Goal: Task Accomplishment & Management: Manage account settings

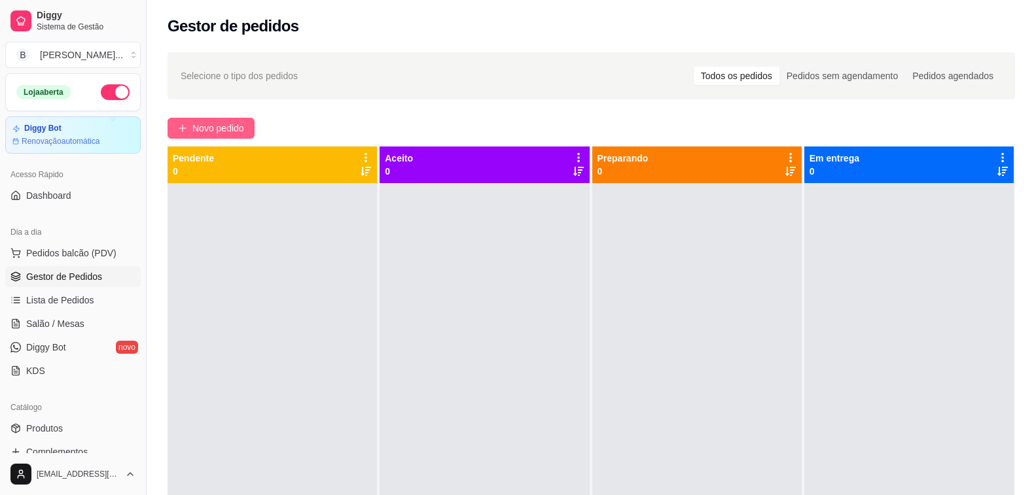
click at [219, 130] on span "Novo pedido" at bounding box center [218, 128] width 52 height 14
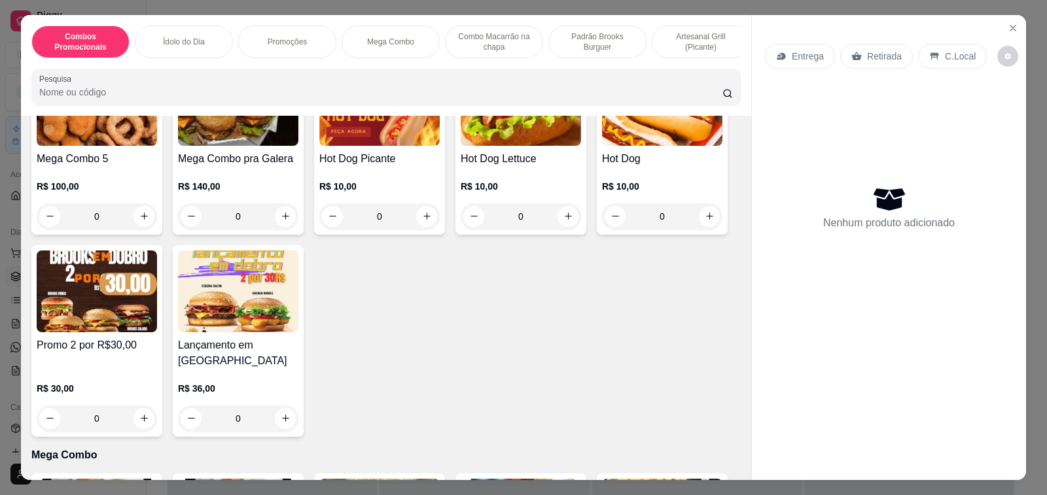
scroll to position [916, 0]
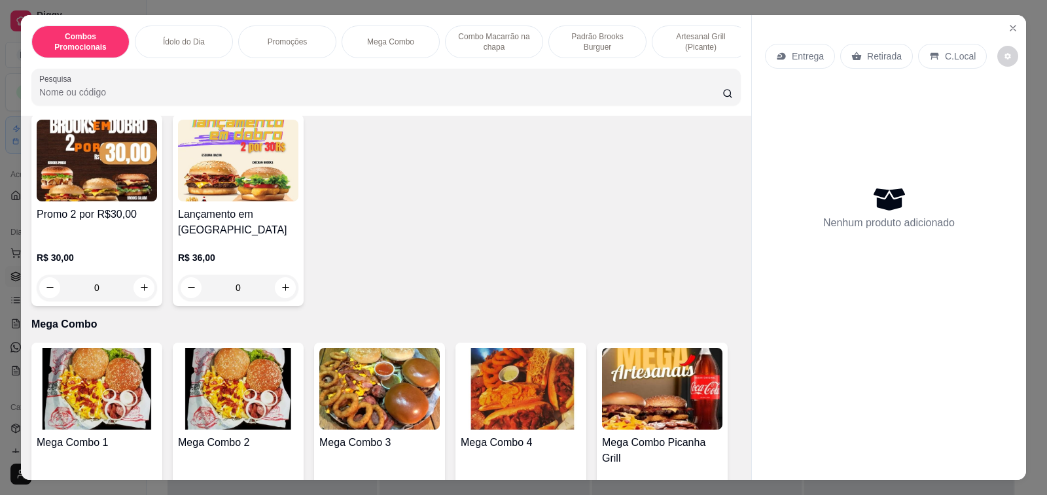
click at [365, 393] on img at bounding box center [379, 389] width 120 height 82
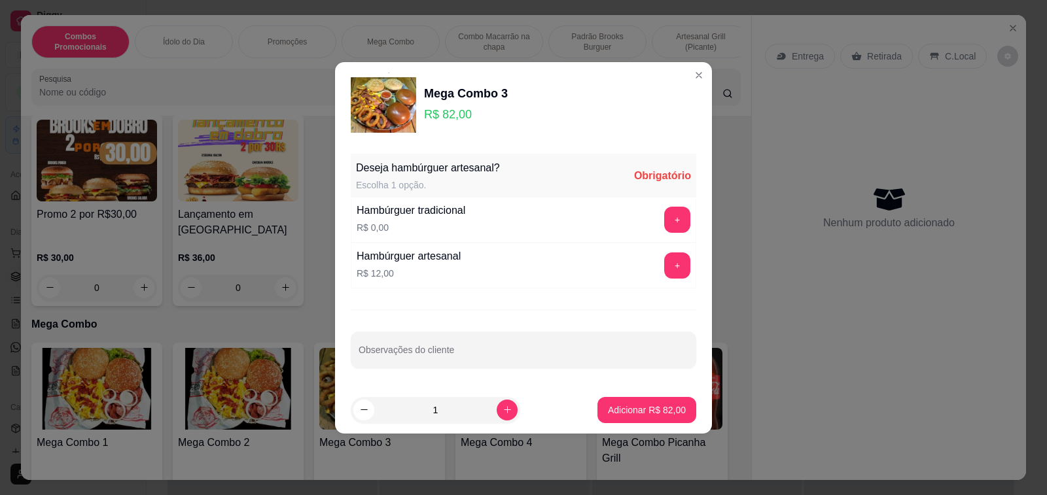
click at [664, 264] on button "+" at bounding box center [677, 266] width 26 height 26
click at [608, 264] on button "-" at bounding box center [619, 266] width 26 height 26
click at [668, 217] on button "+" at bounding box center [678, 220] width 26 height 26
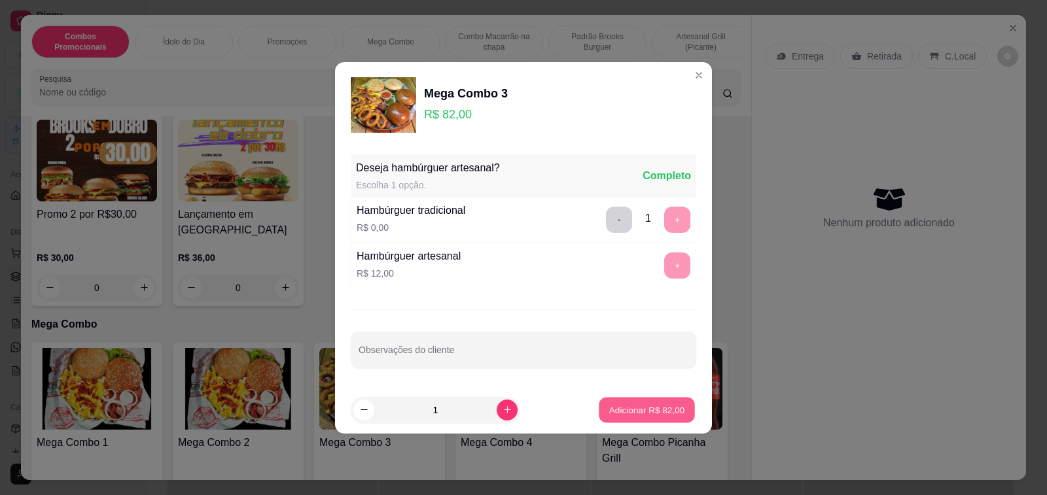
click at [642, 407] on p "Adicionar R$ 82,00" at bounding box center [647, 410] width 76 height 12
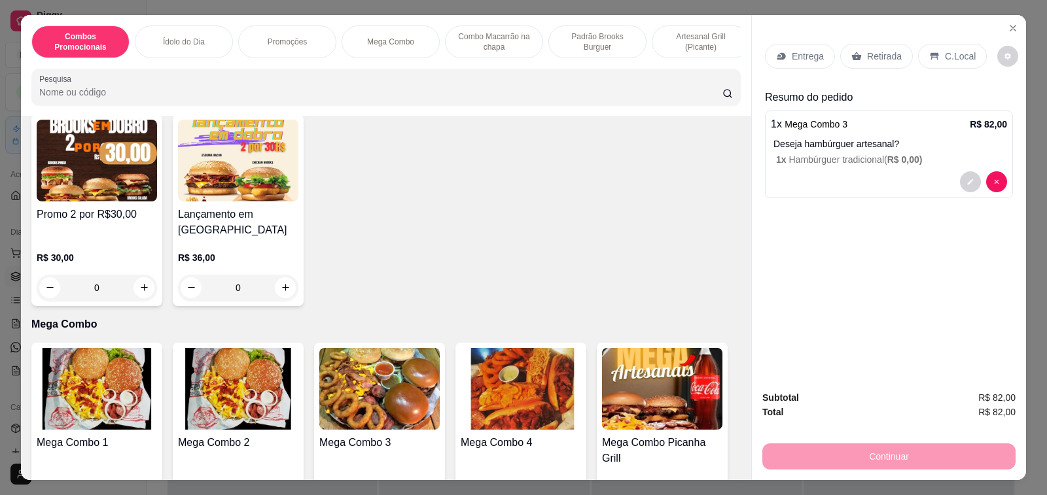
click at [792, 50] on p "Entrega" at bounding box center [808, 56] width 32 height 13
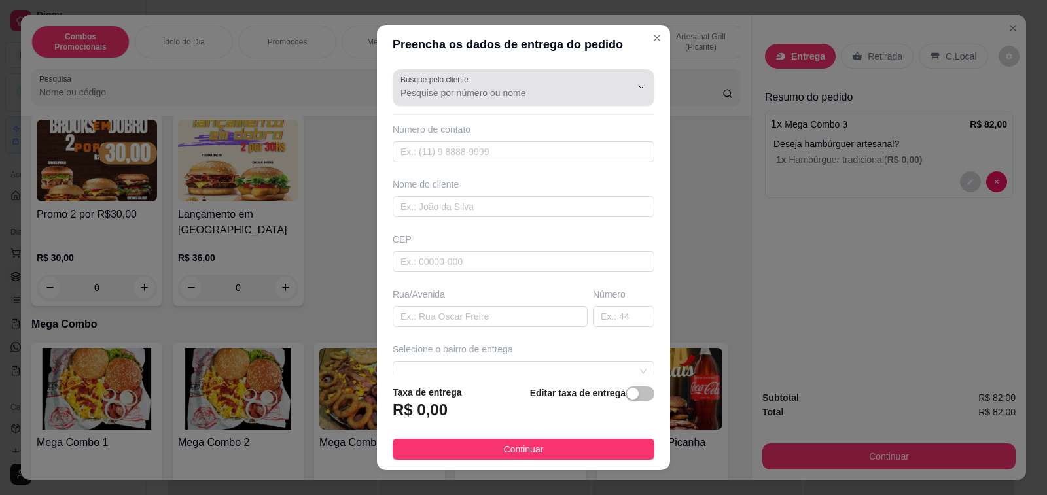
click at [468, 103] on div "Busque pelo cliente" at bounding box center [524, 87] width 262 height 37
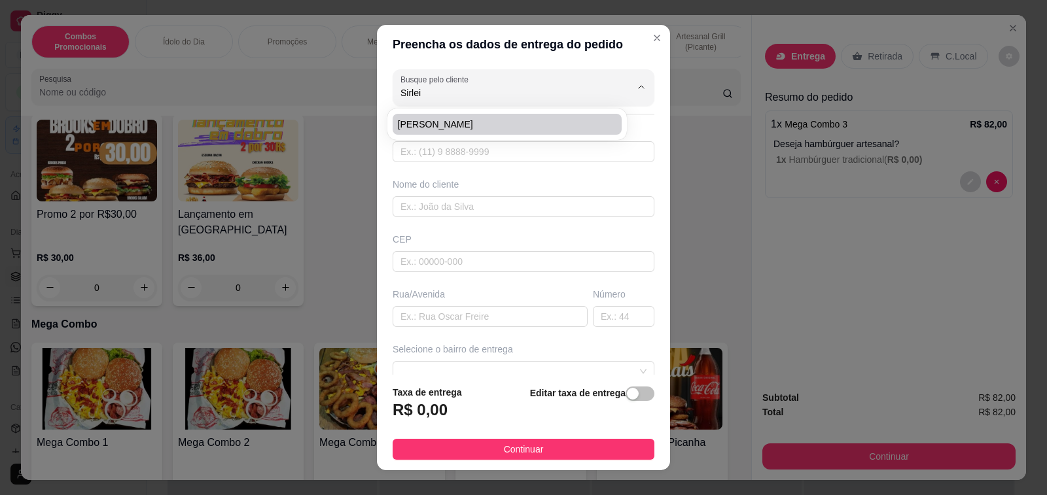
click at [447, 122] on span "[PERSON_NAME]" at bounding box center [500, 124] width 205 height 13
type input "[PERSON_NAME]"
type input "19994165936"
type input "[PERSON_NAME]"
type input "Rua [PERSON_NAME]"
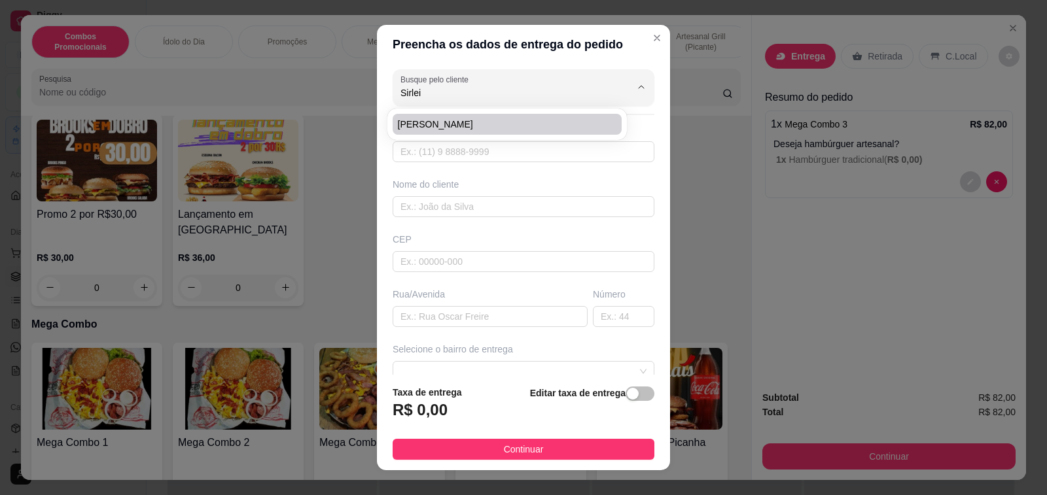
type input "45"
type input "Capivari"
type input "Ponto de referência de frente à baliza onde faz aula de carro é um sobrado"
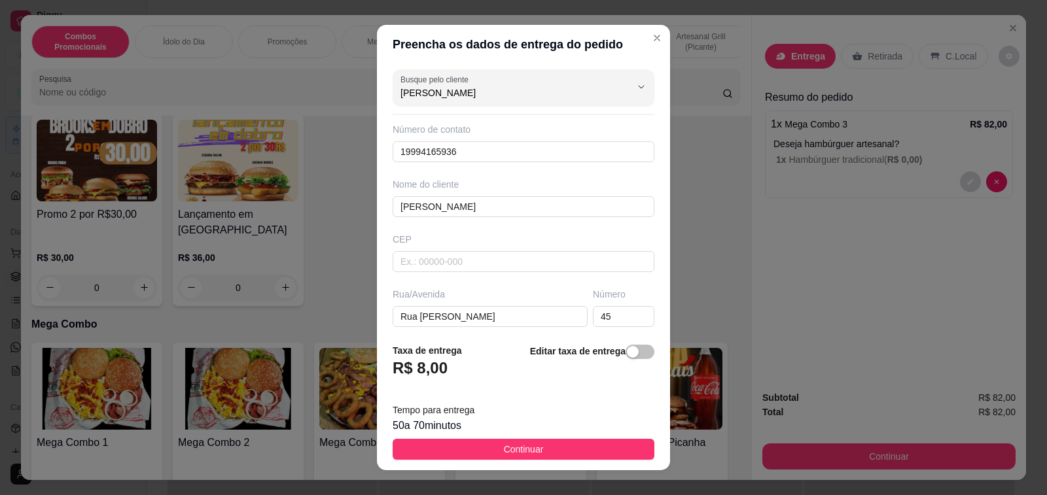
type input "[PERSON_NAME]"
click at [514, 446] on span "Continuar" at bounding box center [524, 449] width 40 height 14
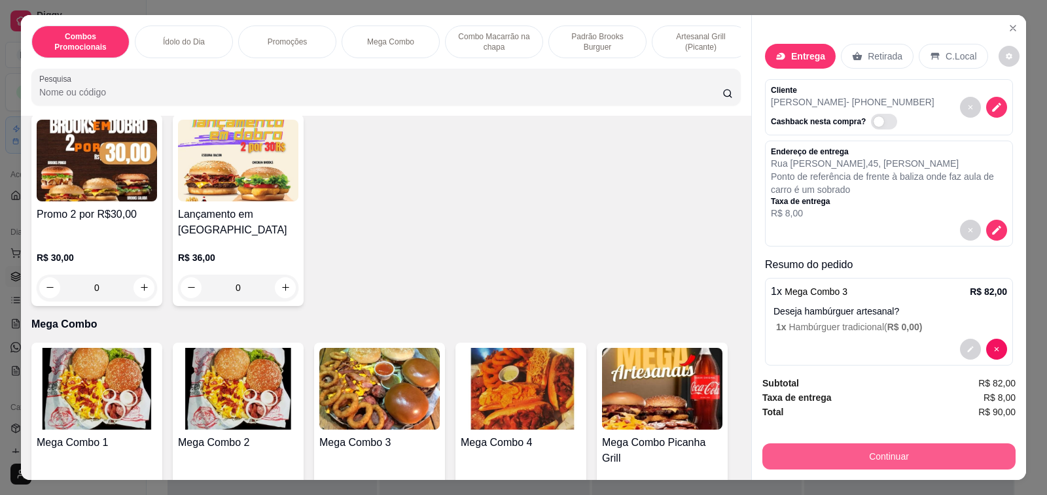
click at [872, 447] on button "Continuar" at bounding box center [888, 457] width 253 height 26
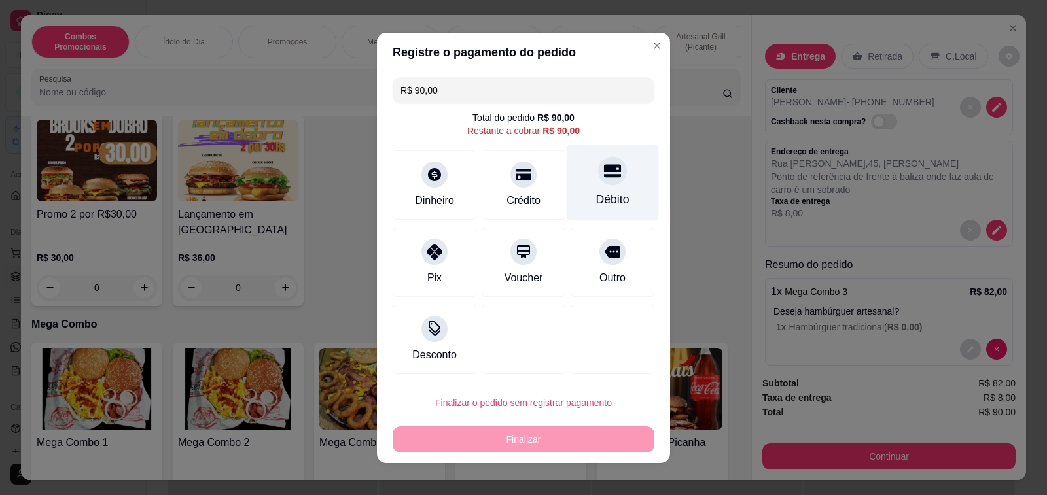
click at [604, 171] on icon at bounding box center [612, 170] width 17 height 13
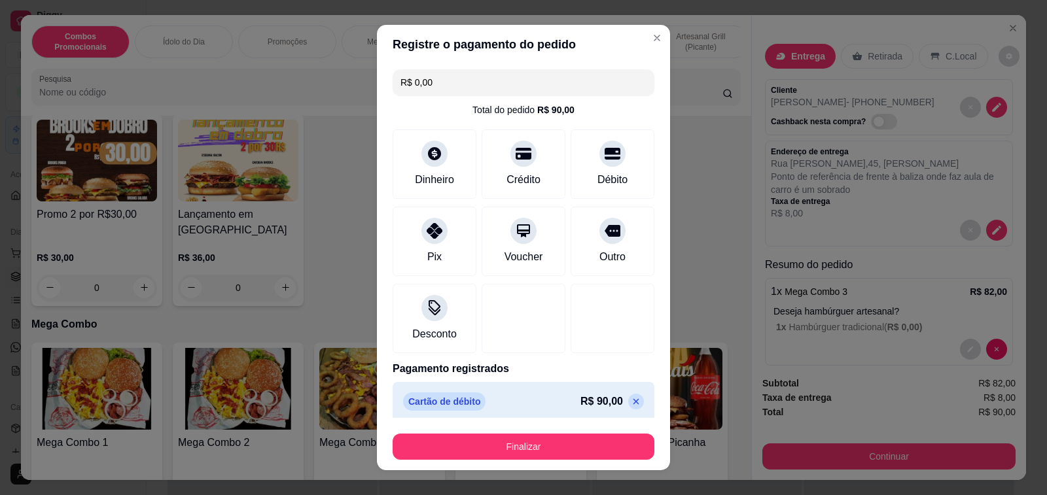
click at [631, 398] on icon at bounding box center [636, 401] width 10 height 10
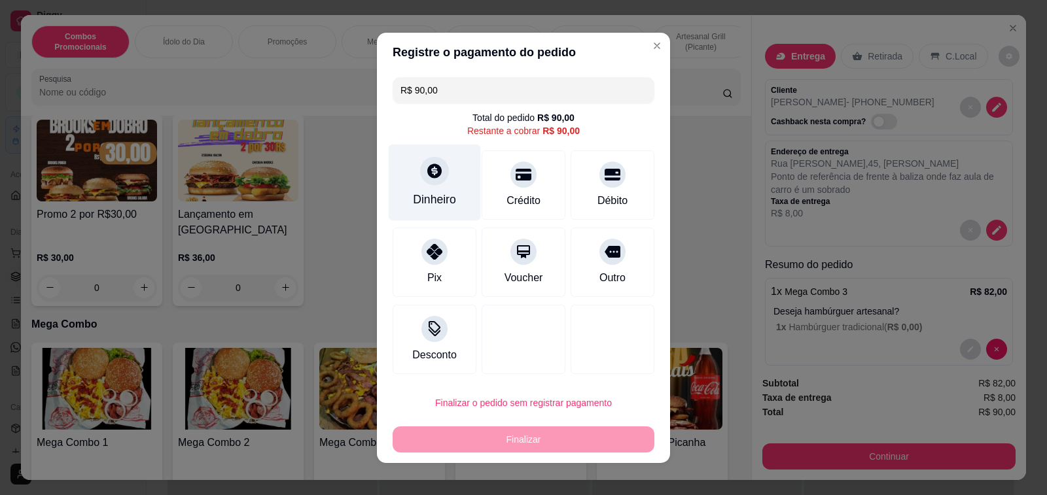
click at [426, 179] on icon at bounding box center [434, 170] width 17 height 17
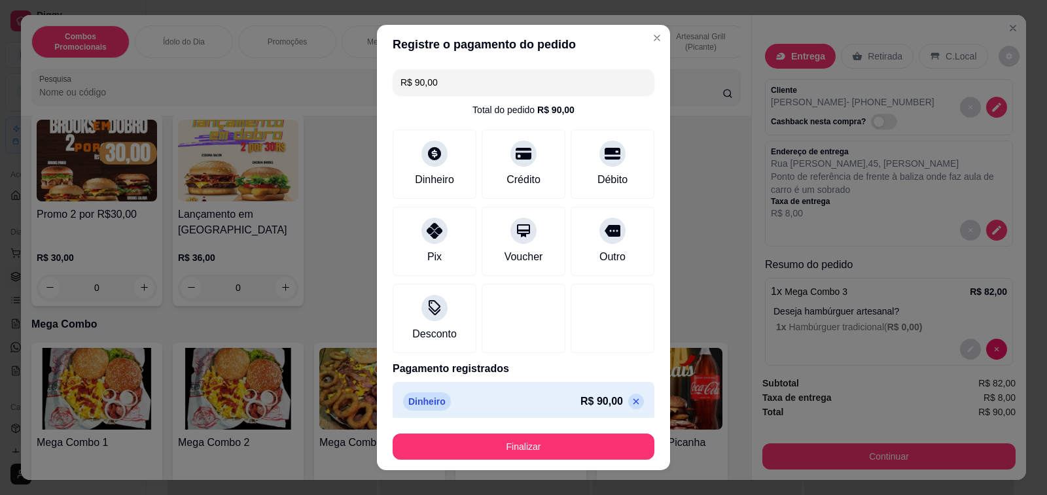
type input "R$ 0,00"
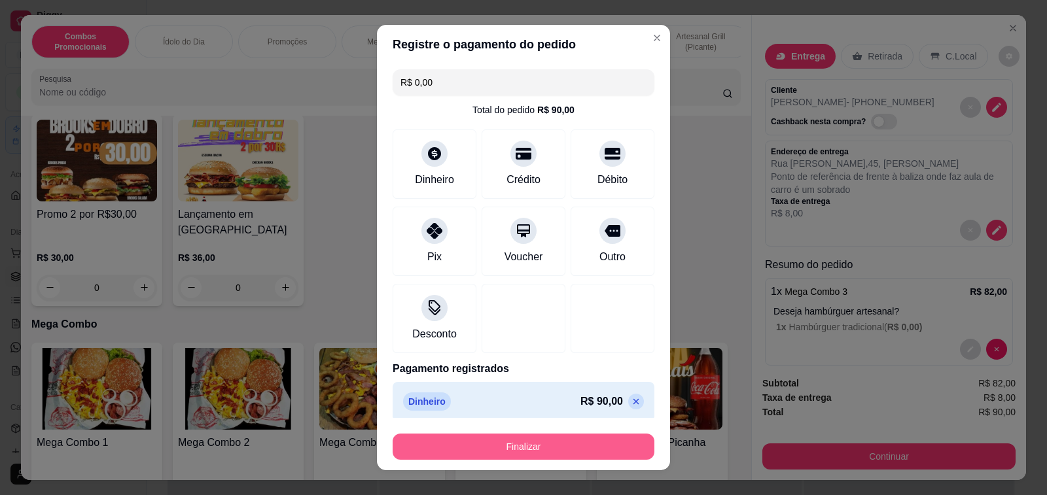
click at [559, 449] on button "Finalizar" at bounding box center [524, 447] width 262 height 26
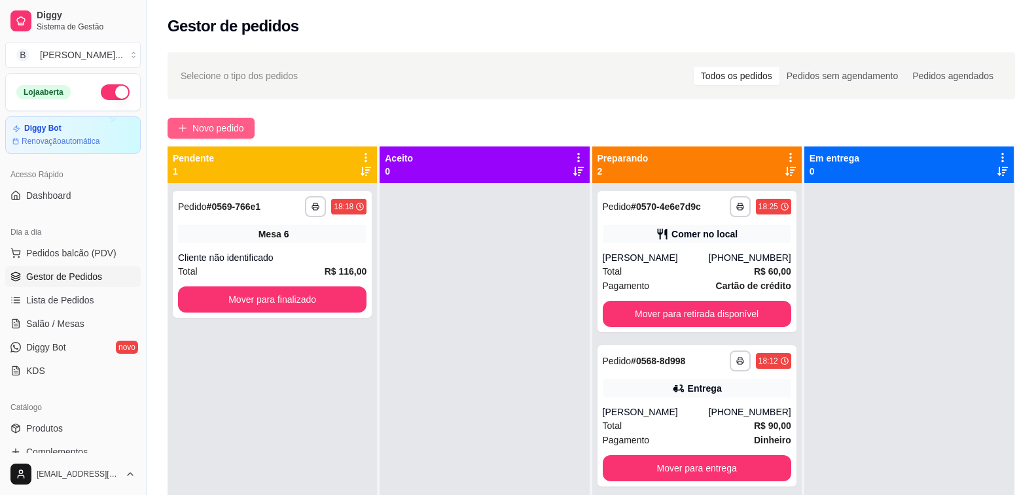
click at [211, 124] on span "Novo pedido" at bounding box center [218, 128] width 52 height 14
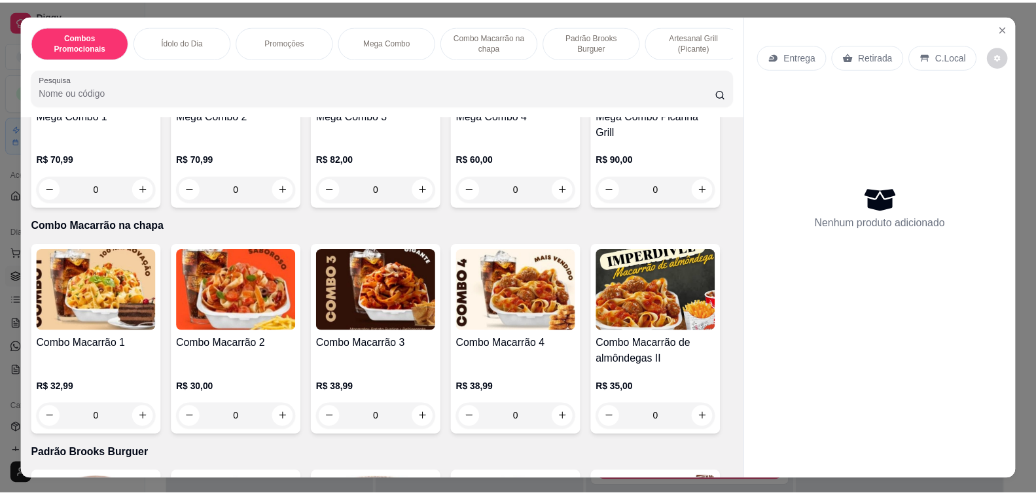
scroll to position [1112, 0]
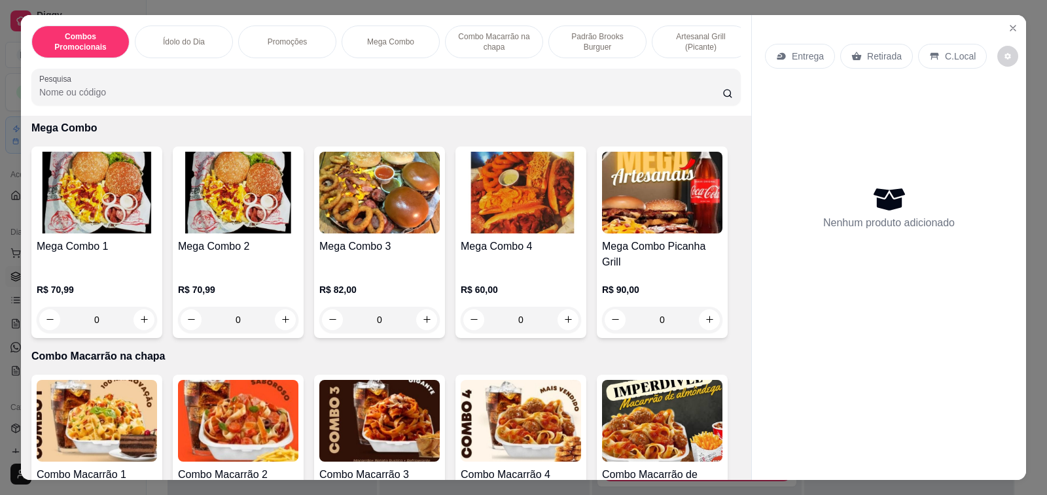
click at [648, 239] on h4 "Mega Combo Picanha Grill" at bounding box center [662, 254] width 120 height 31
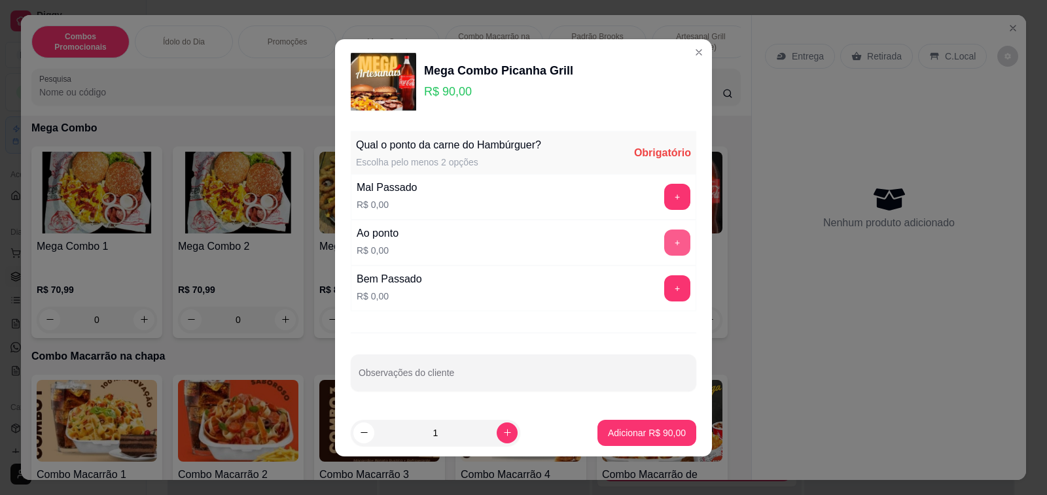
click at [664, 244] on button "+" at bounding box center [677, 243] width 26 height 26
click at [657, 244] on div "- 2 +" at bounding box center [648, 243] width 95 height 26
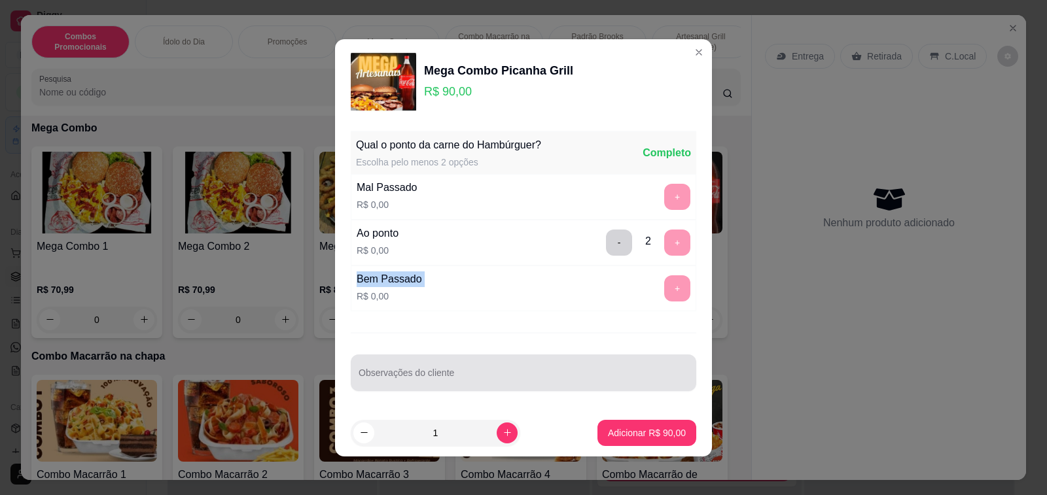
click at [517, 384] on input "Observações do cliente" at bounding box center [524, 378] width 330 height 13
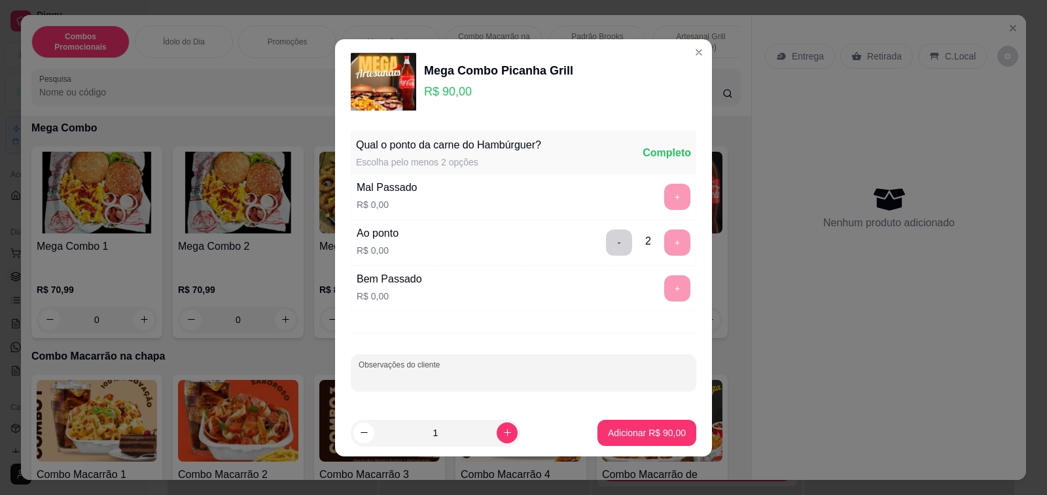
paste input "O maior ao ponto o menor bem passado"
type input "O maior ao ponto o menor bem passado"
click at [606, 241] on button "-" at bounding box center [619, 243] width 26 height 26
click at [665, 289] on button "+" at bounding box center [678, 288] width 26 height 26
click at [639, 433] on p "Adicionar R$ 90,00" at bounding box center [647, 433] width 78 height 13
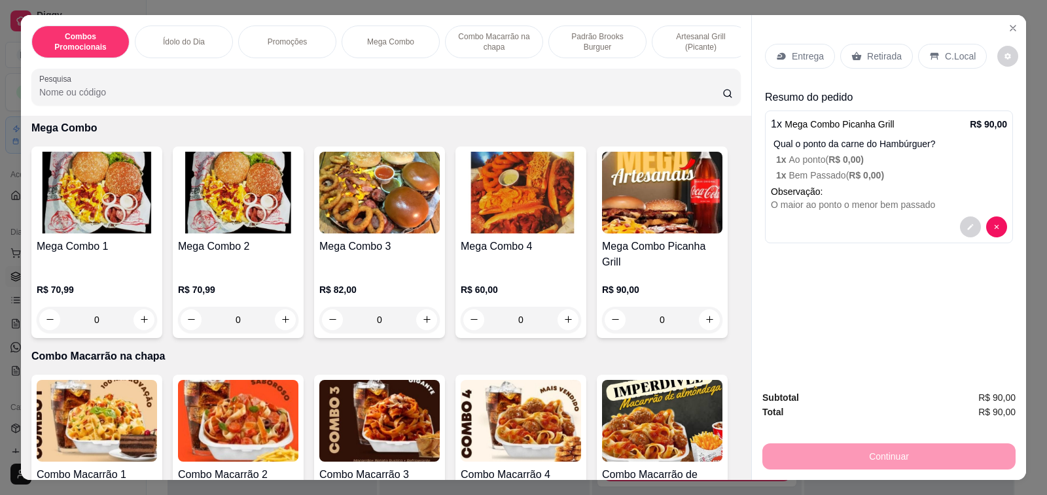
click at [945, 50] on p "C.Local" at bounding box center [960, 56] width 31 height 13
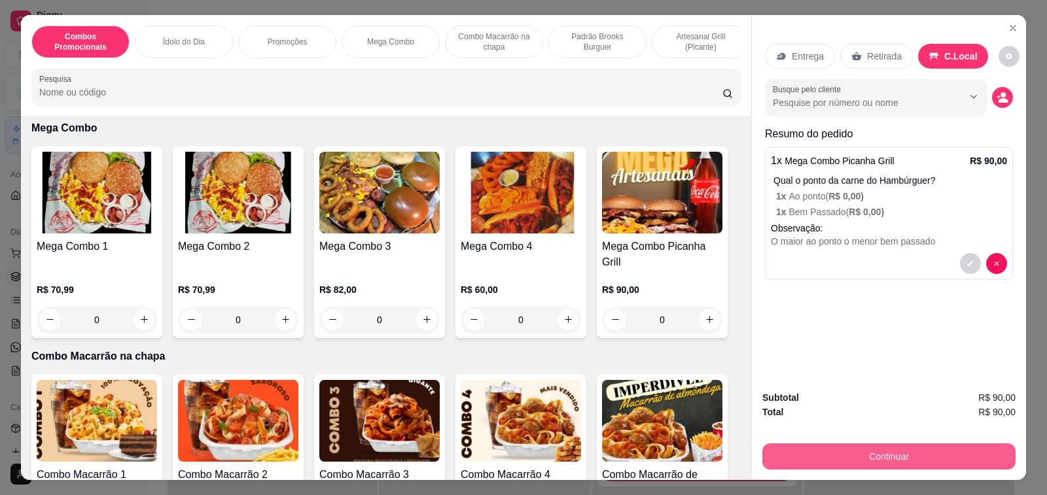
click at [880, 451] on button "Continuar" at bounding box center [888, 457] width 253 height 26
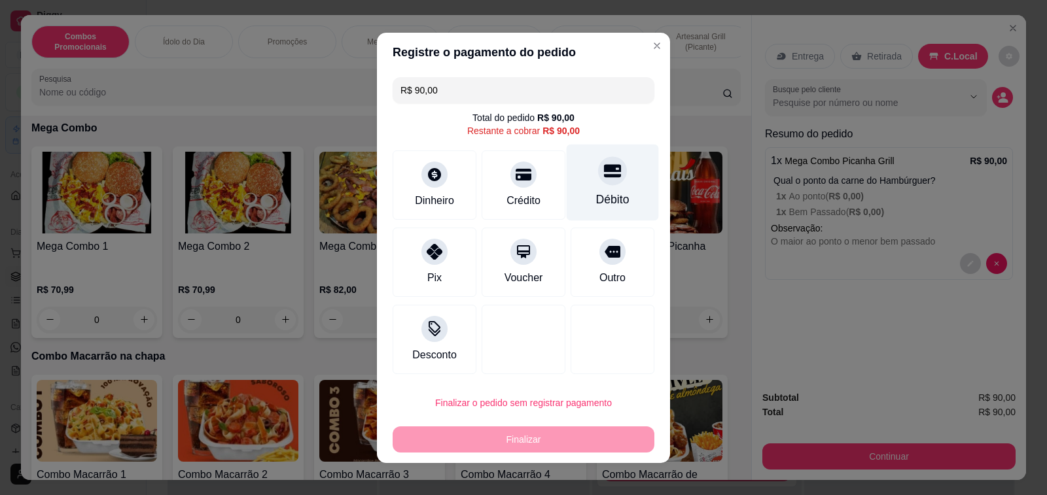
click at [602, 181] on div at bounding box center [612, 170] width 29 height 29
type input "R$ 0,00"
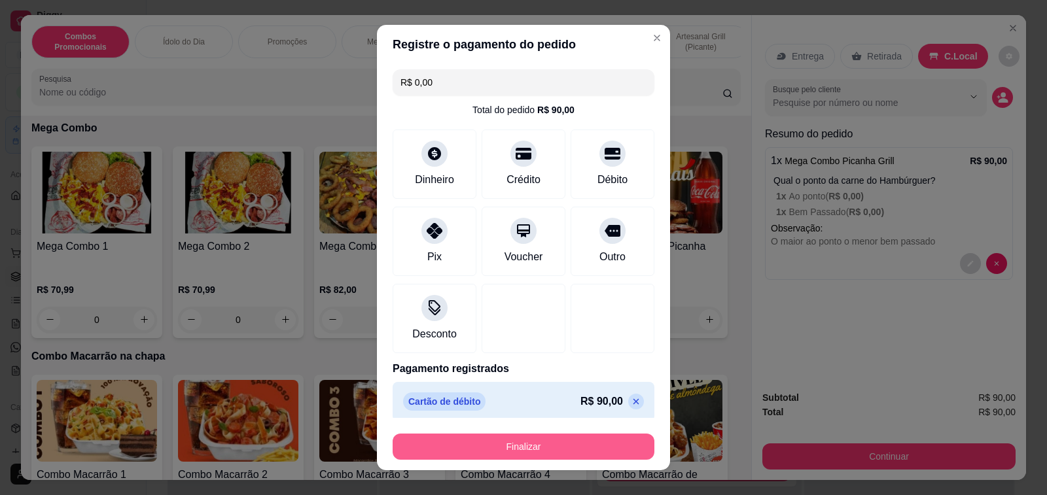
click at [535, 447] on button "Finalizar" at bounding box center [524, 447] width 262 height 26
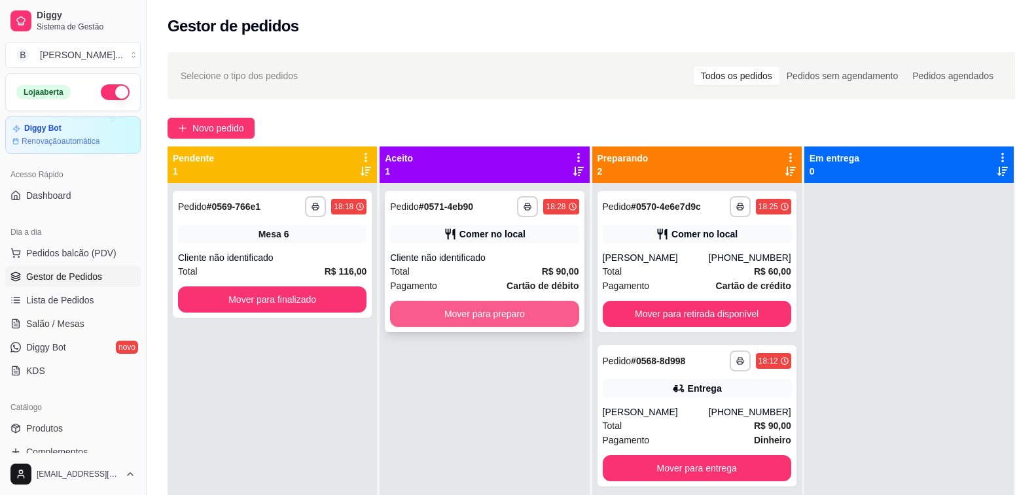
click at [444, 319] on button "Mover para preparo" at bounding box center [484, 314] width 188 height 26
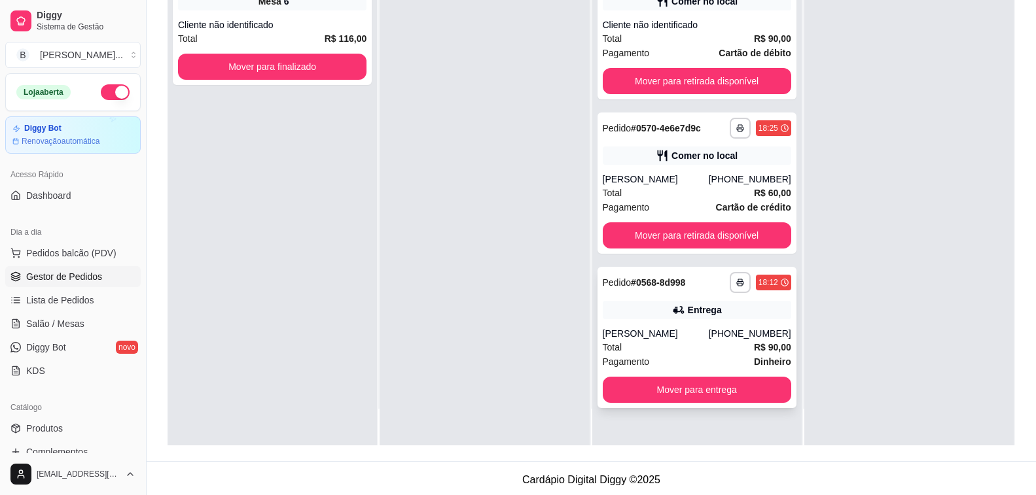
scroll to position [200, 0]
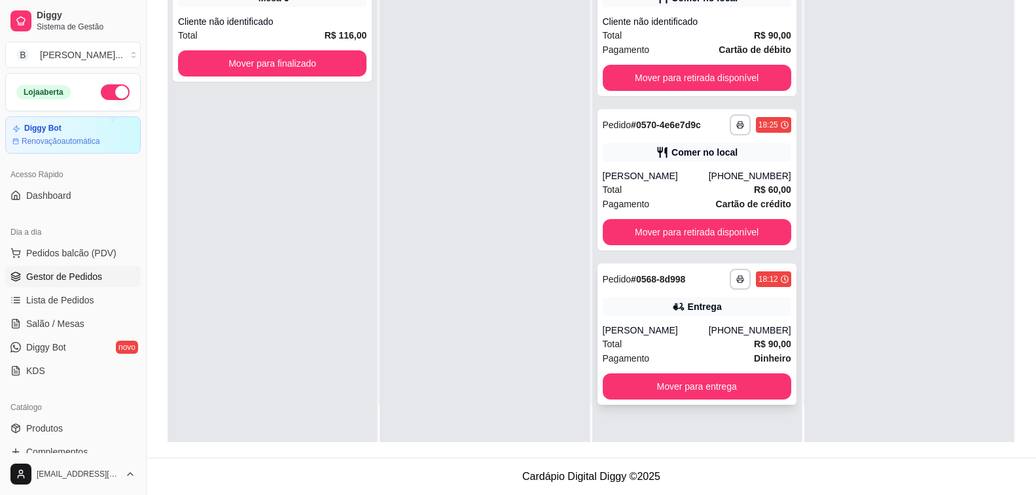
click at [663, 321] on div "**********" at bounding box center [696, 334] width 199 height 141
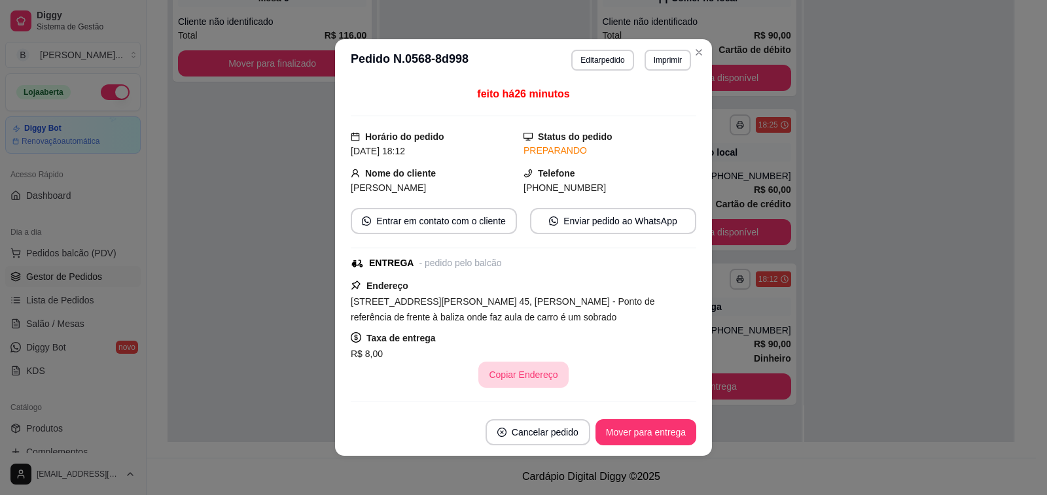
click at [523, 372] on button "Copiar Endereço" at bounding box center [523, 375] width 90 height 26
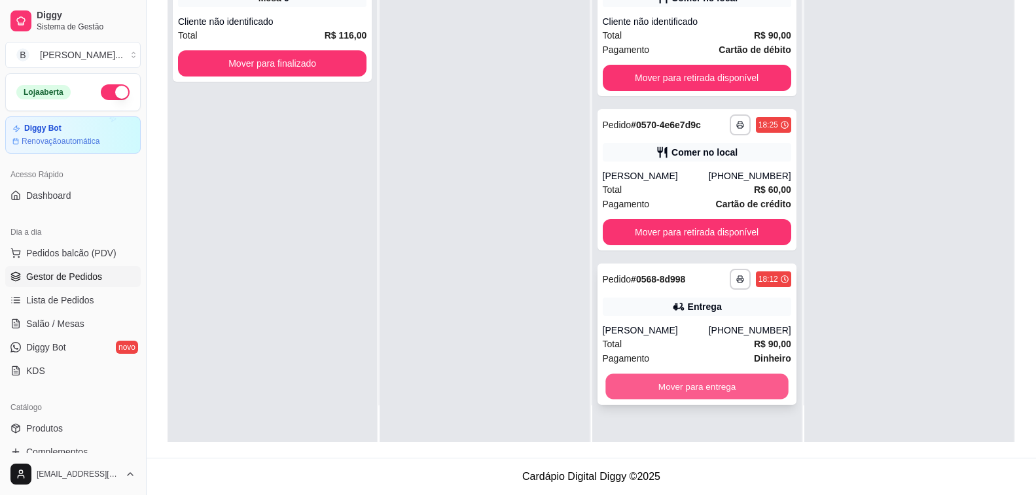
click at [728, 394] on button "Mover para entrega" at bounding box center [696, 387] width 183 height 26
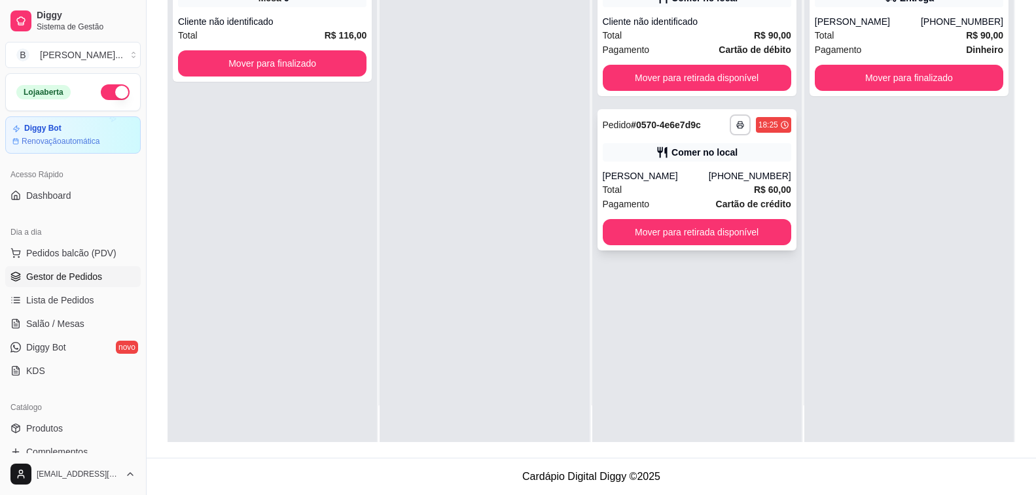
scroll to position [69, 0]
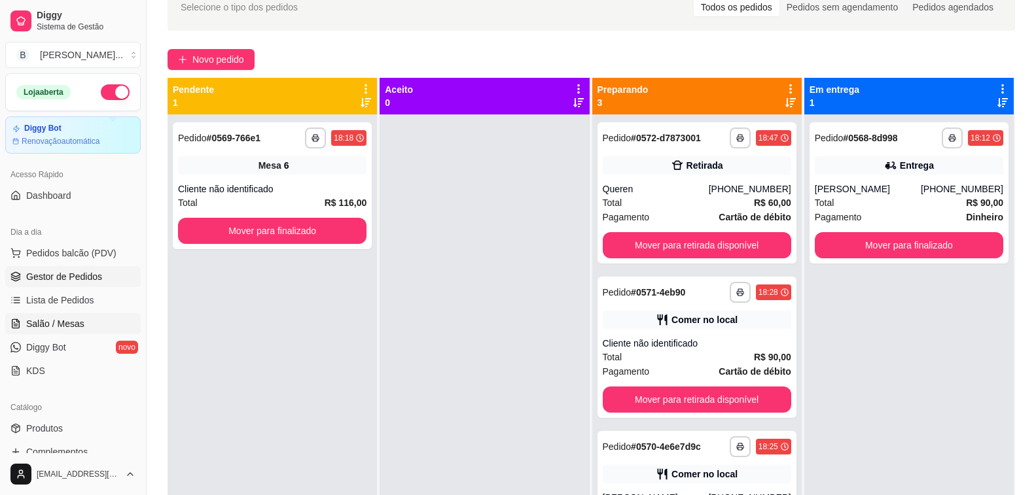
click at [77, 329] on span "Salão / Mesas" at bounding box center [55, 323] width 58 height 13
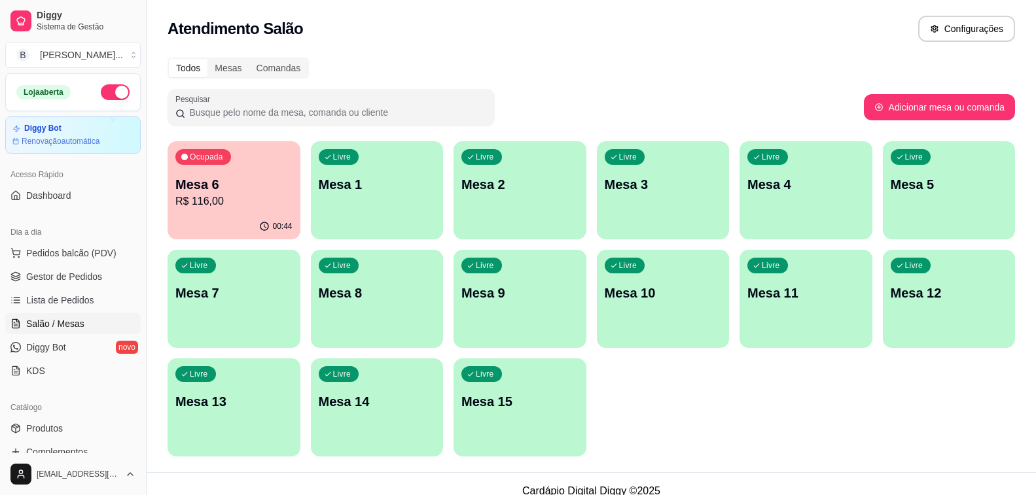
click at [216, 186] on p "Mesa 6" at bounding box center [233, 184] width 117 height 18
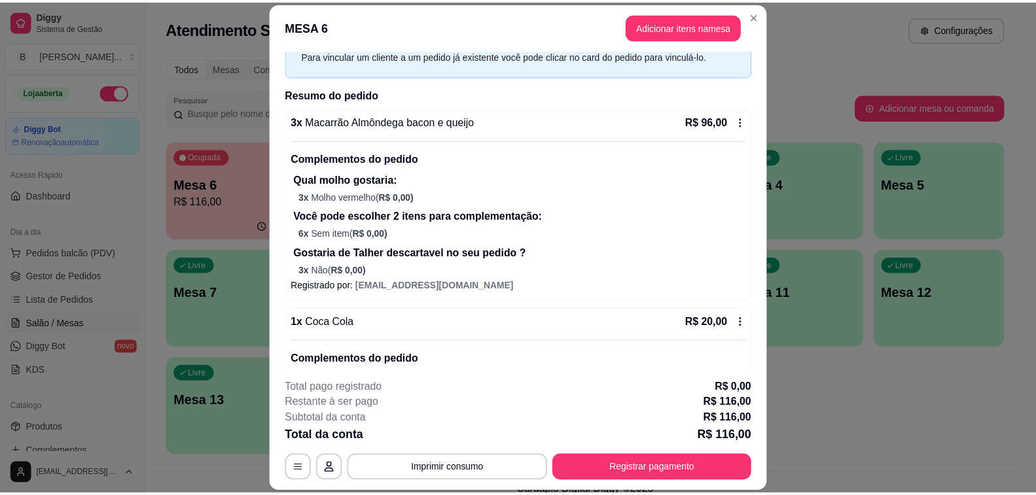
scroll to position [161, 0]
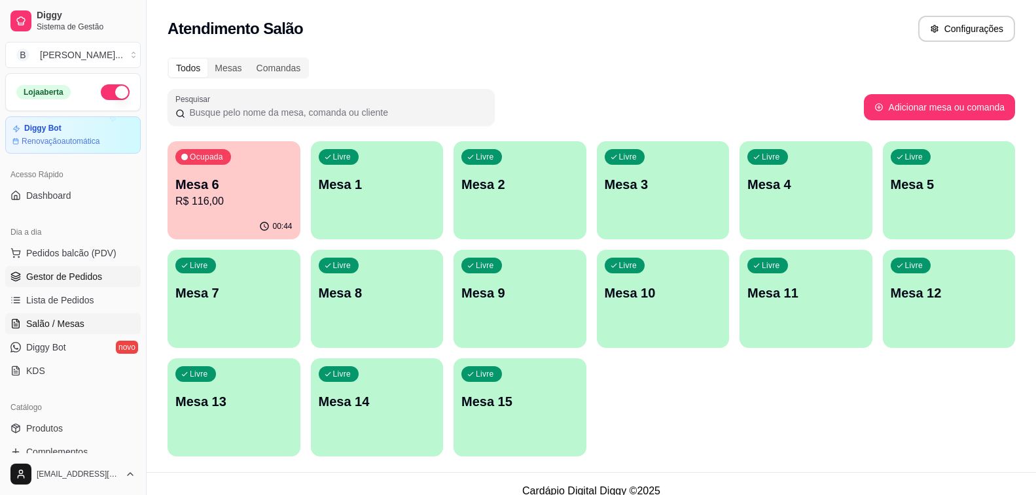
click at [63, 272] on span "Gestor de Pedidos" at bounding box center [64, 276] width 76 height 13
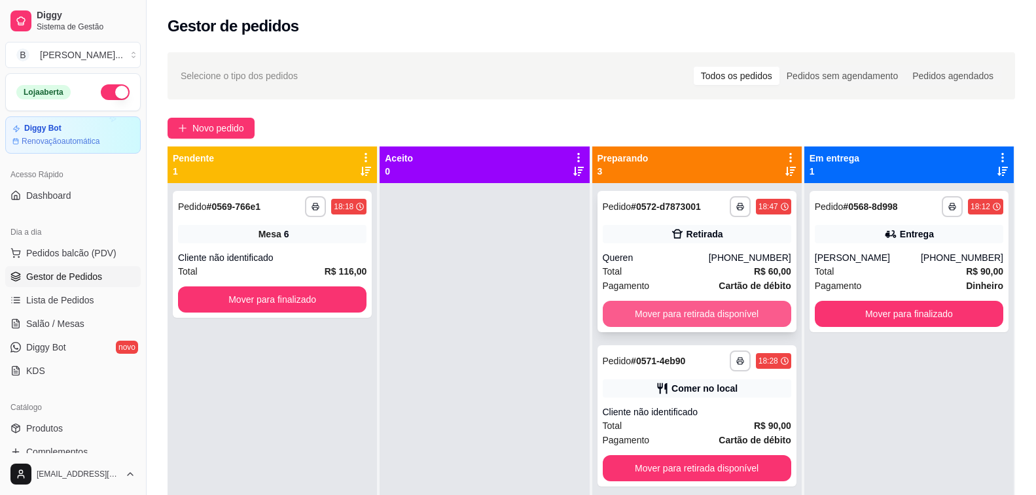
click at [652, 310] on button "Mover para retirada disponível" at bounding box center [697, 314] width 188 height 26
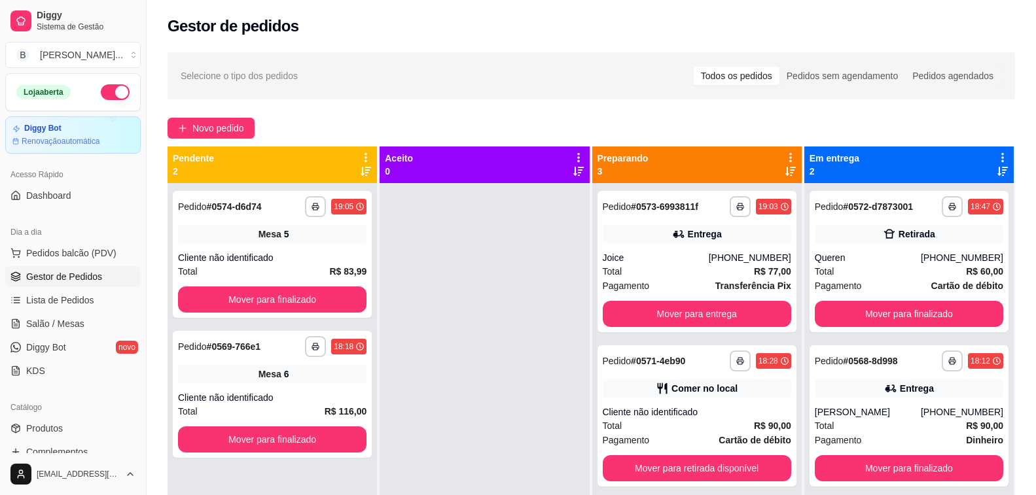
drag, startPoint x: 415, startPoint y: 100, endPoint x: 402, endPoint y: 103, distance: 12.7
click at [415, 100] on div "**********" at bounding box center [591, 350] width 889 height 613
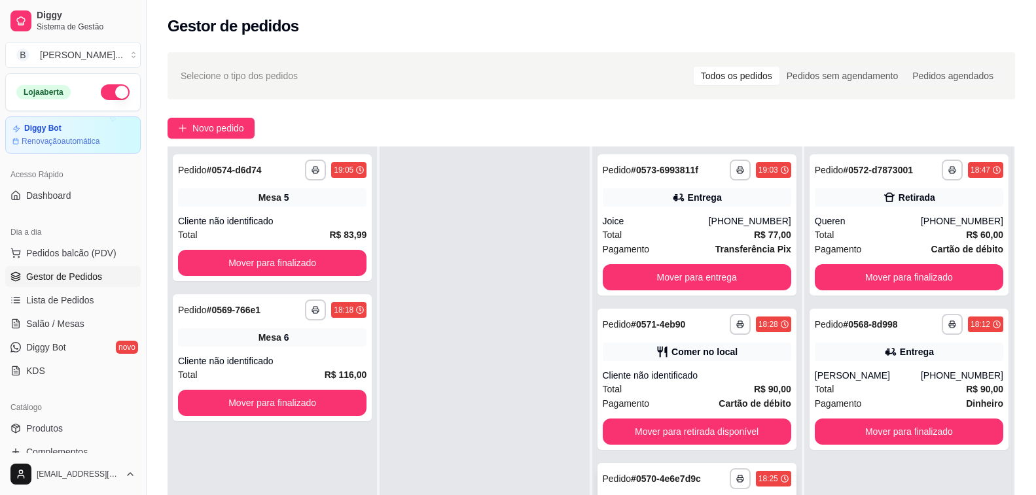
scroll to position [200, 0]
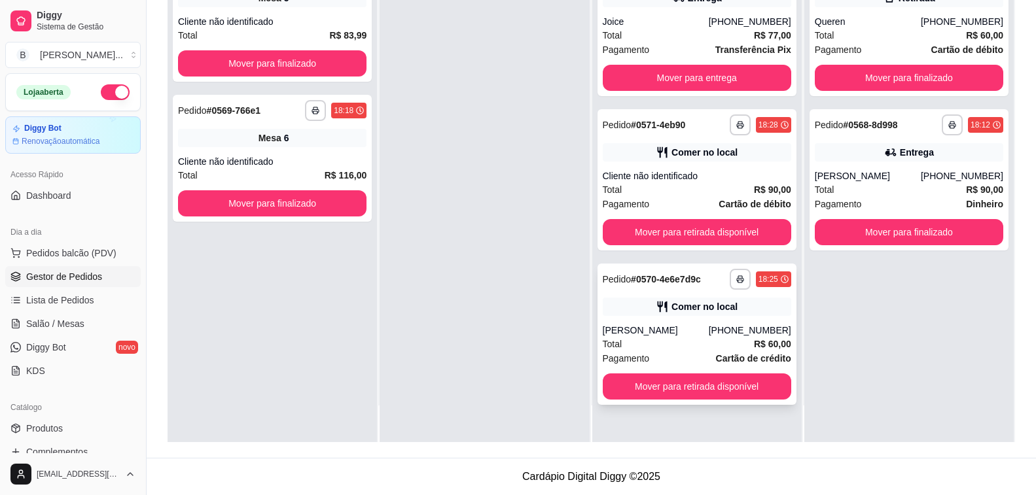
click at [657, 332] on div "[PERSON_NAME]" at bounding box center [656, 330] width 106 height 13
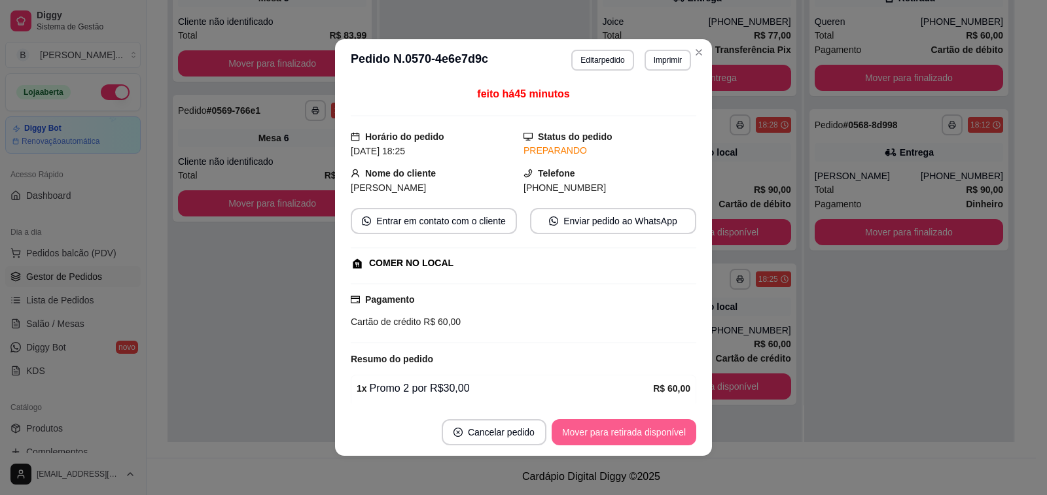
click at [636, 436] on button "Mover para retirada disponível" at bounding box center [624, 432] width 145 height 26
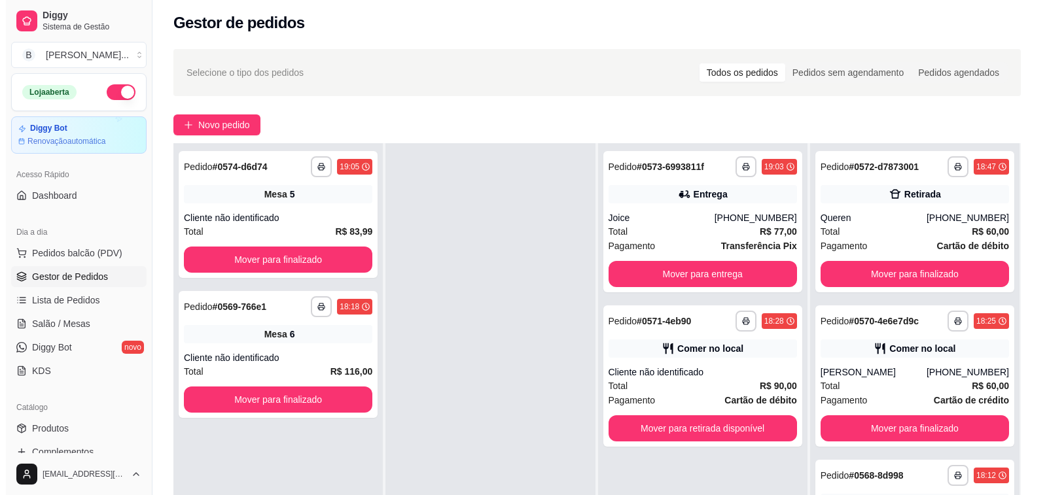
scroll to position [0, 0]
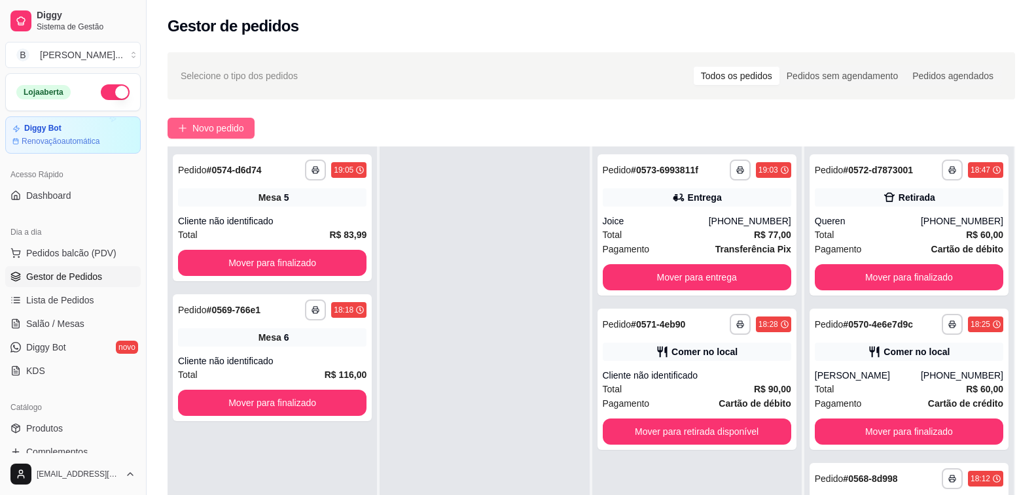
click at [210, 122] on span "Novo pedido" at bounding box center [218, 128] width 52 height 14
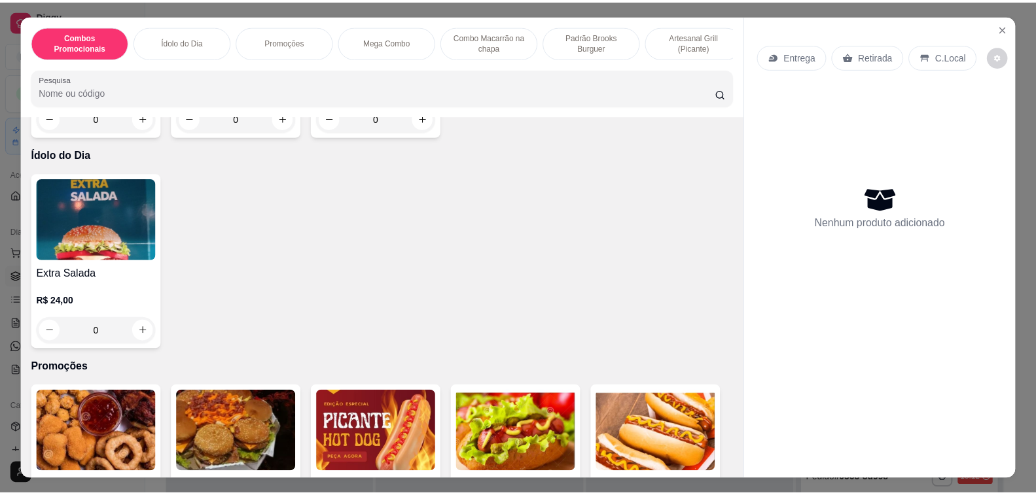
scroll to position [720, 0]
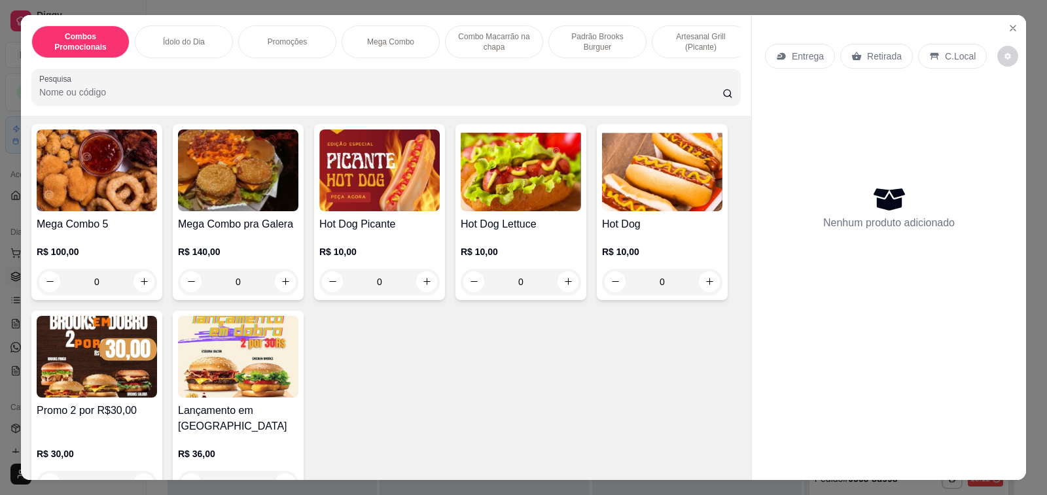
click at [268, 205] on img at bounding box center [238, 171] width 120 height 82
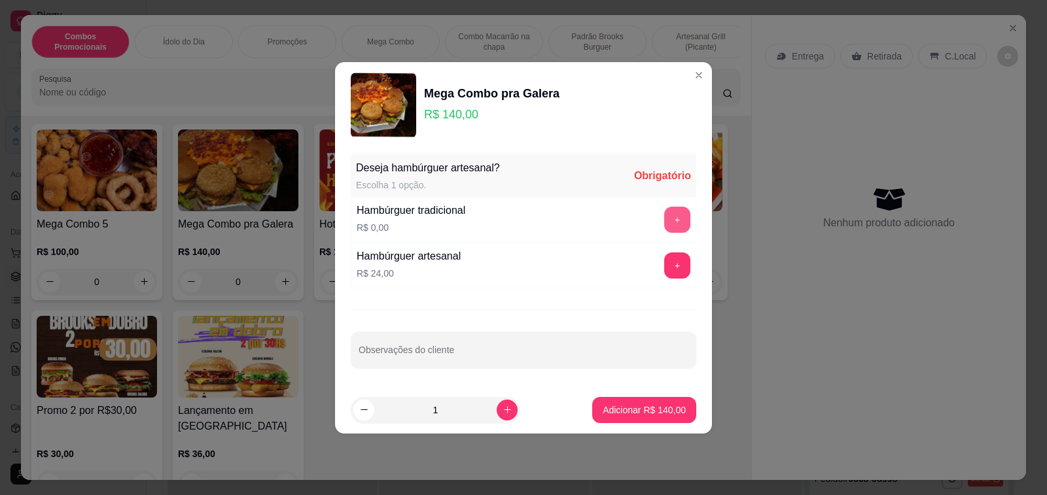
click at [664, 222] on button "+" at bounding box center [677, 220] width 26 height 26
click at [648, 410] on p "Adicionar R$ 140,00" at bounding box center [644, 410] width 83 height 13
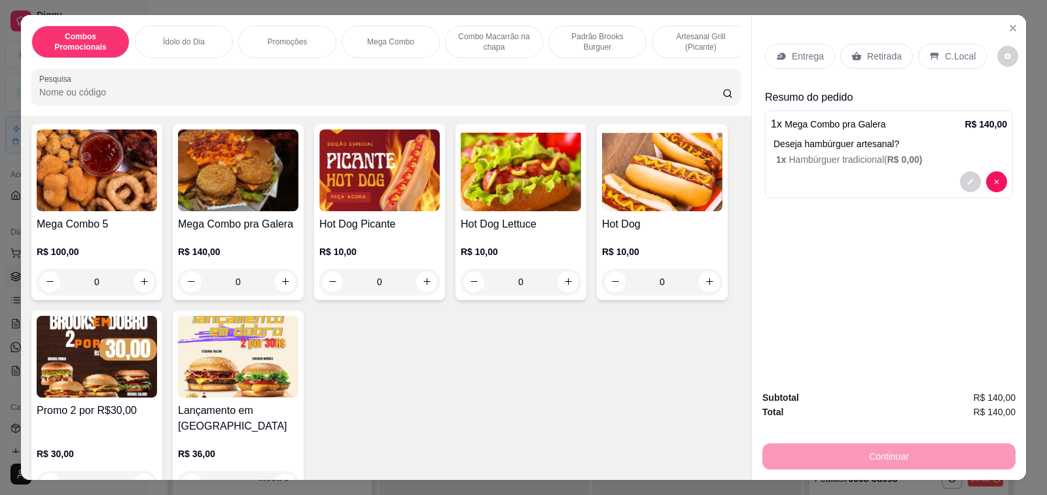
click at [886, 50] on p "Retirada" at bounding box center [884, 56] width 35 height 13
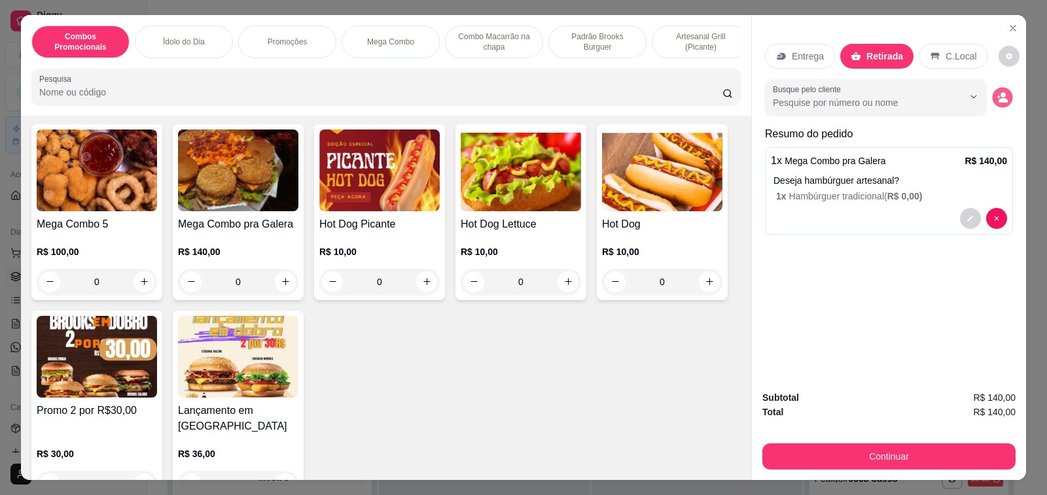
click at [1003, 87] on button "decrease-product-quantity" at bounding box center [1002, 97] width 20 height 20
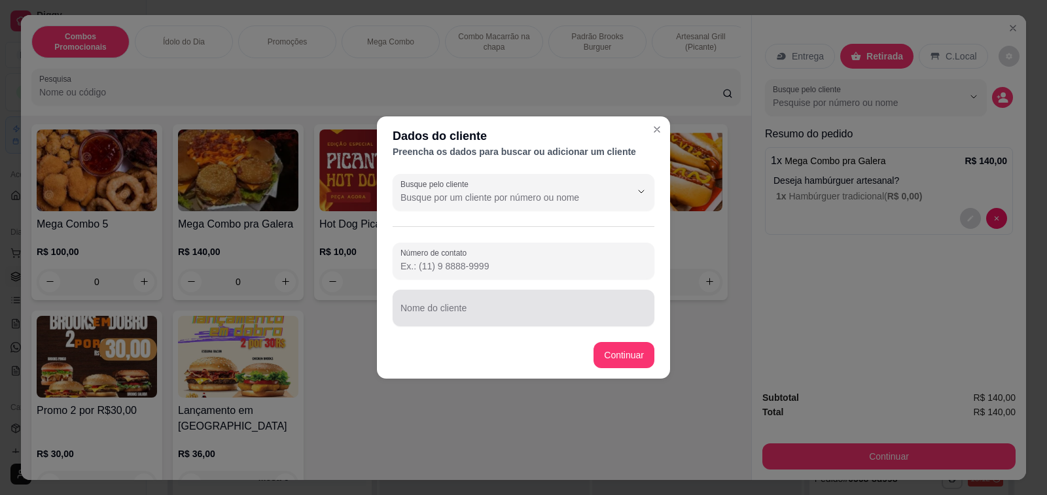
click at [475, 305] on div at bounding box center [523, 308] width 246 height 26
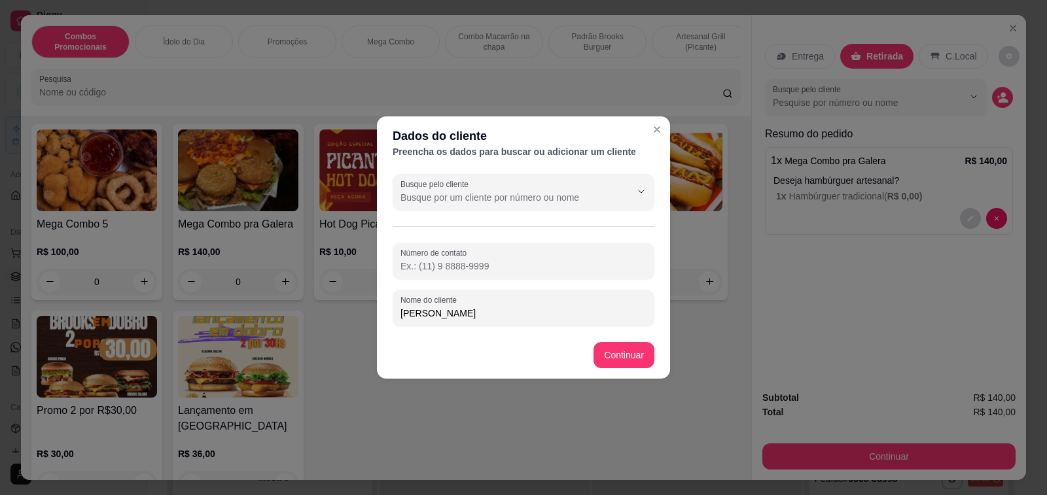
type input "[PERSON_NAME]"
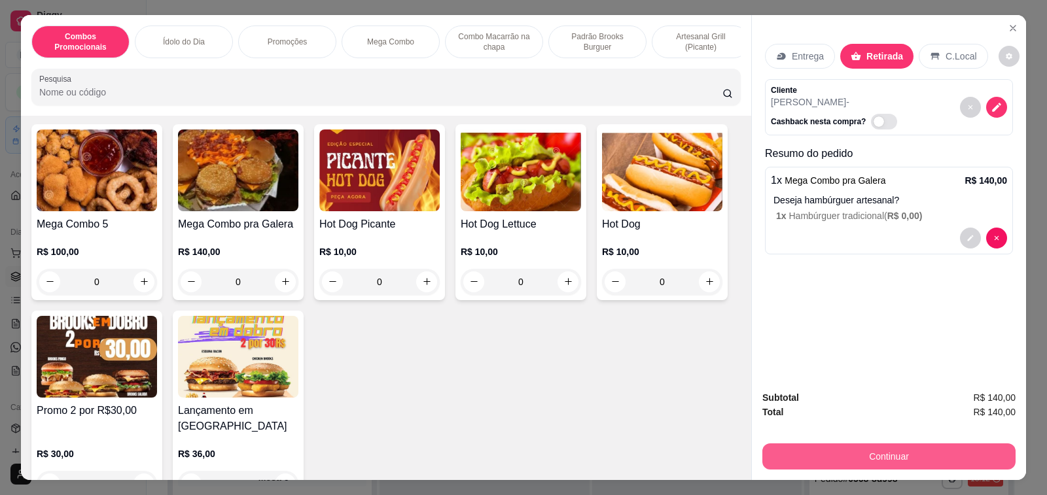
click at [888, 455] on button "Continuar" at bounding box center [888, 457] width 253 height 26
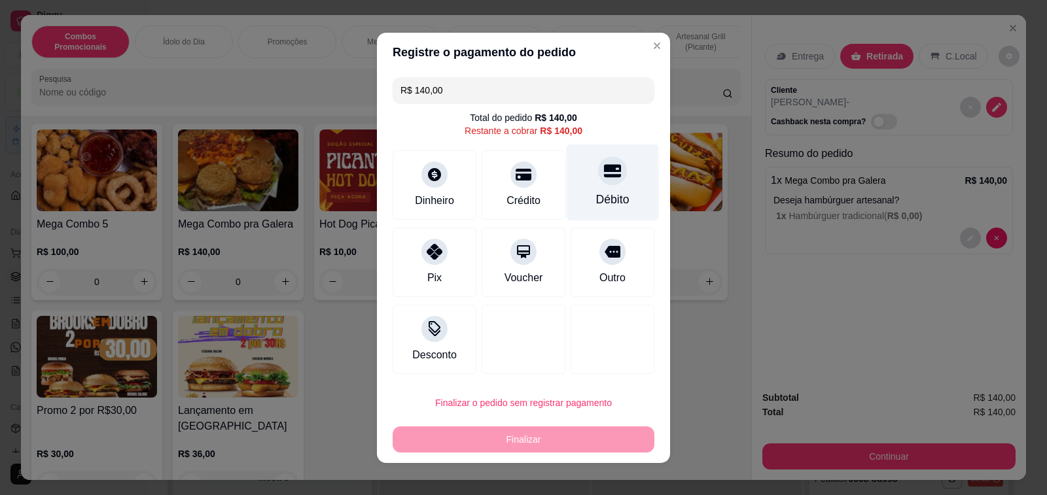
click at [604, 175] on icon at bounding box center [612, 170] width 17 height 13
type input "R$ 0,00"
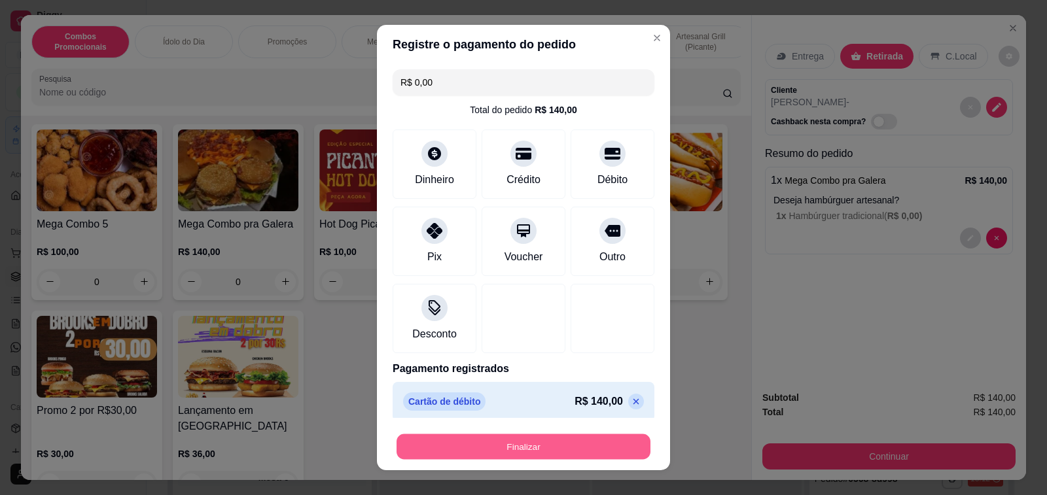
click at [584, 442] on button "Finalizar" at bounding box center [523, 447] width 254 height 26
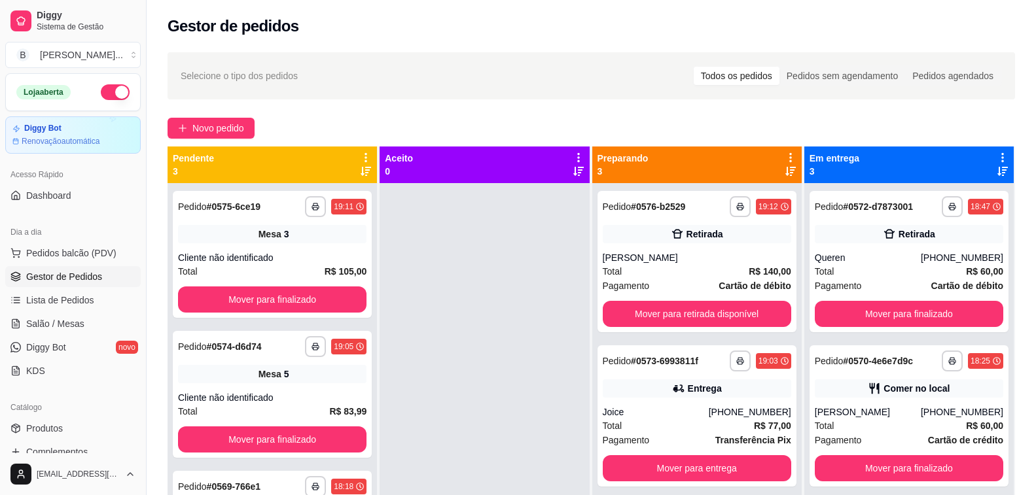
click at [592, 131] on div "Novo pedido" at bounding box center [590, 128] width 847 height 21
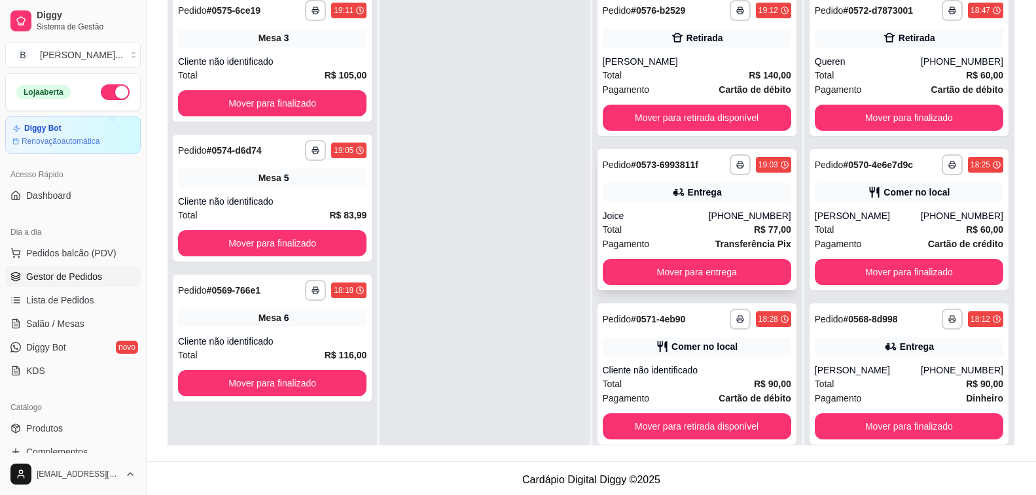
click at [642, 229] on div "Total R$ 77,00" at bounding box center [697, 229] width 188 height 14
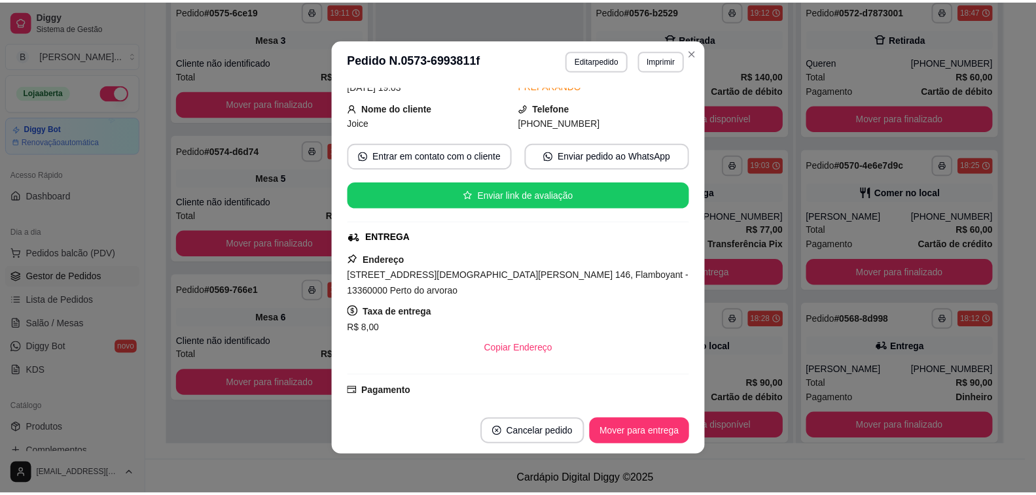
scroll to position [262, 0]
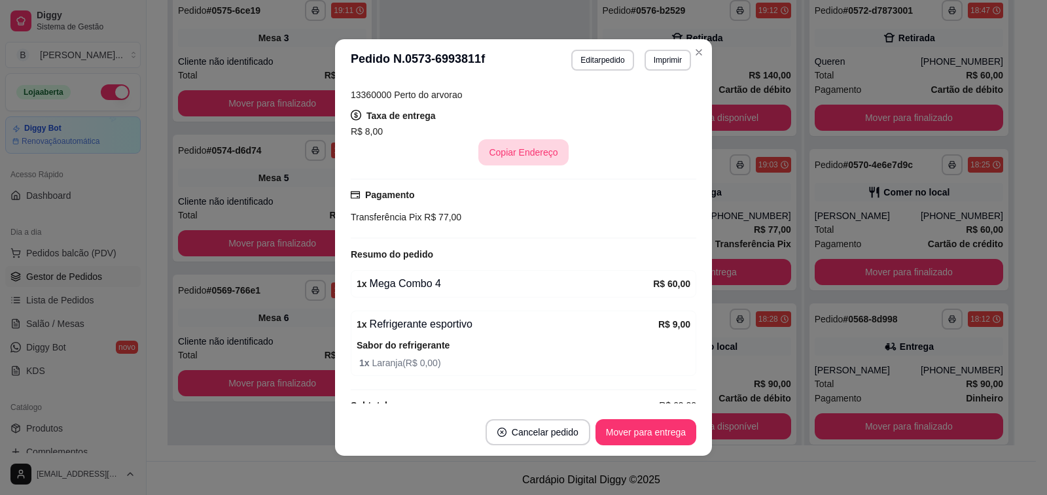
click at [524, 150] on button "Copiar Endereço" at bounding box center [523, 152] width 90 height 26
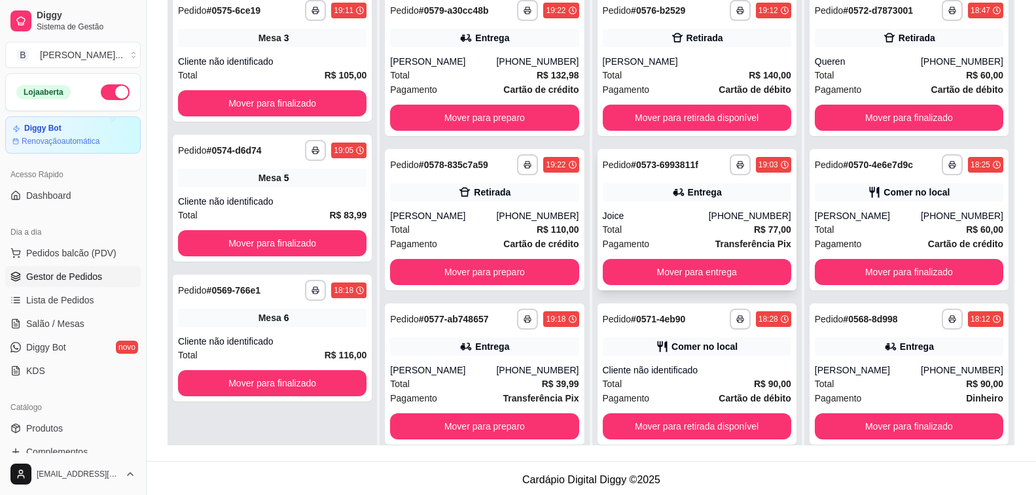
scroll to position [65, 0]
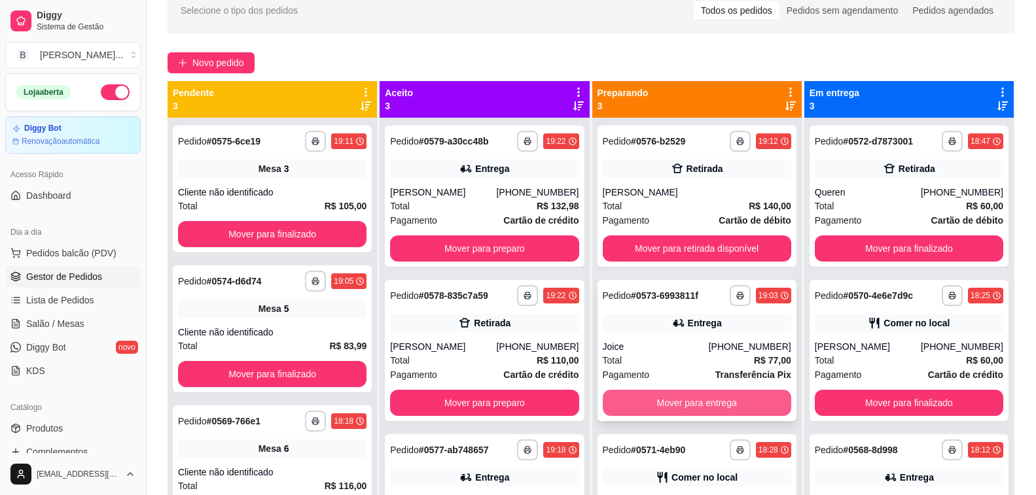
click at [666, 398] on button "Mover para entrega" at bounding box center [697, 403] width 188 height 26
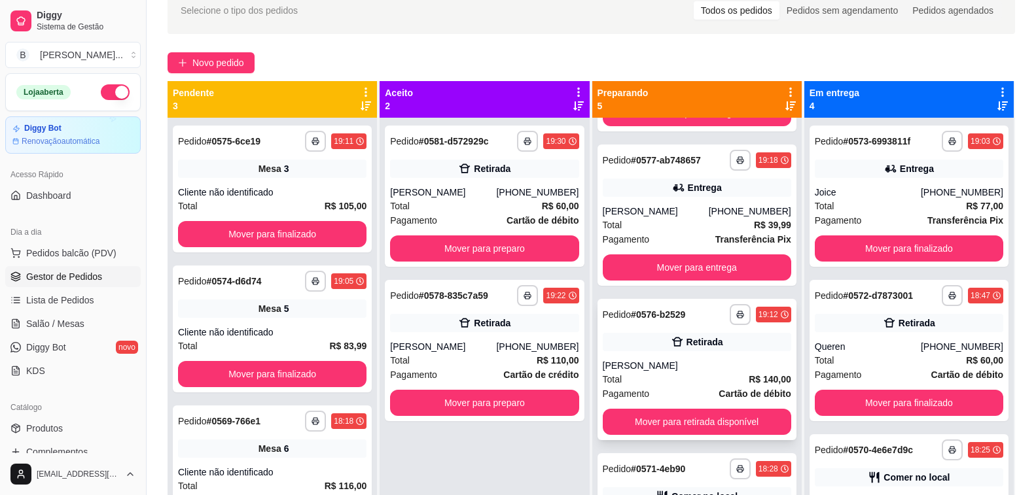
scroll to position [37, 0]
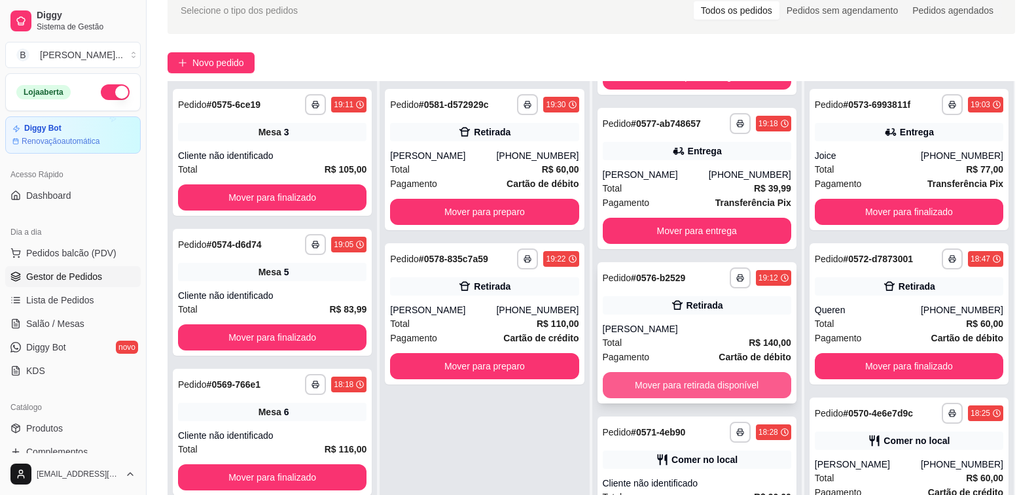
click at [676, 393] on button "Mover para retirada disponível" at bounding box center [697, 385] width 188 height 26
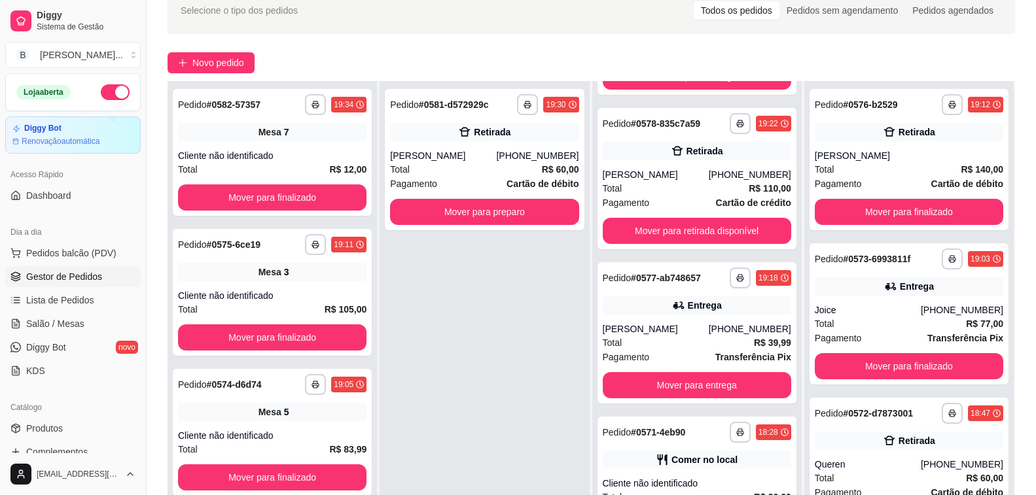
scroll to position [290, 0]
click at [471, 208] on button "Mover para preparo" at bounding box center [484, 213] width 183 height 26
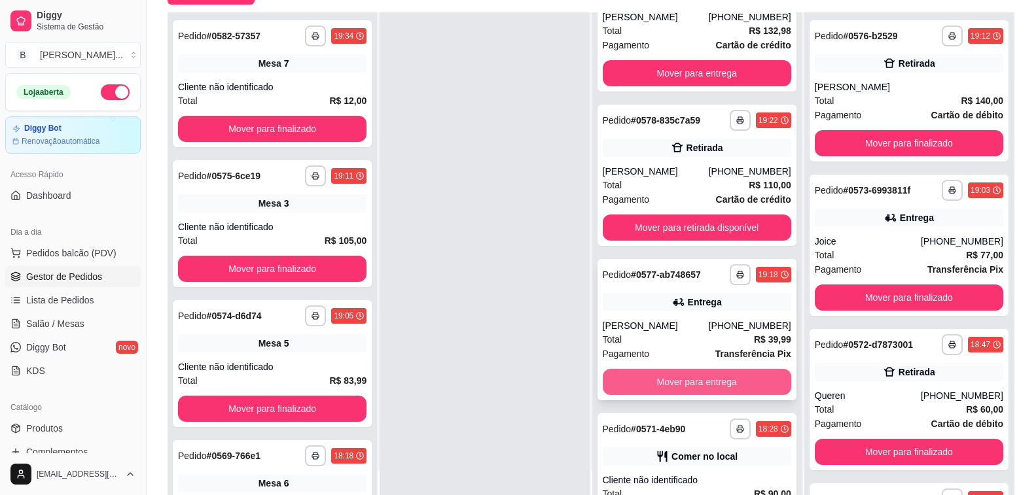
scroll to position [444, 0]
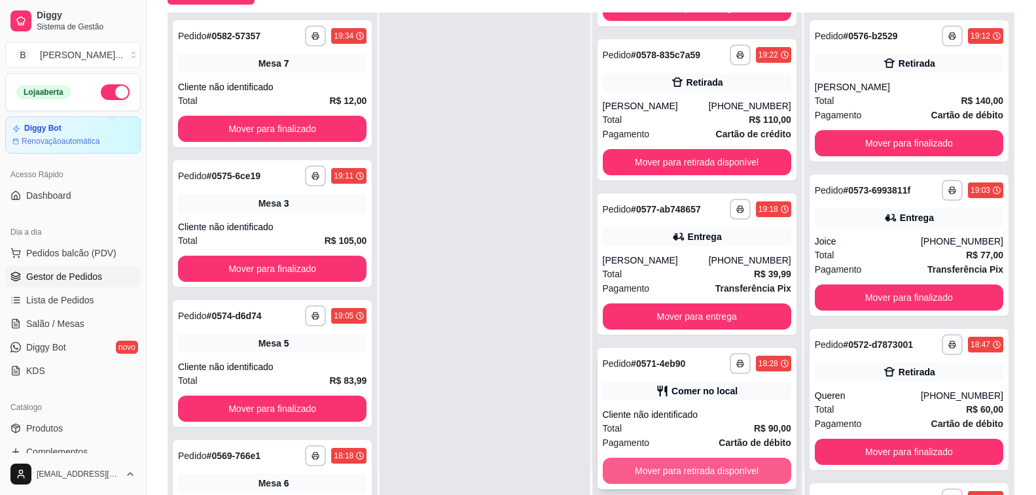
click at [679, 474] on button "Mover para retirada disponível" at bounding box center [697, 471] width 188 height 26
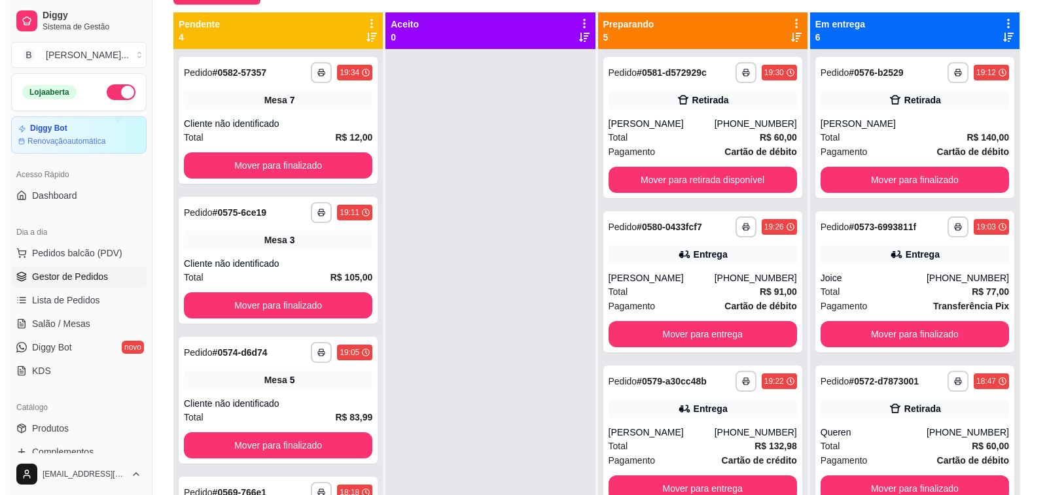
scroll to position [0, 0]
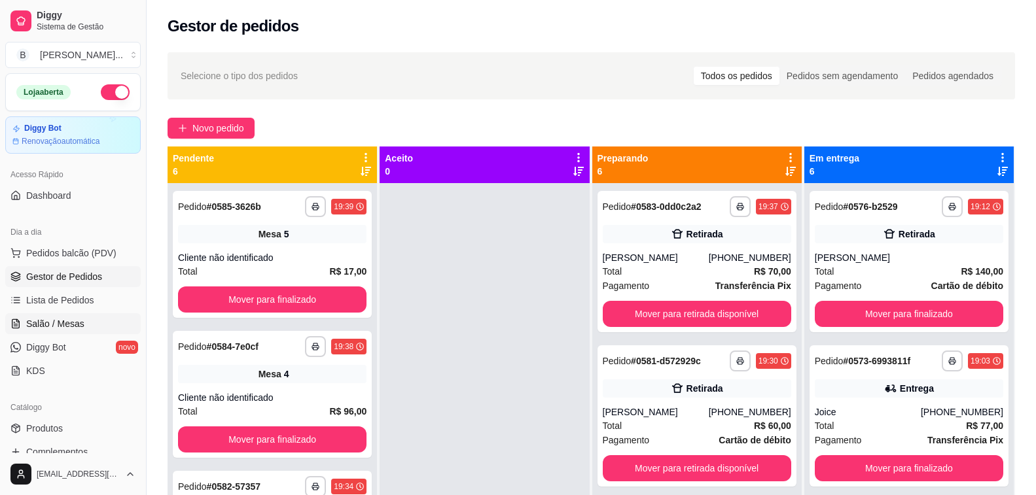
click at [58, 317] on span "Salão / Mesas" at bounding box center [55, 323] width 58 height 13
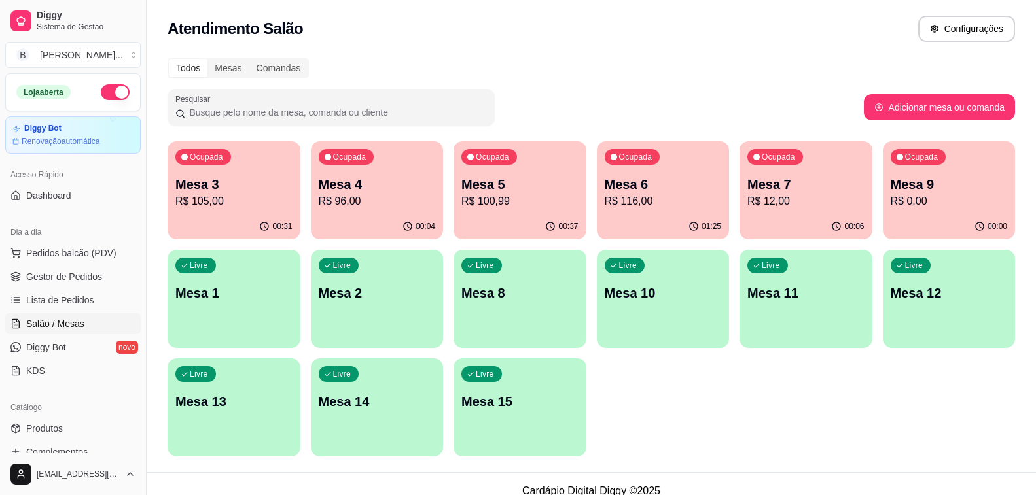
click at [705, 198] on p "R$ 116,00" at bounding box center [663, 202] width 117 height 16
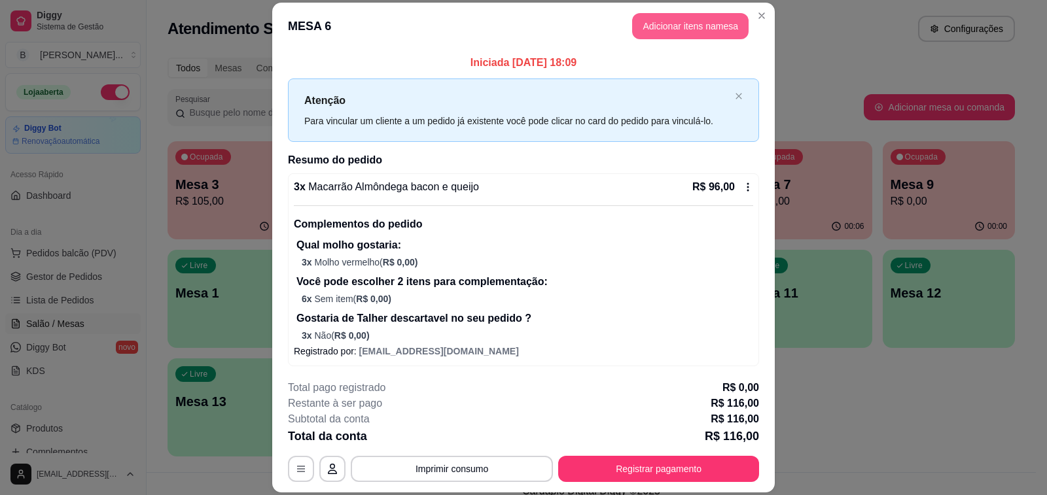
click at [687, 22] on button "Adicionar itens na mesa" at bounding box center [690, 26] width 116 height 26
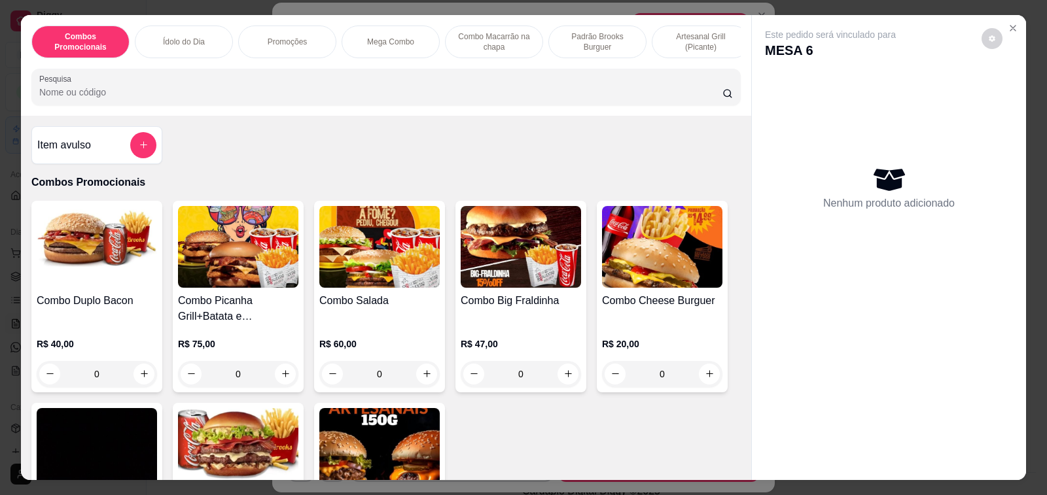
click at [107, 298] on h4 "Combo Duplo Bacon" at bounding box center [97, 301] width 120 height 16
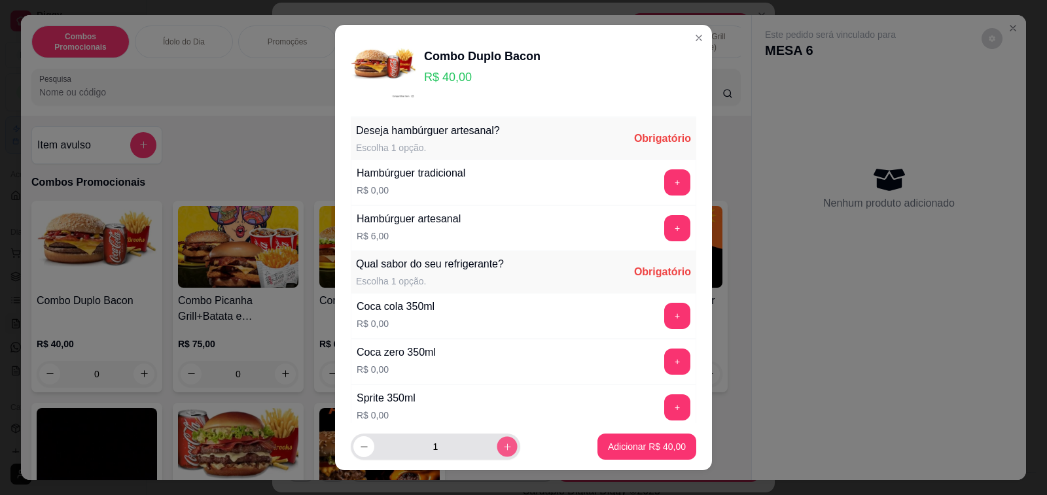
click at [502, 449] on icon "increase-product-quantity" at bounding box center [507, 447] width 10 height 10
type input "3"
click at [665, 225] on button "+" at bounding box center [678, 228] width 26 height 26
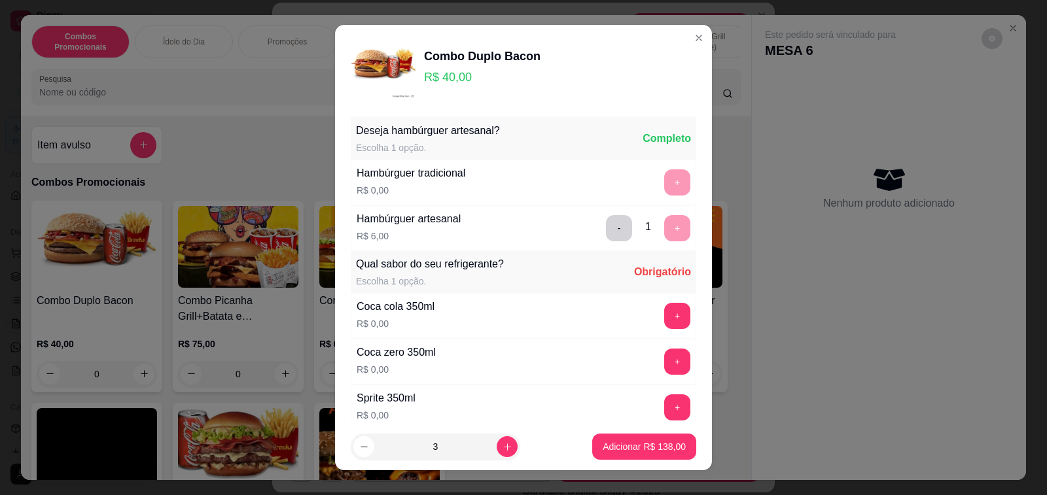
scroll to position [140, 0]
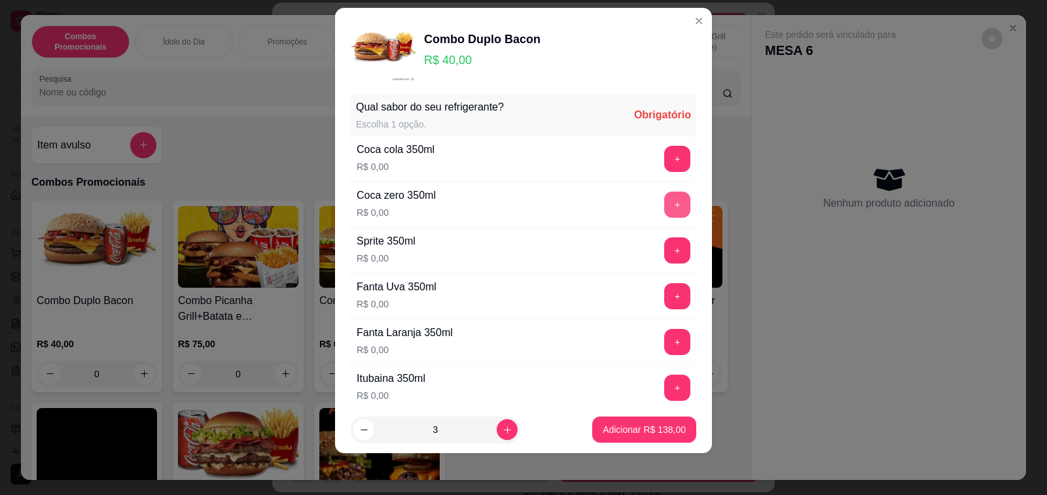
click at [664, 207] on button "+" at bounding box center [677, 205] width 26 height 26
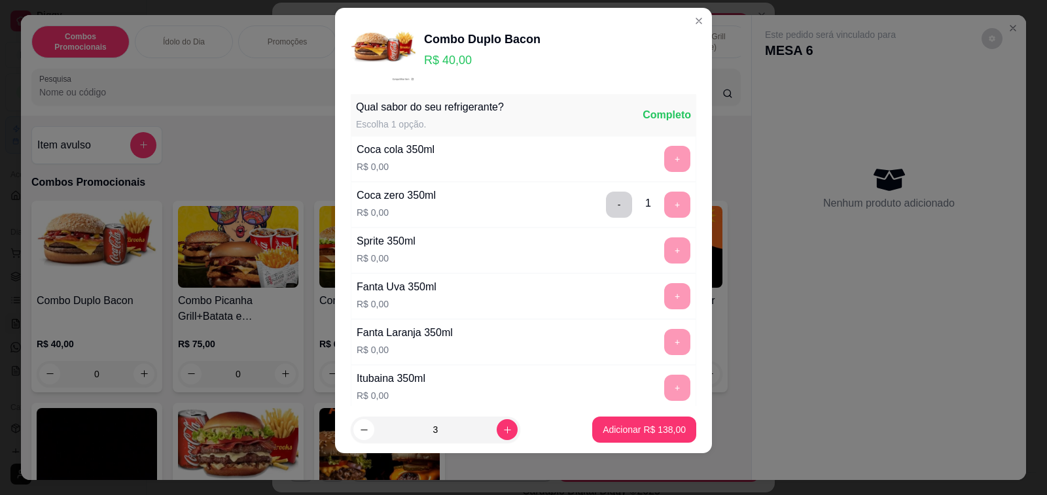
click at [629, 431] on p "Adicionar R$ 138,00" at bounding box center [644, 429] width 83 height 13
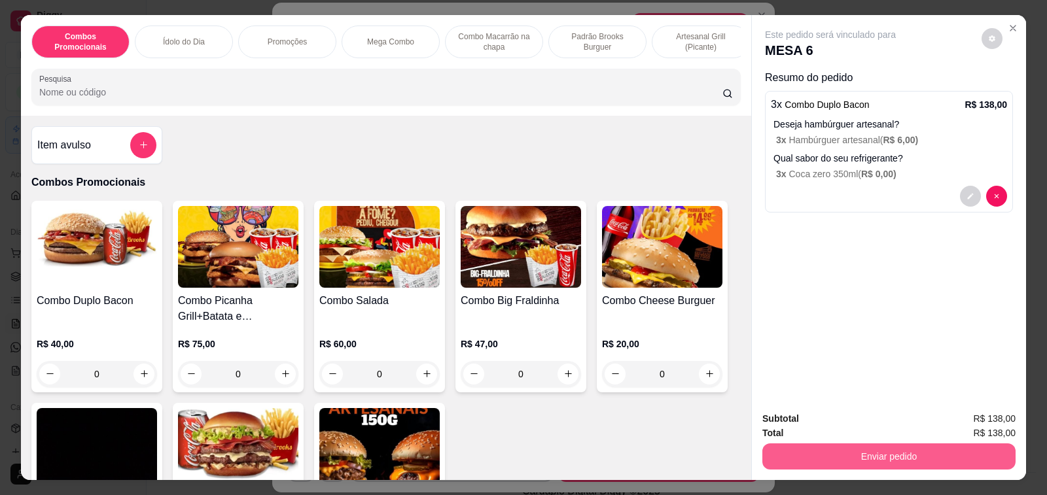
click at [850, 453] on button "Enviar pedido" at bounding box center [888, 457] width 253 height 26
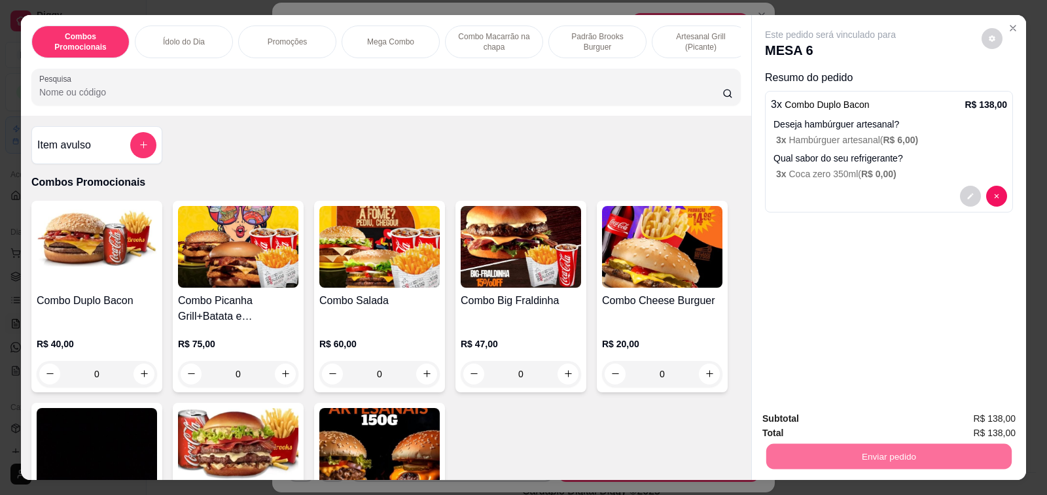
click at [817, 298] on div "Este pedido será vinculado para MESA 6 Resumo do pedido 3 x Combo Duplo Bacon R…" at bounding box center [889, 208] width 274 height 387
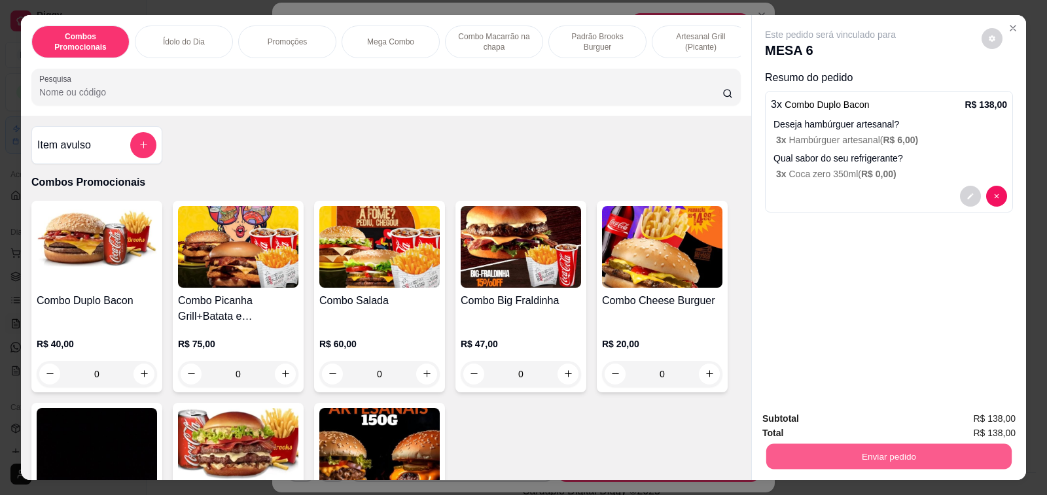
click at [796, 460] on button "Enviar pedido" at bounding box center [888, 457] width 245 height 26
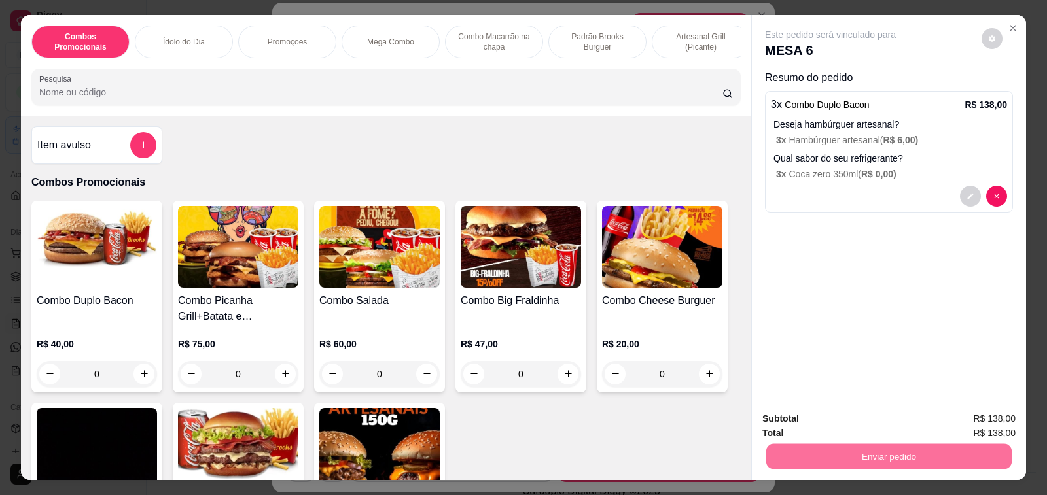
click at [835, 417] on button "Não registrar e enviar pedido" at bounding box center [845, 419] width 136 height 25
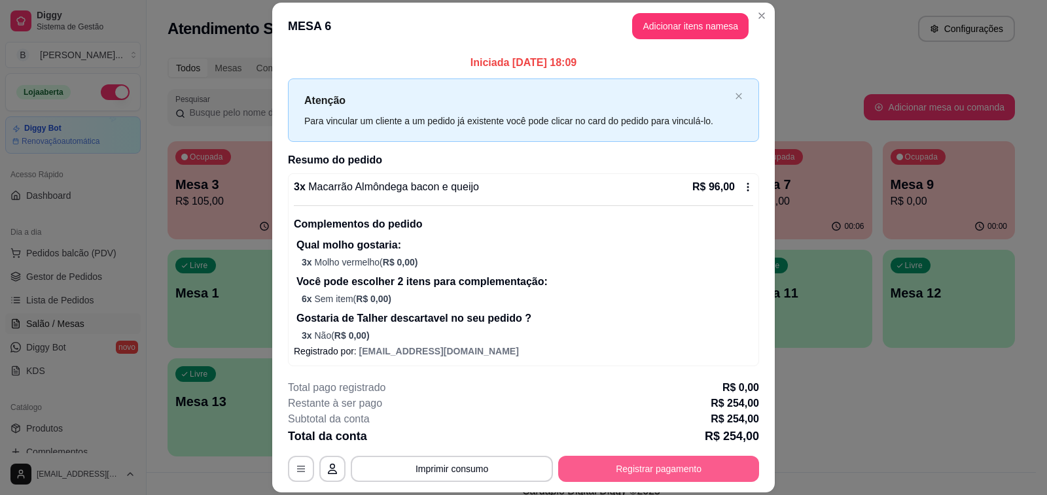
click at [654, 459] on button "Registrar pagamento" at bounding box center [658, 469] width 201 height 26
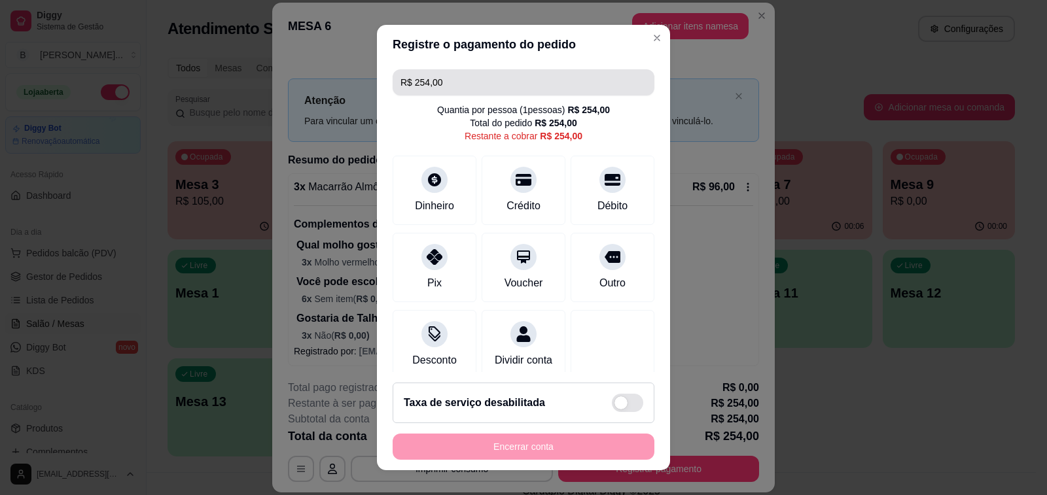
click at [473, 84] on input "R$ 254,00" at bounding box center [523, 82] width 246 height 26
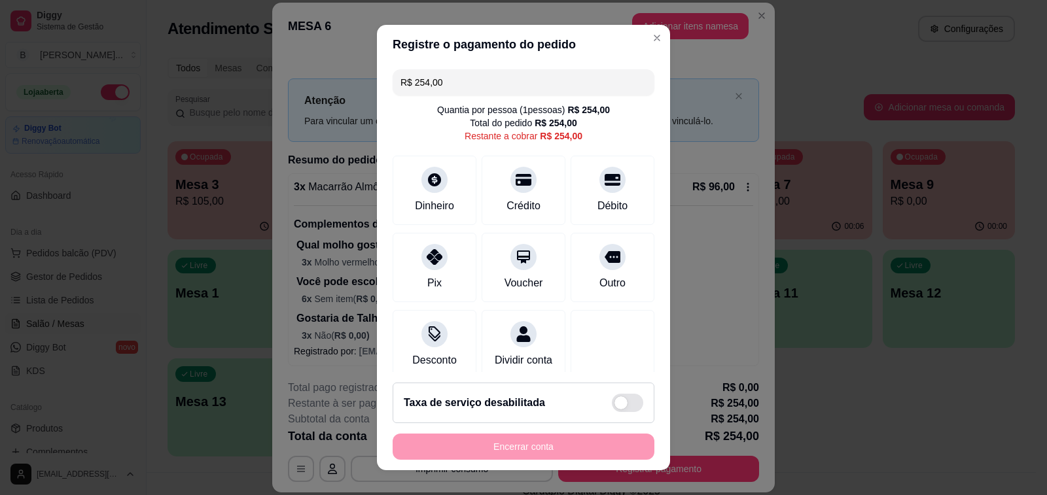
click at [473, 84] on input "R$ 254,00" at bounding box center [523, 82] width 246 height 26
click at [604, 171] on icon at bounding box center [612, 175] width 17 height 13
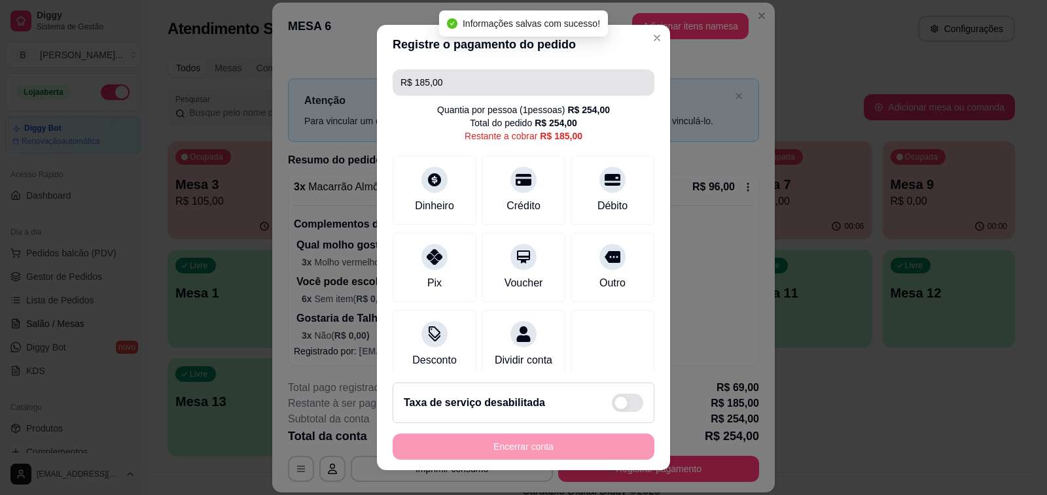
click at [452, 85] on input "R$ 185,00" at bounding box center [523, 82] width 246 height 26
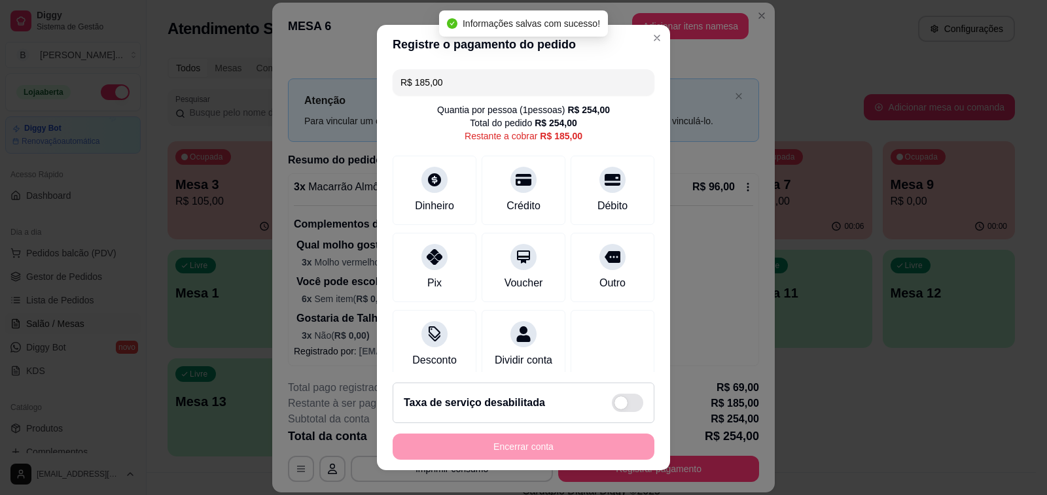
click at [452, 85] on input "R$ 185,00" at bounding box center [523, 82] width 246 height 26
type input "R$ 69,00"
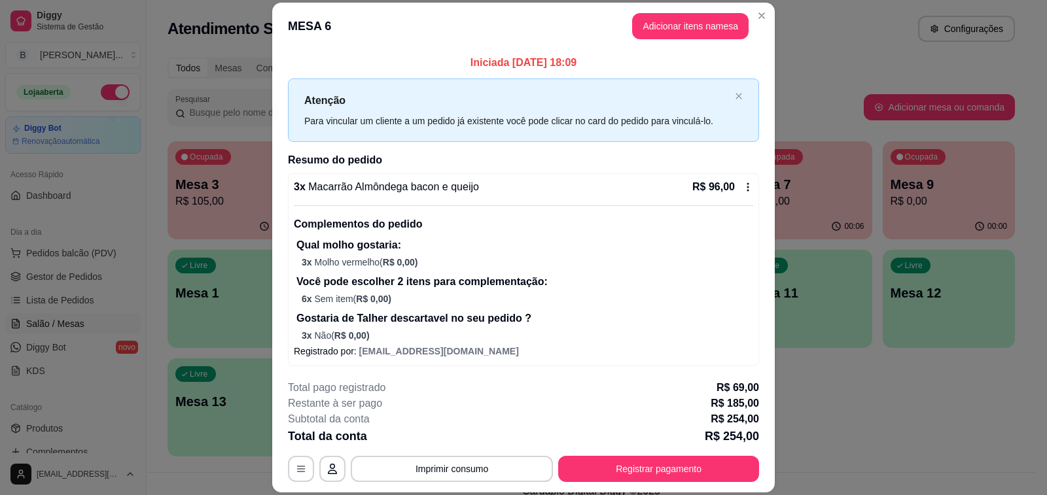
click at [384, 61] on p "Iniciada [DATE] 18:09" at bounding box center [523, 63] width 471 height 16
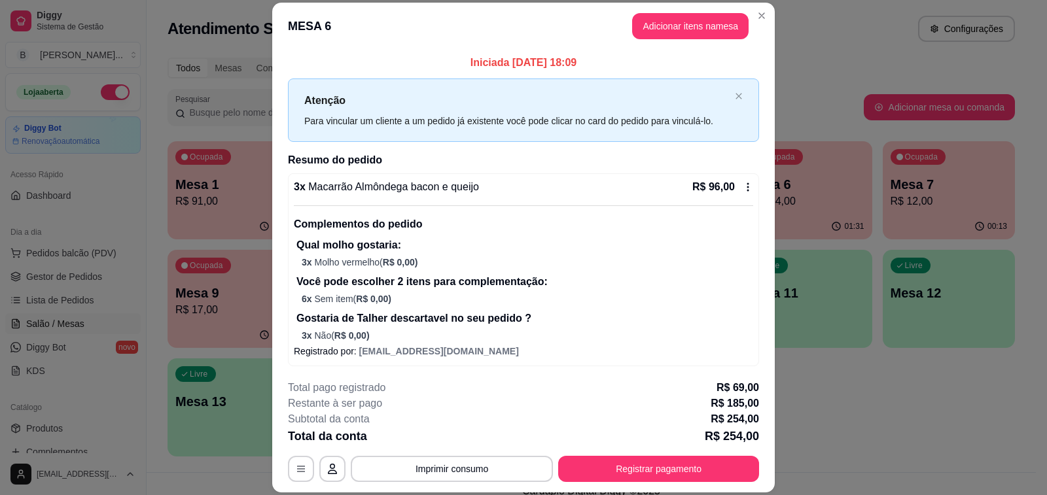
click at [406, 56] on p "Iniciada [DATE] 18:09" at bounding box center [523, 63] width 471 height 16
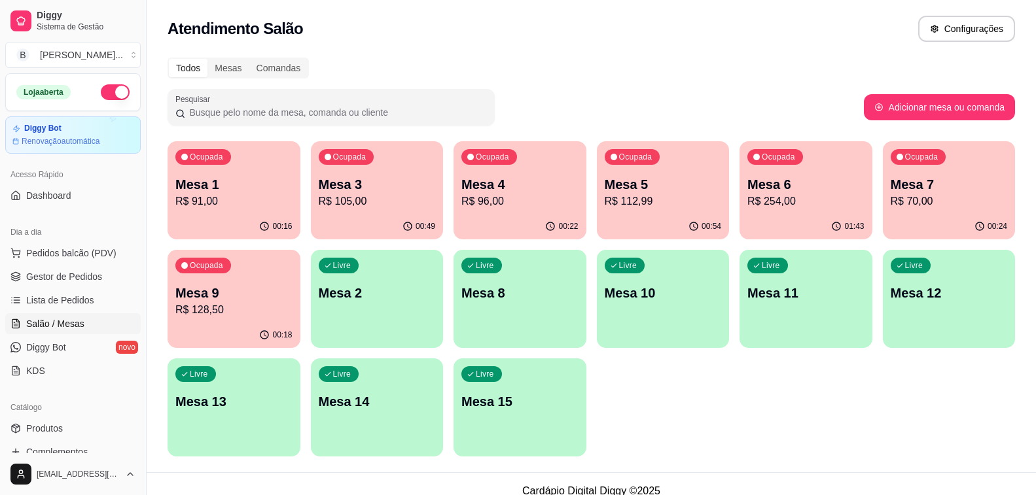
click at [771, 164] on div "Ocupada" at bounding box center [775, 157] width 56 height 16
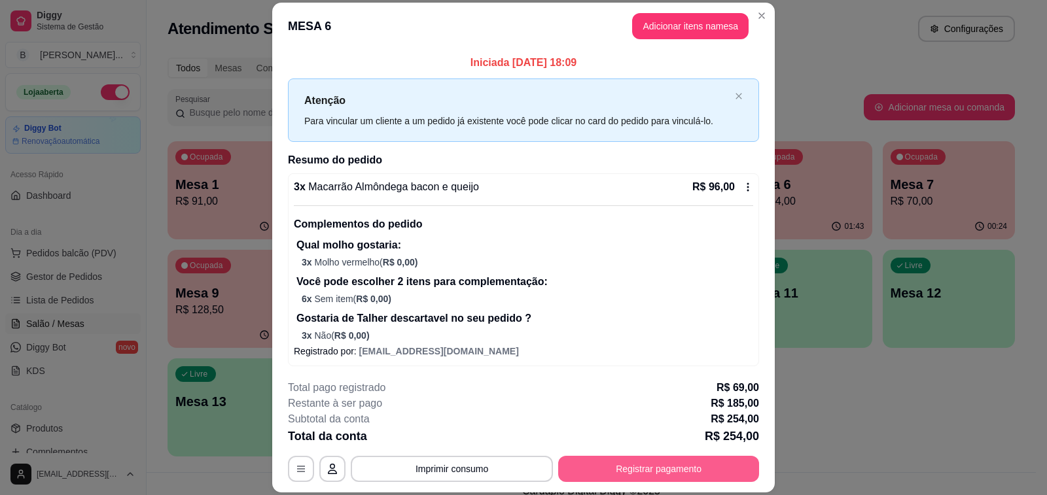
click at [671, 470] on button "Registrar pagamento" at bounding box center [658, 469] width 201 height 26
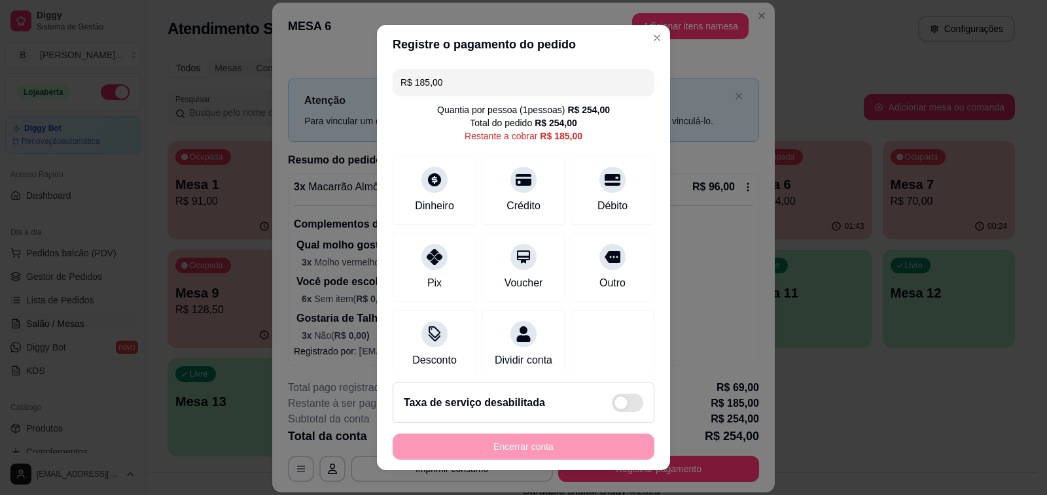
click at [464, 87] on input "R$ 185,00" at bounding box center [523, 82] width 246 height 26
click at [604, 184] on icon at bounding box center [612, 175] width 17 height 17
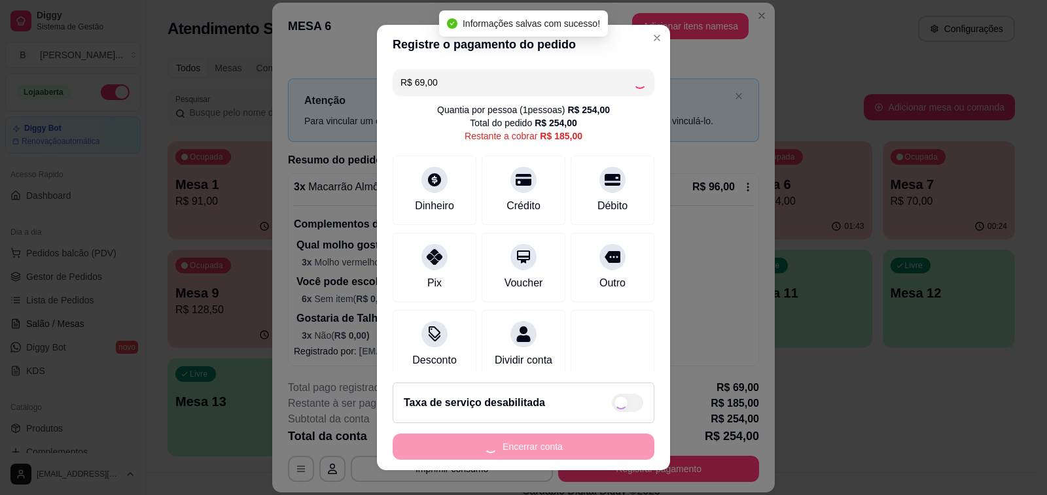
type input "R$ 116,00"
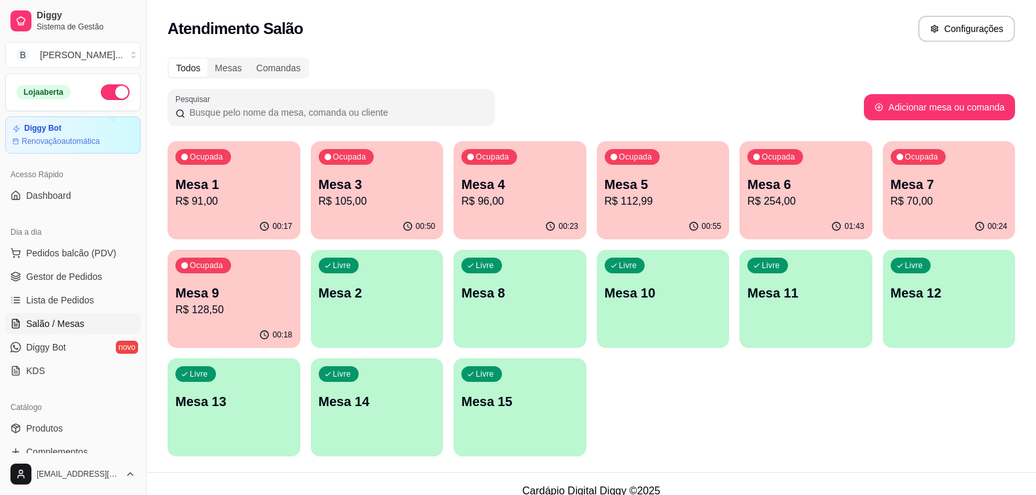
click at [388, 186] on p "Mesa 3" at bounding box center [377, 184] width 117 height 18
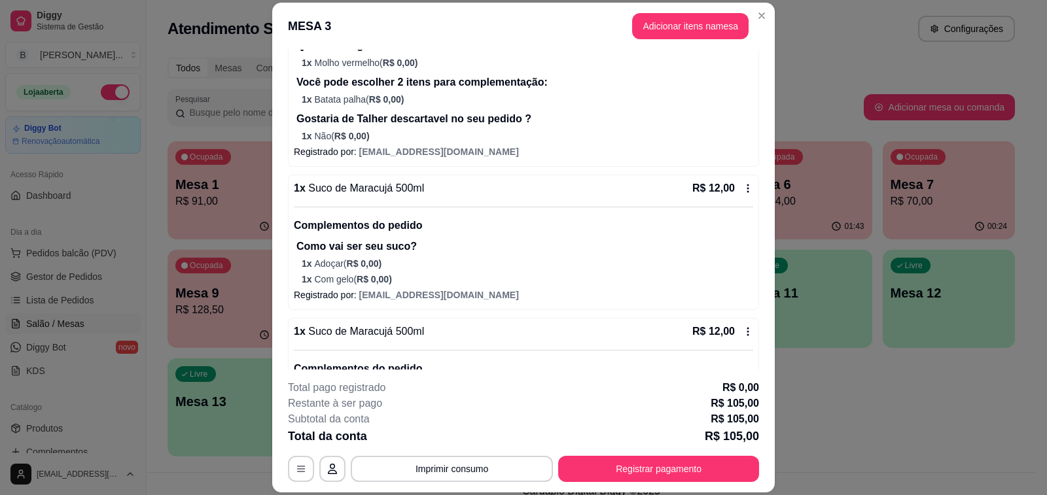
scroll to position [458, 0]
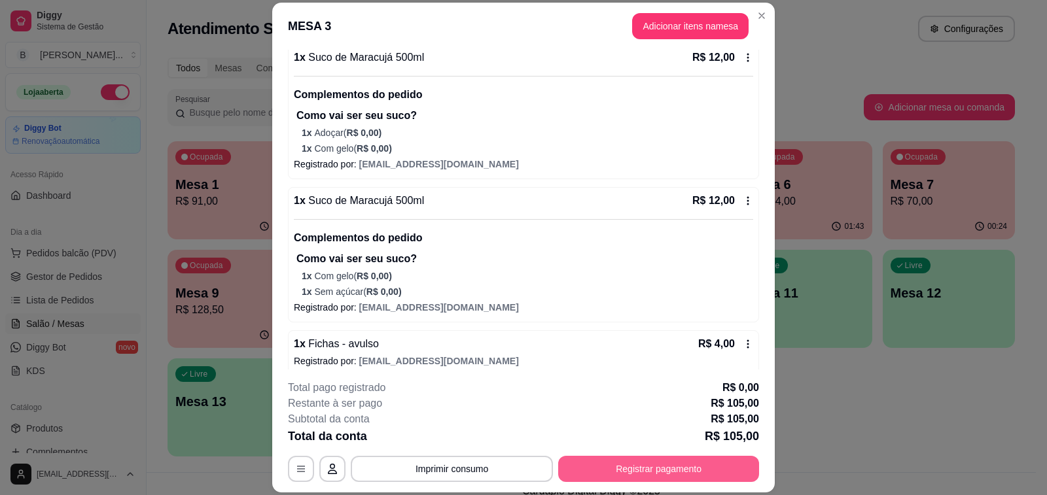
click at [701, 472] on button "Registrar pagamento" at bounding box center [658, 469] width 201 height 26
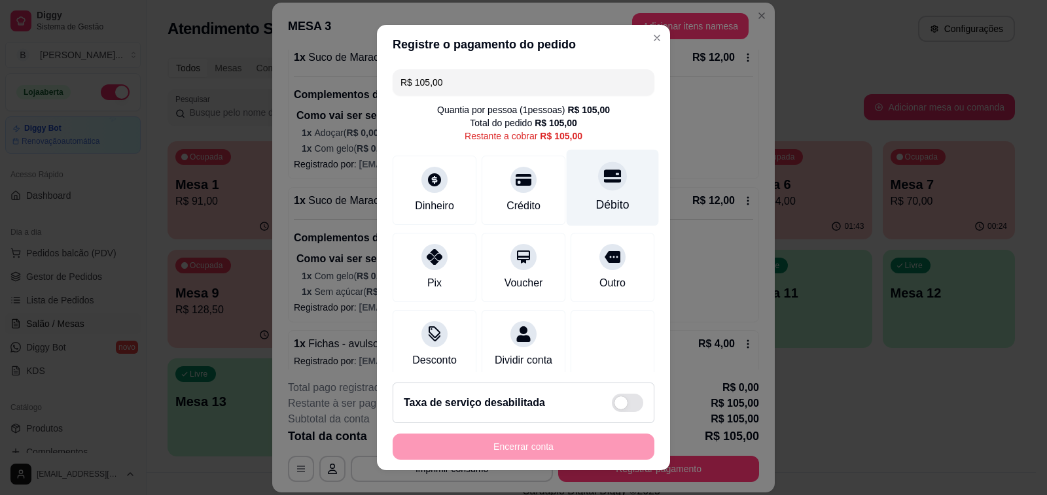
click at [582, 195] on div "Débito" at bounding box center [613, 188] width 92 height 77
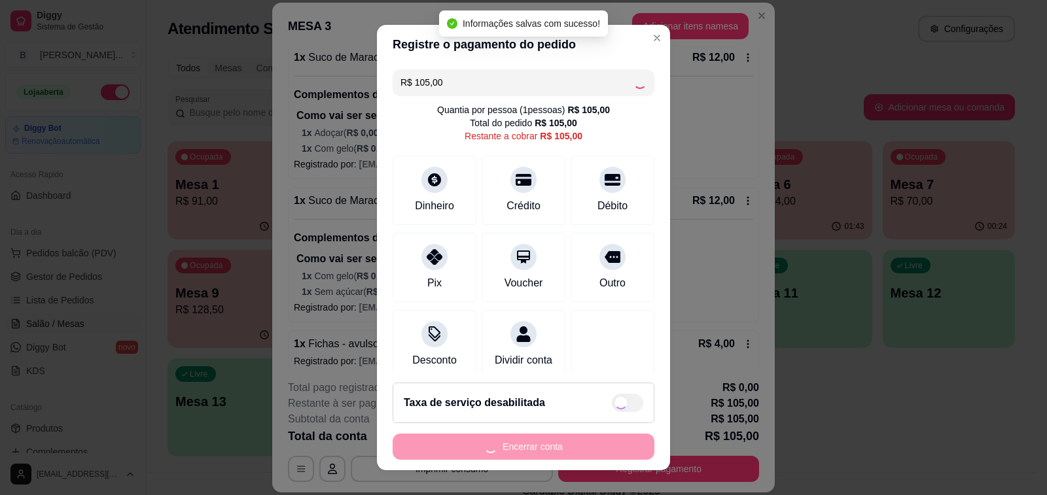
type input "R$ 0,00"
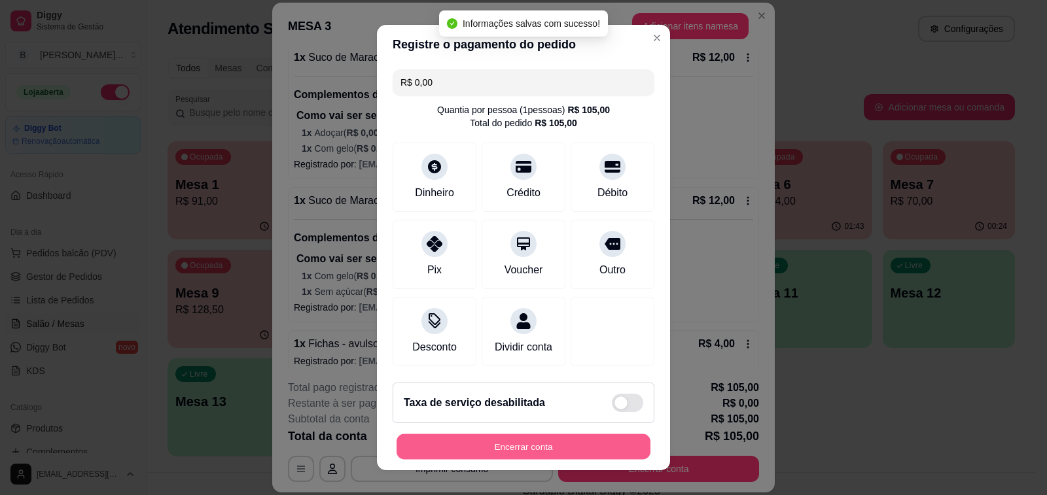
click at [534, 447] on button "Encerrar conta" at bounding box center [523, 447] width 254 height 26
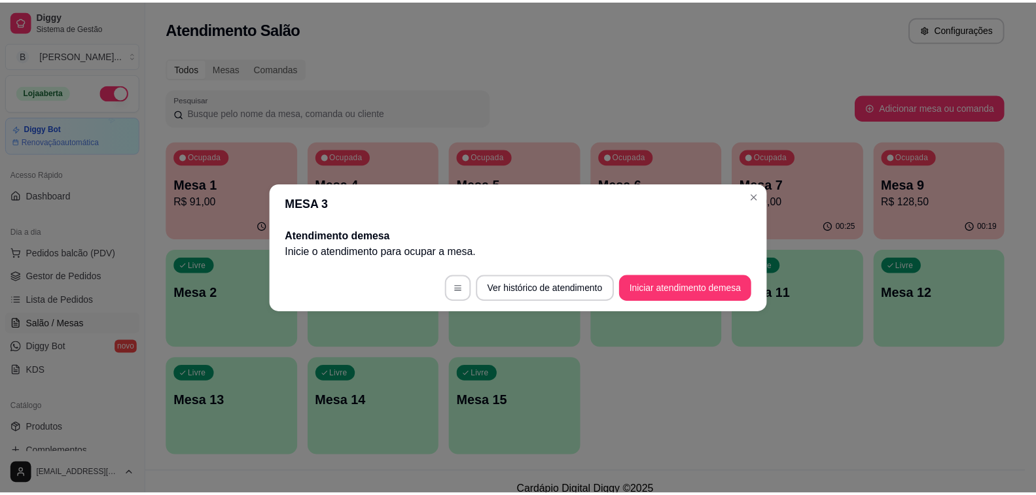
scroll to position [0, 0]
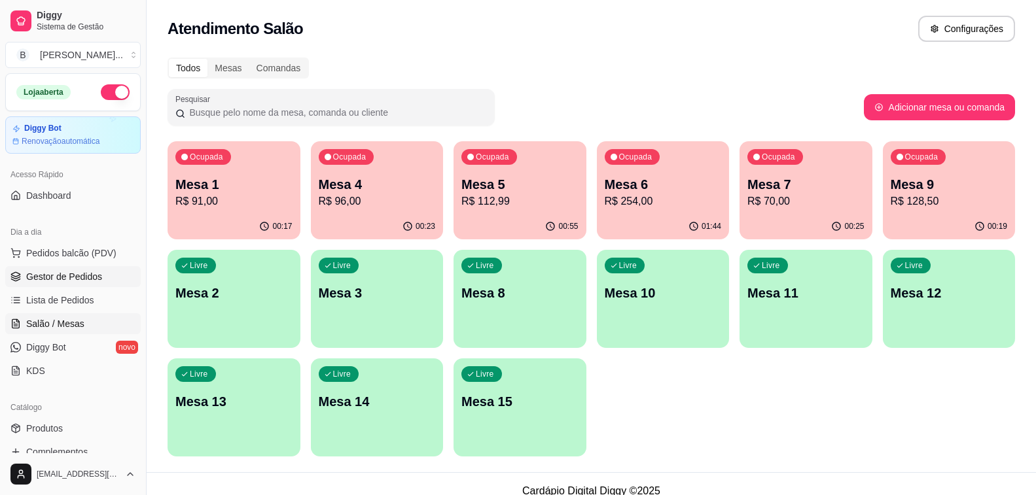
click at [64, 274] on span "Gestor de Pedidos" at bounding box center [64, 276] width 76 height 13
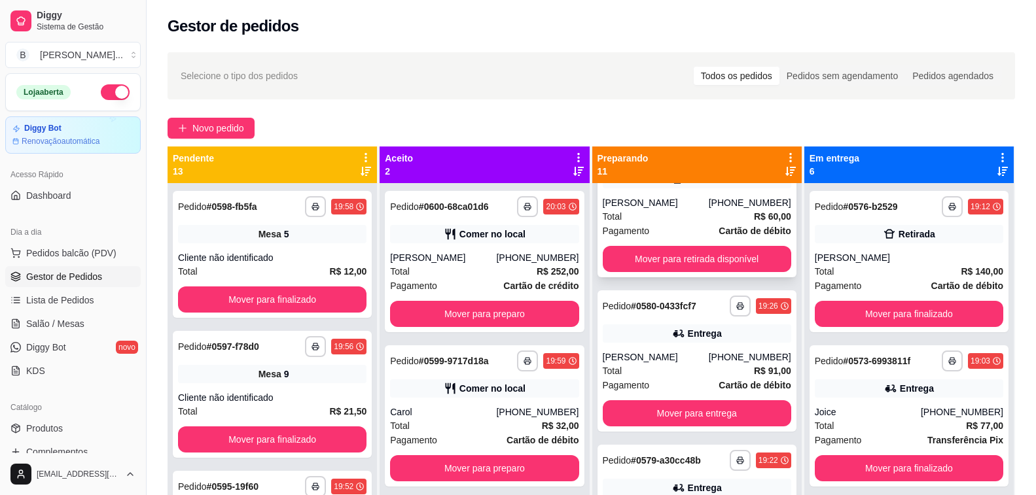
scroll to position [1047, 0]
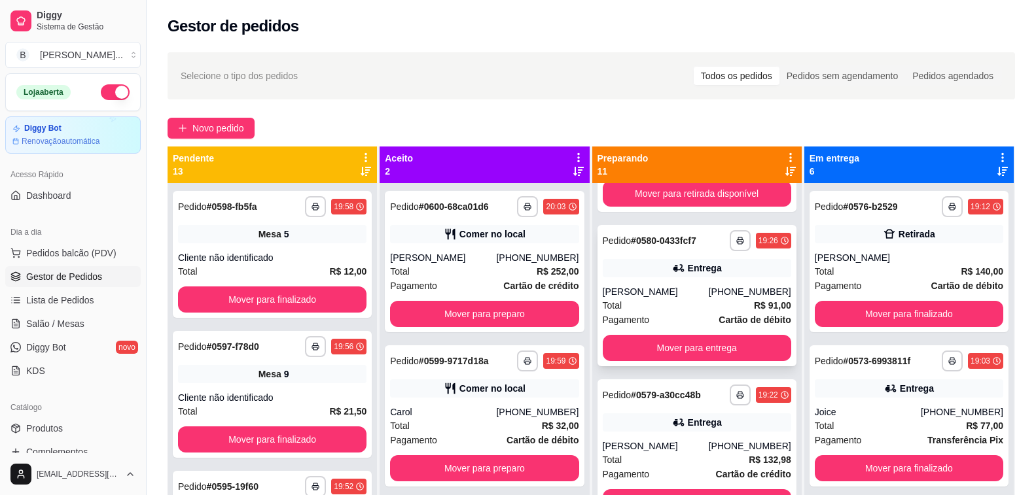
click at [680, 312] on div "Total R$ 91,00" at bounding box center [697, 305] width 188 height 14
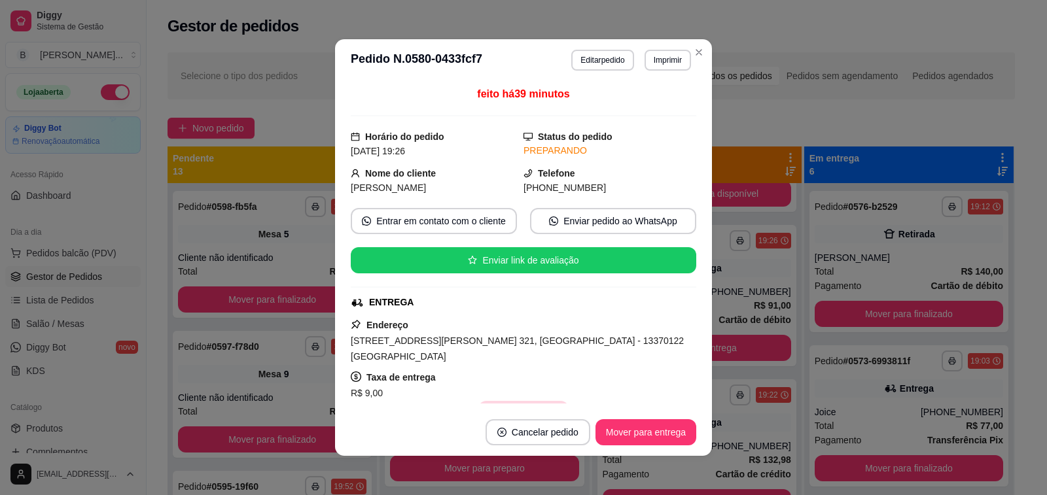
click at [502, 401] on button "Copiar Endereço" at bounding box center [523, 414] width 90 height 26
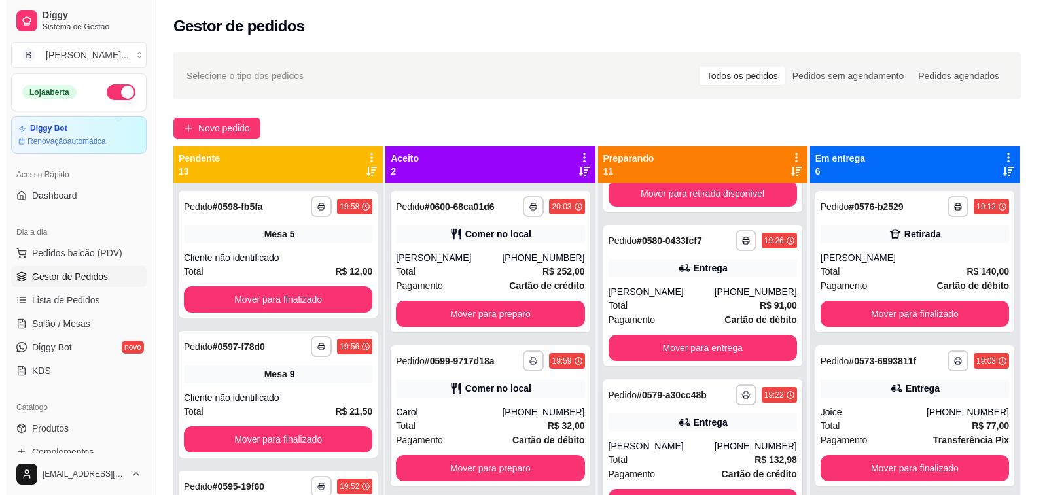
scroll to position [1178, 0]
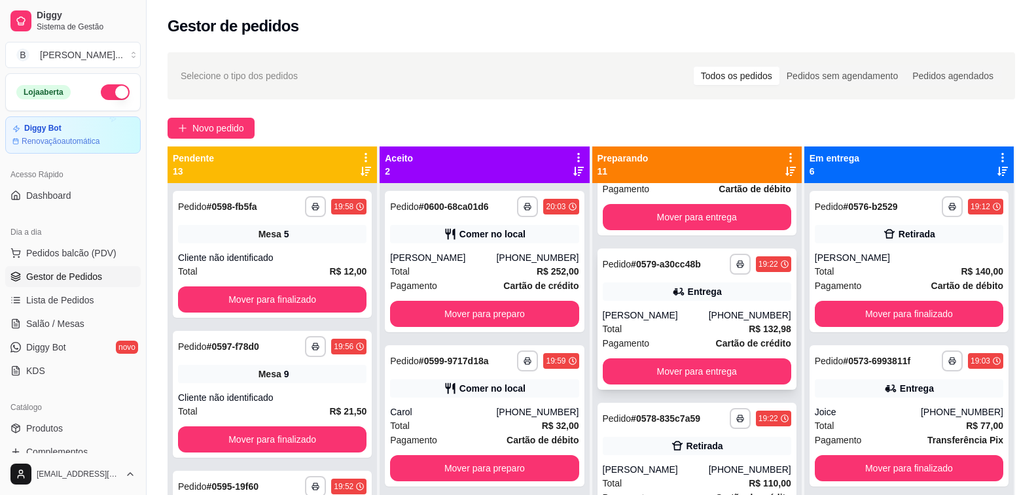
click at [608, 305] on div "**********" at bounding box center [696, 319] width 199 height 141
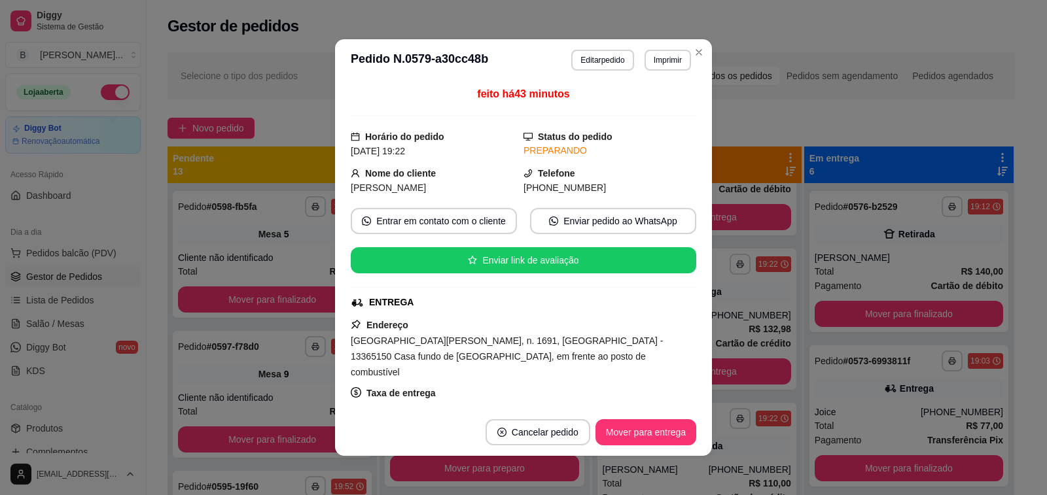
scroll to position [65, 0]
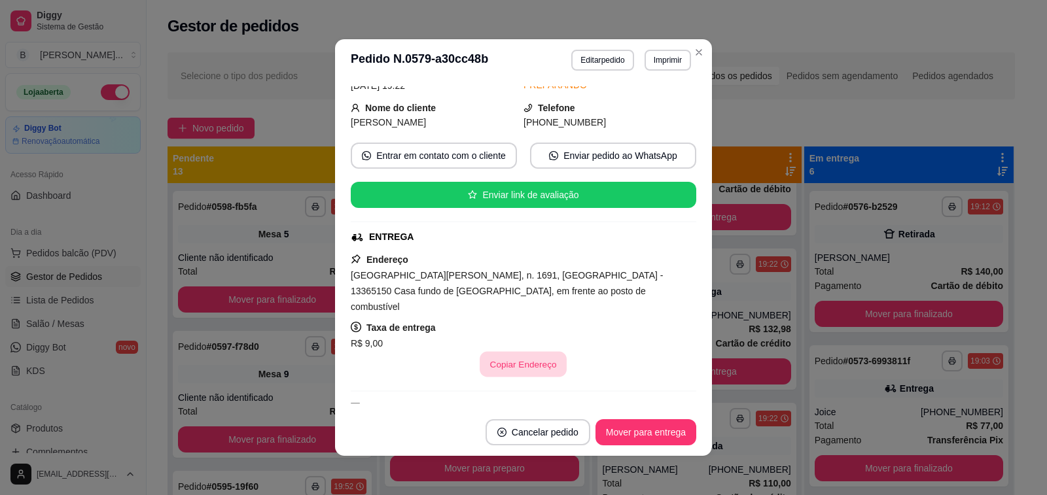
click at [511, 352] on button "Copiar Endereço" at bounding box center [523, 365] width 87 height 26
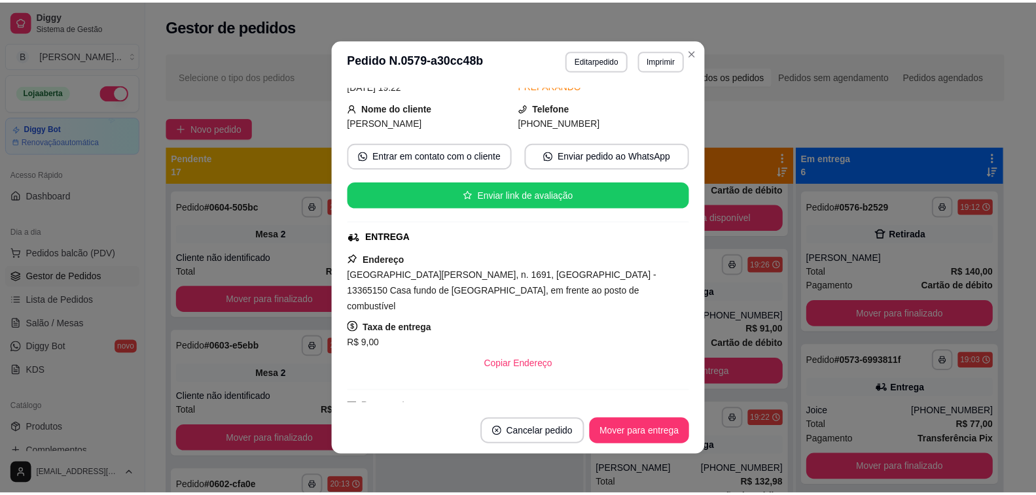
scroll to position [1332, 0]
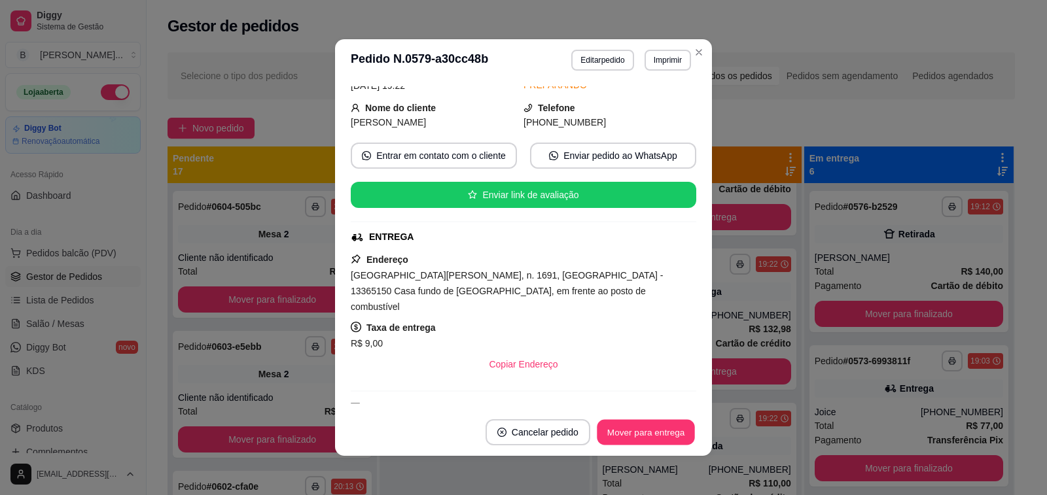
click at [628, 435] on button "Mover para entrega" at bounding box center [646, 433] width 98 height 26
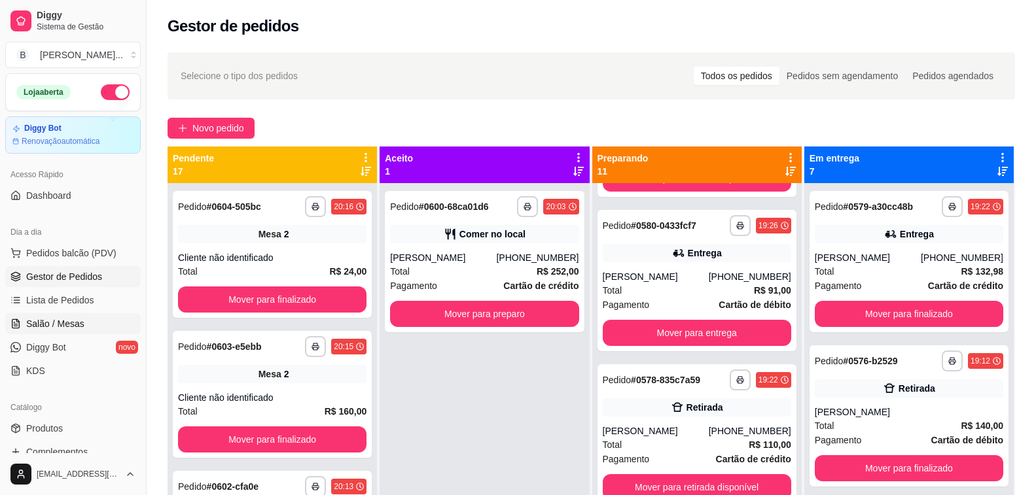
click at [69, 324] on span "Salão / Mesas" at bounding box center [55, 323] width 58 height 13
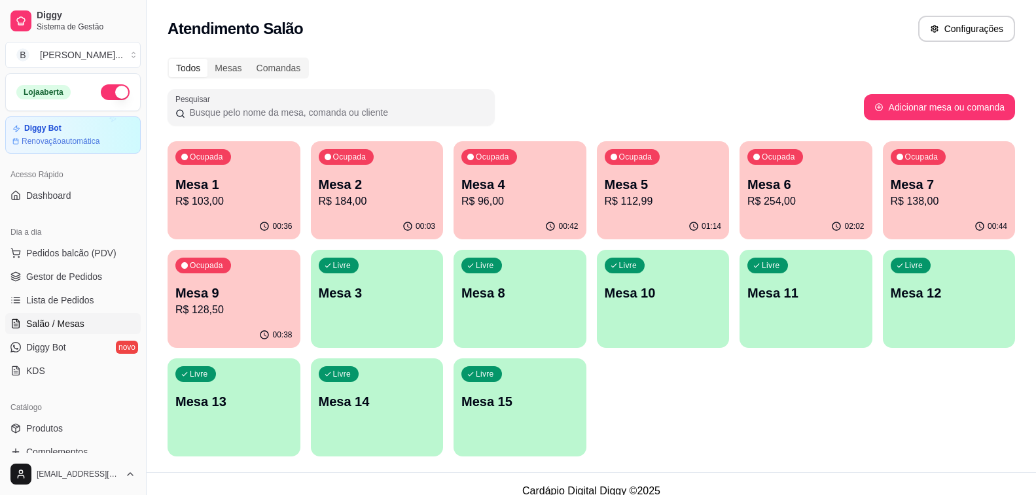
click at [796, 206] on p "R$ 254,00" at bounding box center [805, 202] width 117 height 16
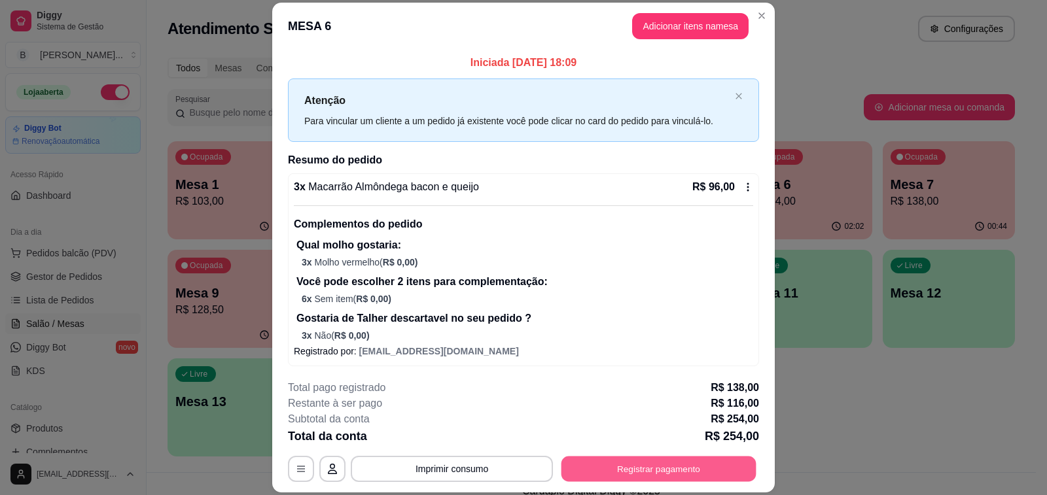
click at [625, 468] on button "Registrar pagamento" at bounding box center [658, 470] width 195 height 26
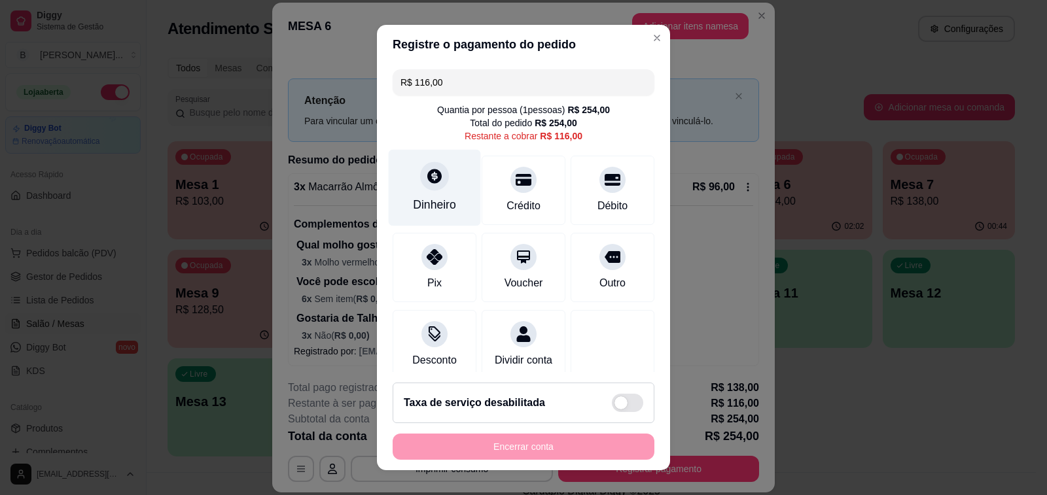
click at [422, 190] on div at bounding box center [434, 176] width 29 height 29
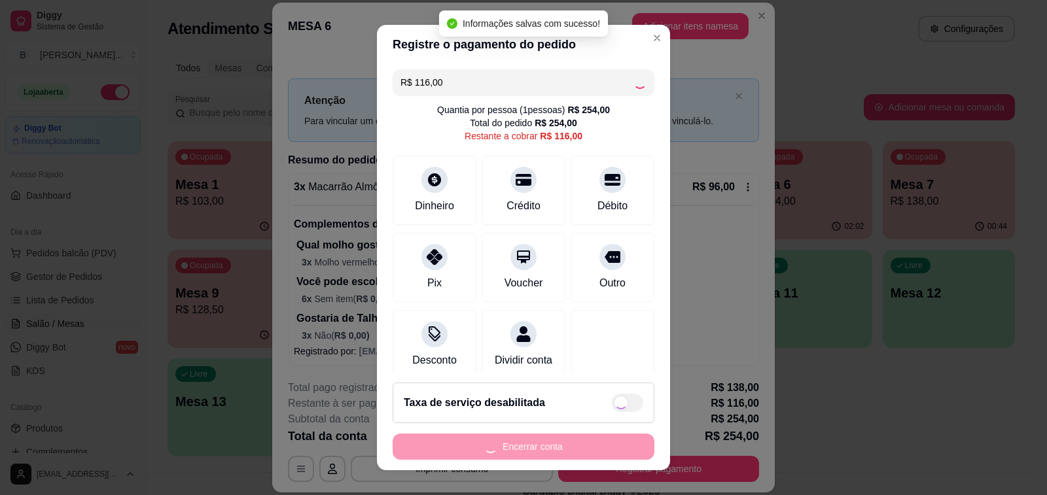
type input "R$ 0,00"
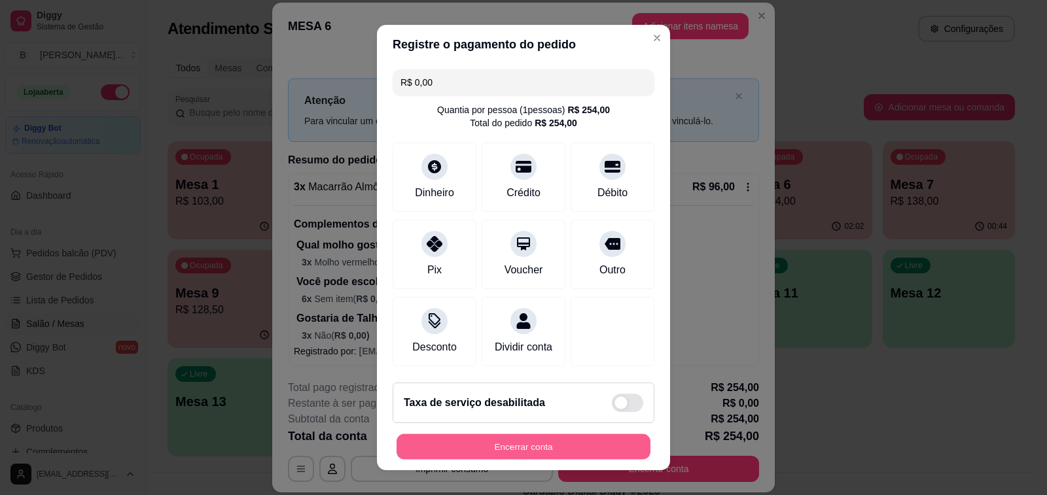
click at [575, 440] on button "Encerrar conta" at bounding box center [523, 447] width 254 height 26
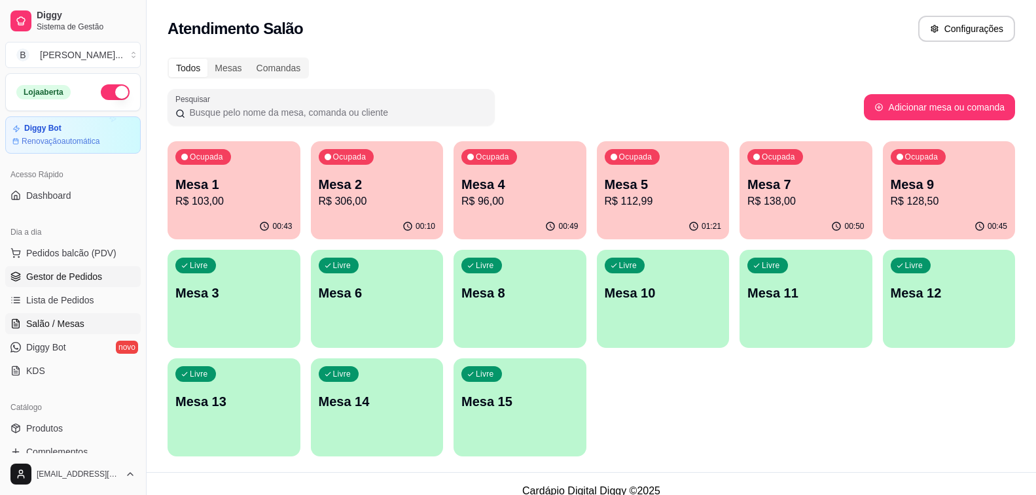
click at [84, 279] on span "Gestor de Pedidos" at bounding box center [64, 276] width 76 height 13
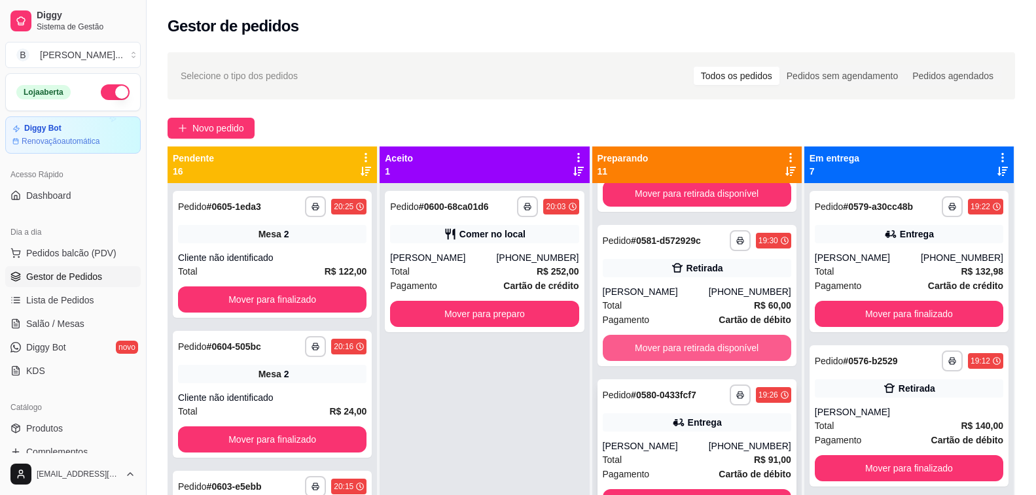
scroll to position [1178, 0]
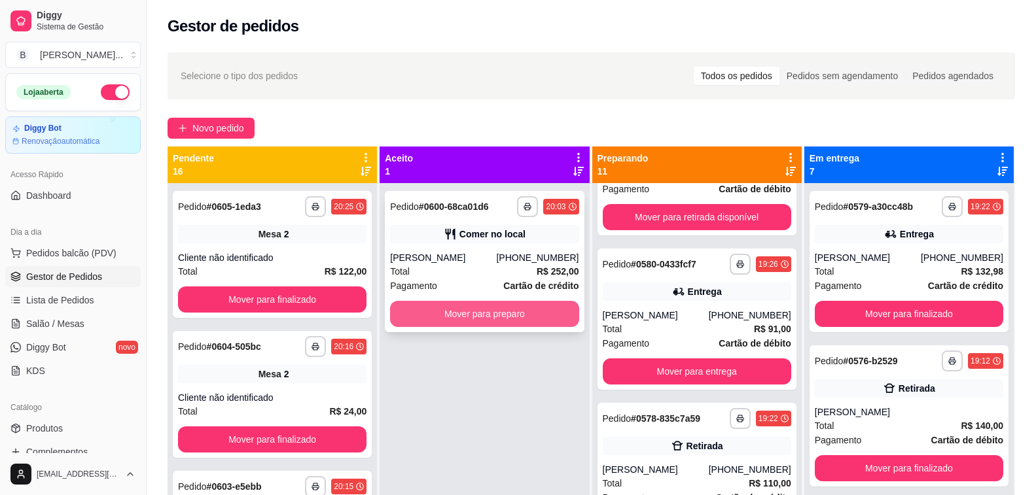
click at [492, 311] on button "Mover para preparo" at bounding box center [484, 314] width 188 height 26
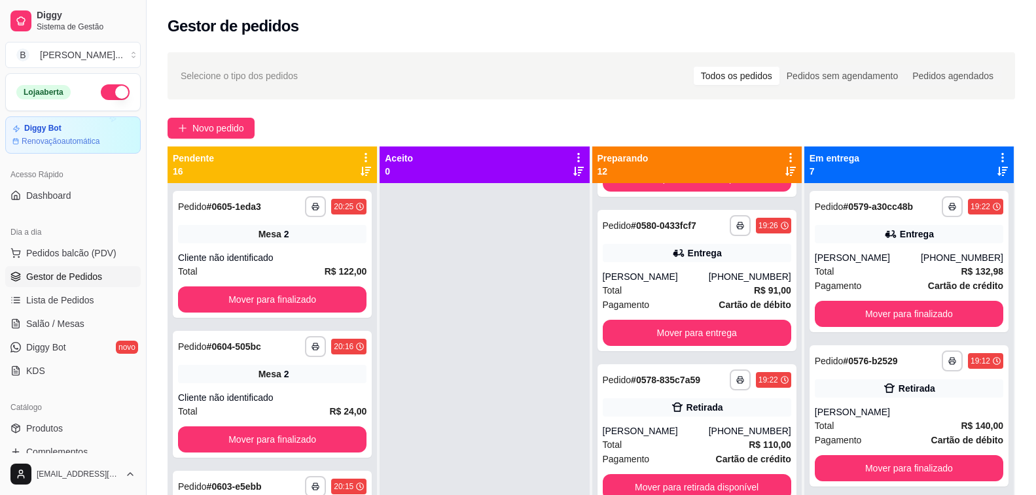
scroll to position [37, 0]
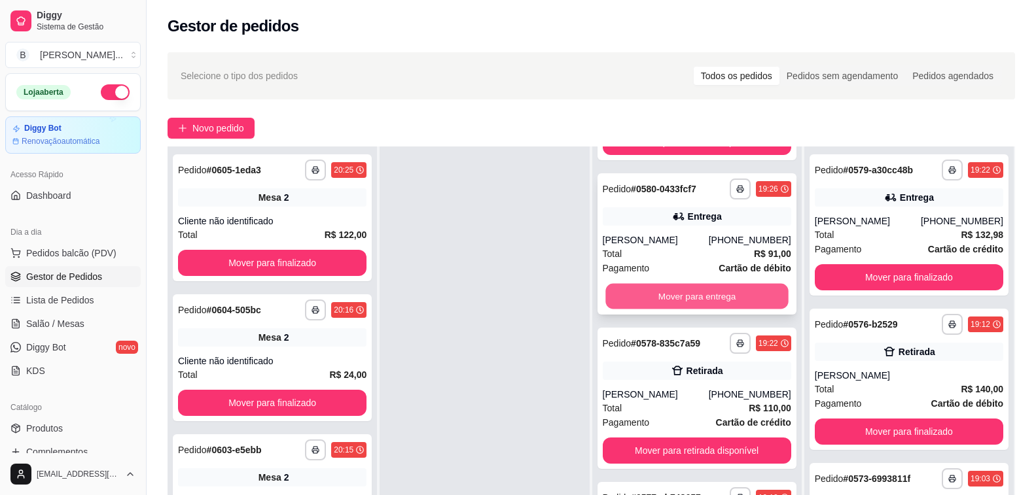
click at [646, 300] on button "Mover para entrega" at bounding box center [696, 297] width 183 height 26
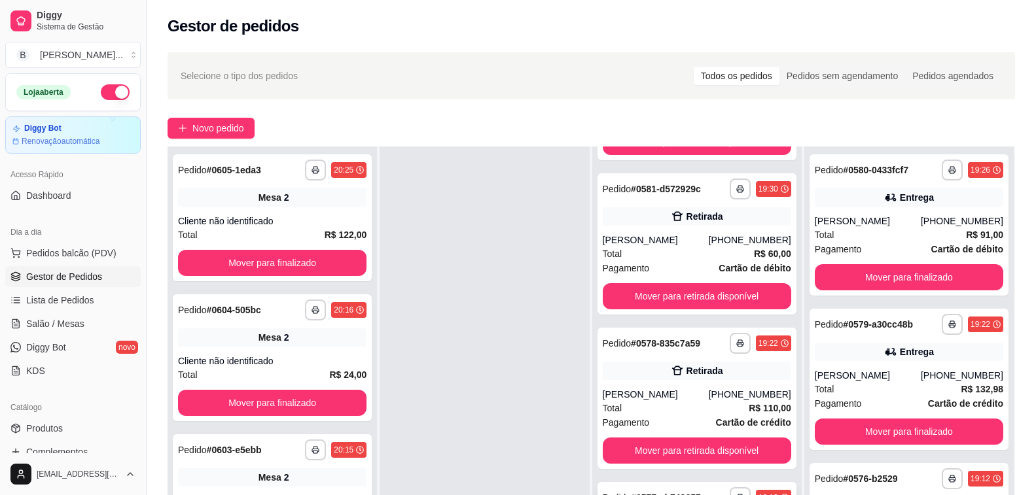
scroll to position [1216, 0]
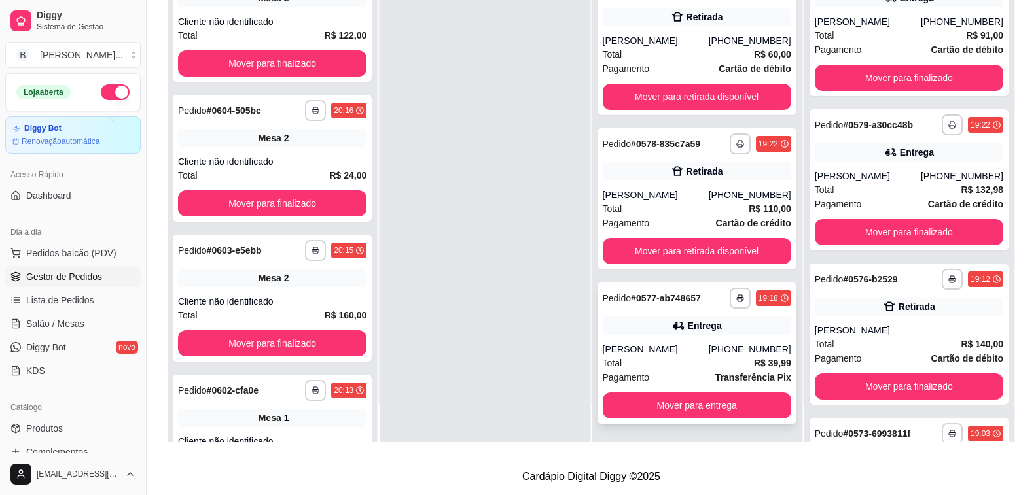
click at [666, 340] on div "**********" at bounding box center [696, 353] width 199 height 141
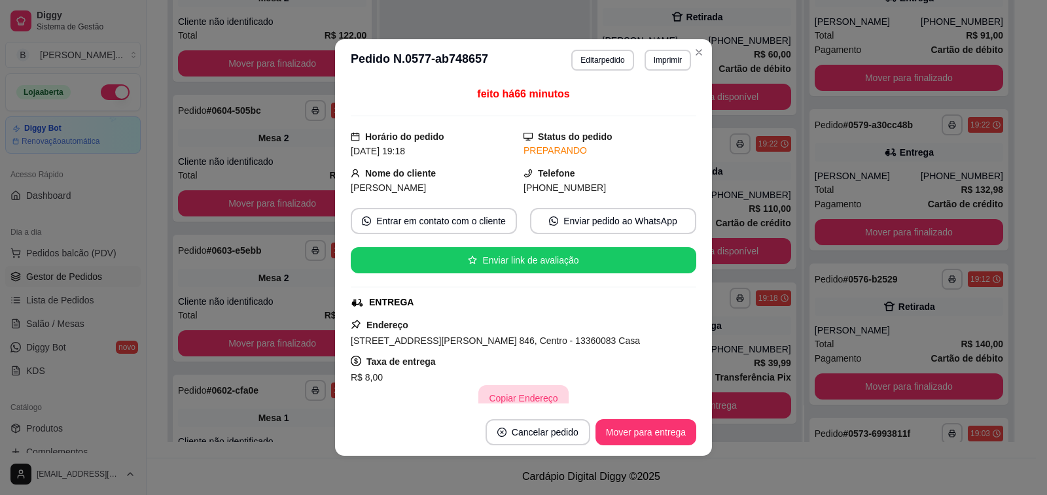
click at [522, 396] on button "Copiar Endereço" at bounding box center [523, 398] width 90 height 26
click at [638, 430] on button "Mover para entrega" at bounding box center [645, 432] width 101 height 26
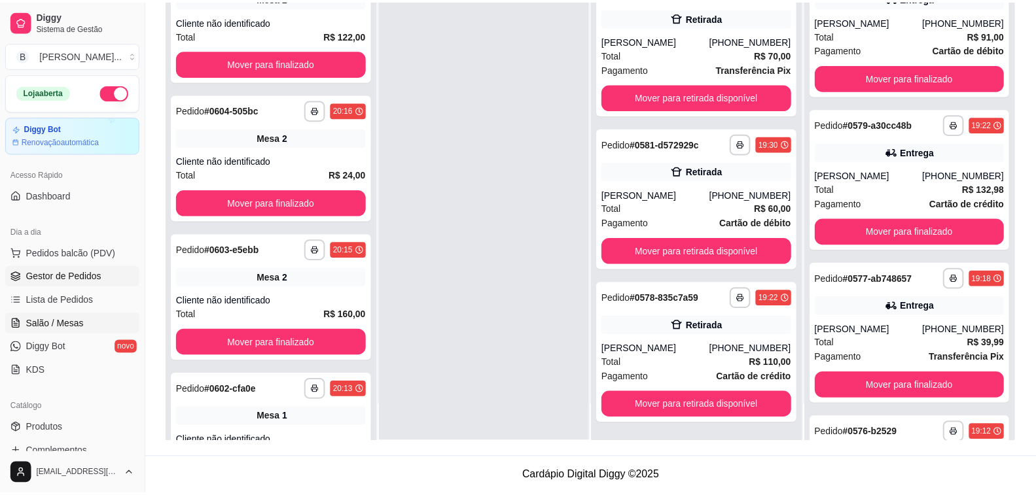
scroll to position [1062, 0]
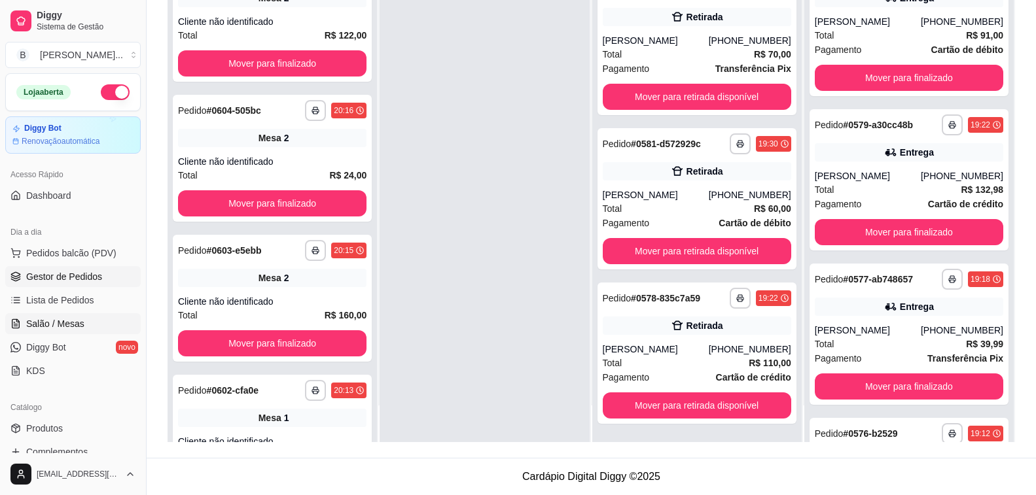
click at [67, 324] on span "Salão / Mesas" at bounding box center [55, 323] width 58 height 13
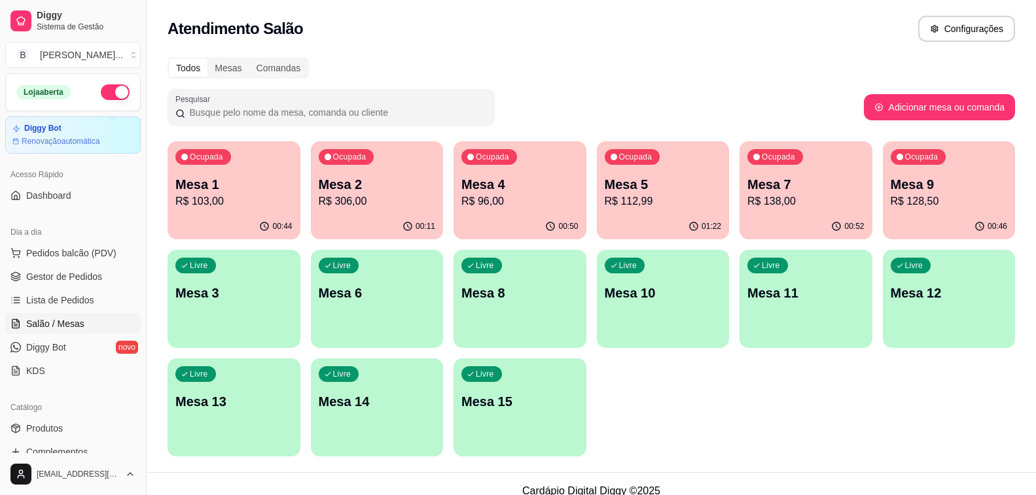
click at [355, 196] on p "R$ 306,00" at bounding box center [377, 202] width 117 height 16
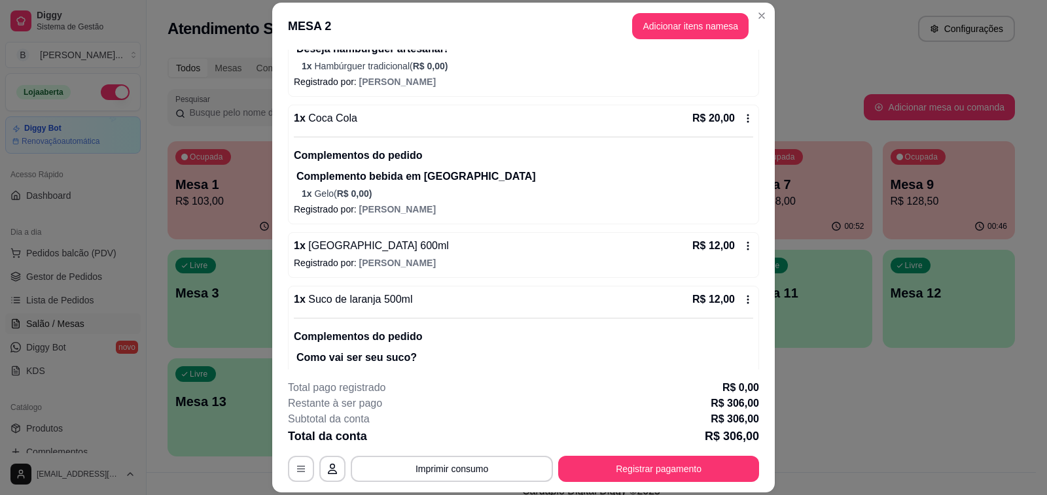
scroll to position [262, 0]
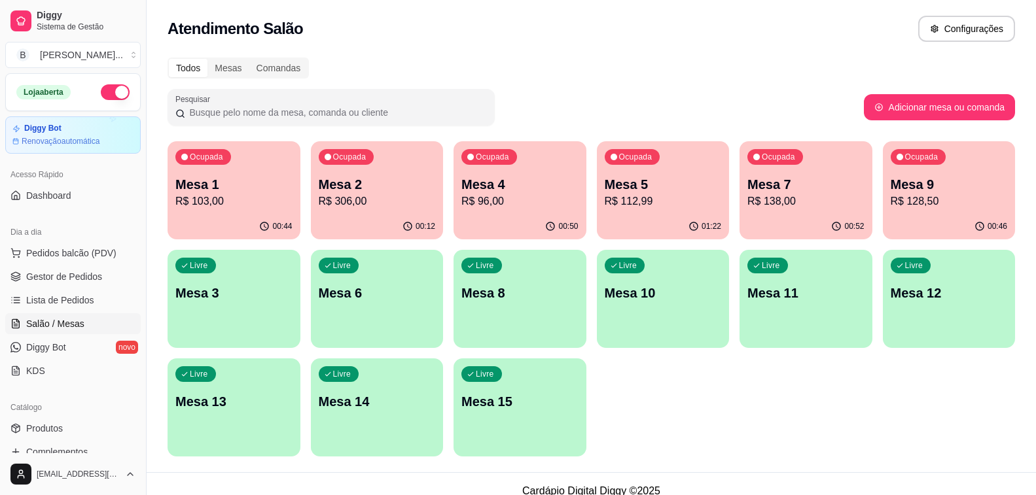
click at [230, 189] on p "Mesa 1" at bounding box center [233, 184] width 117 height 18
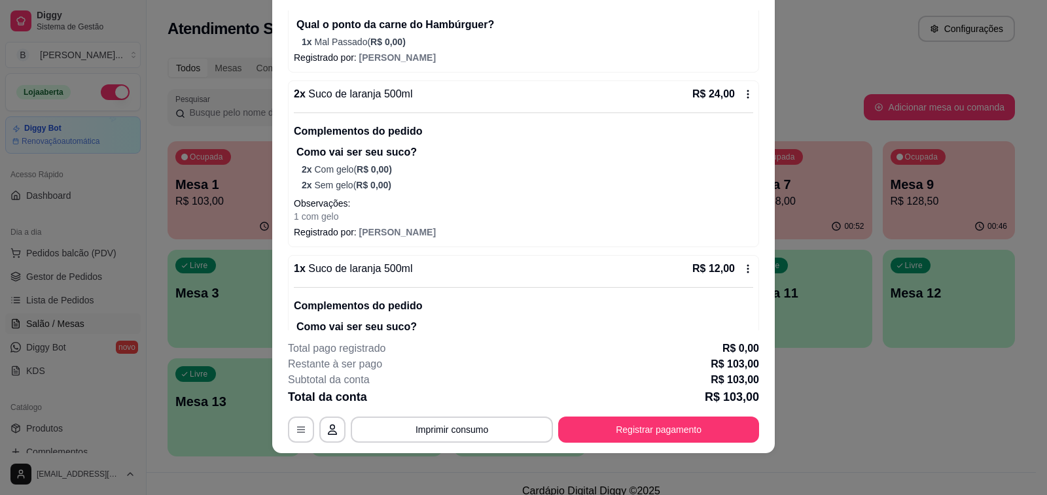
scroll to position [113, 0]
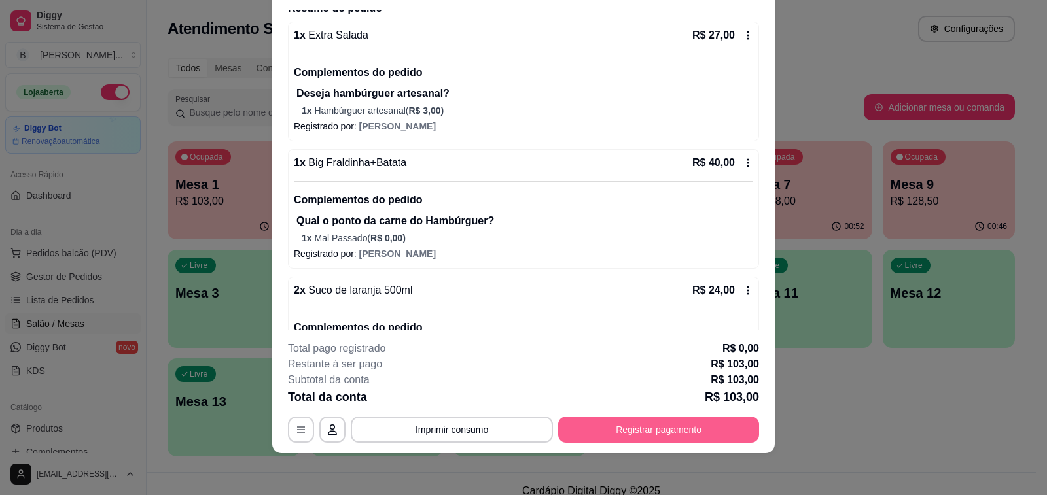
click at [658, 432] on button "Registrar pagamento" at bounding box center [658, 430] width 201 height 26
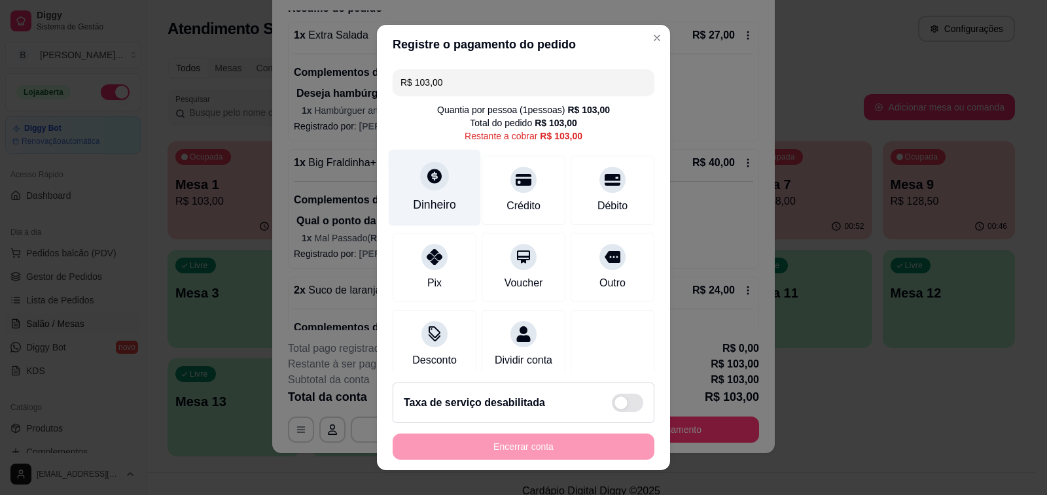
click at [427, 182] on icon at bounding box center [434, 175] width 17 height 17
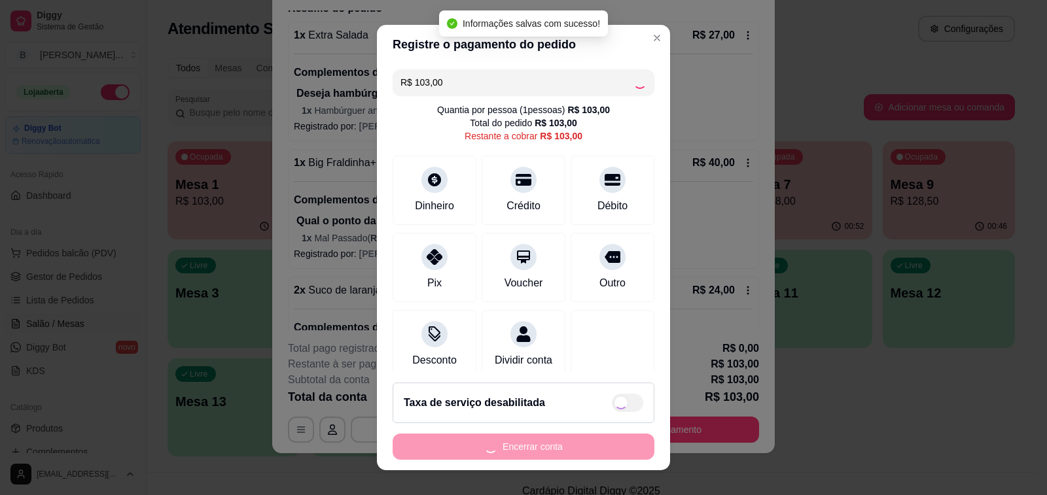
type input "R$ 0,00"
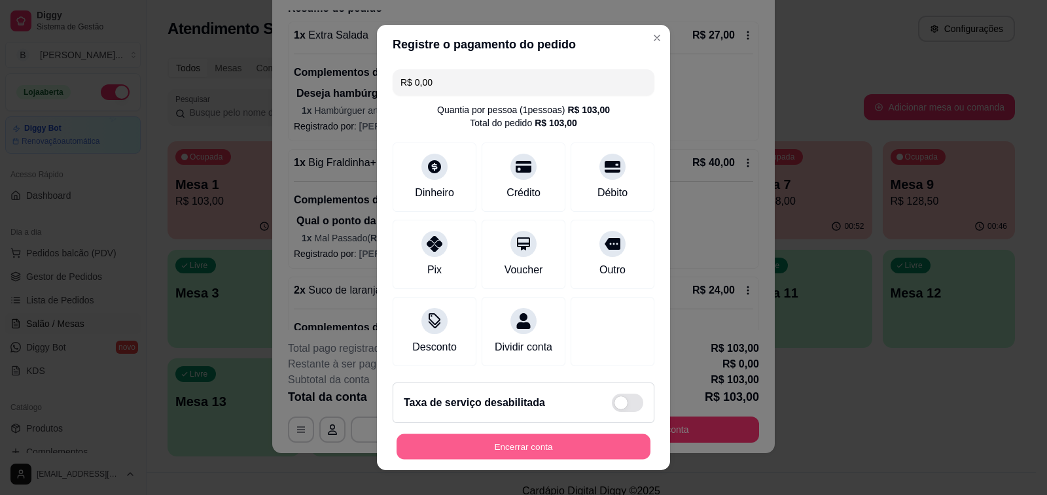
click at [582, 444] on button "Encerrar conta" at bounding box center [523, 447] width 254 height 26
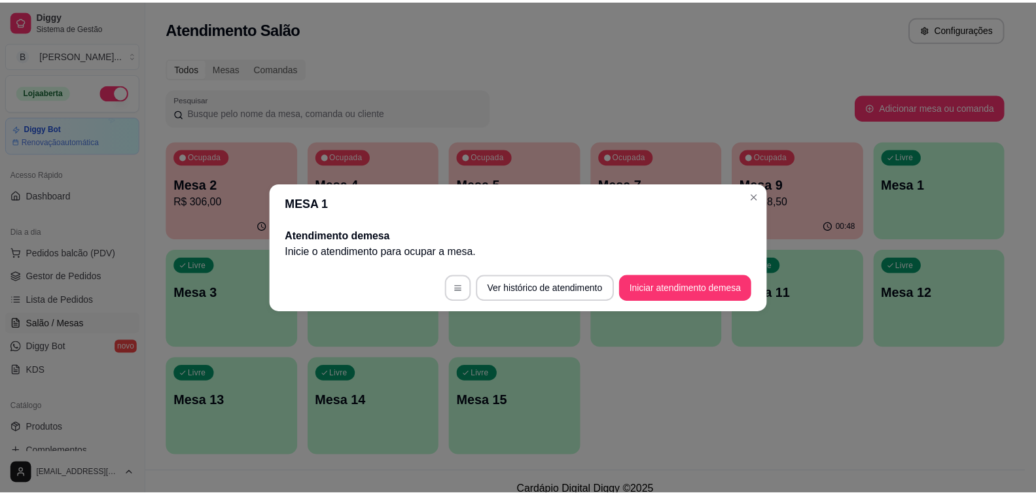
scroll to position [0, 0]
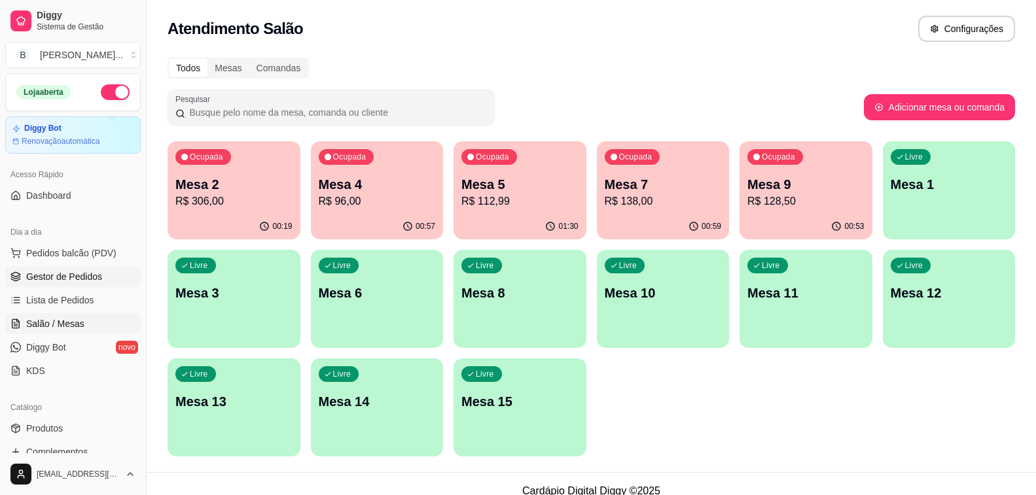
click at [78, 277] on span "Gestor de Pedidos" at bounding box center [64, 276] width 76 height 13
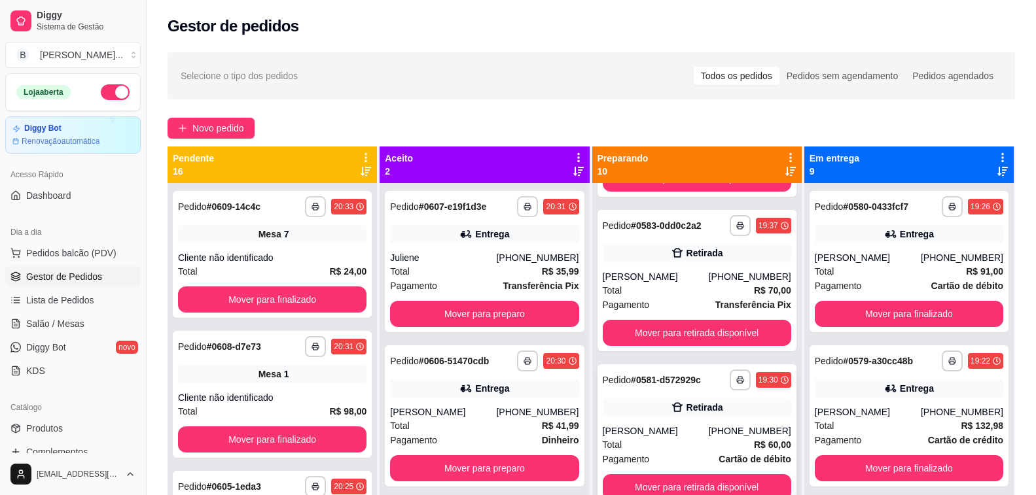
scroll to position [37, 0]
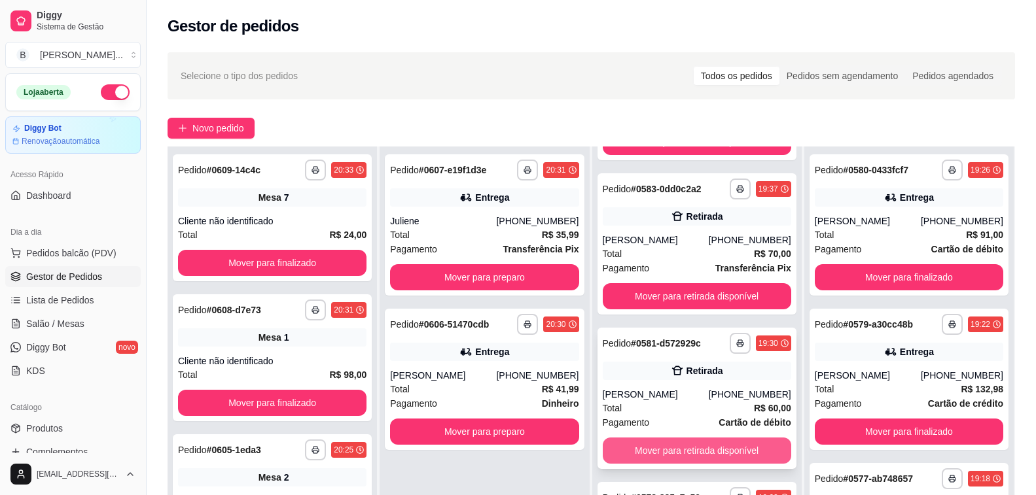
click at [653, 448] on button "Mover para retirada disponível" at bounding box center [697, 451] width 188 height 26
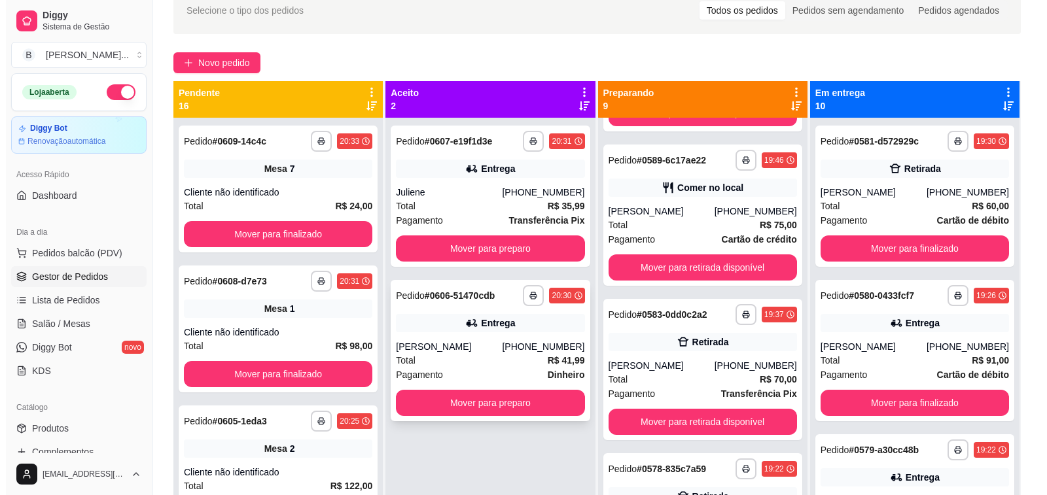
scroll to position [0, 0]
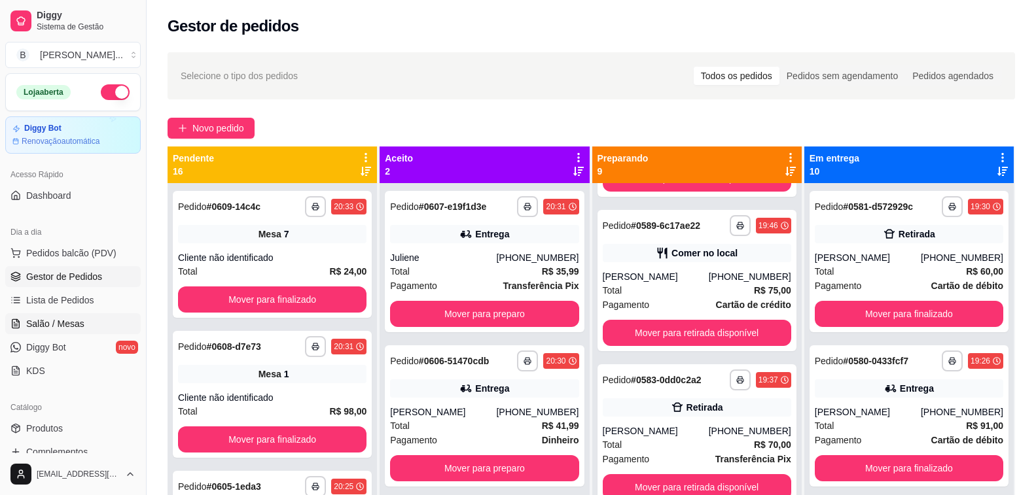
click at [75, 324] on span "Salão / Mesas" at bounding box center [55, 323] width 58 height 13
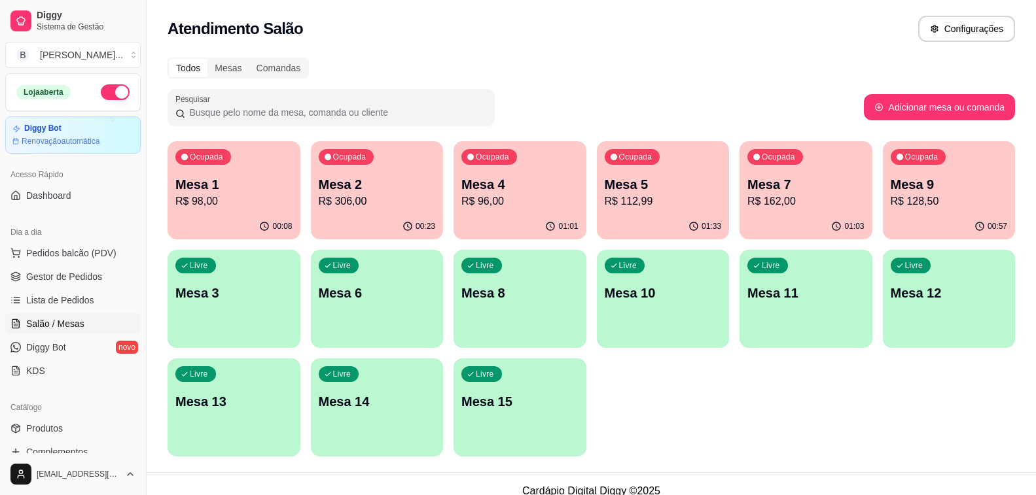
click at [643, 203] on p "R$ 112,99" at bounding box center [663, 202] width 117 height 16
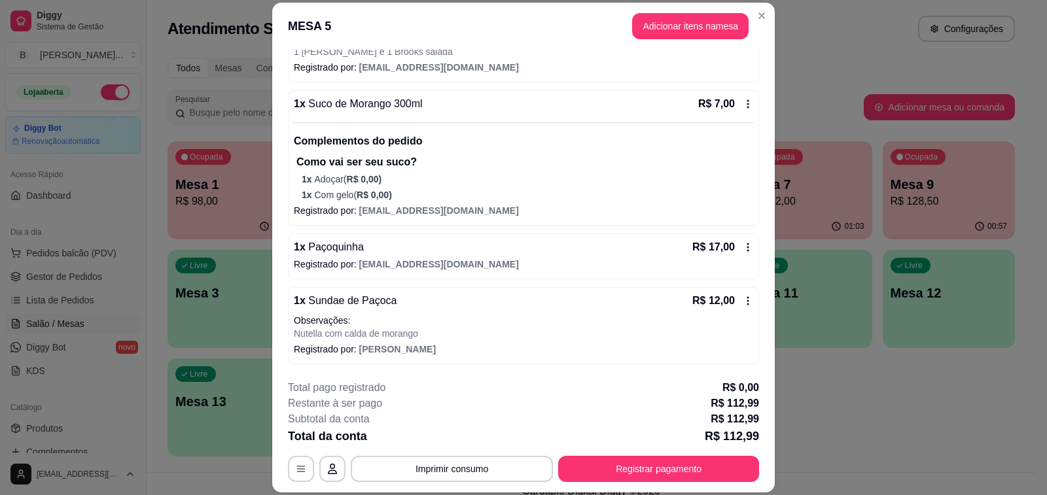
scroll to position [39, 0]
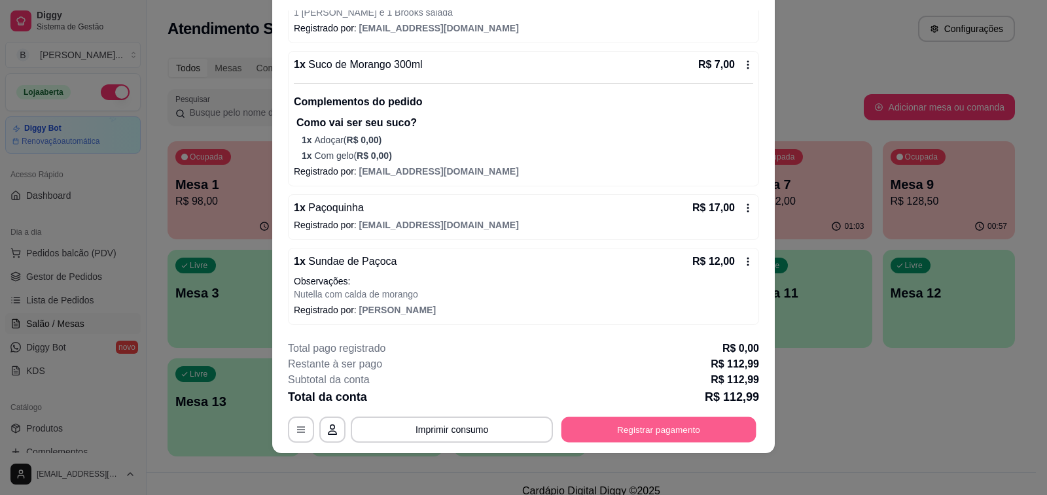
click at [631, 428] on button "Registrar pagamento" at bounding box center [658, 430] width 195 height 26
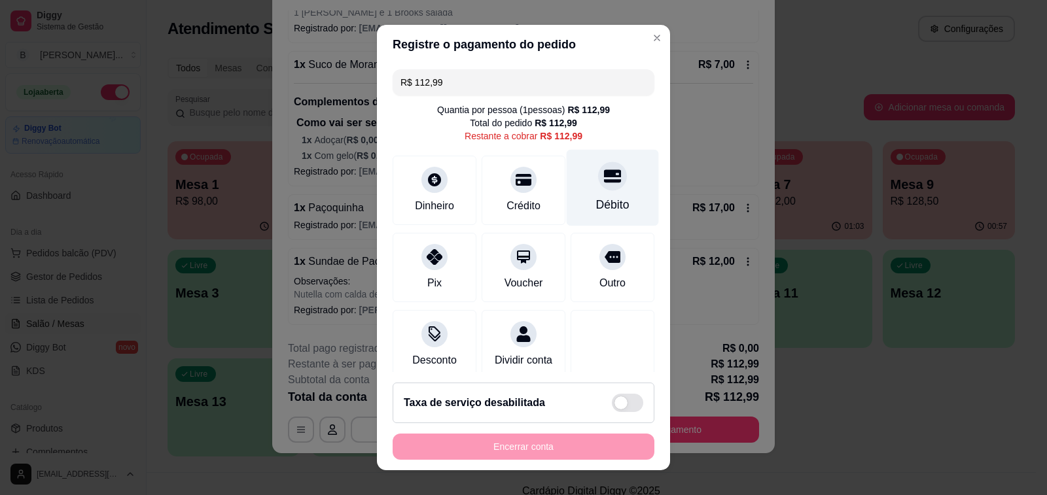
click at [604, 179] on icon at bounding box center [612, 175] width 17 height 17
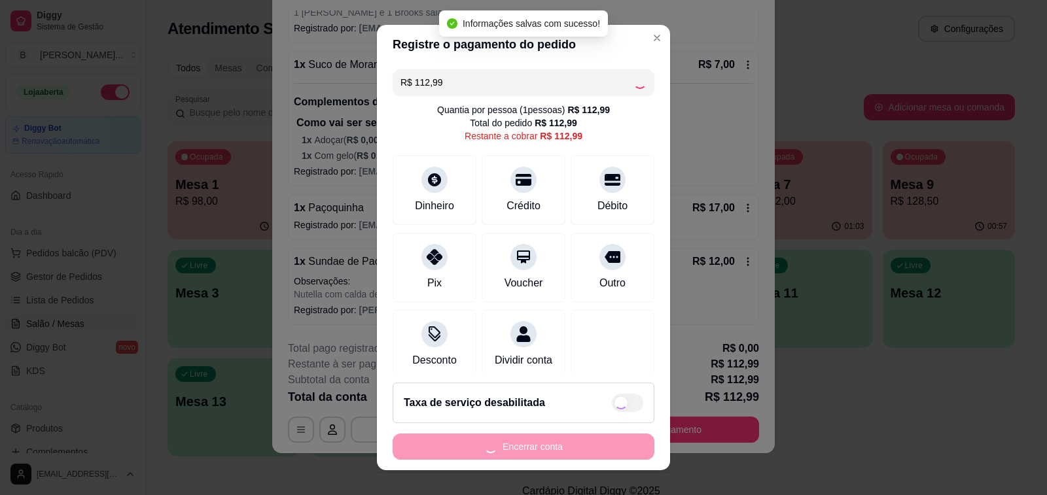
type input "R$ 0,00"
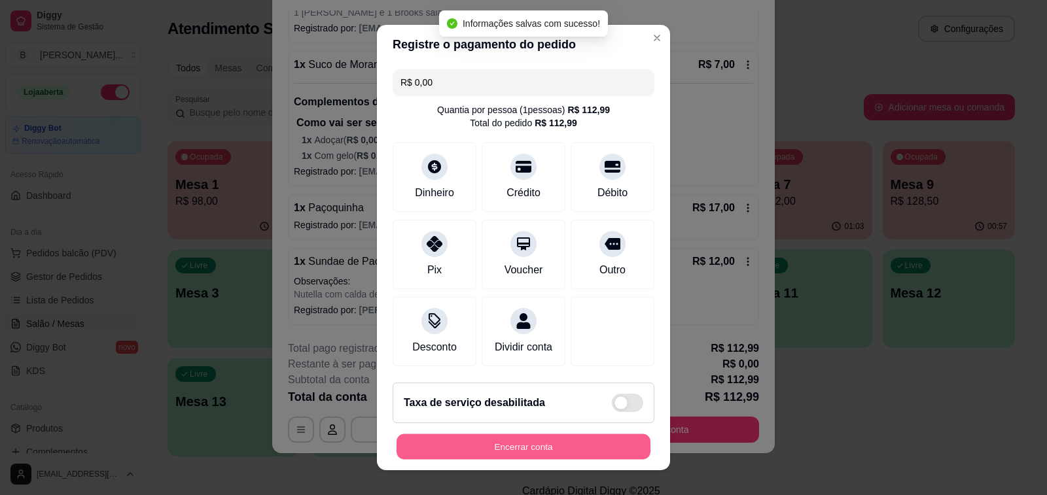
click at [546, 444] on button "Encerrar conta" at bounding box center [523, 447] width 254 height 26
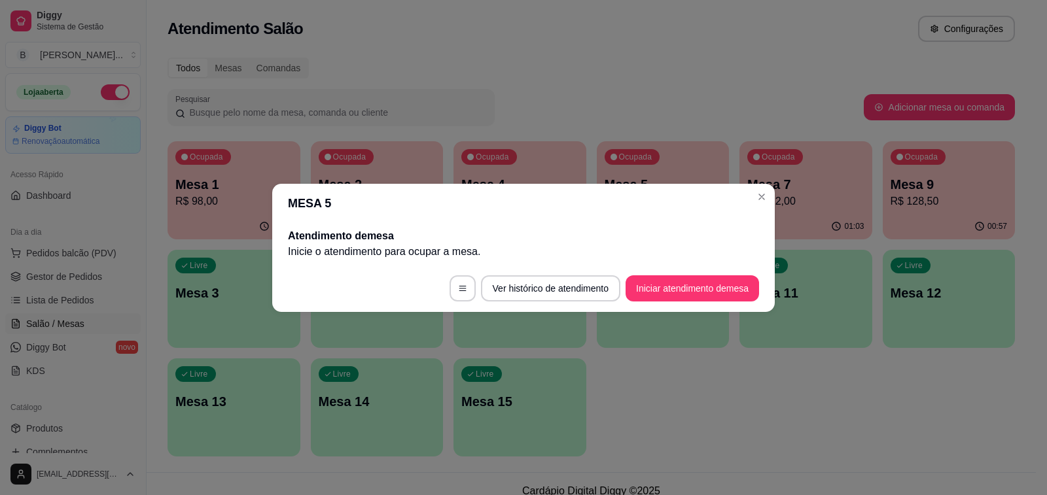
scroll to position [0, 0]
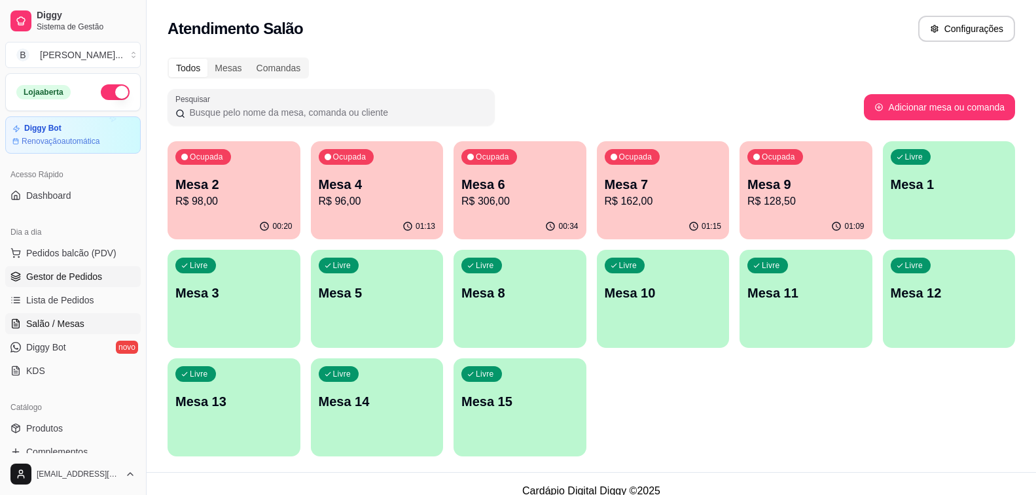
click at [88, 281] on span "Gestor de Pedidos" at bounding box center [64, 276] width 76 height 13
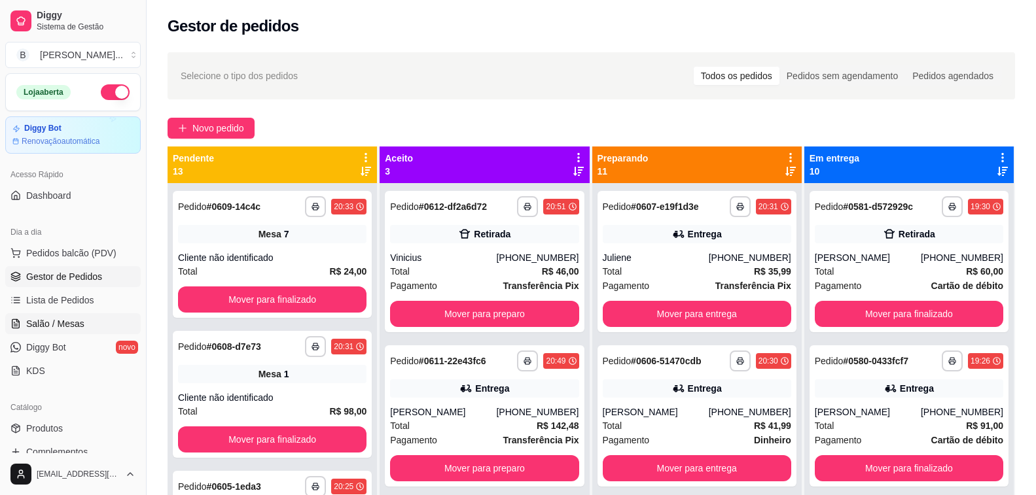
click at [73, 320] on span "Salão / Mesas" at bounding box center [55, 323] width 58 height 13
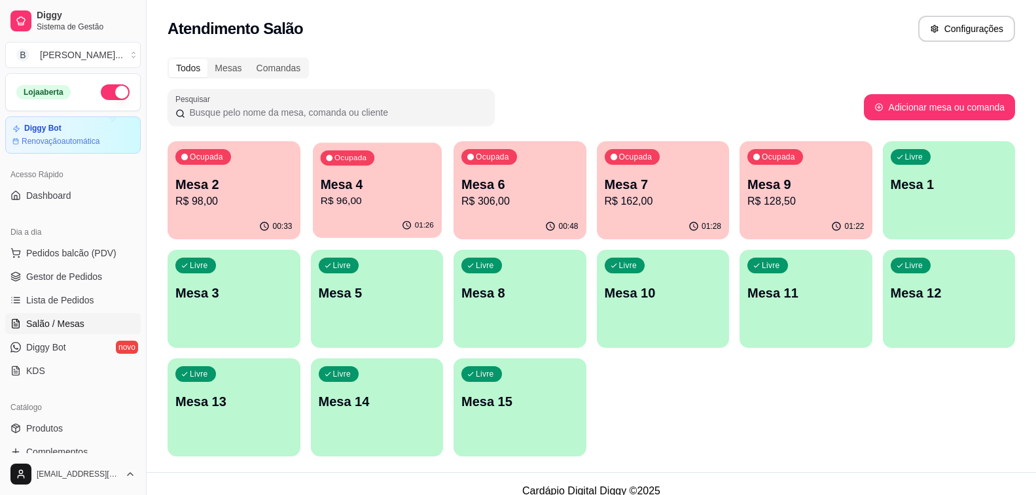
click at [368, 206] on p "R$ 96,00" at bounding box center [376, 201] width 113 height 15
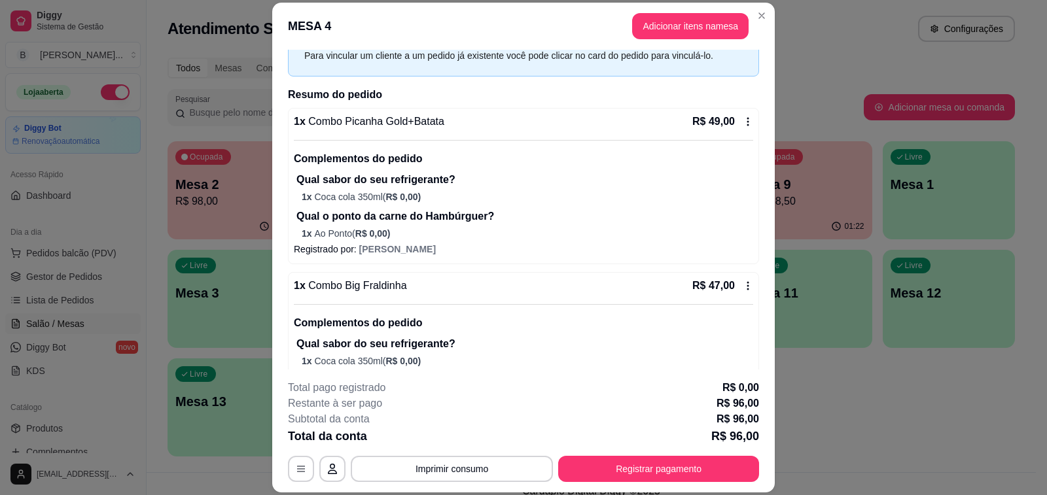
scroll to position [130, 0]
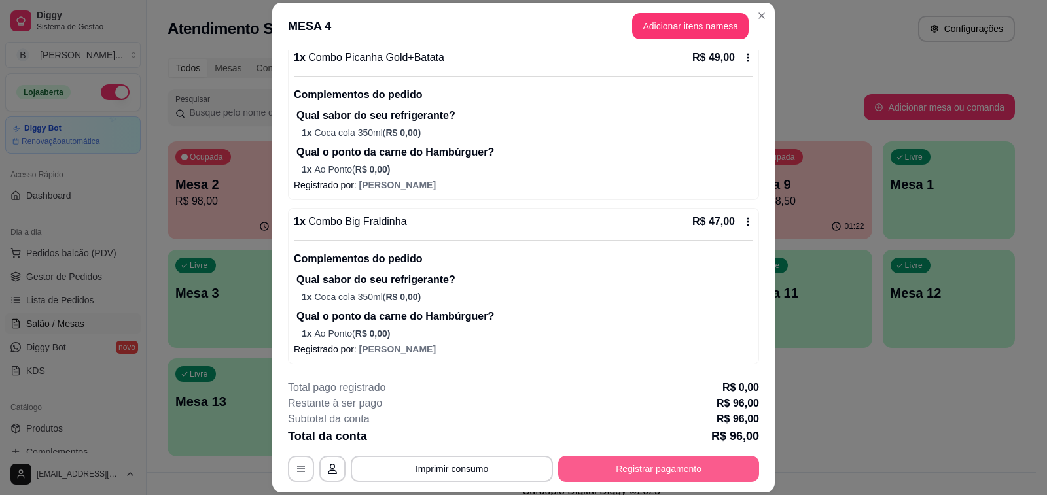
click at [659, 469] on button "Registrar pagamento" at bounding box center [658, 469] width 201 height 26
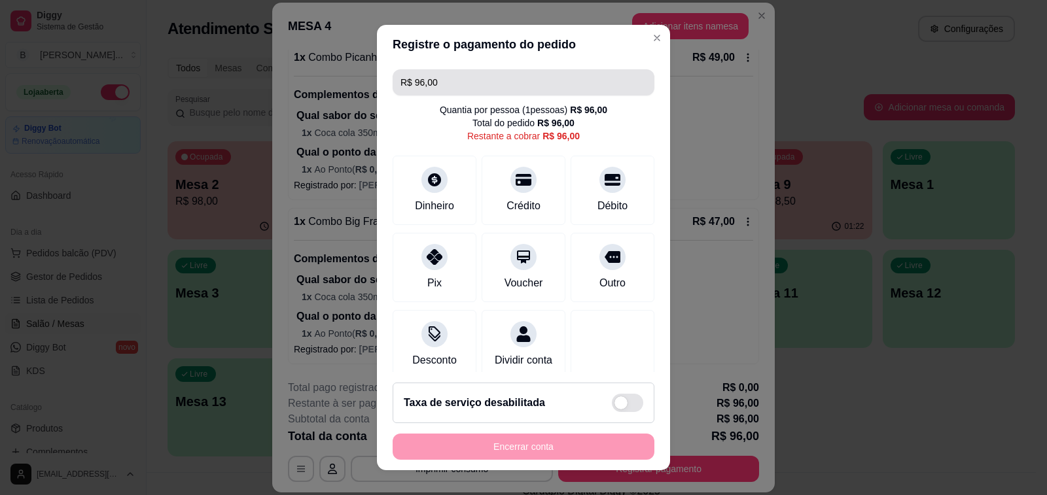
click at [386, 111] on div "R$ 96,00 Quantia por pessoa ( 1 pessoas) R$ 96,00 Total do pedido R$ 96,00 Rest…" at bounding box center [523, 218] width 293 height 308
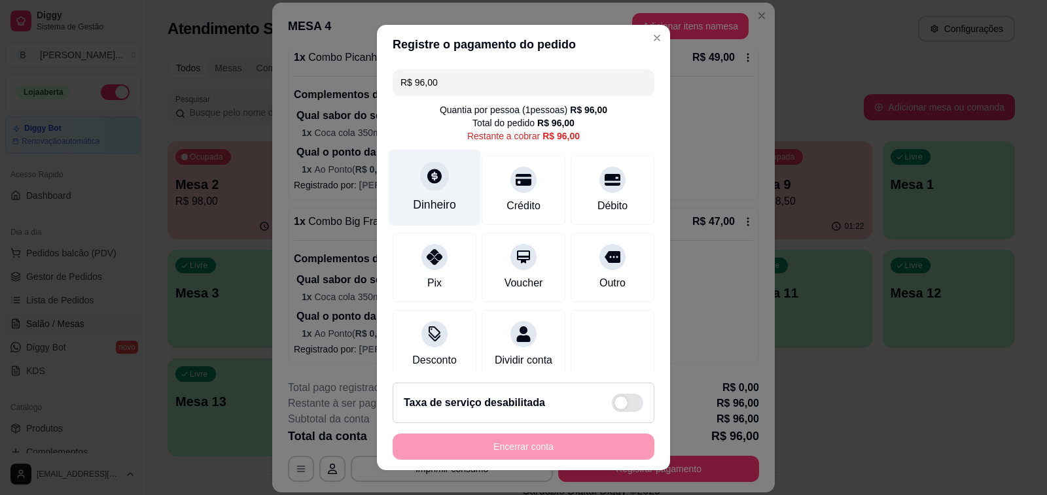
click at [432, 177] on icon at bounding box center [434, 175] width 17 height 17
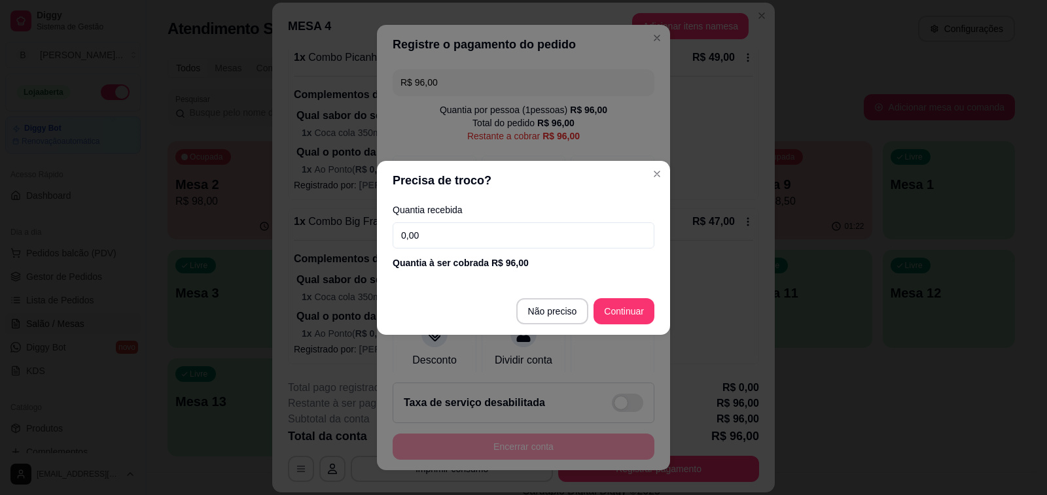
click at [542, 234] on input "0,00" at bounding box center [524, 235] width 262 height 26
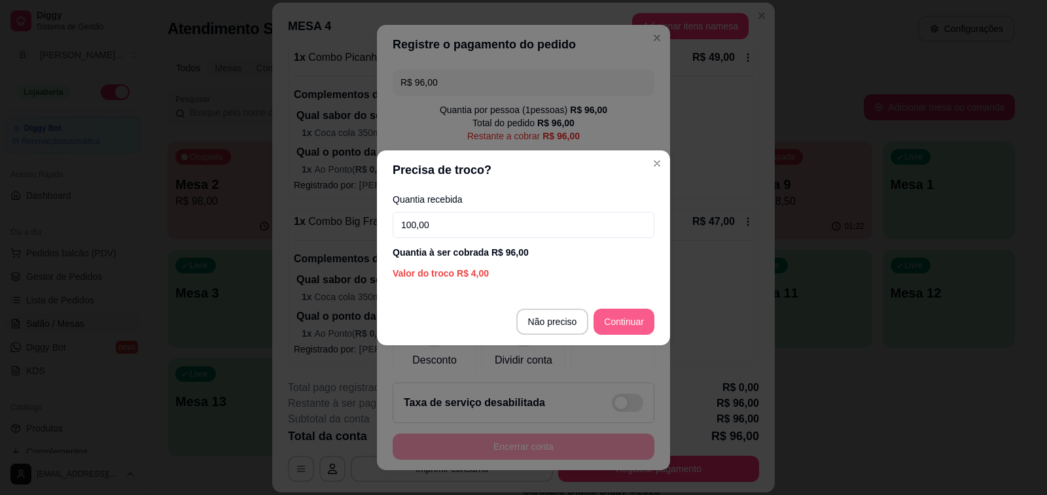
type input "100,00"
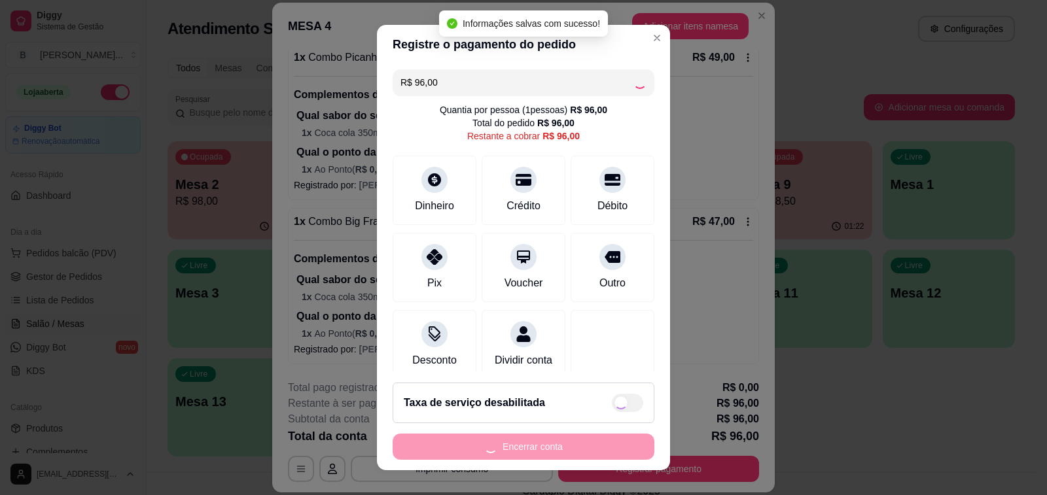
type input "R$ 0,00"
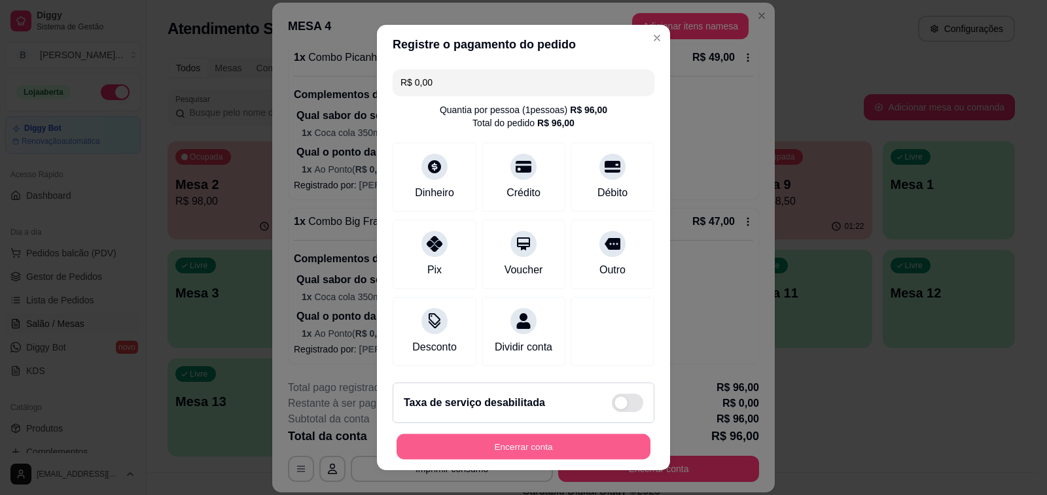
click at [559, 446] on button "Encerrar conta" at bounding box center [523, 447] width 254 height 26
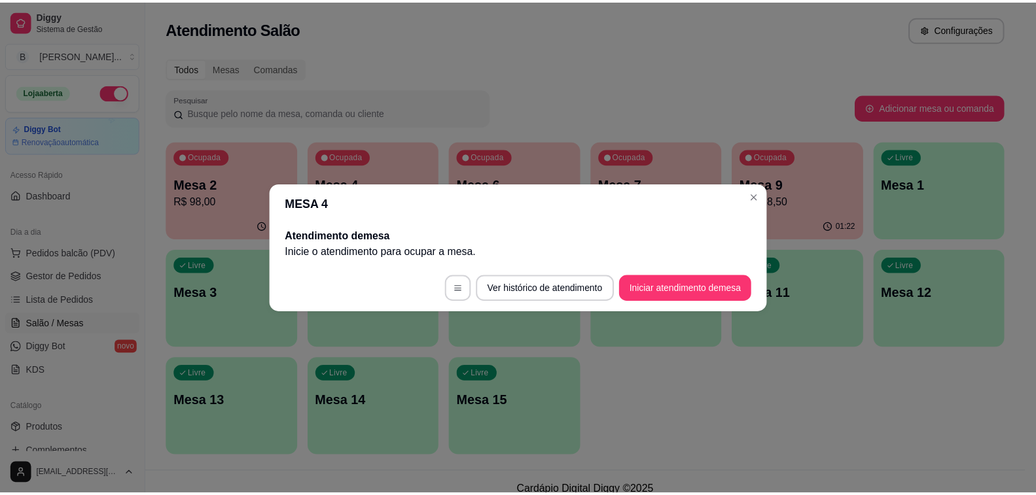
scroll to position [0, 0]
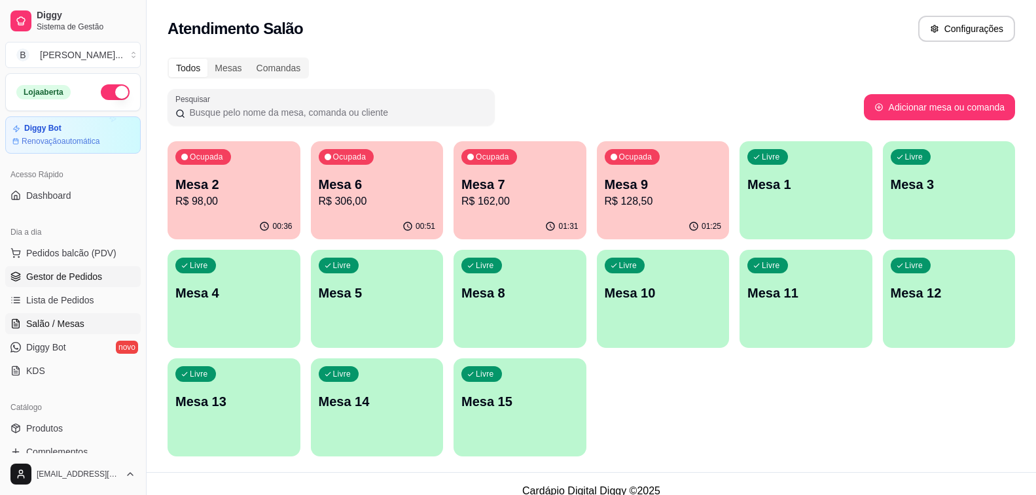
click at [48, 282] on span "Gestor de Pedidos" at bounding box center [64, 276] width 76 height 13
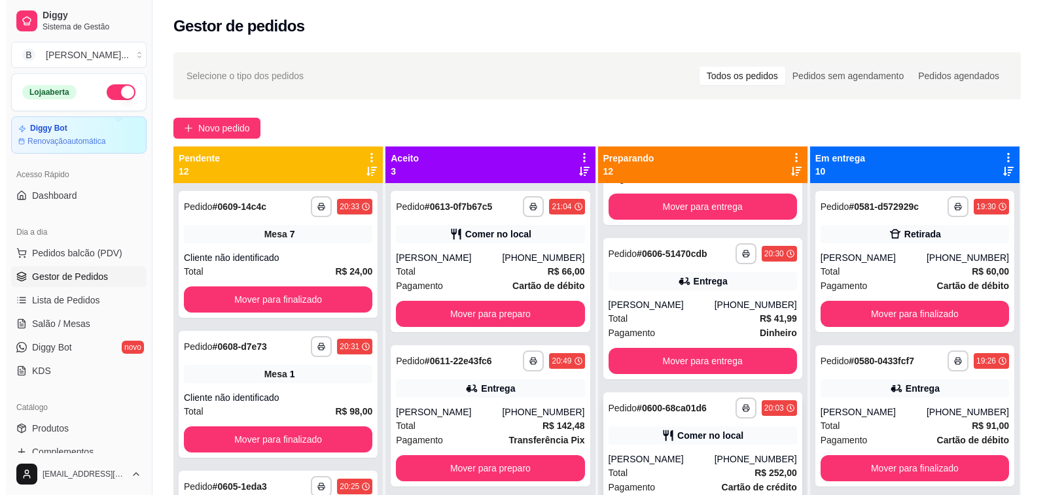
scroll to position [416, 0]
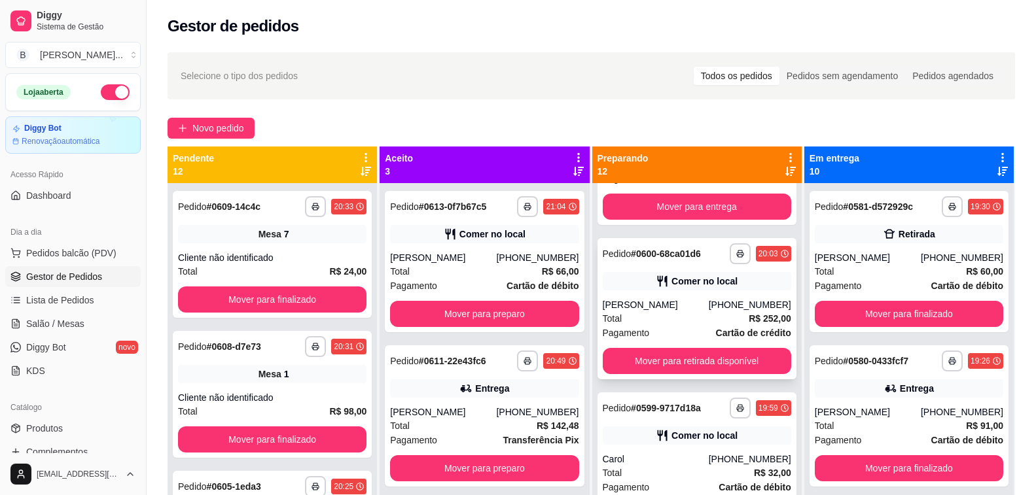
click at [626, 315] on div "Total R$ 252,00" at bounding box center [697, 318] width 188 height 14
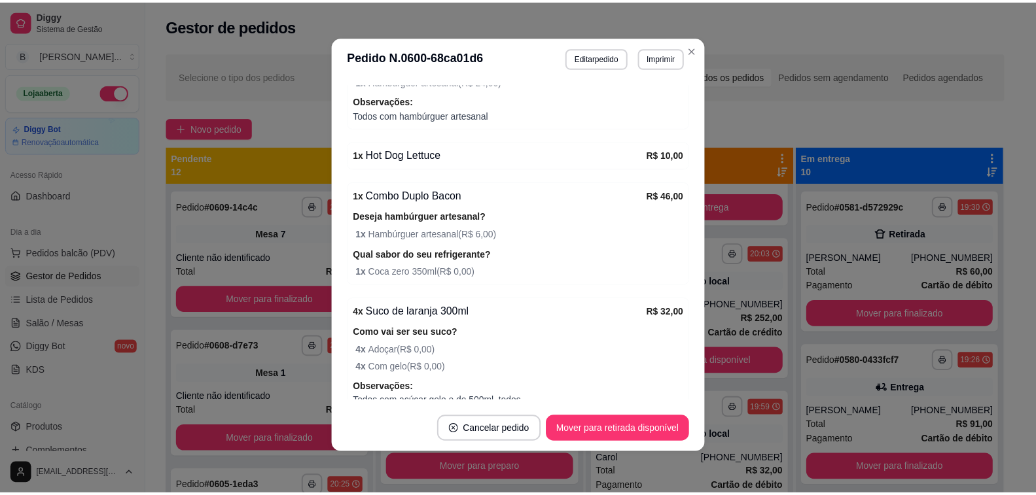
scroll to position [409, 0]
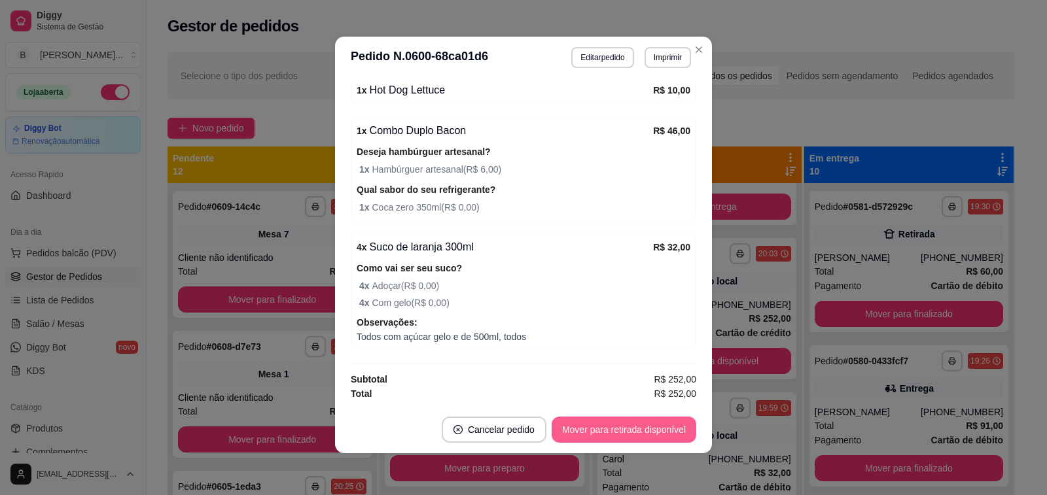
click at [634, 434] on button "Mover para retirada disponível" at bounding box center [624, 430] width 145 height 26
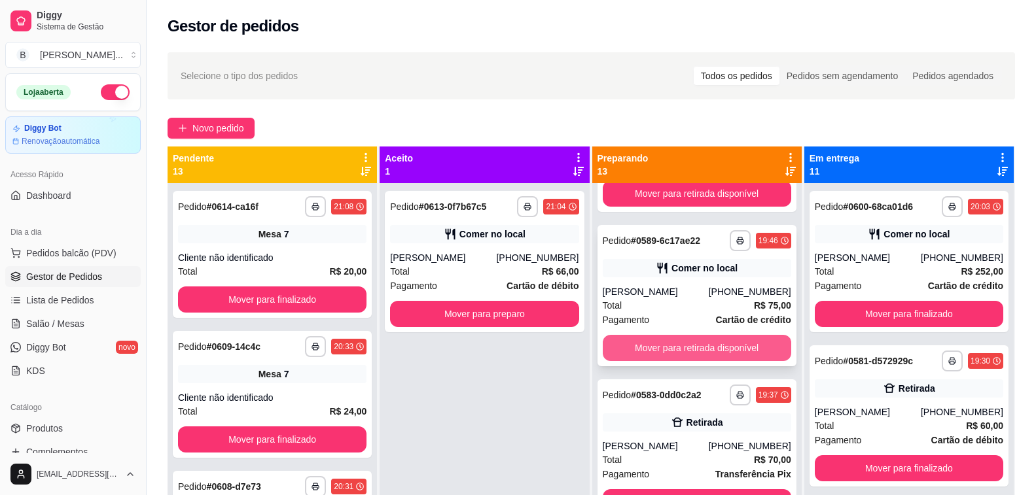
scroll to position [1445, 0]
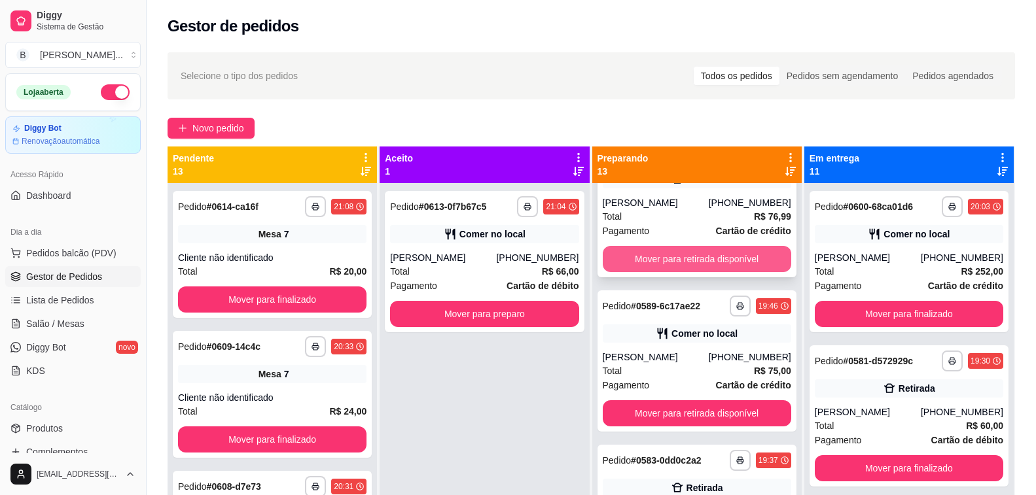
click at [661, 253] on button "Mover para retirada disponível" at bounding box center [697, 259] width 188 height 26
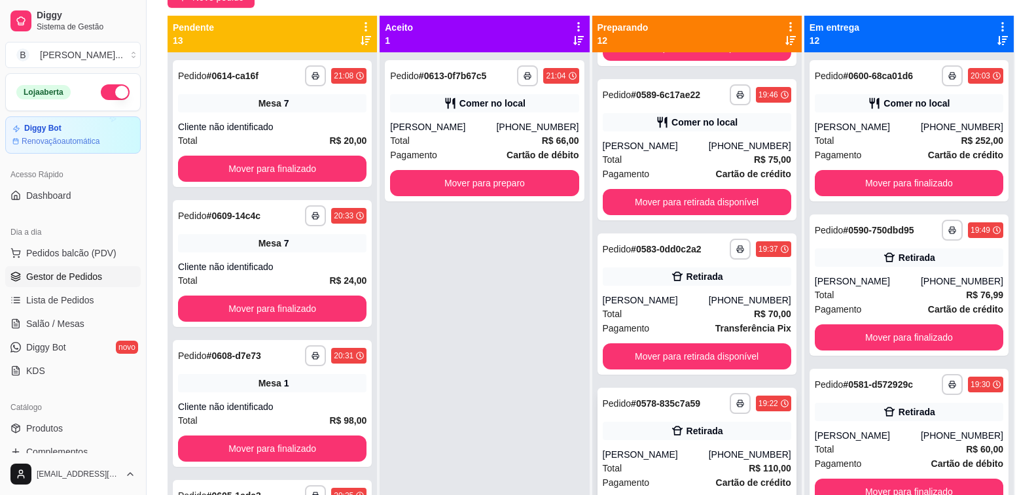
scroll to position [37, 0]
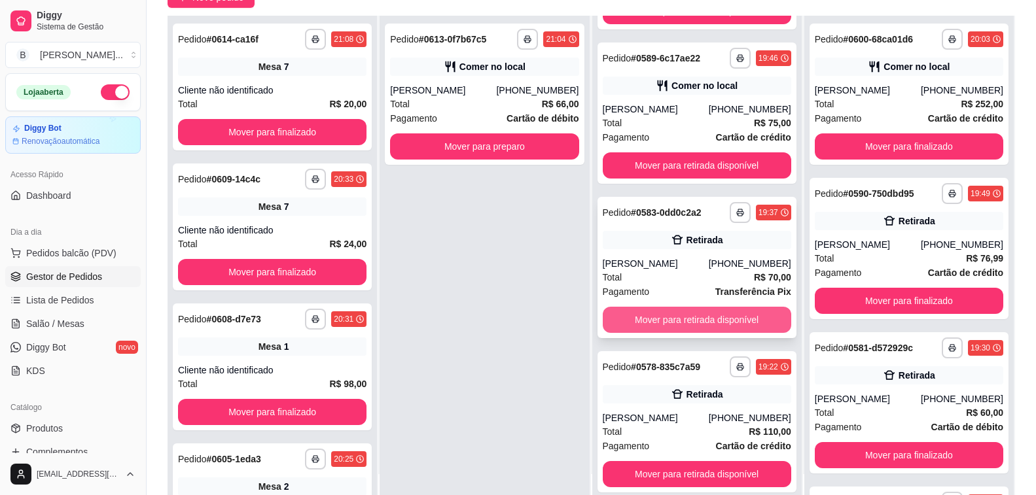
click at [680, 321] on button "Mover para retirada disponível" at bounding box center [697, 320] width 188 height 26
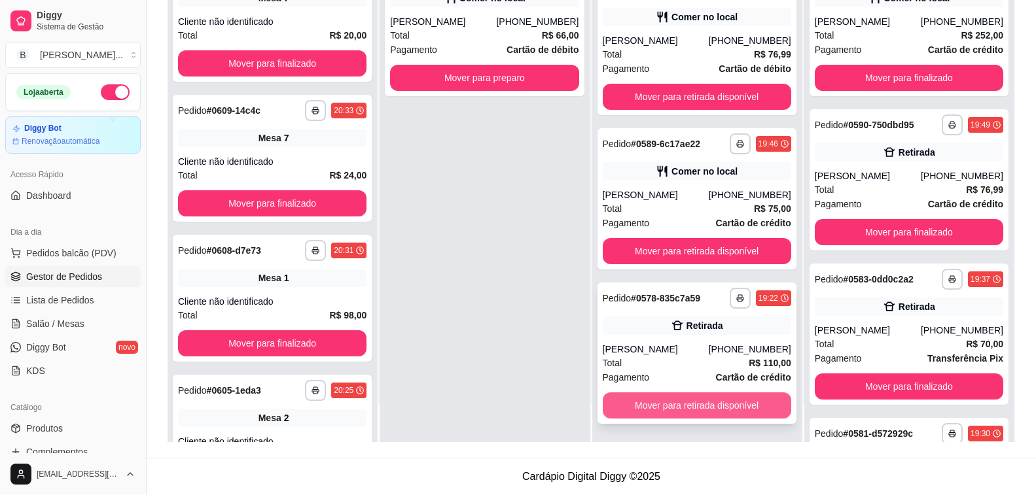
scroll to position [1216, 0]
click at [667, 406] on button "Mover para retirada disponível" at bounding box center [697, 406] width 188 height 26
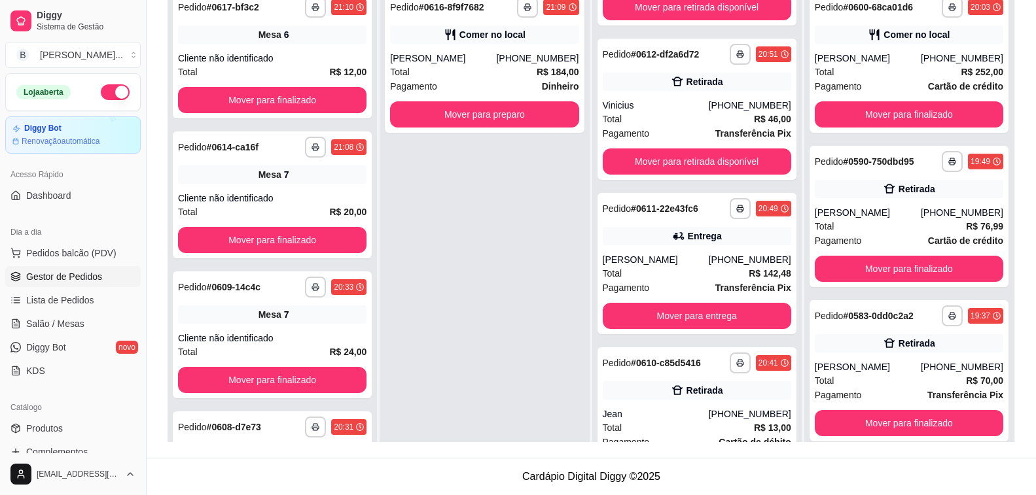
scroll to position [393, 0]
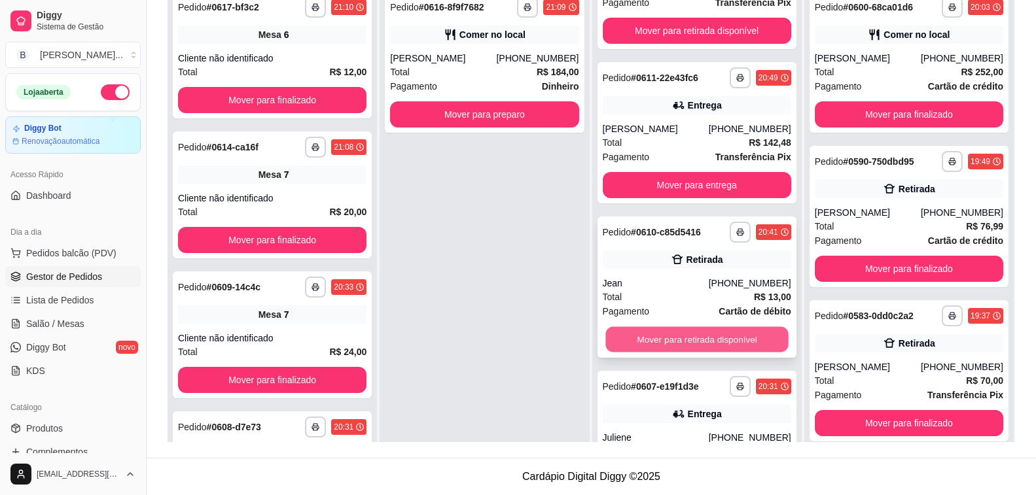
click at [661, 345] on button "Mover para retirada disponível" at bounding box center [696, 340] width 183 height 26
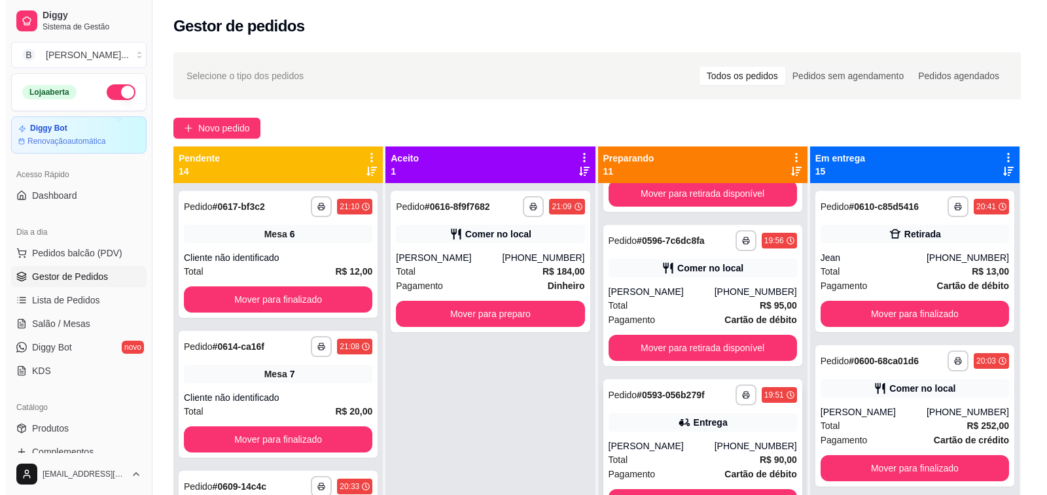
scroll to position [1178, 0]
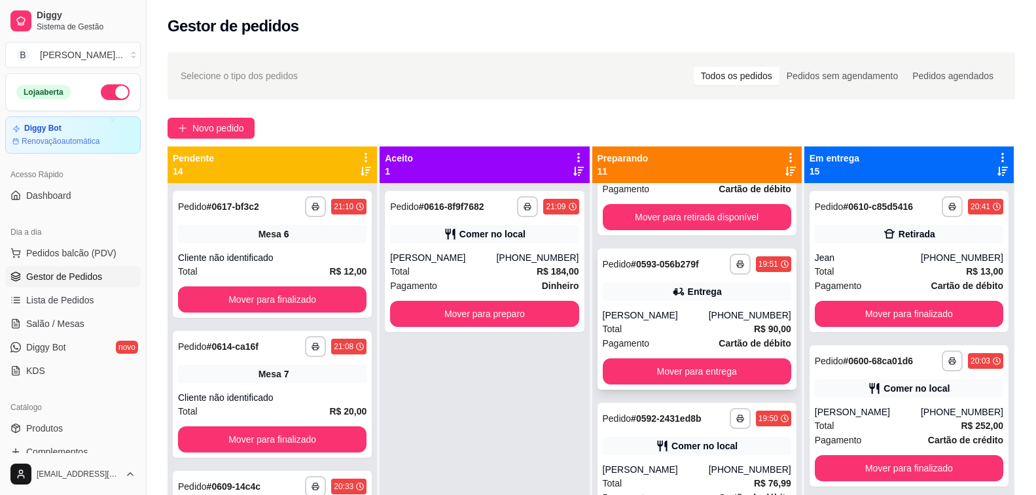
click at [660, 321] on div "[PERSON_NAME]" at bounding box center [656, 315] width 106 height 13
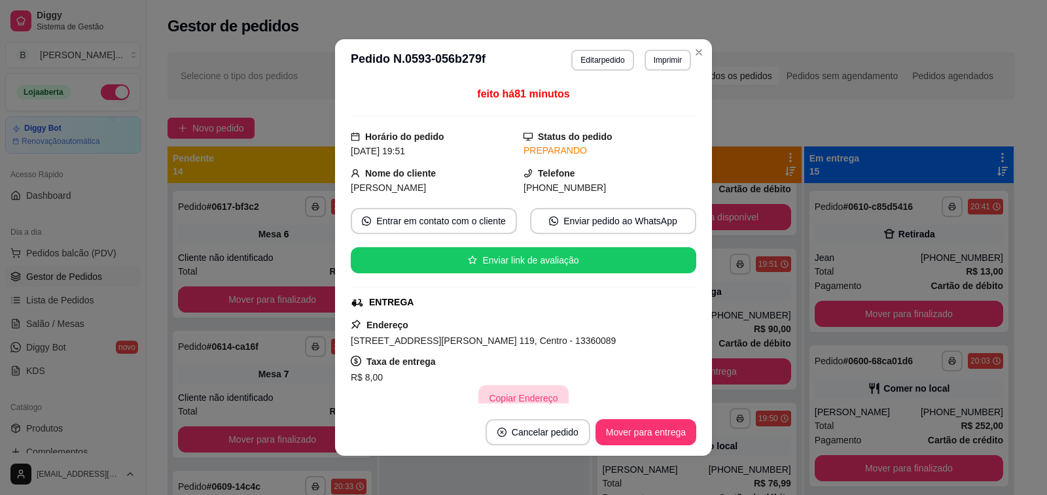
click at [511, 398] on button "Copiar Endereço" at bounding box center [523, 398] width 90 height 26
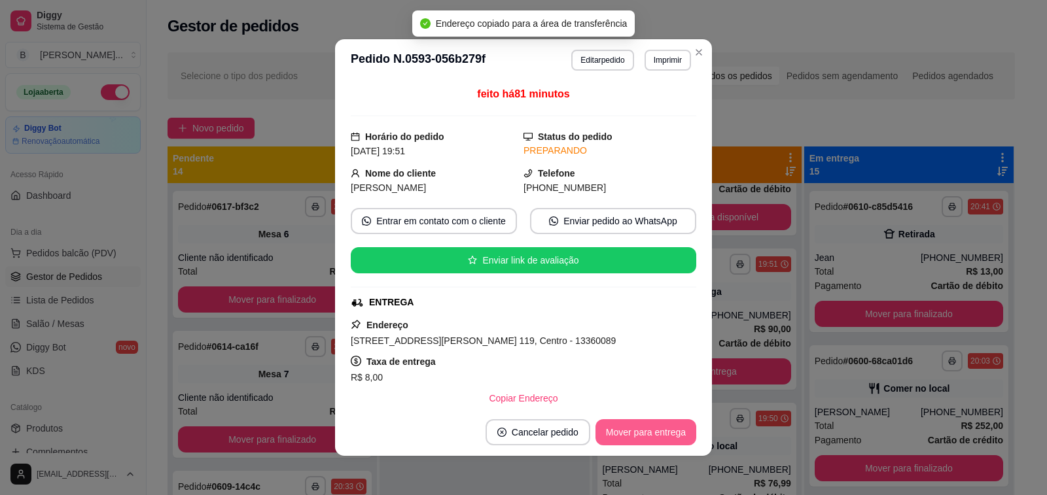
click at [625, 434] on button "Mover para entrega" at bounding box center [645, 432] width 101 height 26
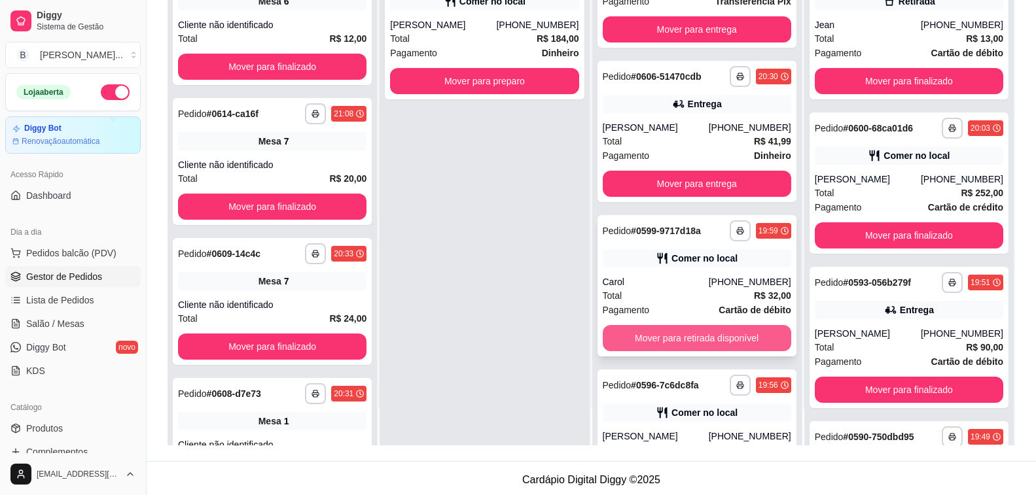
scroll to position [604, 0]
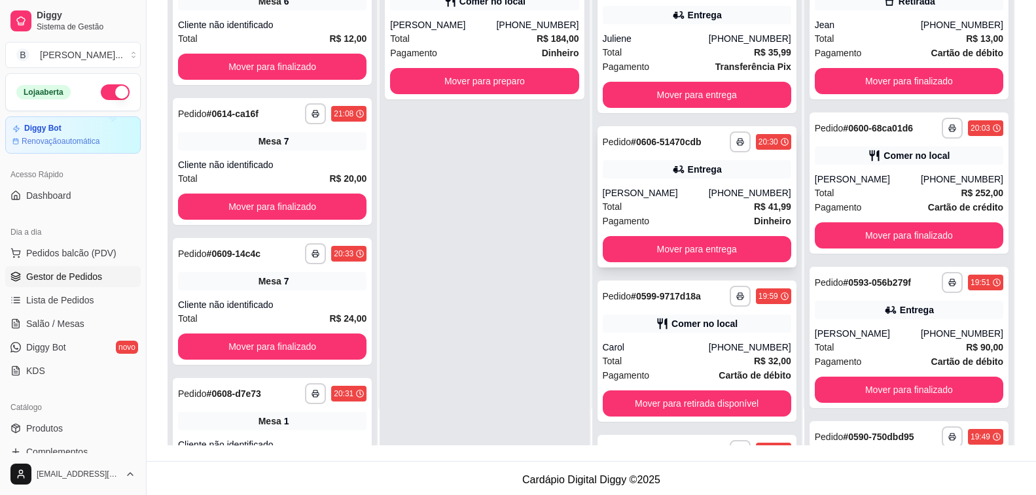
click at [640, 190] on div "[PERSON_NAME]" at bounding box center [656, 192] width 106 height 13
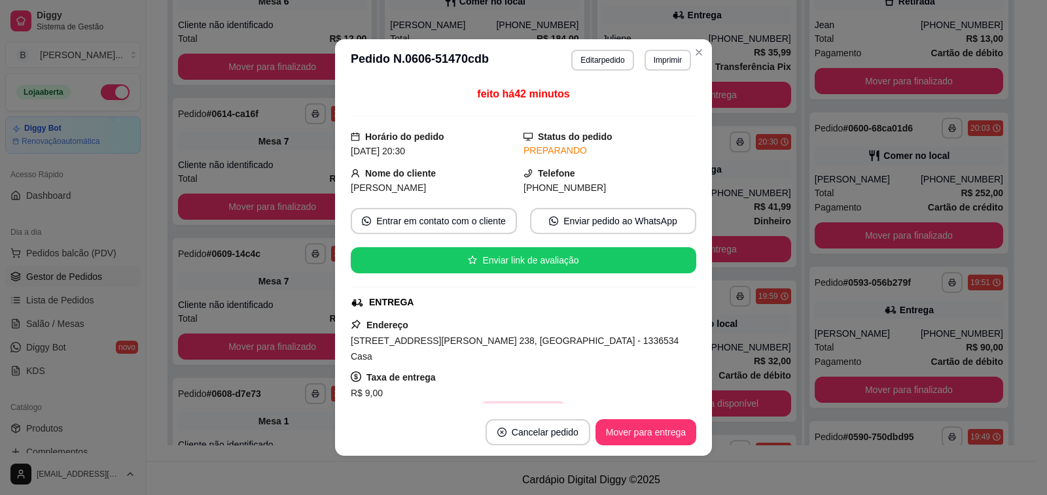
click at [512, 402] on button "Copiar Endereço" at bounding box center [523, 415] width 87 height 26
click at [631, 434] on button "Mover para entrega" at bounding box center [645, 432] width 101 height 26
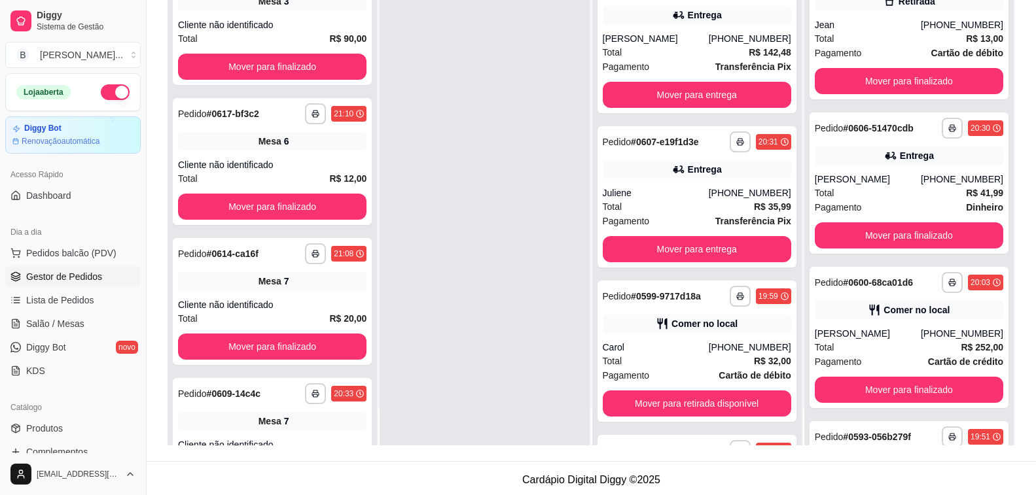
scroll to position [758, 0]
click at [104, 327] on link "Salão / Mesas" at bounding box center [72, 323] width 135 height 21
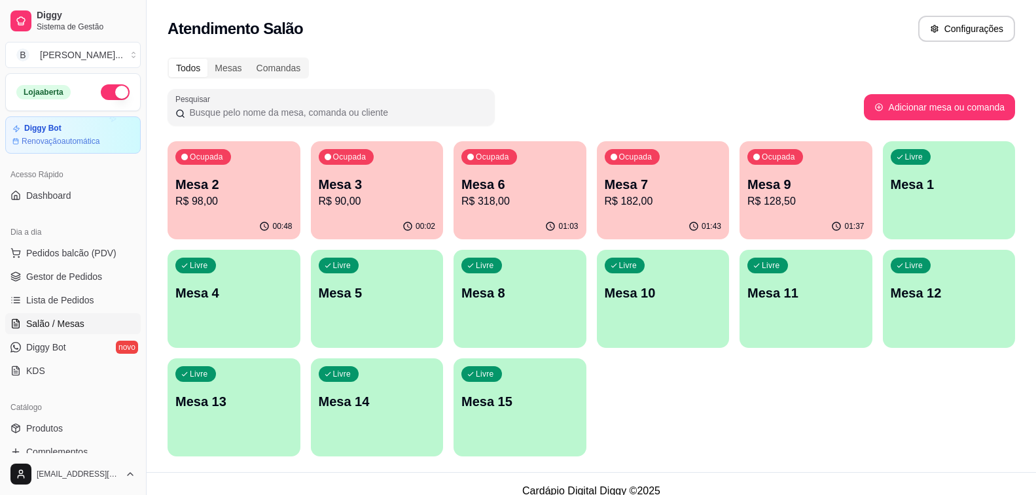
click at [490, 197] on p "R$ 318,00" at bounding box center [519, 202] width 117 height 16
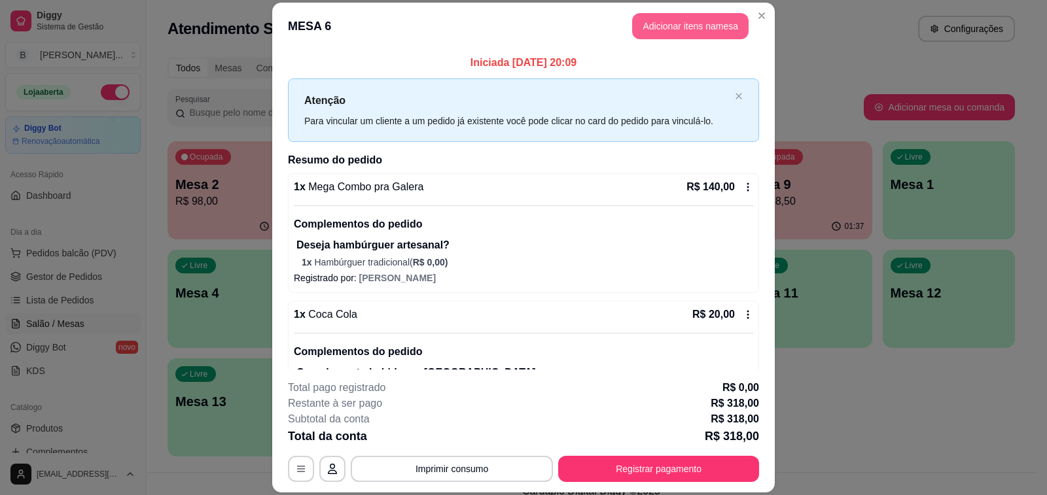
click at [697, 24] on button "Adicionar itens na mesa" at bounding box center [690, 26] width 116 height 26
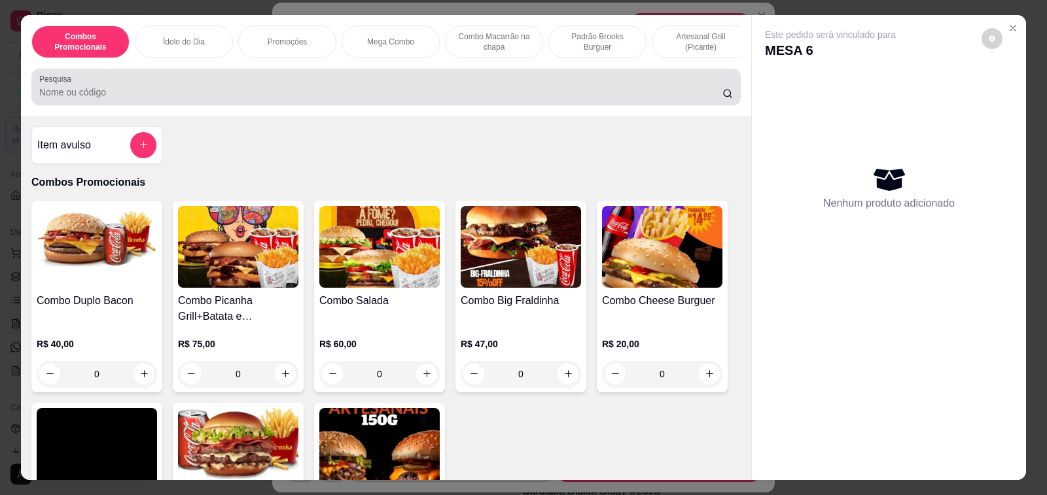
click at [394, 92] on input "Pesquisa" at bounding box center [380, 92] width 683 height 13
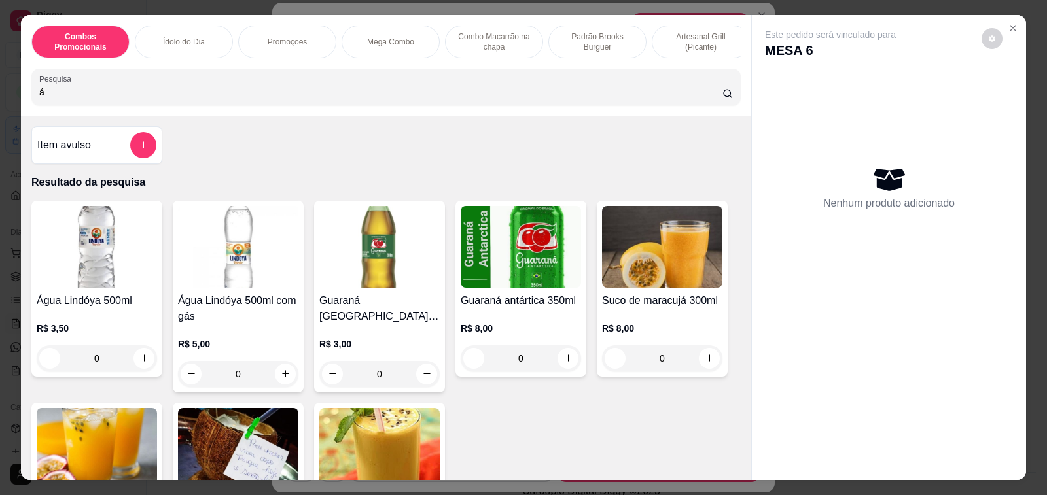
type input "á"
click at [143, 369] on div "0" at bounding box center [97, 358] width 120 height 26
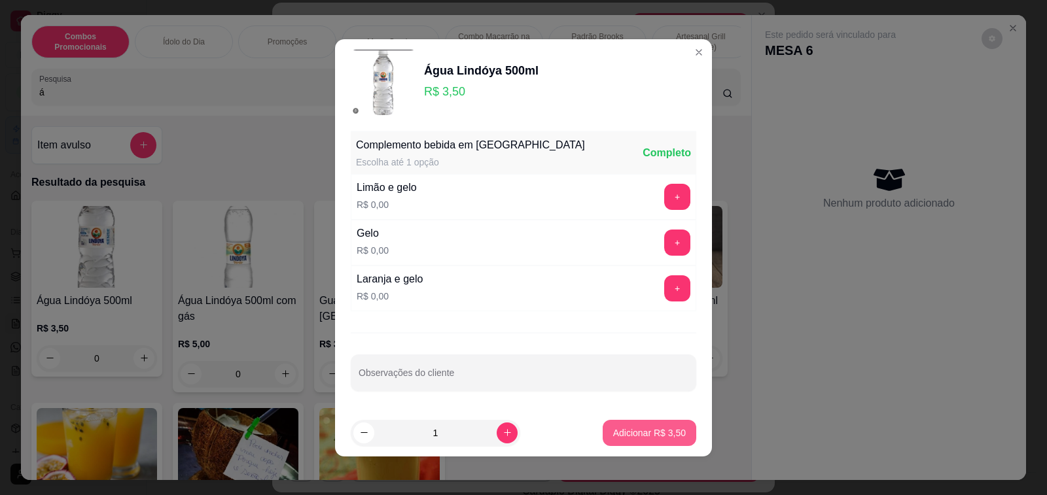
click at [613, 432] on p "Adicionar R$ 3,50" at bounding box center [649, 433] width 73 height 13
type input "1"
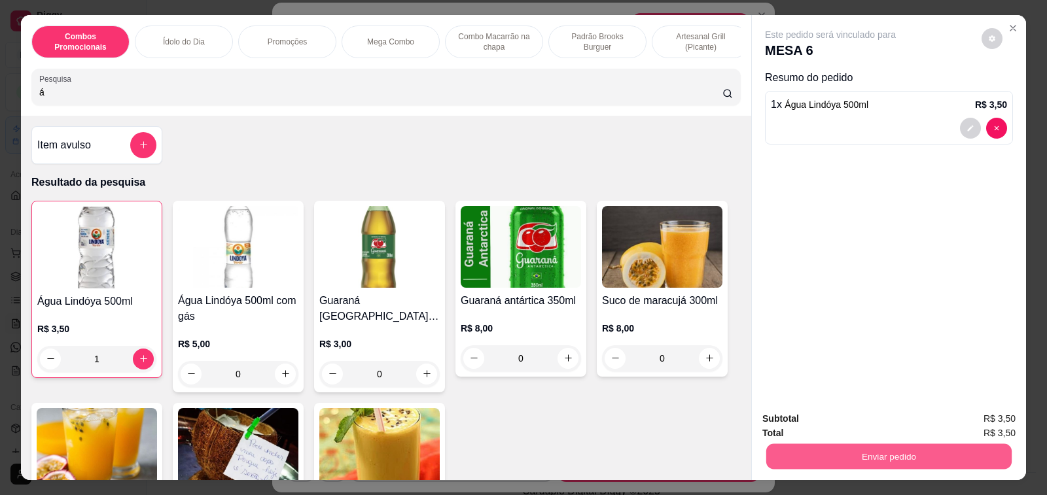
click at [882, 457] on button "Enviar pedido" at bounding box center [888, 457] width 245 height 26
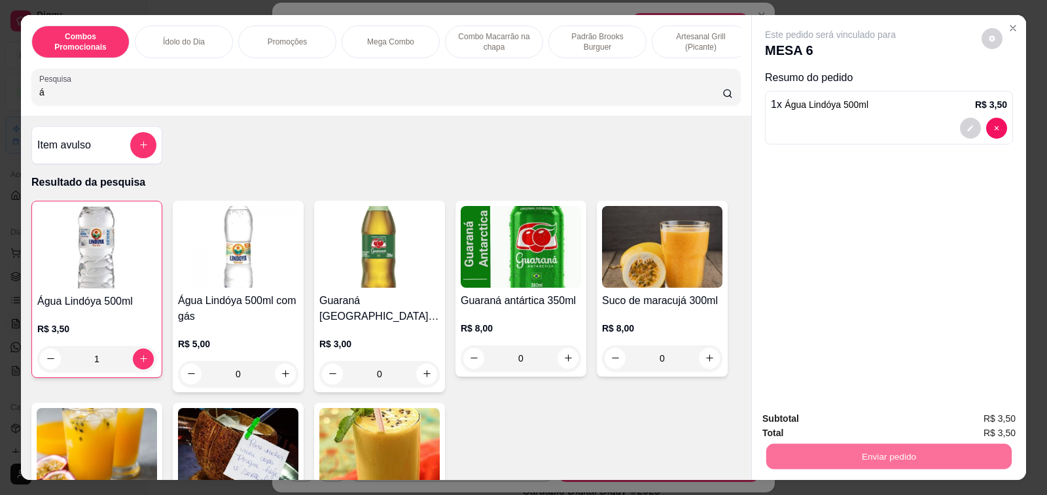
click at [890, 421] on button "Não registrar e enviar pedido" at bounding box center [845, 419] width 136 height 25
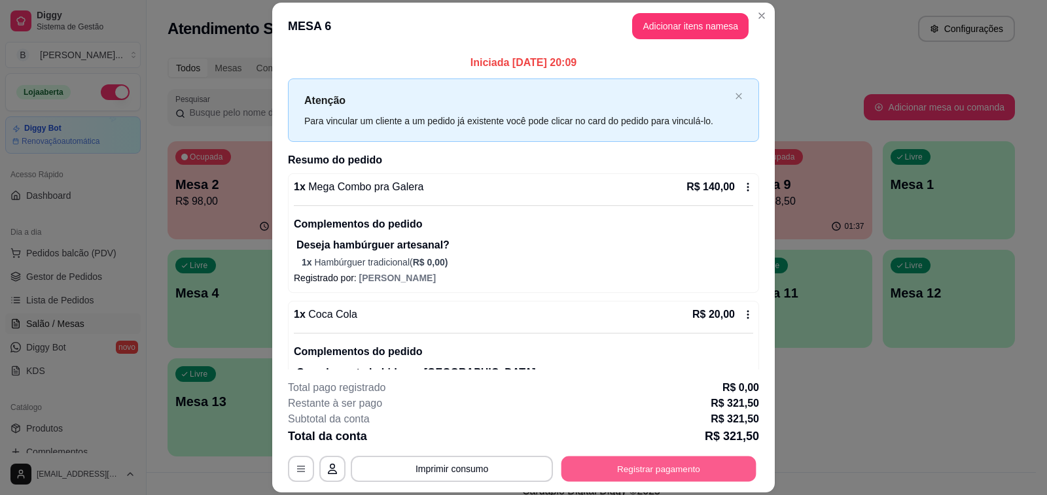
click at [667, 466] on button "Registrar pagamento" at bounding box center [658, 470] width 195 height 26
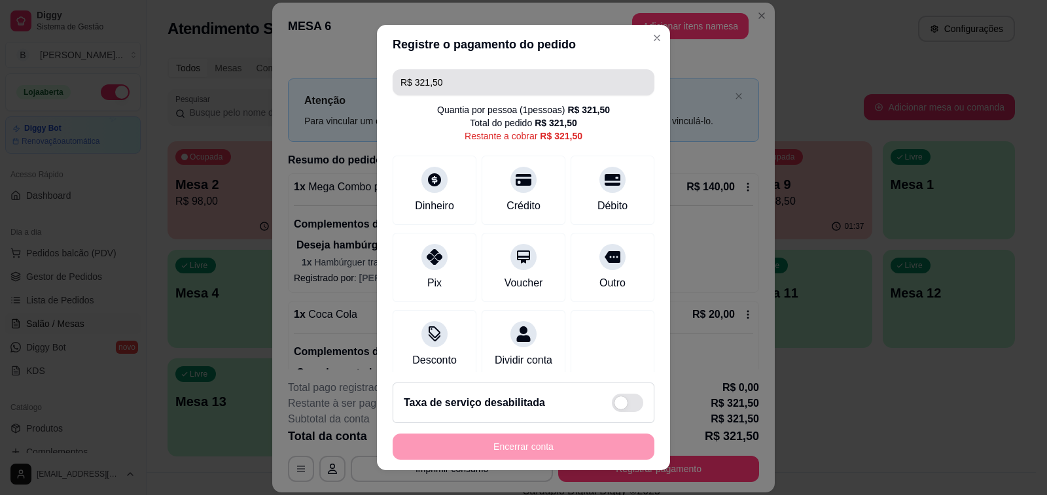
click at [474, 86] on input "R$ 321,50" at bounding box center [523, 82] width 246 height 26
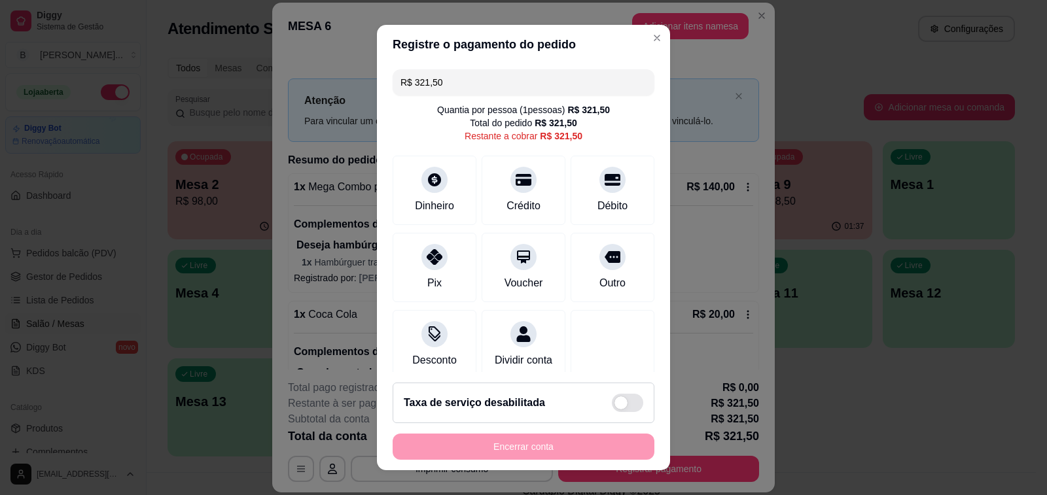
click at [474, 86] on input "R$ 321,50" at bounding box center [523, 82] width 246 height 26
click at [441, 254] on div "Pix" at bounding box center [435, 265] width 92 height 77
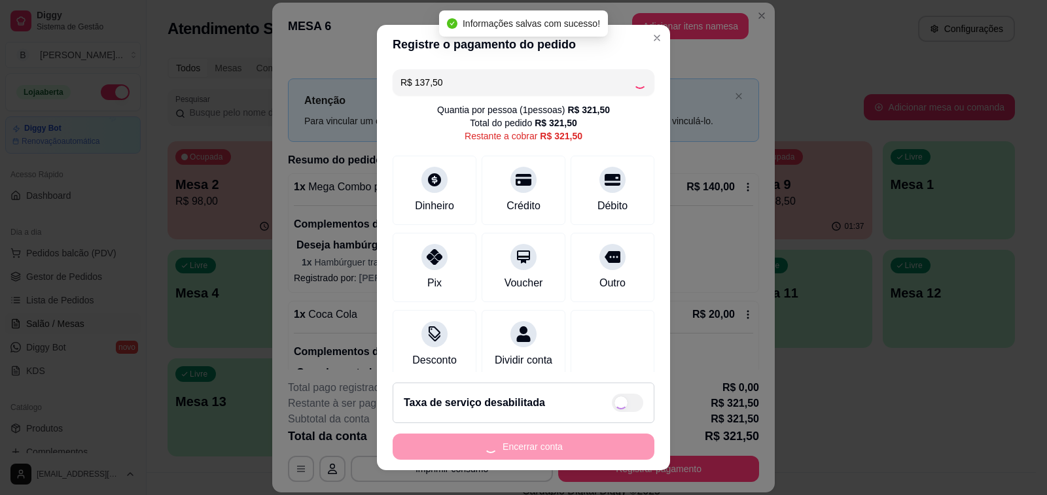
type input "R$ 184,00"
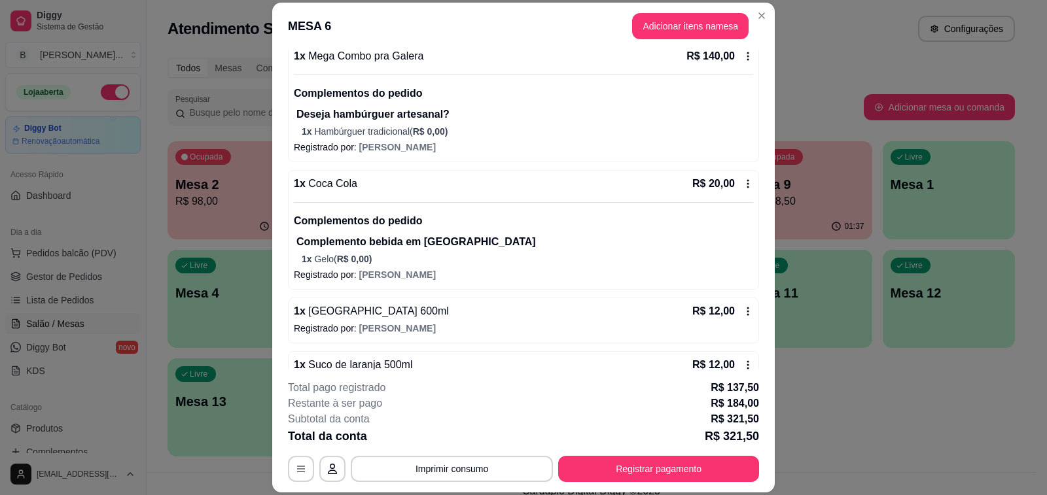
scroll to position [196, 0]
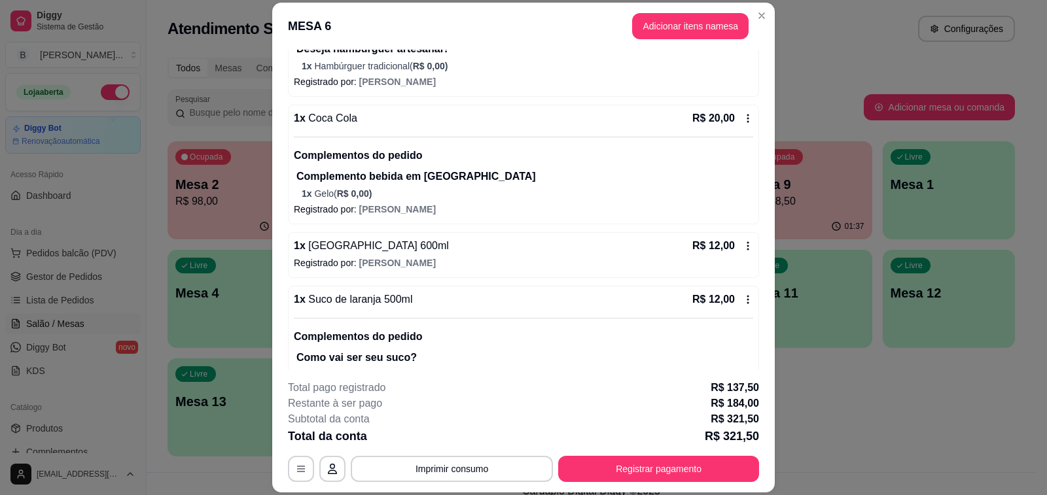
click at [747, 299] on icon at bounding box center [748, 299] width 2 height 9
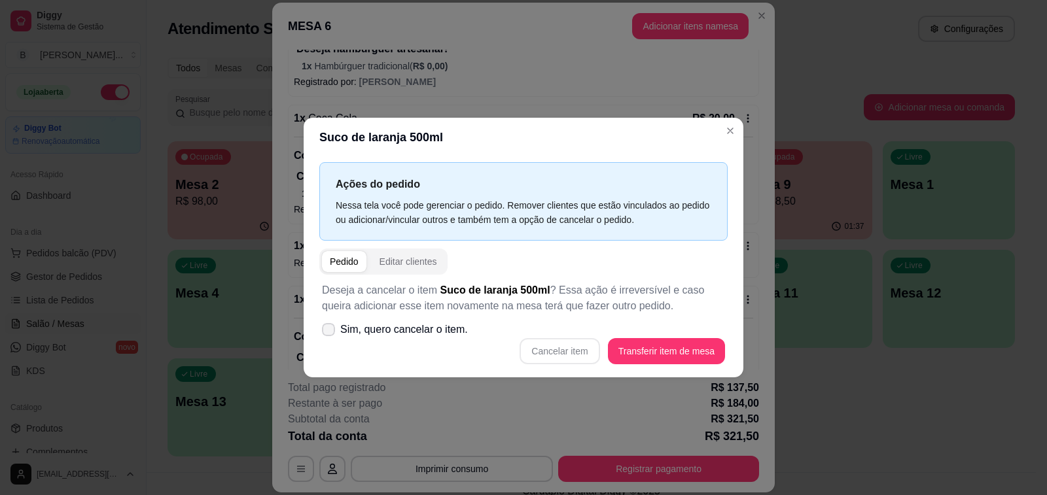
click at [418, 328] on span "Sim, quero cancelar o item." at bounding box center [404, 330] width 128 height 16
click at [330, 332] on input "Sim, quero cancelar o item." at bounding box center [325, 336] width 9 height 9
checkbox input "true"
click at [560, 345] on button "Cancelar item" at bounding box center [559, 351] width 80 height 26
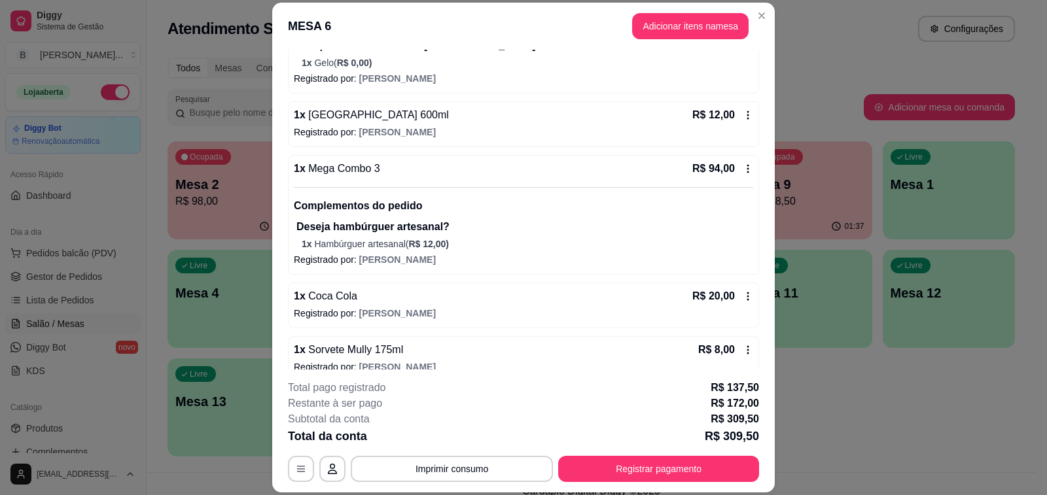
scroll to position [589, 0]
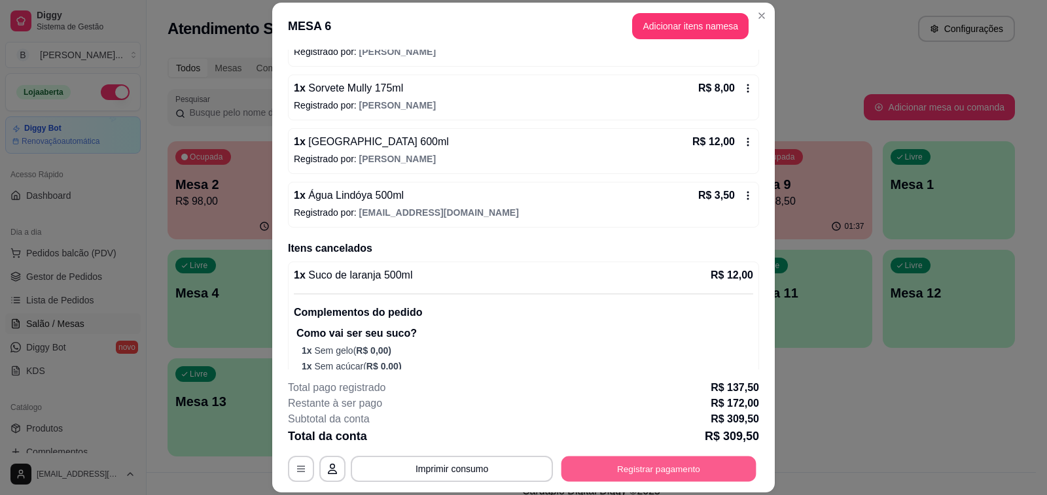
click at [618, 466] on button "Registrar pagamento" at bounding box center [658, 470] width 195 height 26
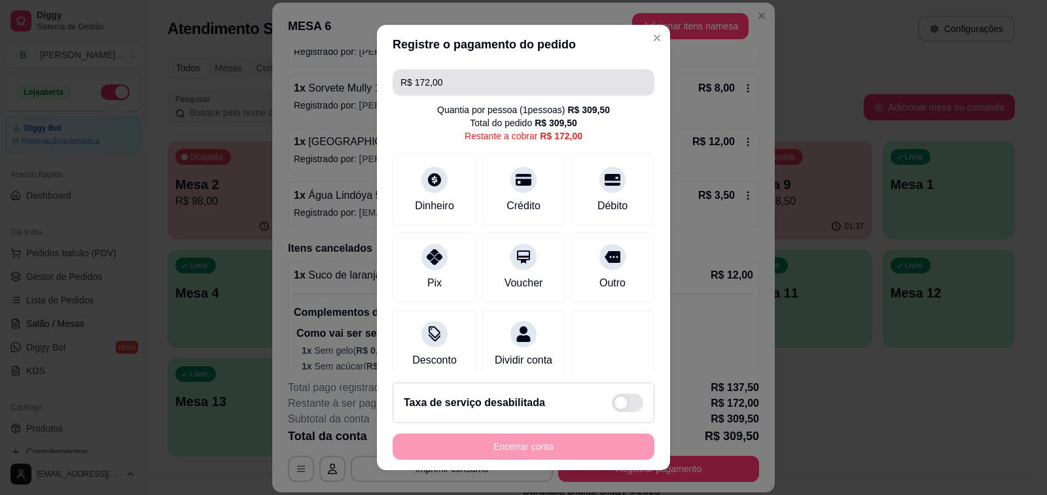
click at [460, 84] on input "R$ 172,00" at bounding box center [523, 82] width 246 height 26
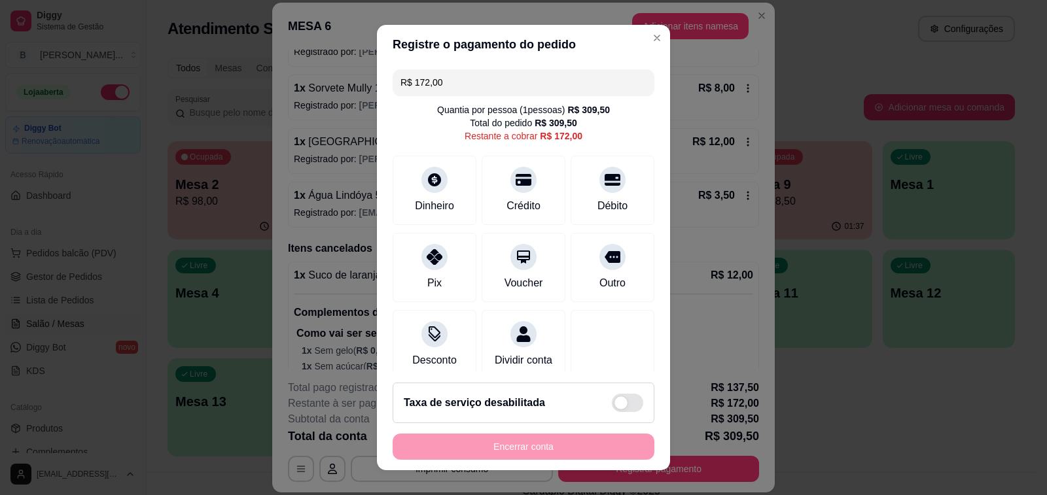
click at [460, 84] on input "R$ 172,00" at bounding box center [523, 82] width 246 height 26
click at [604, 177] on icon at bounding box center [612, 175] width 17 height 13
click at [604, 184] on icon at bounding box center [612, 175] width 17 height 17
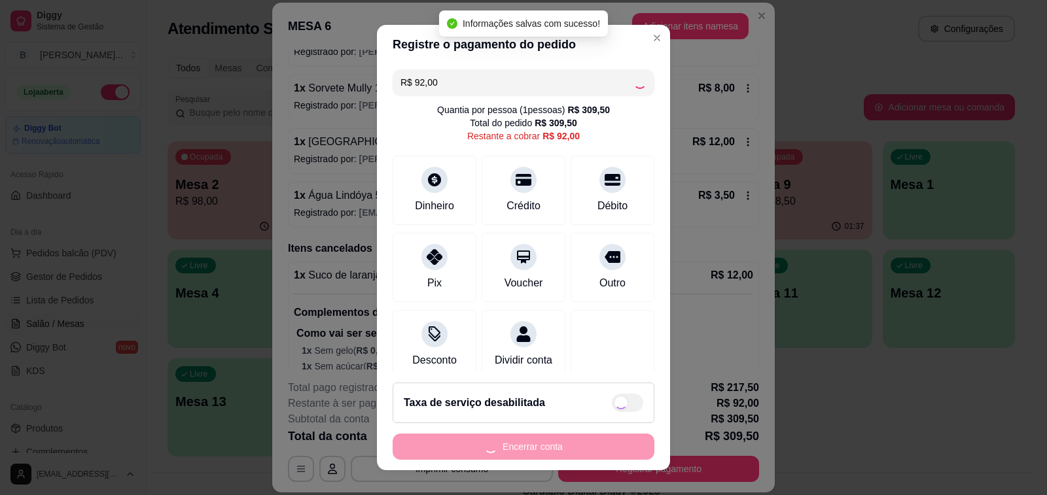
type input "R$ 0,00"
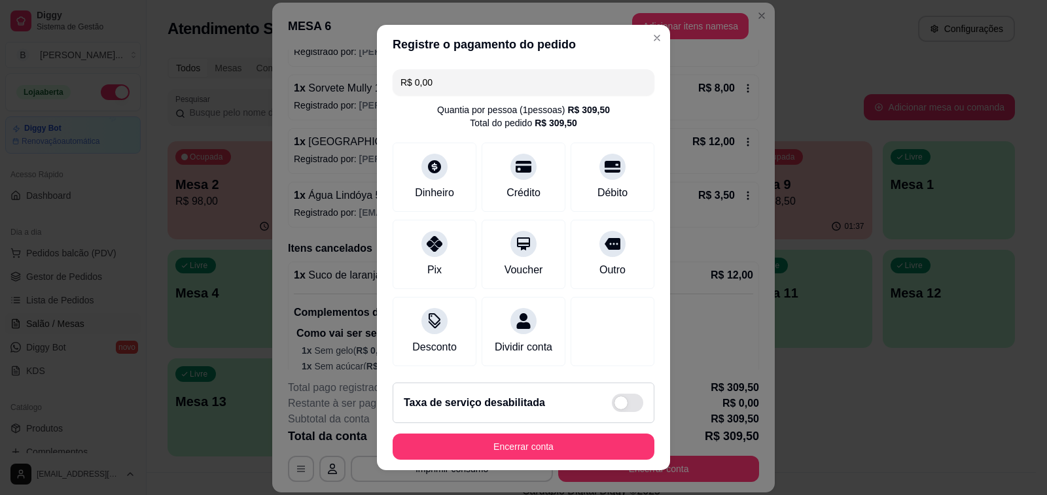
drag, startPoint x: 391, startPoint y: 131, endPoint x: 468, endPoint y: 277, distance: 165.1
click at [391, 131] on div "R$ 0,00 Quantia por pessoa ( 1 pessoas) R$ 309,50 Total do pedido R$ 309,50 Din…" at bounding box center [523, 218] width 293 height 308
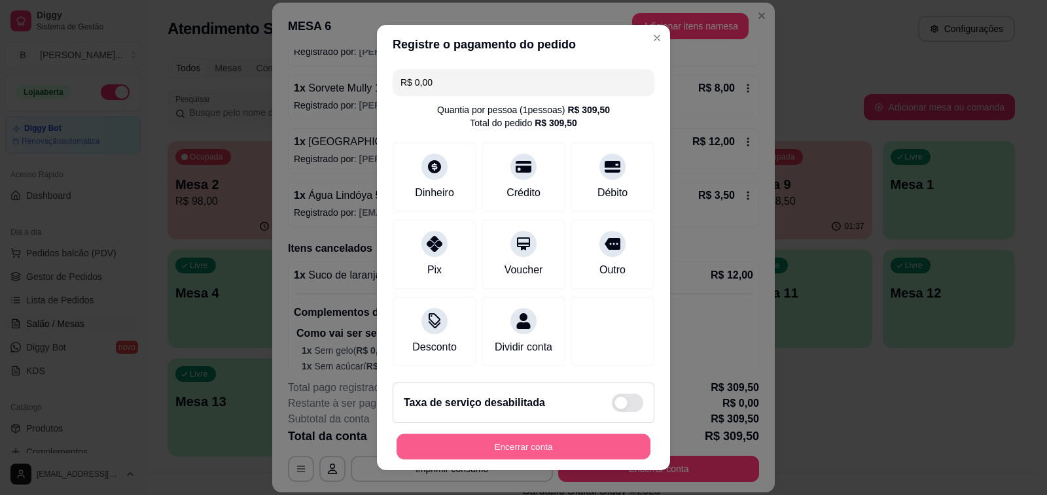
click at [513, 446] on button "Encerrar conta" at bounding box center [523, 447] width 254 height 26
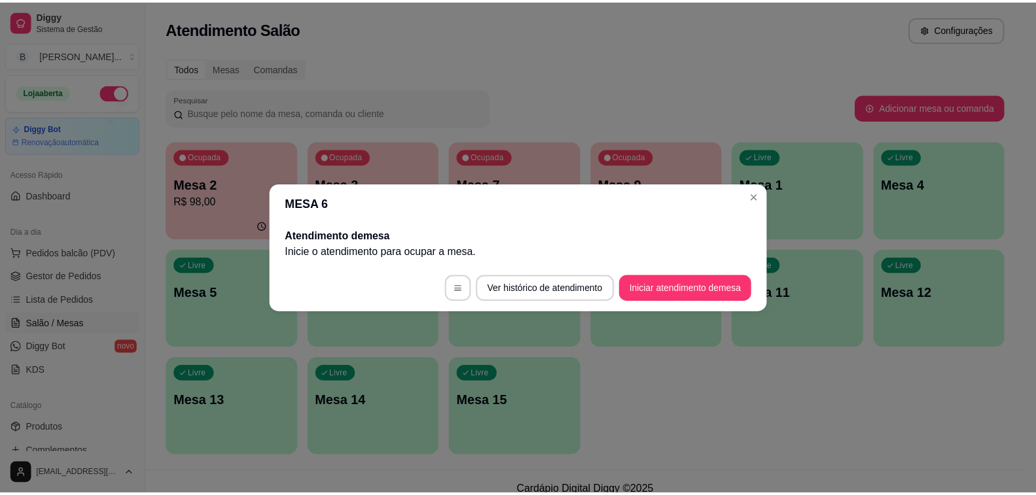
scroll to position [0, 0]
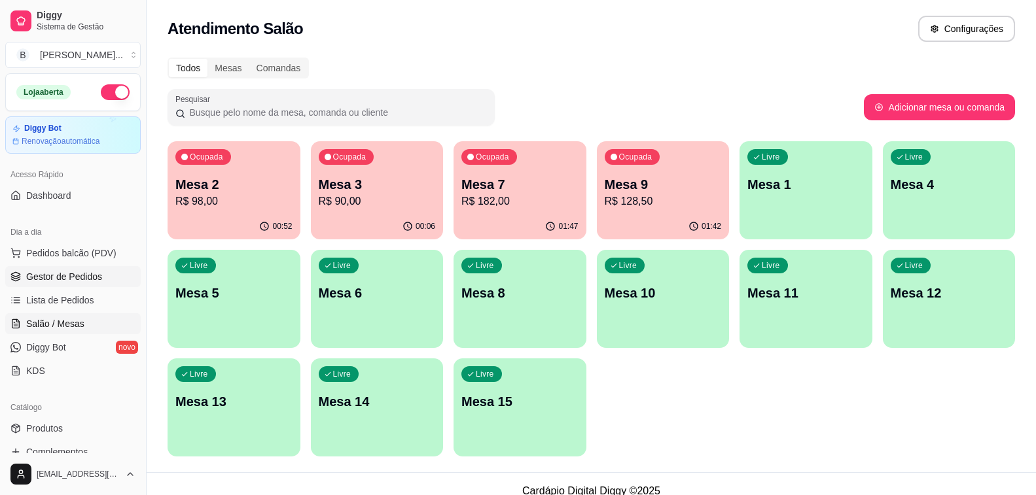
click at [105, 276] on link "Gestor de Pedidos" at bounding box center [72, 276] width 135 height 21
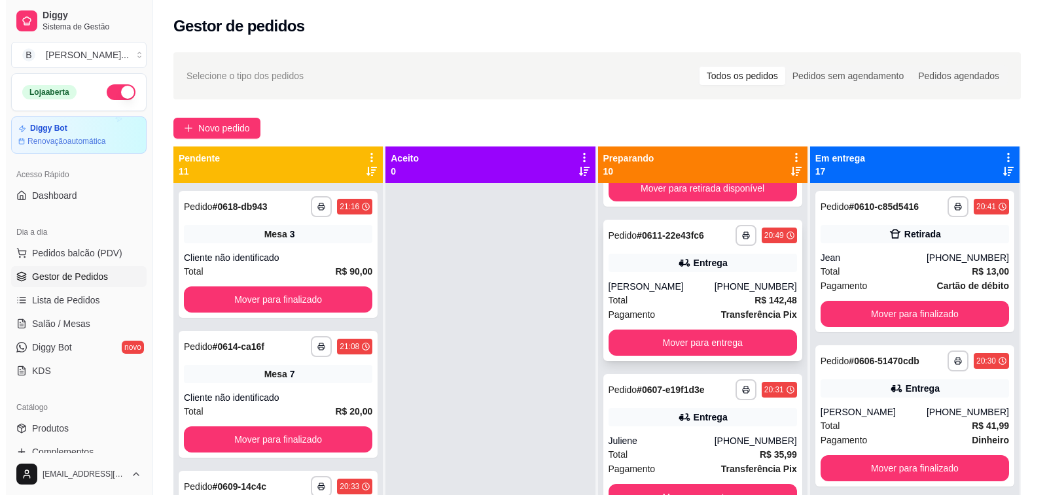
scroll to position [654, 0]
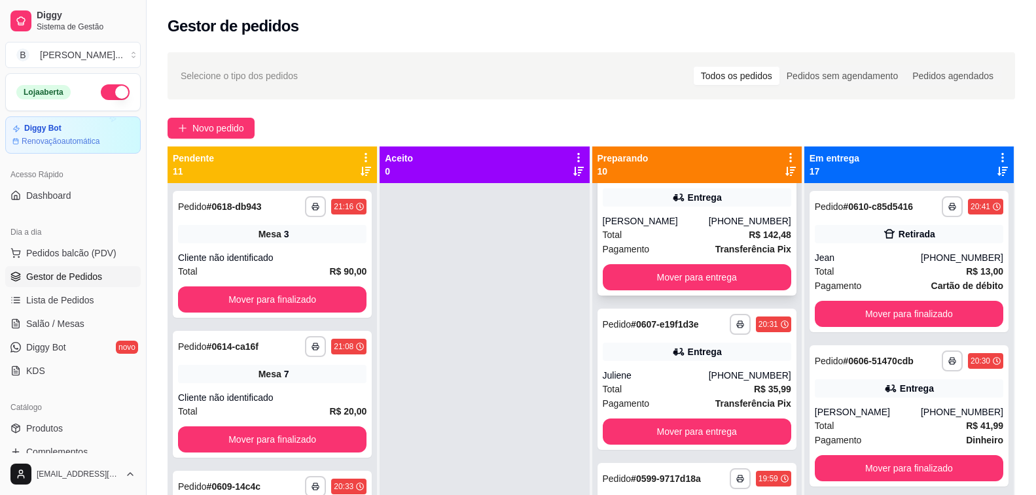
click at [692, 377] on div "Juliene" at bounding box center [656, 375] width 106 height 13
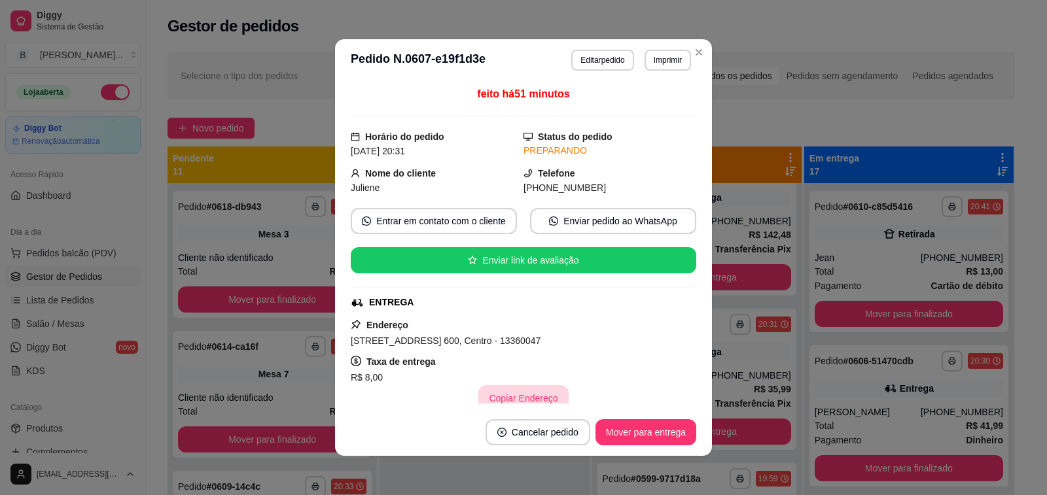
click at [521, 398] on button "Copiar Endereço" at bounding box center [523, 398] width 90 height 26
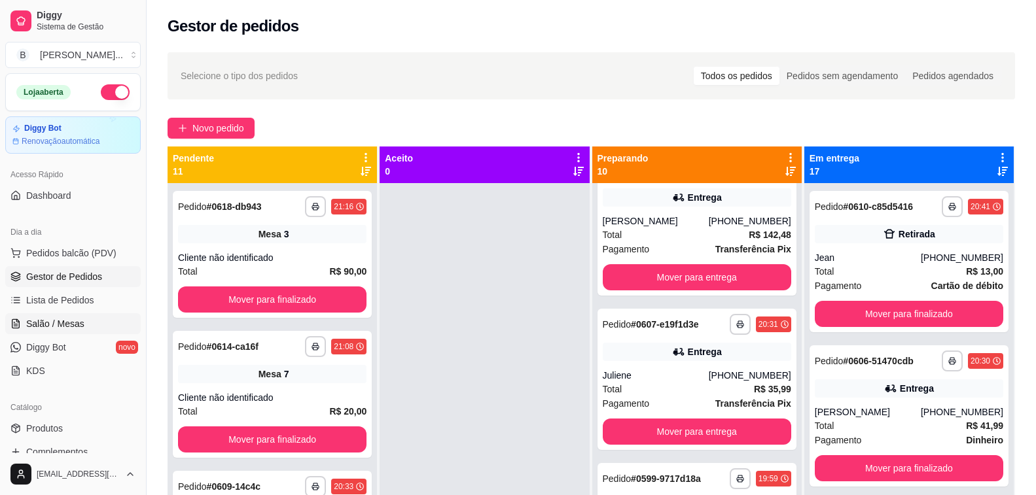
click at [58, 326] on span "Salão / Mesas" at bounding box center [55, 323] width 58 height 13
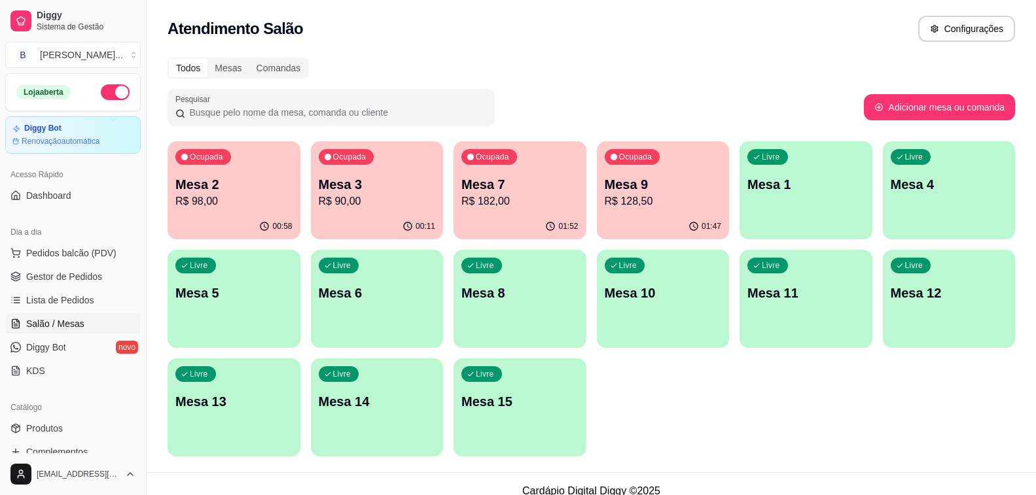
click at [183, 159] on icon "button" at bounding box center [184, 157] width 7 height 7
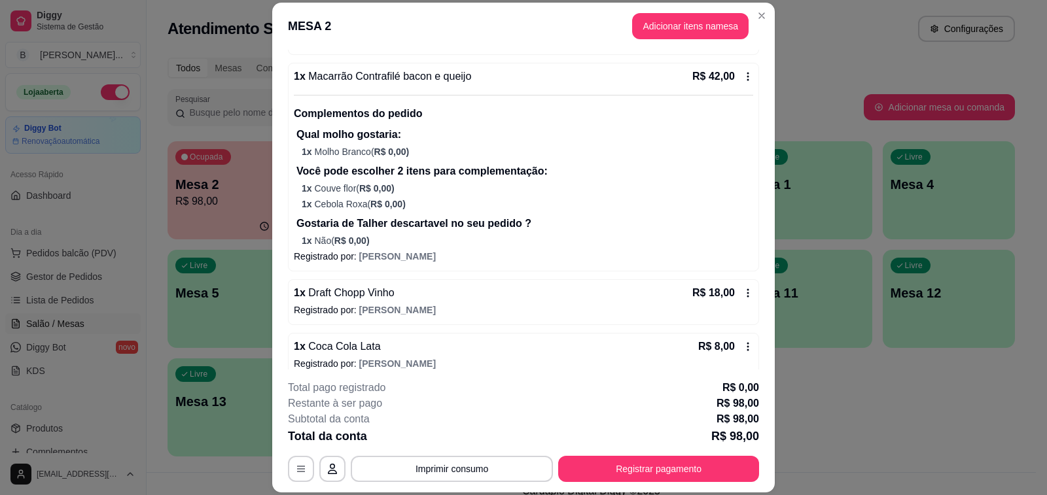
scroll to position [342, 0]
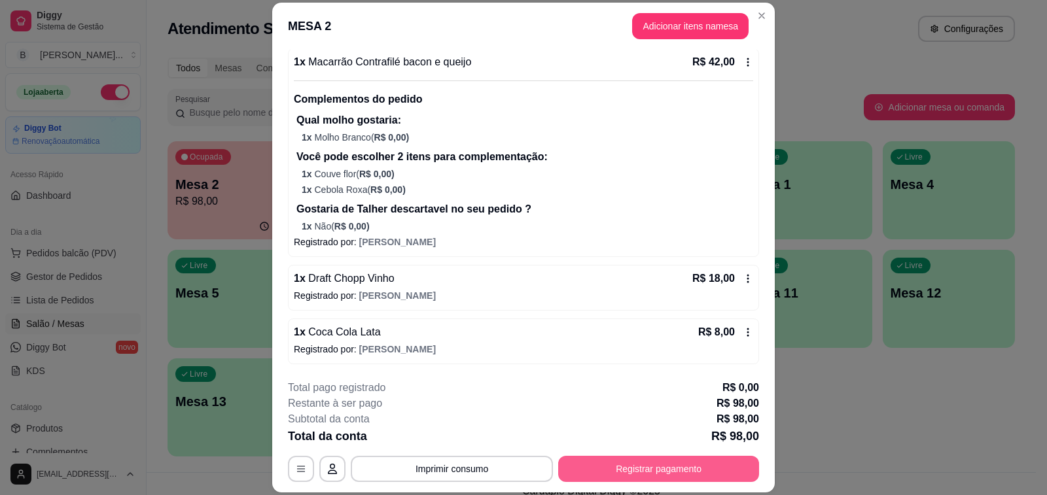
click at [637, 463] on button "Registrar pagamento" at bounding box center [658, 469] width 201 height 26
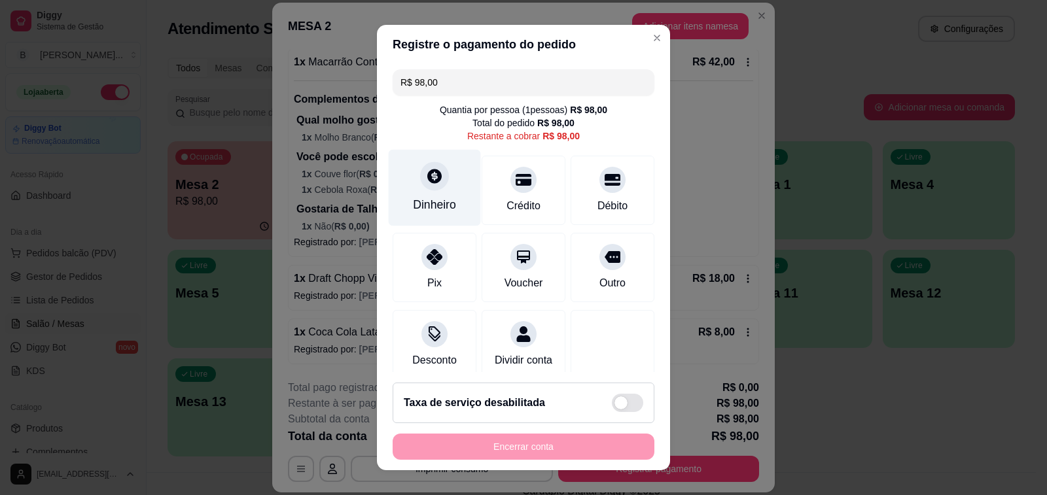
click at [445, 173] on div "Dinheiro" at bounding box center [435, 188] width 92 height 77
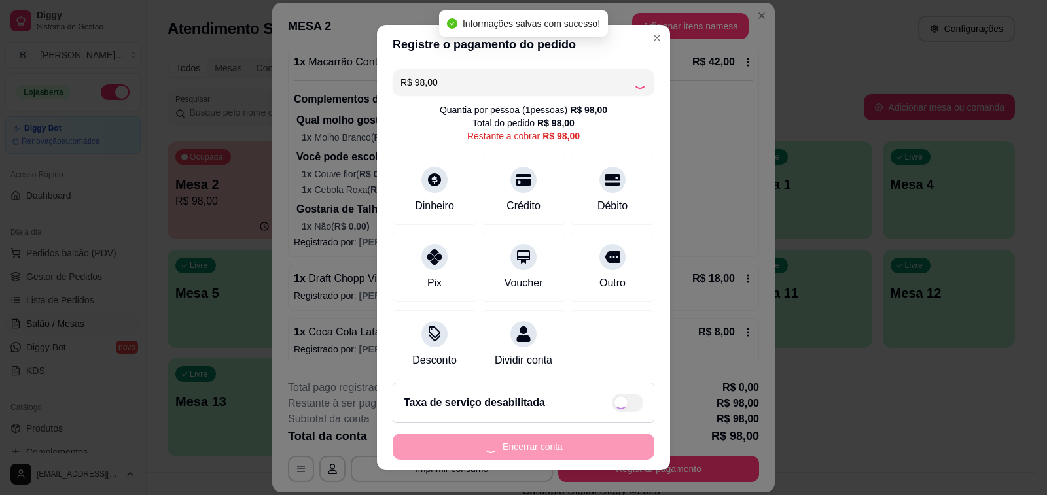
type input "R$ 0,00"
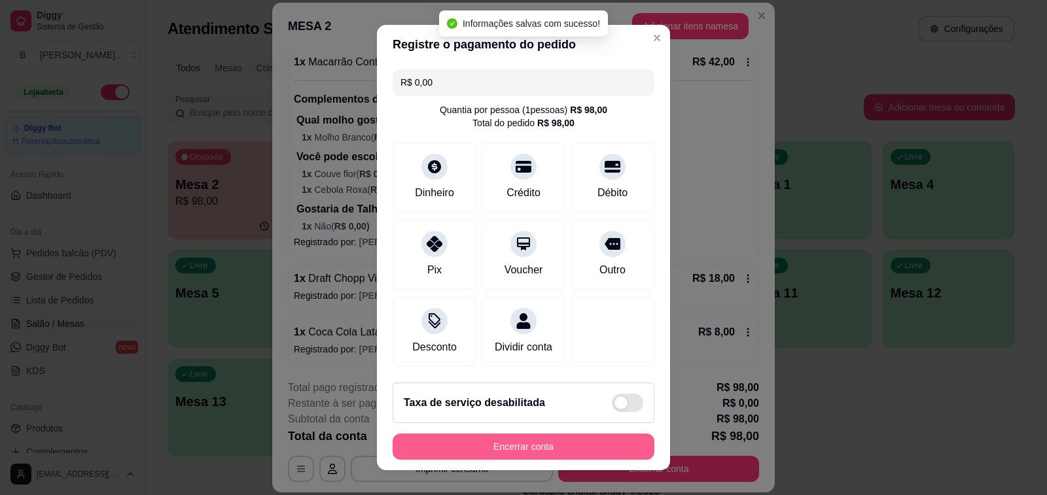
click at [563, 446] on button "Encerrar conta" at bounding box center [524, 447] width 262 height 26
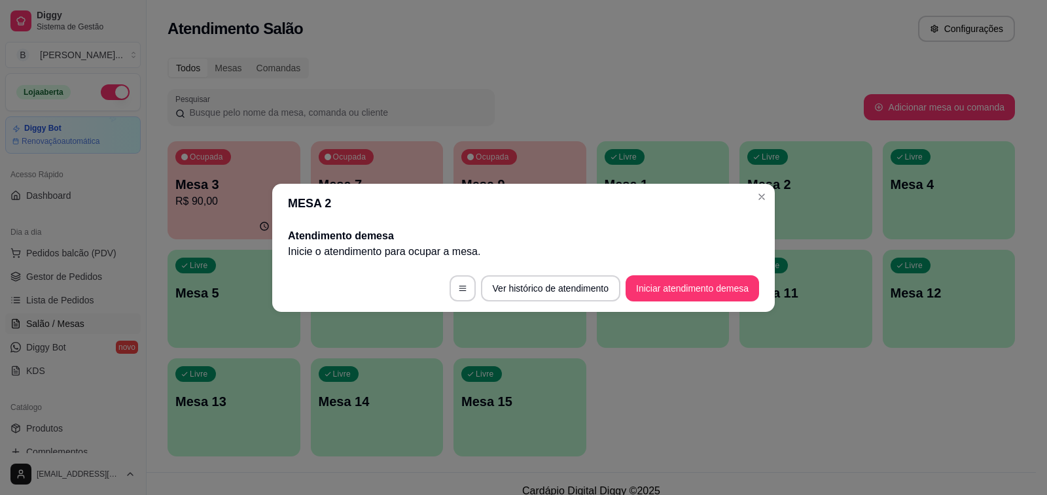
scroll to position [0, 0]
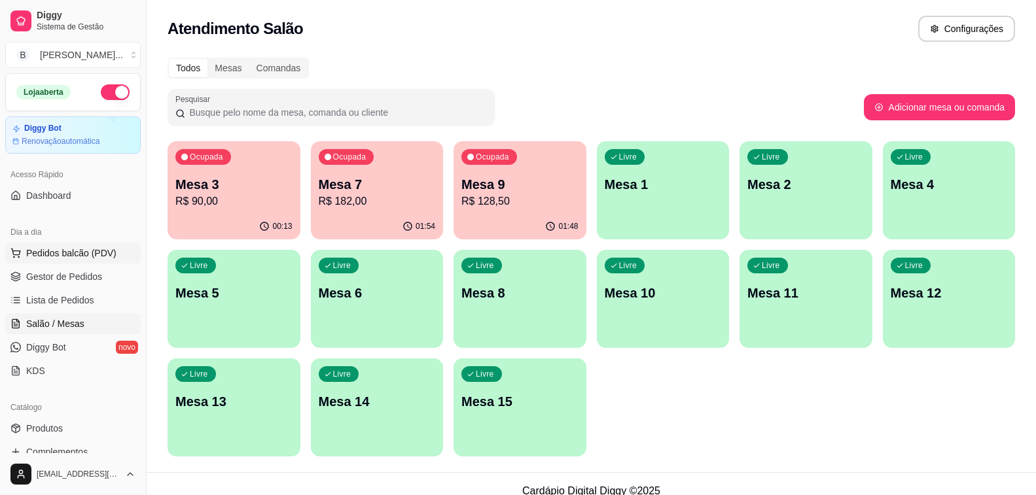
click at [94, 258] on span "Pedidos balcão (PDV)" at bounding box center [71, 253] width 90 height 13
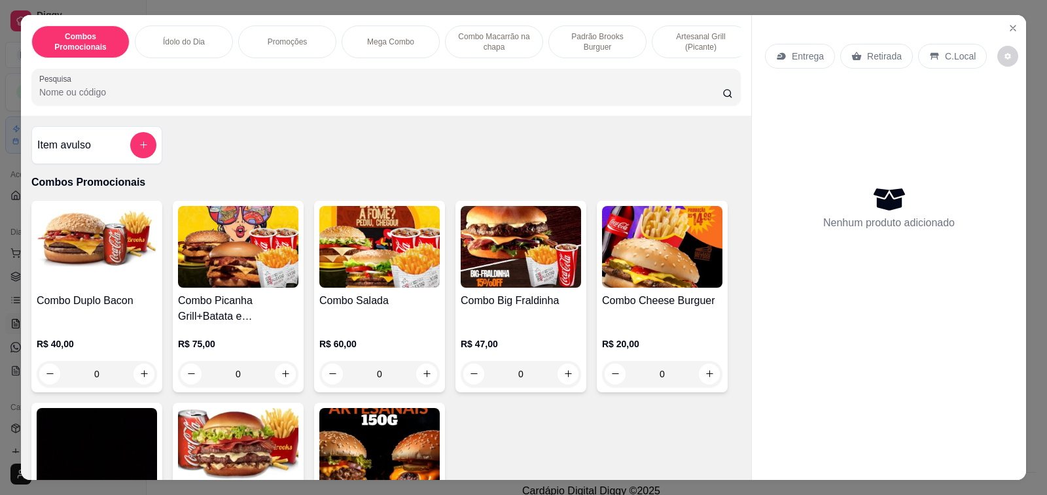
click at [291, 99] on input "Pesquisa" at bounding box center [380, 92] width 683 height 13
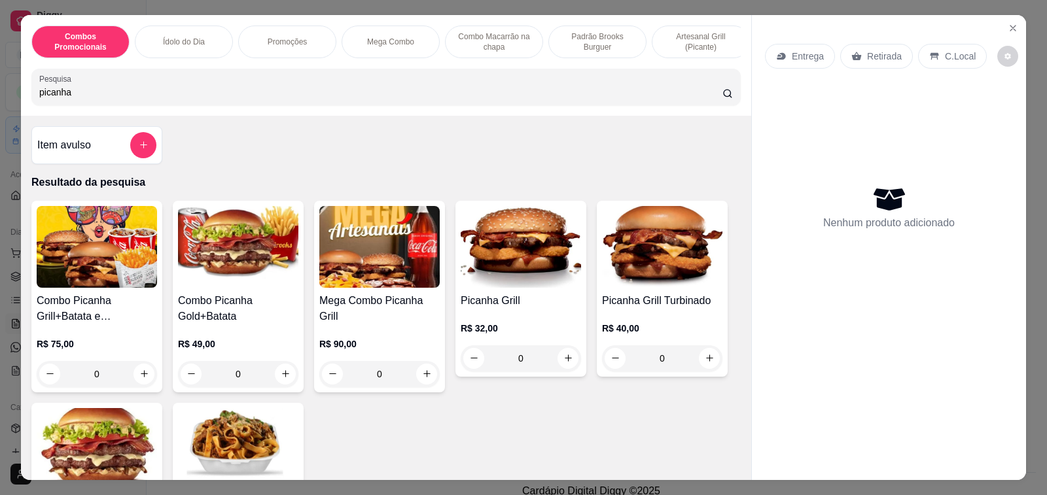
type input "picanha"
click at [272, 176] on div "Item avulso Resultado da pesquisa Combo Picanha Grill+Batata e Refrigerante R$ …" at bounding box center [386, 298] width 730 height 365
click at [78, 403] on div "Picanha Gold+Batata R$ 43,00 0" at bounding box center [96, 499] width 131 height 192
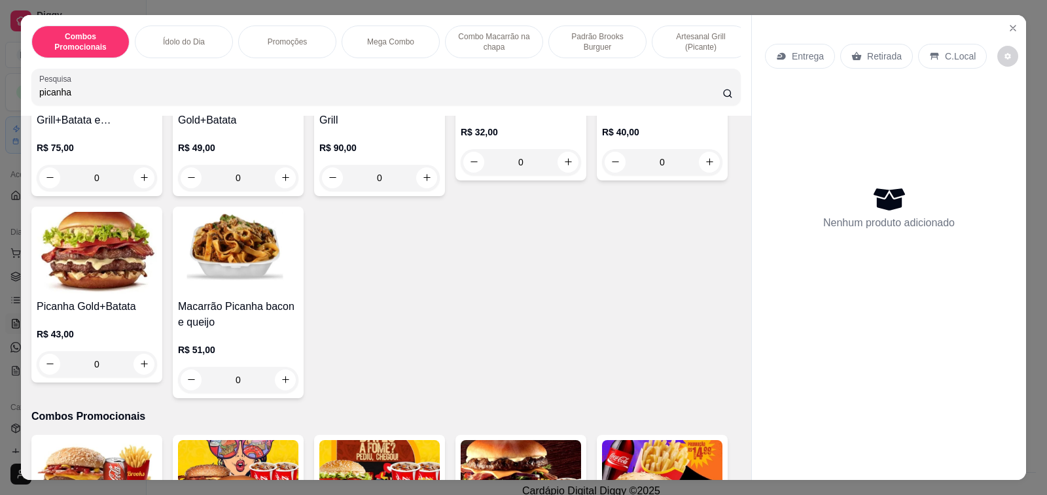
click at [113, 313] on h4 "Picanha Gold+Batata" at bounding box center [97, 307] width 120 height 16
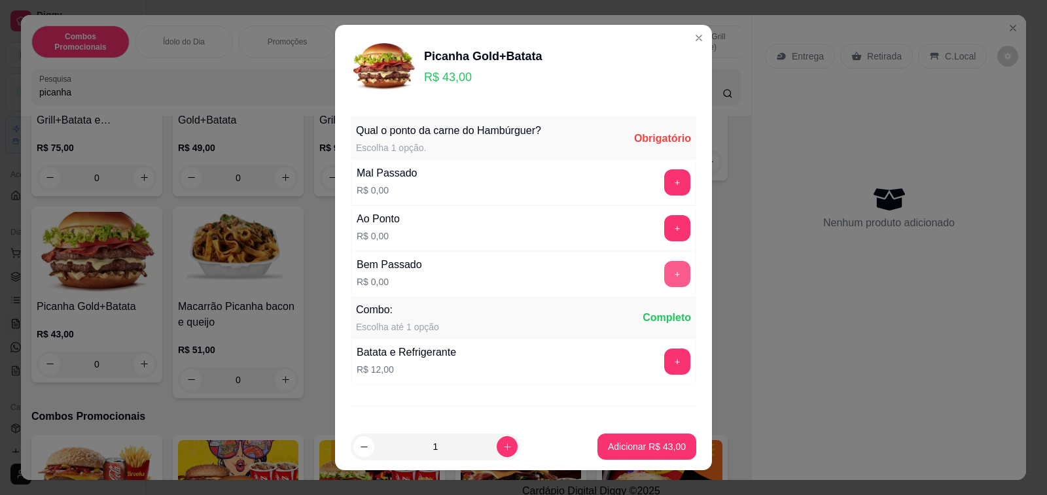
click at [664, 263] on button "+" at bounding box center [677, 274] width 26 height 26
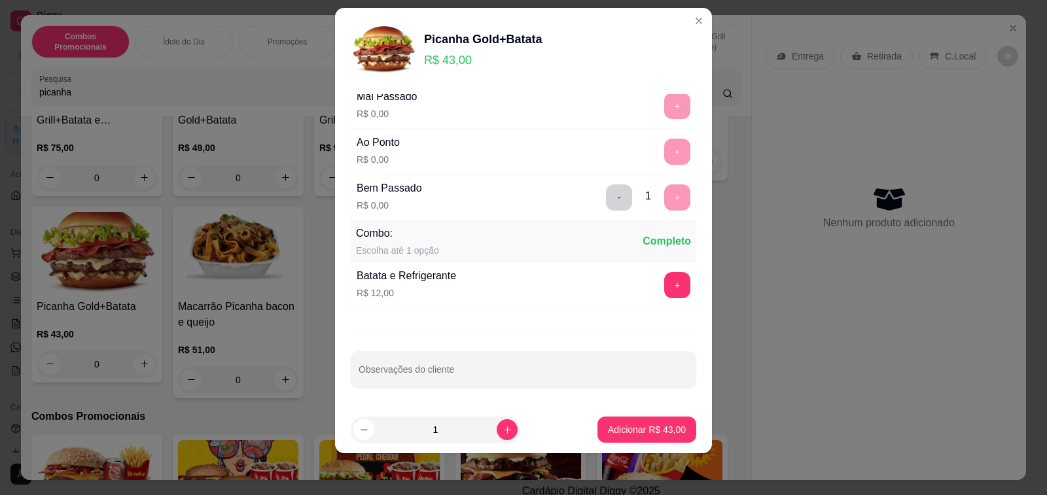
click at [626, 452] on footer "1 Adicionar R$ 43,00" at bounding box center [523, 429] width 377 height 47
click at [632, 425] on p "Adicionar R$ 43,00" at bounding box center [647, 429] width 76 height 12
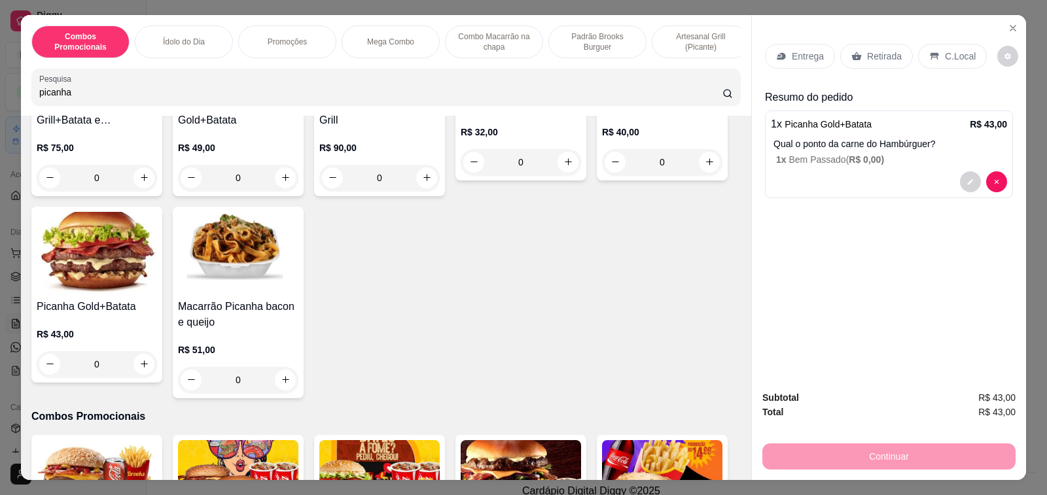
click at [790, 58] on div "Entrega" at bounding box center [800, 56] width 70 height 25
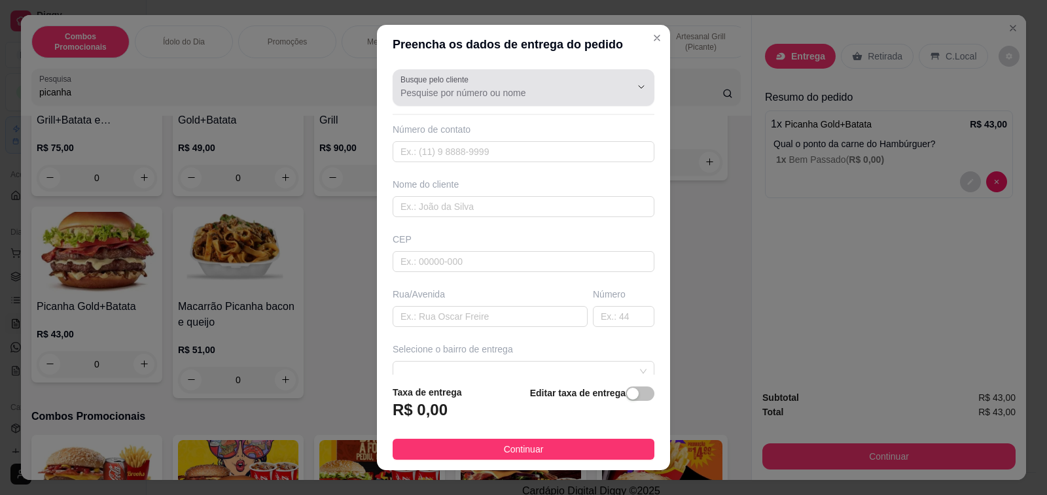
click at [521, 96] on input "Busque pelo cliente" at bounding box center [504, 92] width 209 height 13
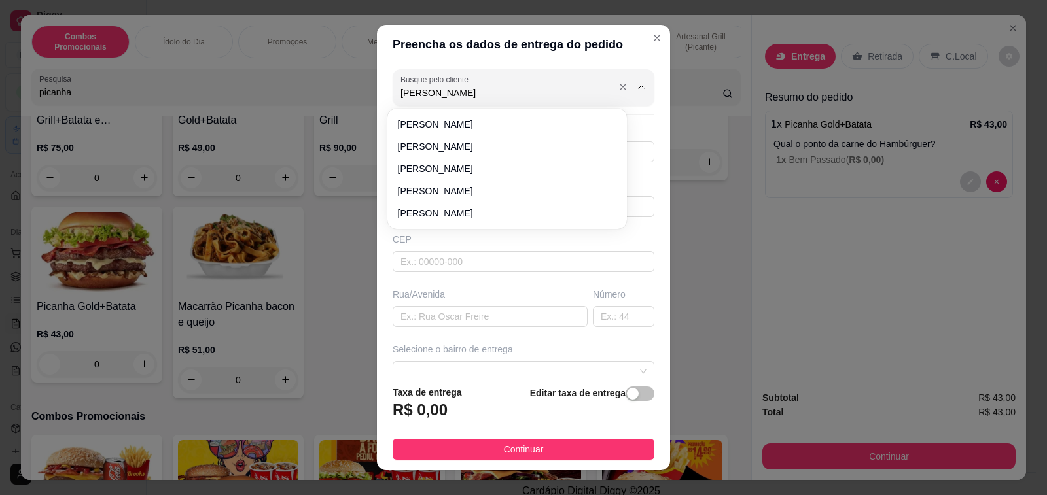
type input "[PERSON_NAME]"
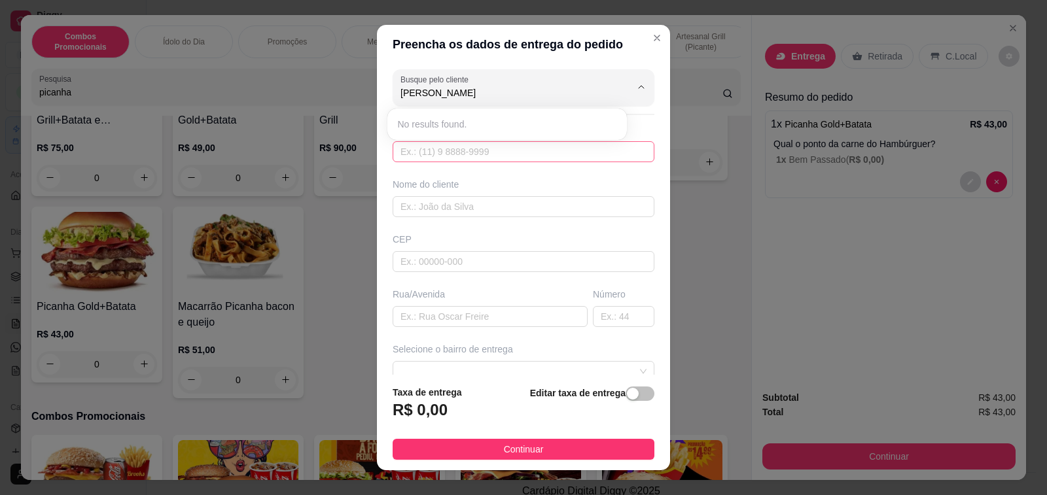
click at [431, 146] on input "text" at bounding box center [524, 151] width 262 height 21
click at [449, 158] on input "text" at bounding box center [524, 151] width 262 height 21
type input "[PHONE_NUMBER]"
click at [461, 207] on input "text" at bounding box center [524, 206] width 262 height 21
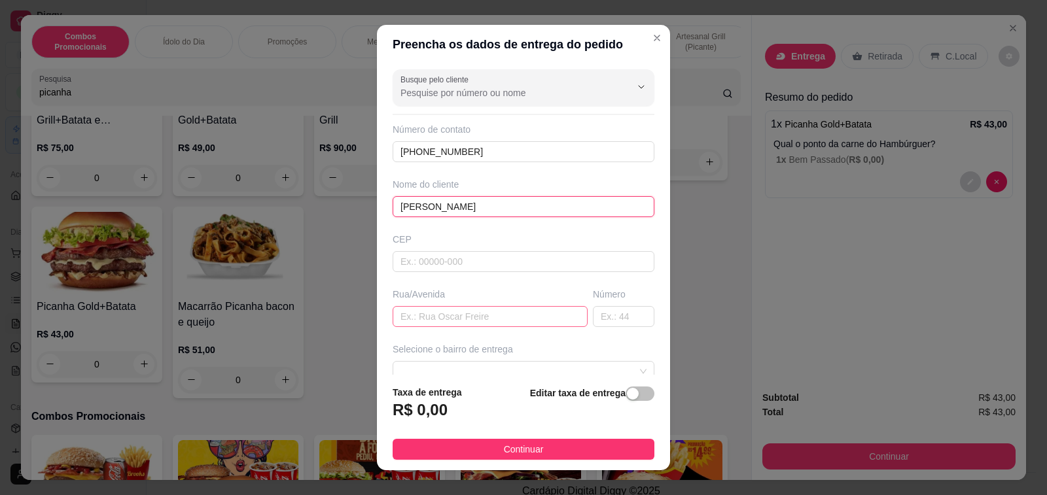
type input "[PERSON_NAME]"
click at [486, 323] on input "text" at bounding box center [490, 316] width 195 height 21
click at [484, 302] on div "Rua/Avenida" at bounding box center [490, 307] width 200 height 39
click at [491, 317] on input "text" at bounding box center [490, 316] width 195 height 21
type input "Durvalino Sgaribold"
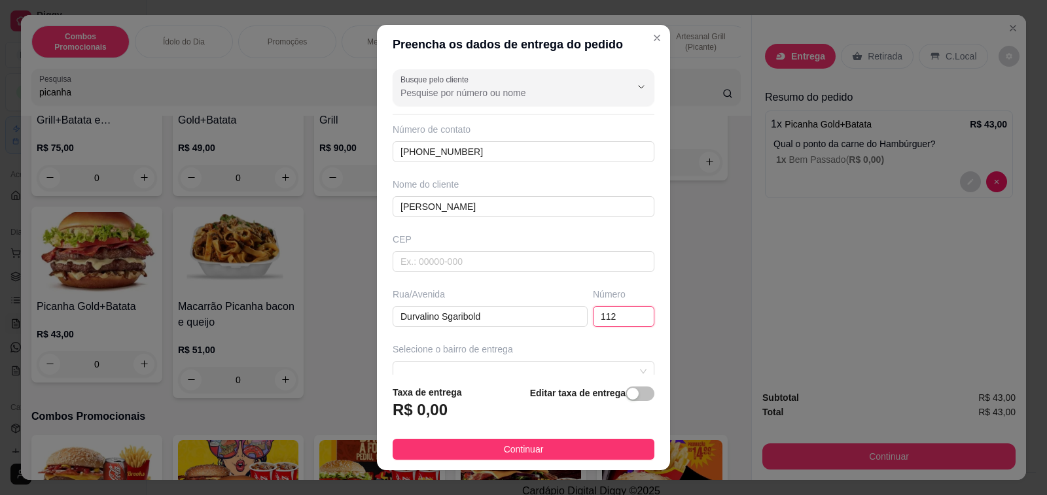
scroll to position [65, 0]
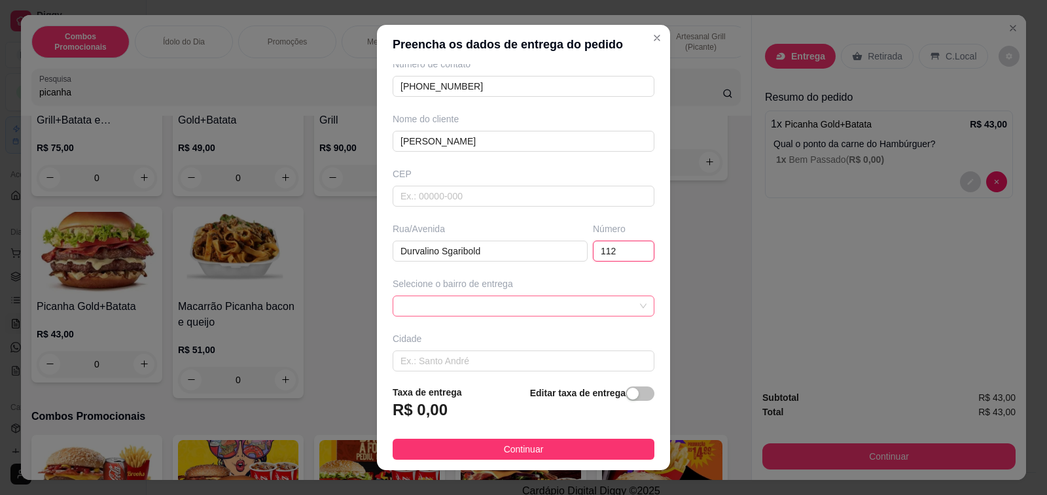
click at [559, 302] on span at bounding box center [523, 306] width 246 height 20
type input "112"
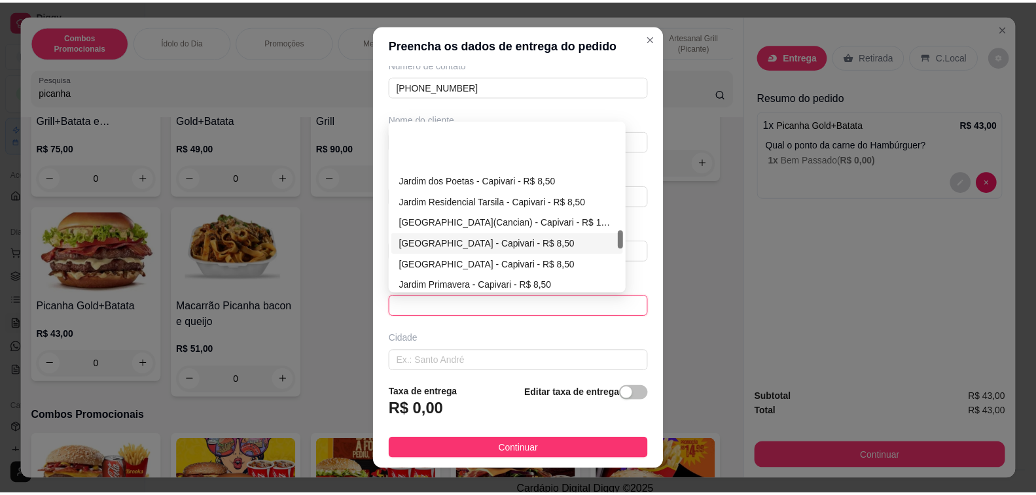
scroll to position [981, 0]
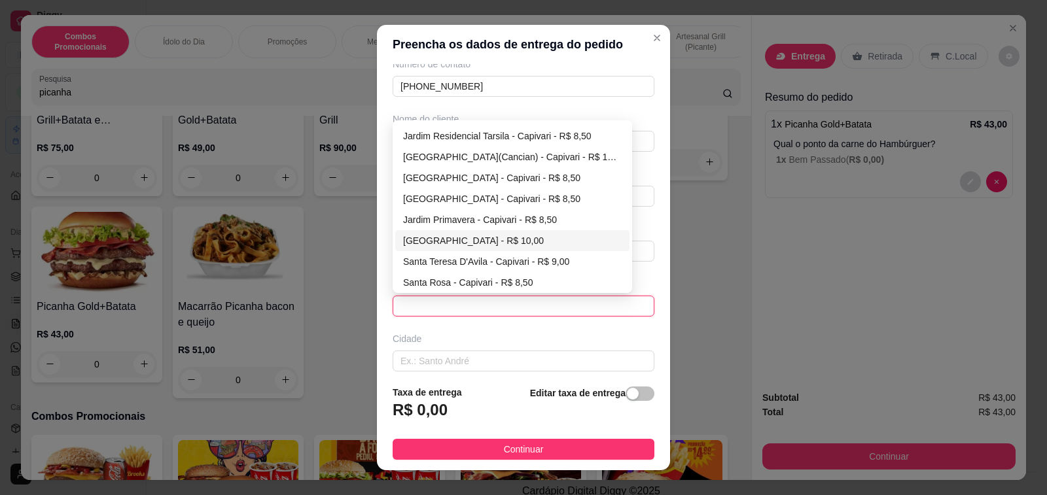
click at [463, 236] on div "[GEOGRAPHIC_DATA] - R$ 10,00" at bounding box center [512, 241] width 219 height 14
type input "Capivari"
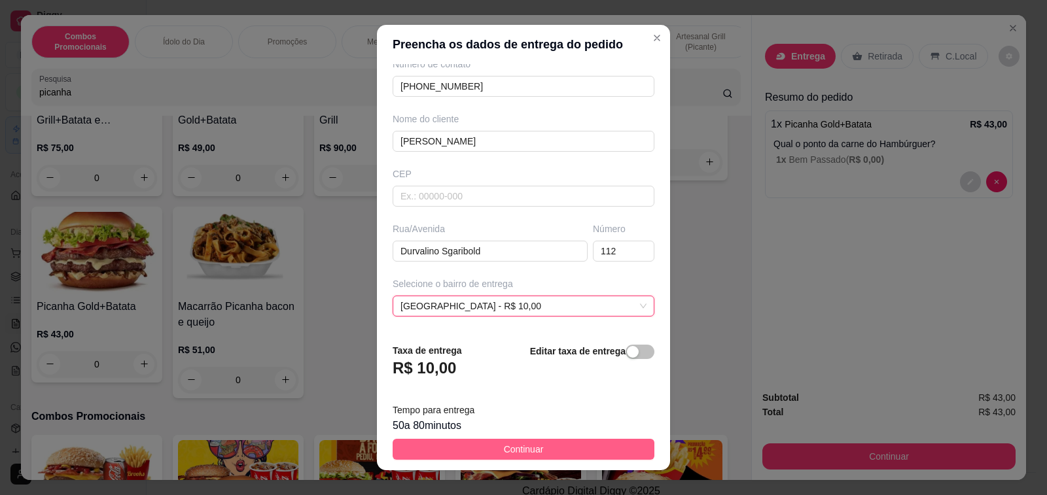
click at [517, 457] on button "Continuar" at bounding box center [524, 449] width 262 height 21
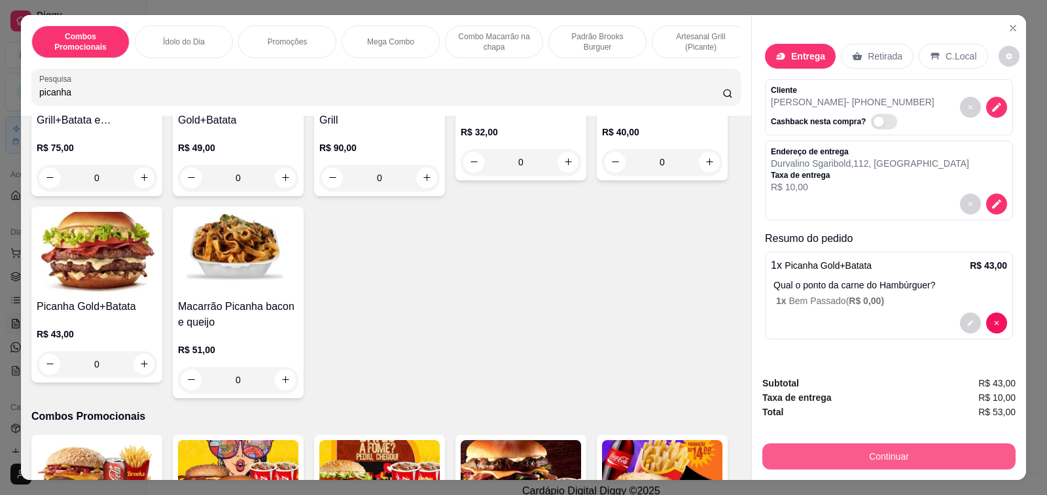
click at [833, 449] on button "Continuar" at bounding box center [888, 457] width 253 height 26
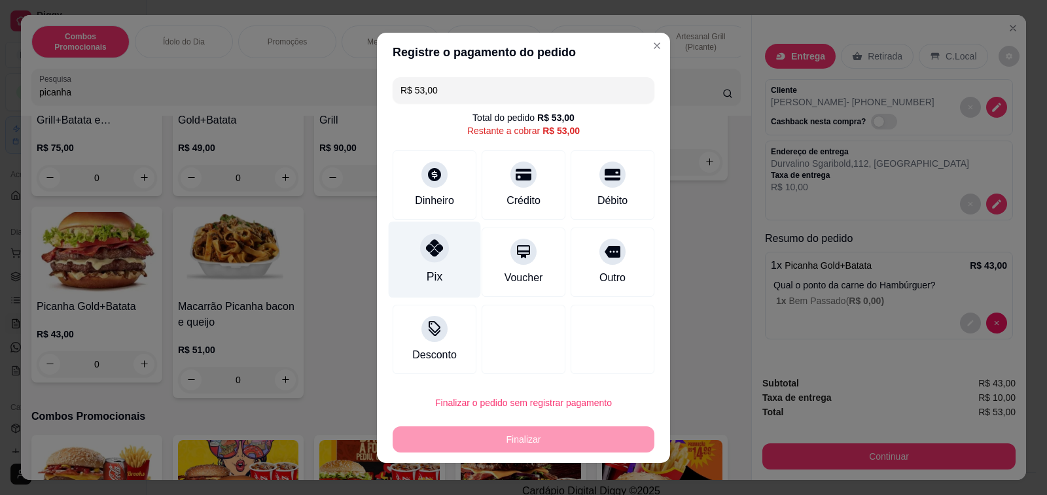
click at [436, 266] on div "Pix" at bounding box center [435, 259] width 92 height 77
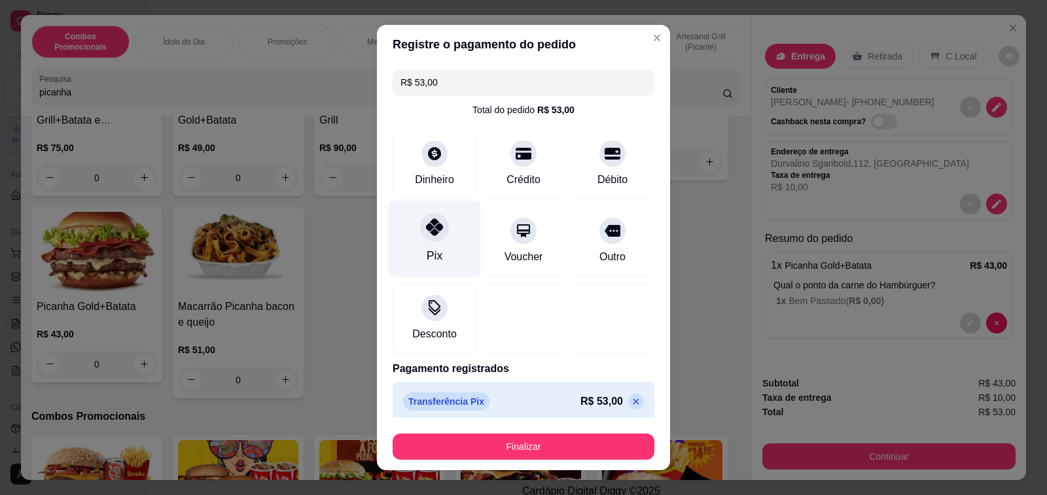
type input "R$ 0,00"
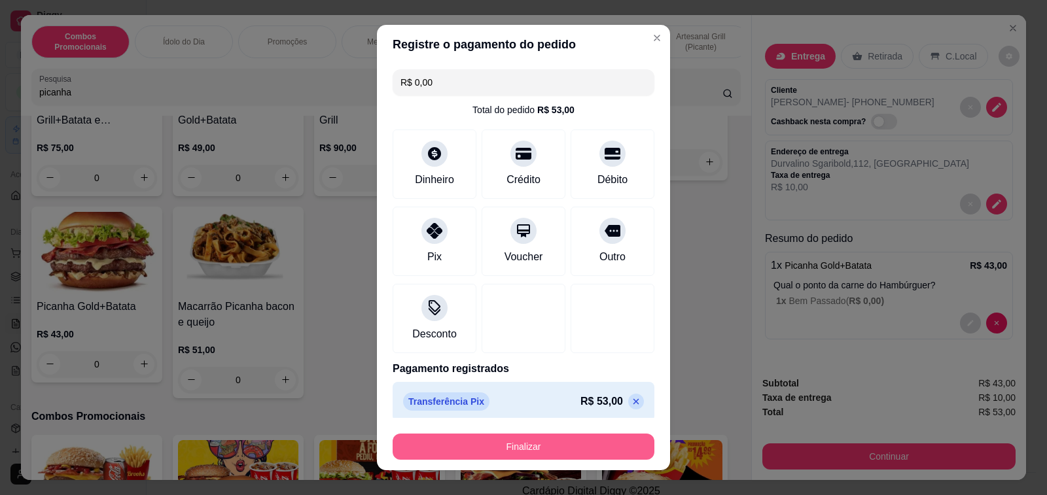
click at [525, 446] on button "Finalizar" at bounding box center [524, 447] width 262 height 26
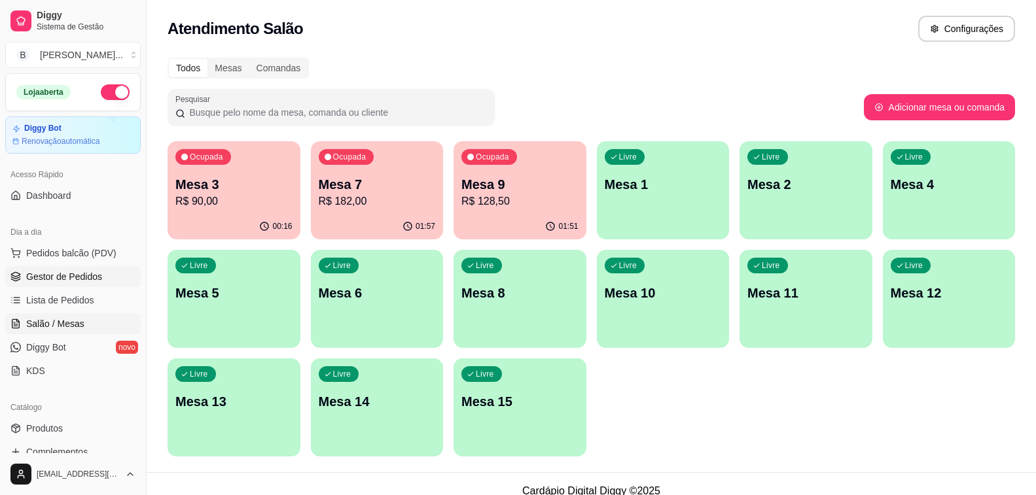
click at [101, 270] on link "Gestor de Pedidos" at bounding box center [72, 276] width 135 height 21
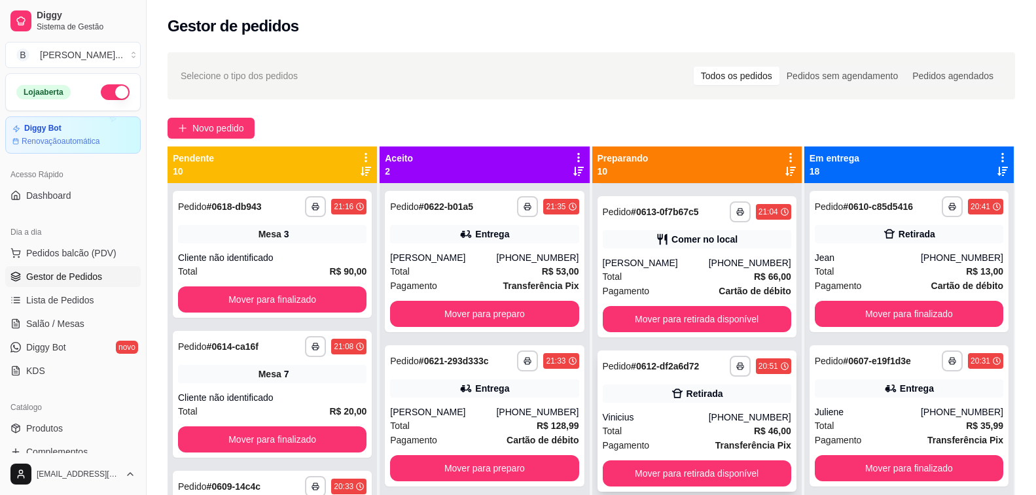
scroll to position [523, 0]
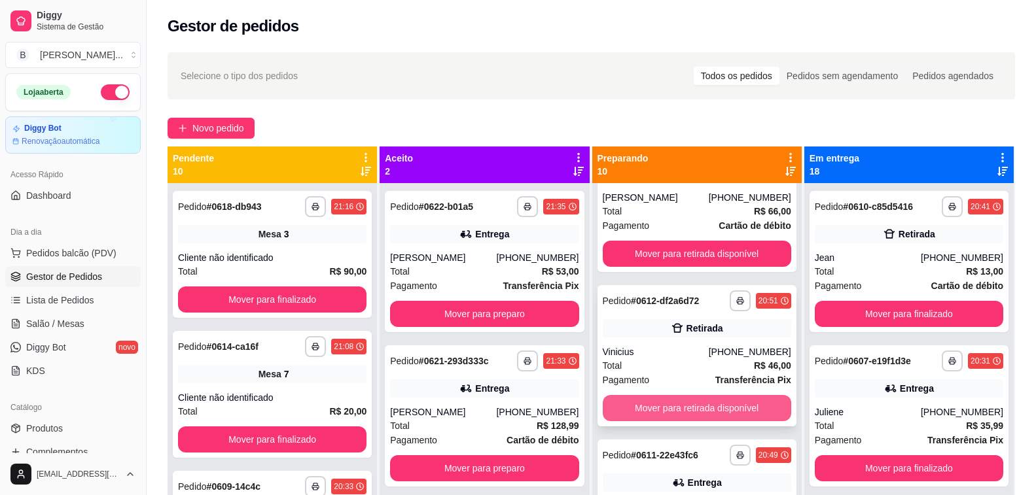
click at [676, 404] on button "Mover para retirada disponível" at bounding box center [697, 408] width 188 height 26
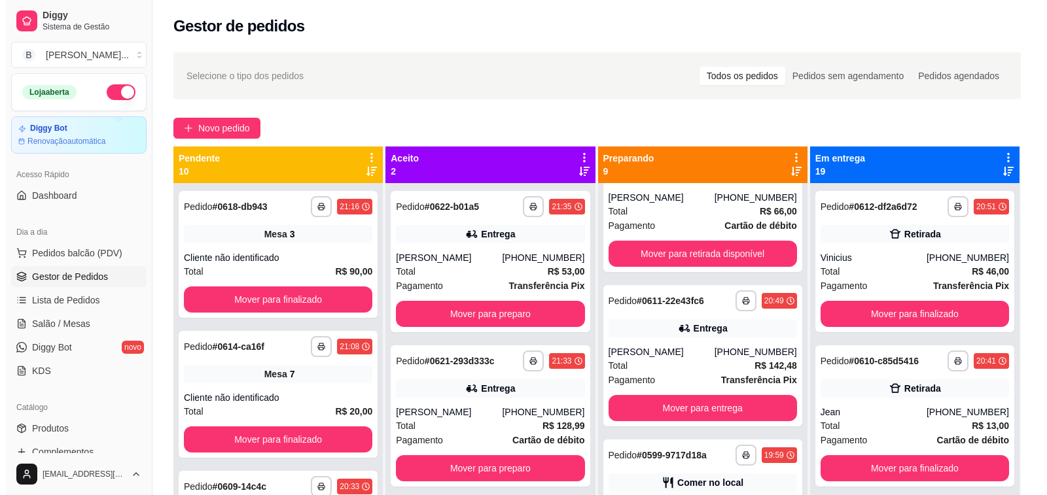
scroll to position [589, 0]
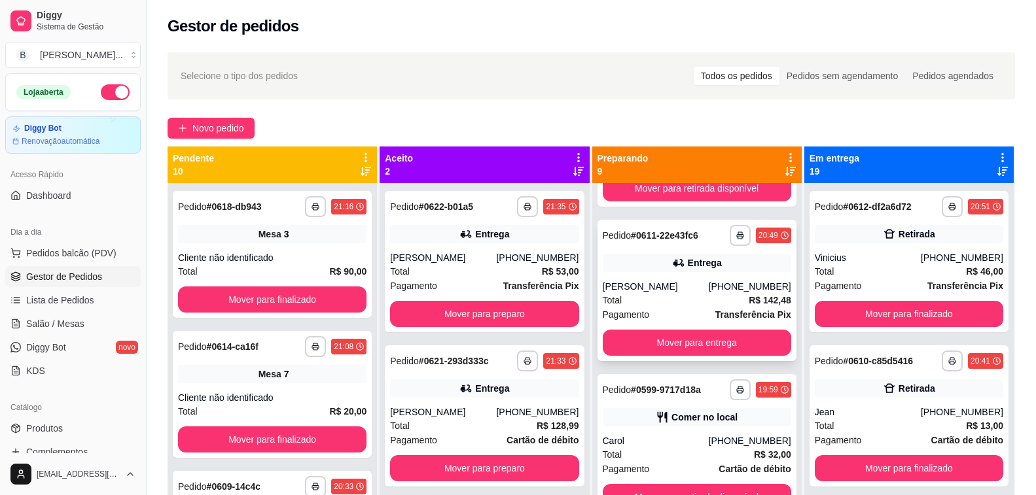
click at [646, 293] on div "Total R$ 142,48" at bounding box center [697, 300] width 188 height 14
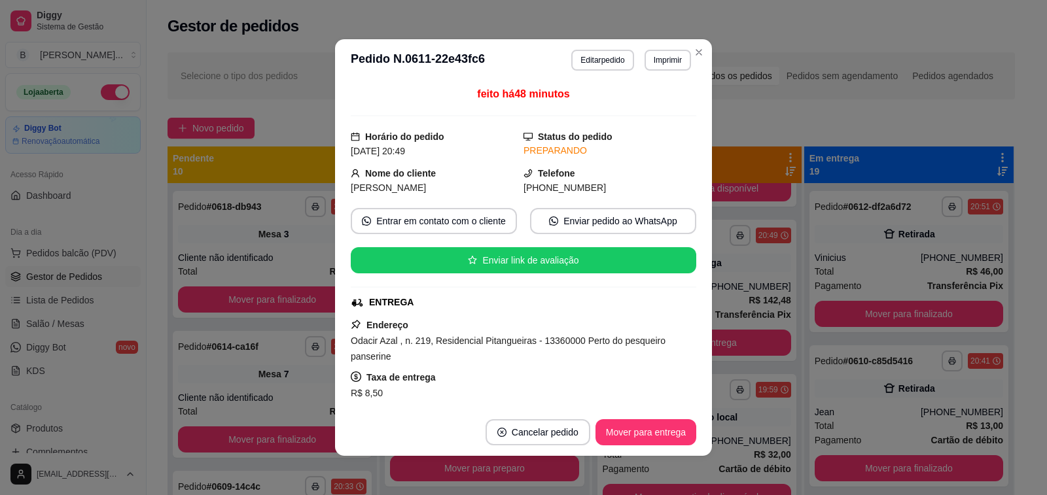
scroll to position [393, 0]
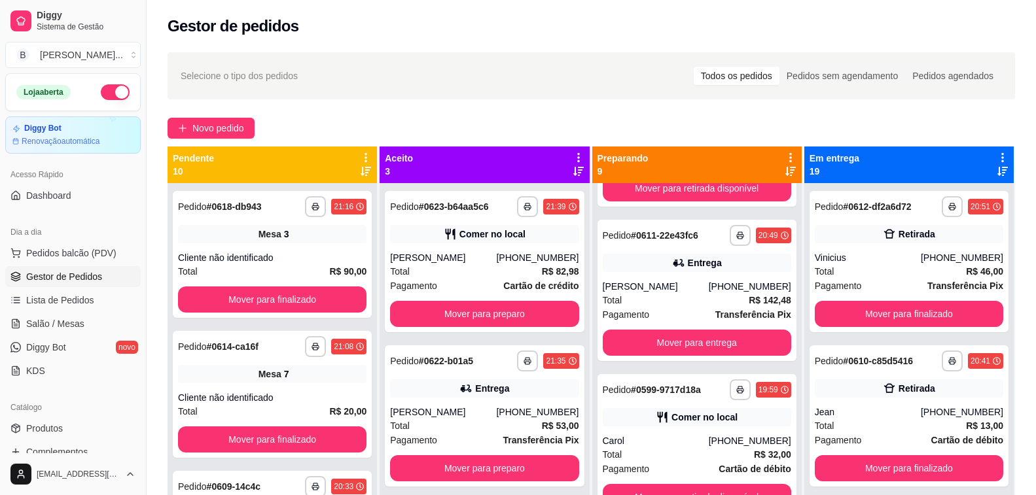
click at [366, 119] on div "Novo pedido" at bounding box center [590, 128] width 847 height 21
drag, startPoint x: 339, startPoint y: 75, endPoint x: 623, endPoint y: 300, distance: 362.3
click at [339, 75] on div "Selecione o tipo dos pedidos Todos os pedidos Pedidos sem agendamento Pedidos a…" at bounding box center [591, 75] width 821 height 21
click at [681, 275] on div "**********" at bounding box center [696, 290] width 199 height 141
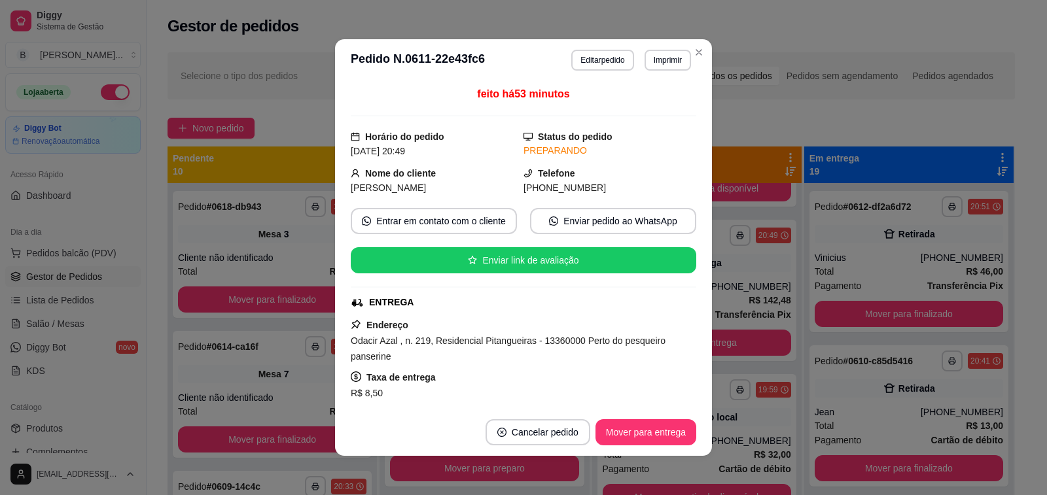
scroll to position [131, 0]
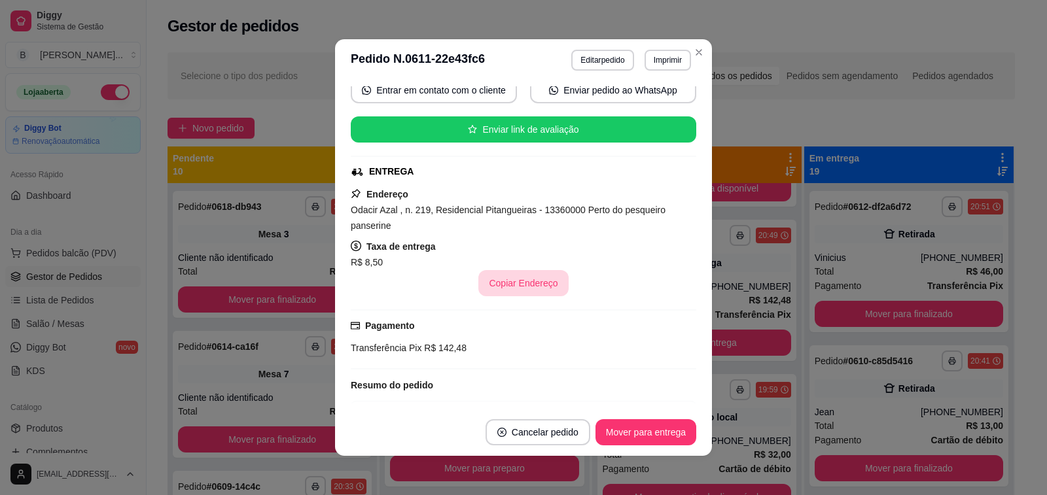
click at [503, 284] on button "Copiar Endereço" at bounding box center [523, 283] width 90 height 26
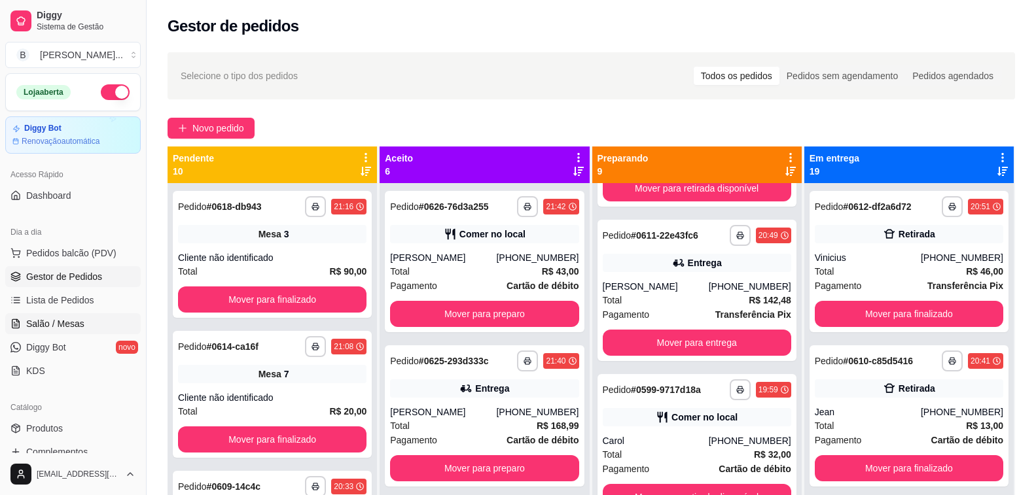
click at [52, 323] on span "Salão / Mesas" at bounding box center [55, 323] width 58 height 13
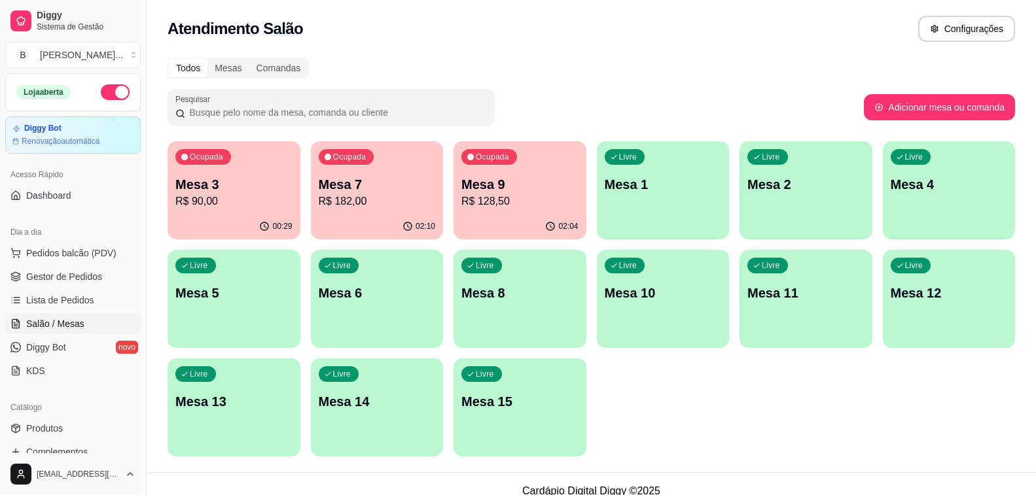
click at [339, 194] on p "R$ 182,00" at bounding box center [377, 202] width 117 height 16
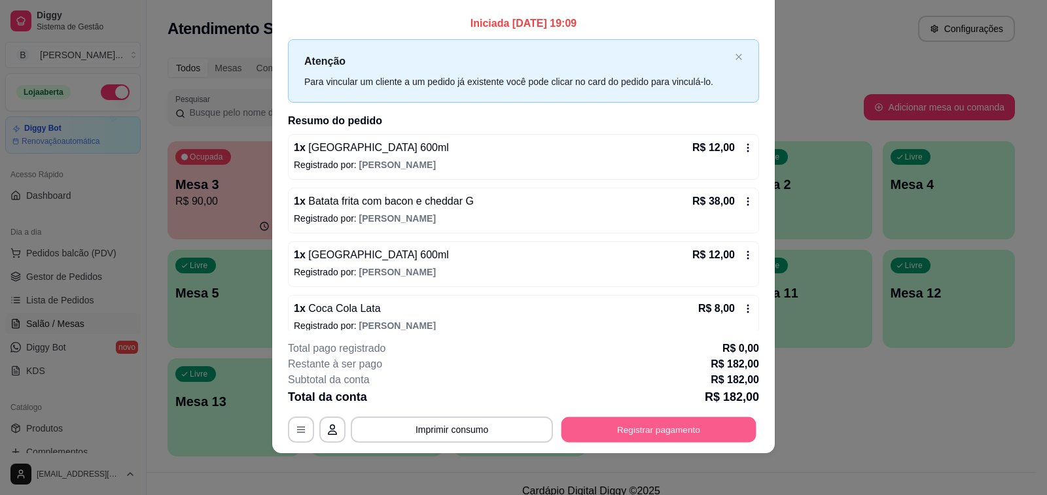
click at [632, 421] on button "Registrar pagamento" at bounding box center [658, 430] width 195 height 26
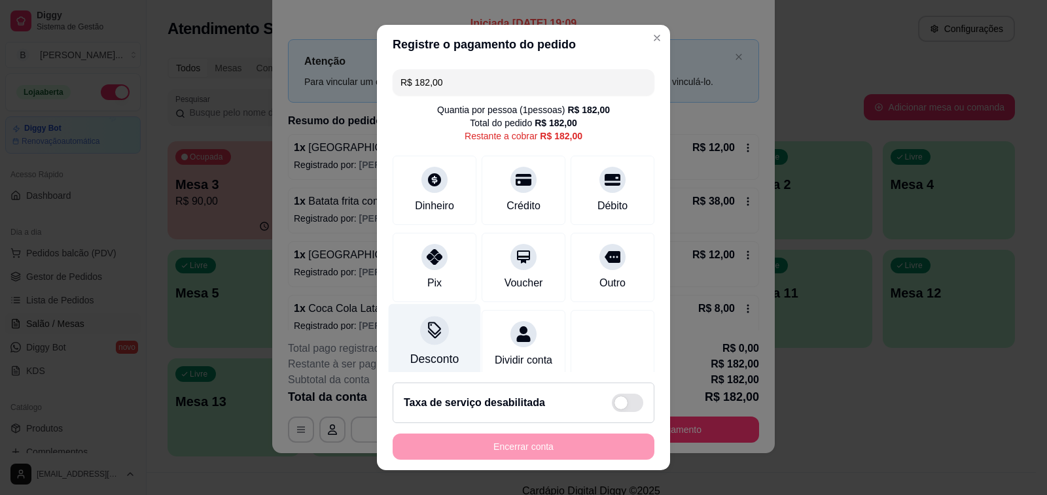
click at [428, 338] on icon at bounding box center [434, 334] width 13 height 9
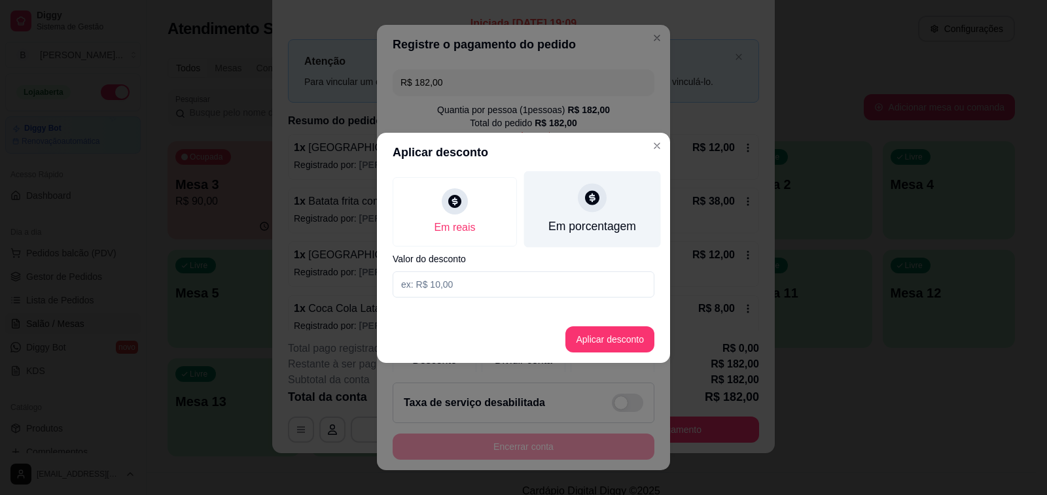
click at [589, 207] on div at bounding box center [592, 197] width 29 height 29
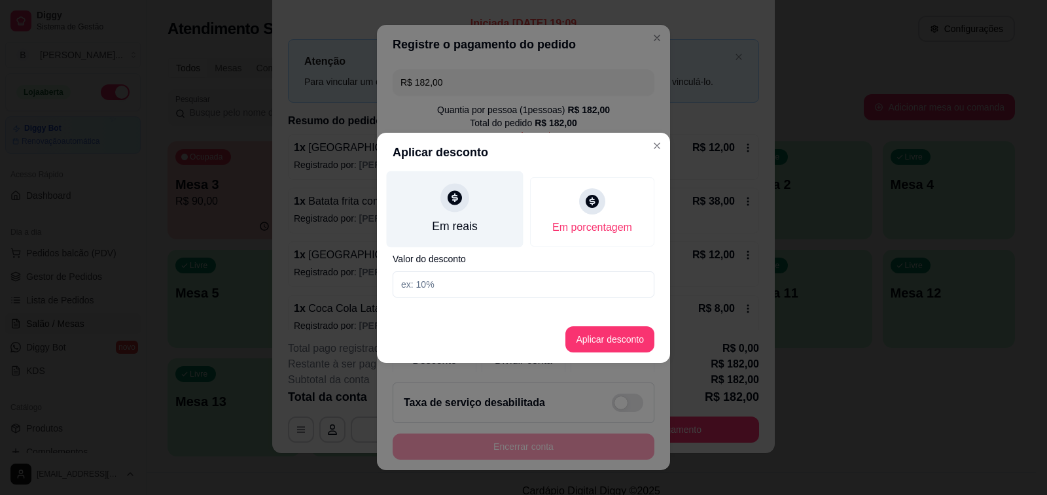
click at [460, 199] on icon at bounding box center [454, 197] width 14 height 14
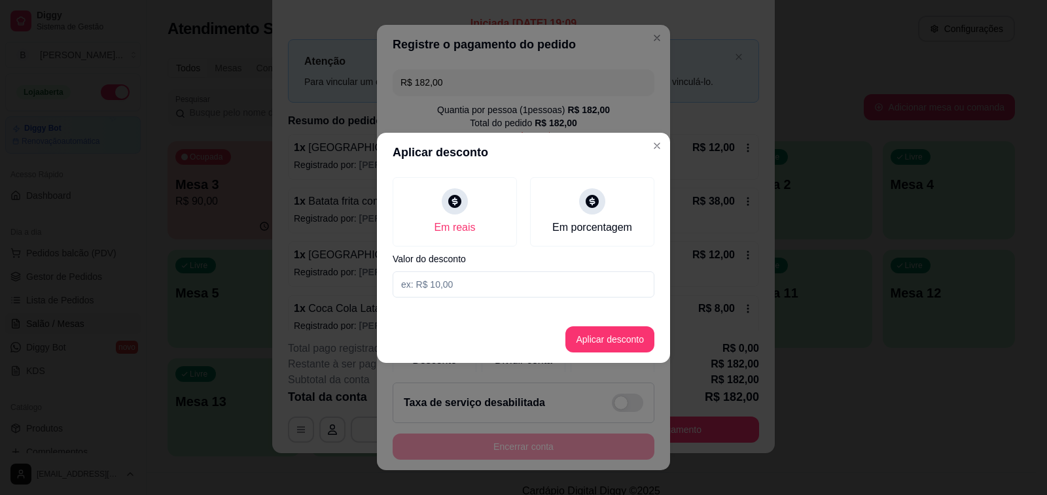
click at [462, 285] on input at bounding box center [524, 285] width 262 height 26
type input "17,00"
click at [602, 341] on button "Aplicar desconto" at bounding box center [609, 339] width 89 height 26
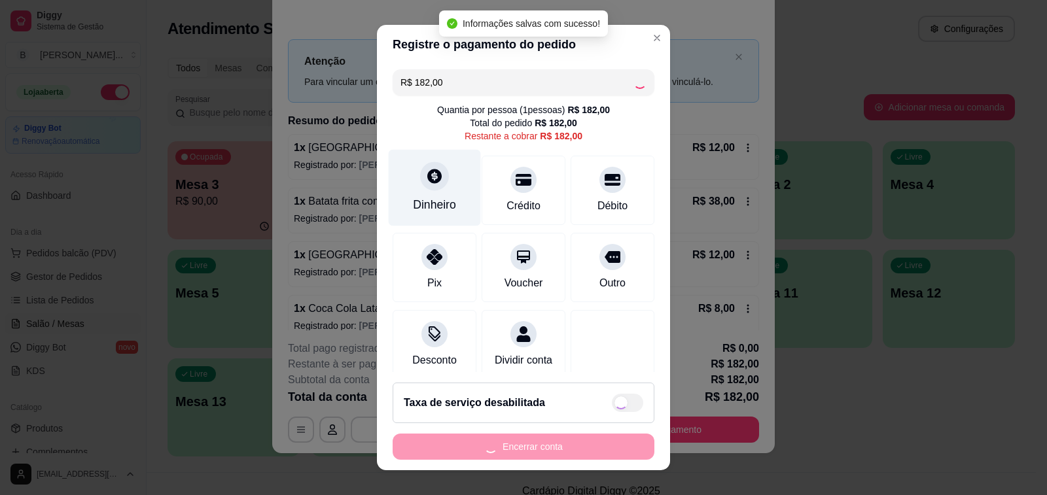
type input "R$ 165,00"
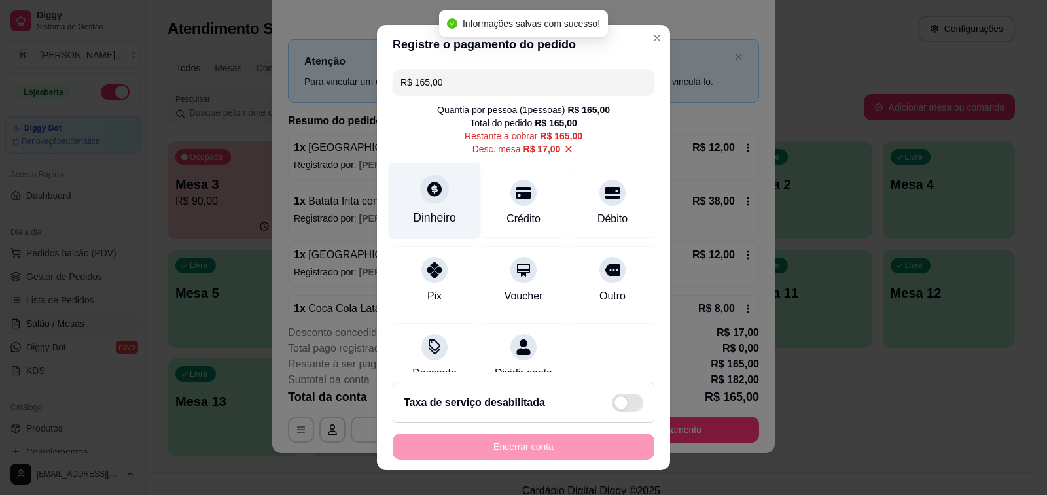
click at [428, 184] on icon at bounding box center [434, 189] width 14 height 14
click at [430, 198] on icon at bounding box center [434, 189] width 17 height 17
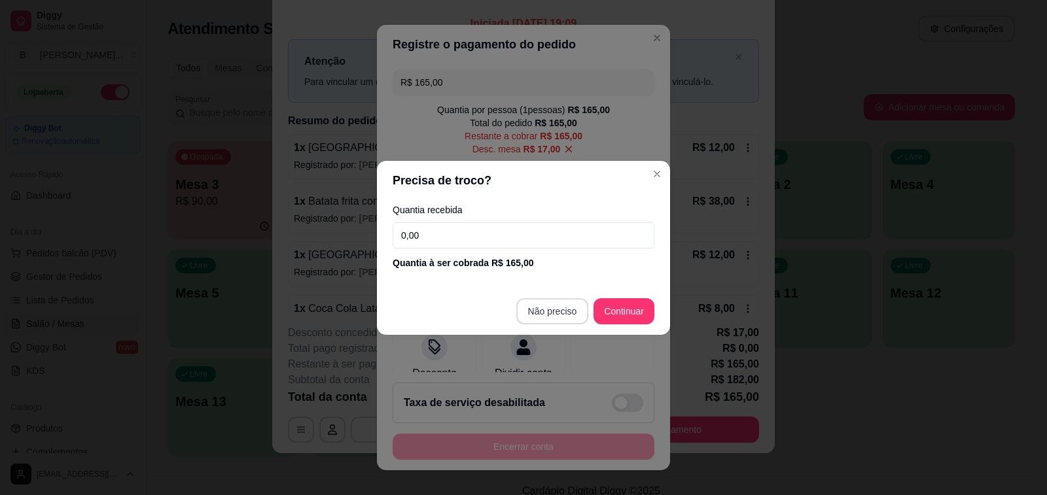
click at [533, 228] on input "0,00" at bounding box center [524, 235] width 262 height 26
type input "200,00"
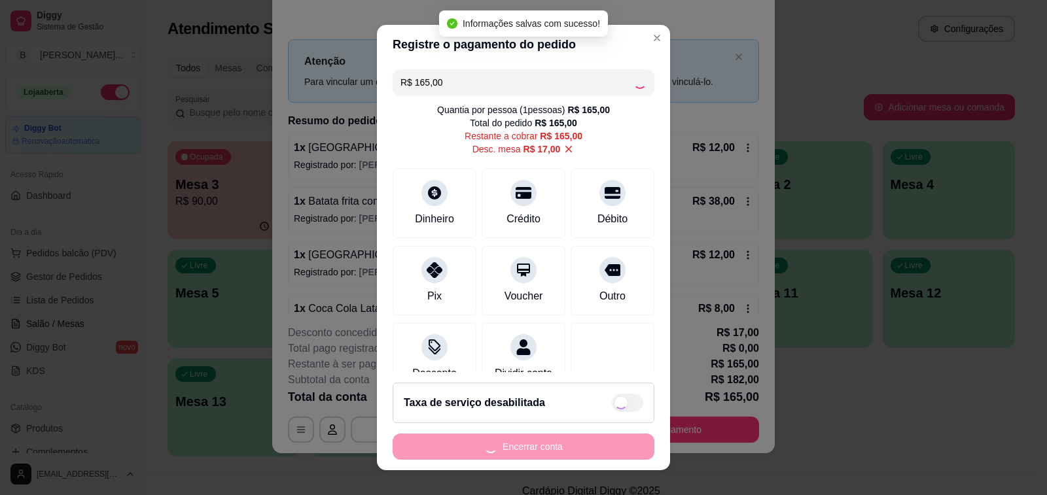
type input "R$ 0,00"
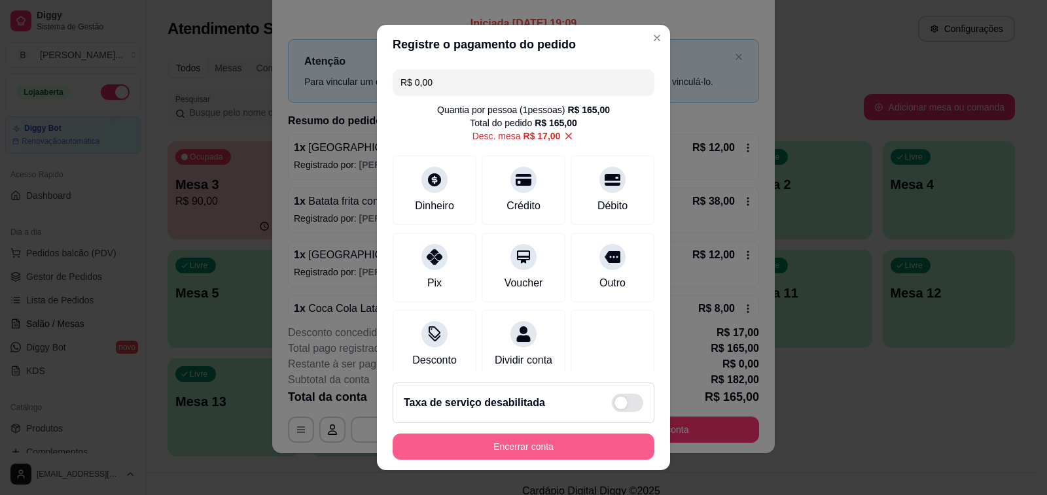
click at [582, 447] on button "Encerrar conta" at bounding box center [524, 447] width 262 height 26
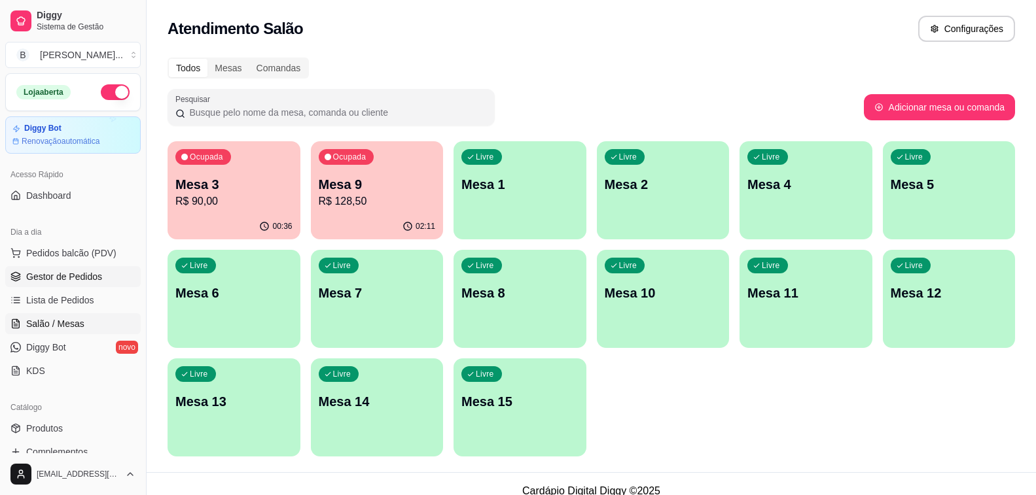
click at [65, 278] on span "Gestor de Pedidos" at bounding box center [64, 276] width 76 height 13
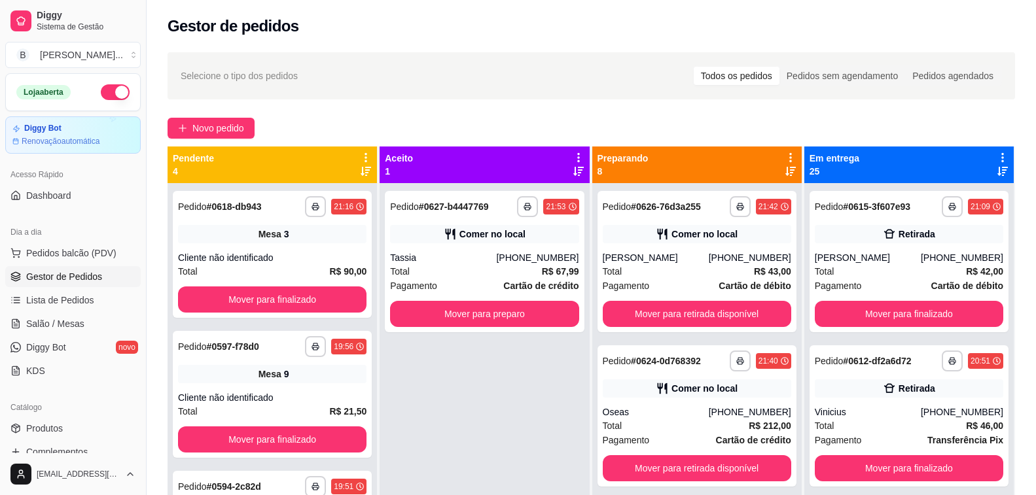
click at [347, 97] on div "Selecione o tipo dos pedidos Todos os pedidos Pedidos sem agendamento Pedidos a…" at bounding box center [590, 75] width 847 height 47
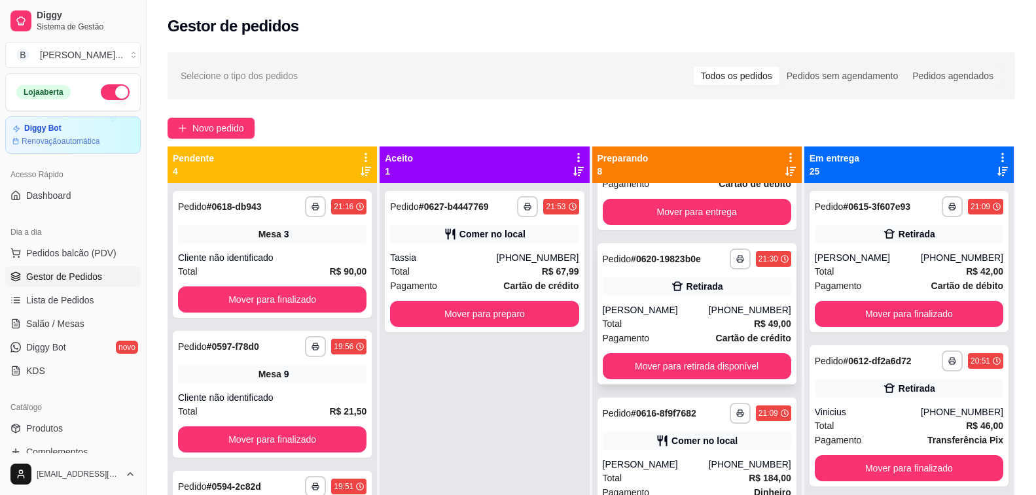
scroll to position [753, 0]
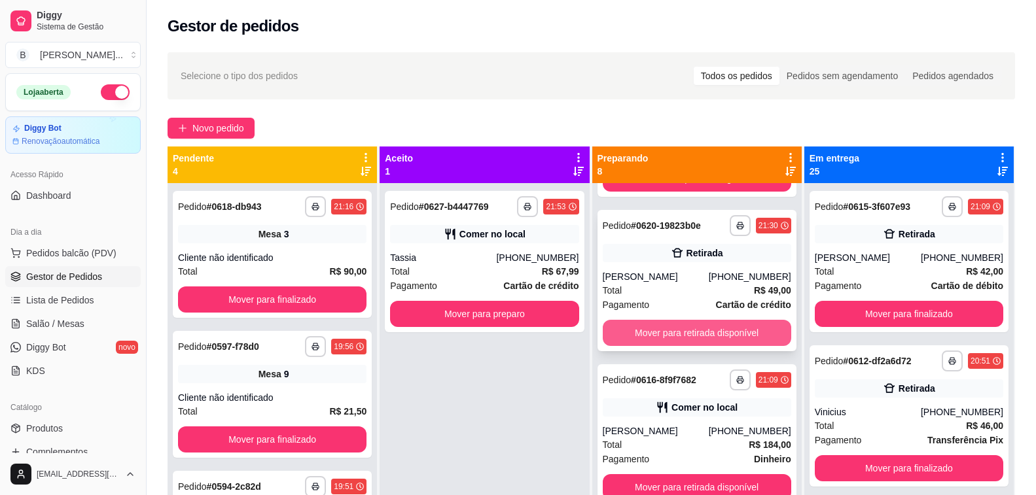
click at [680, 336] on button "Mover para retirada disponível" at bounding box center [697, 333] width 188 height 26
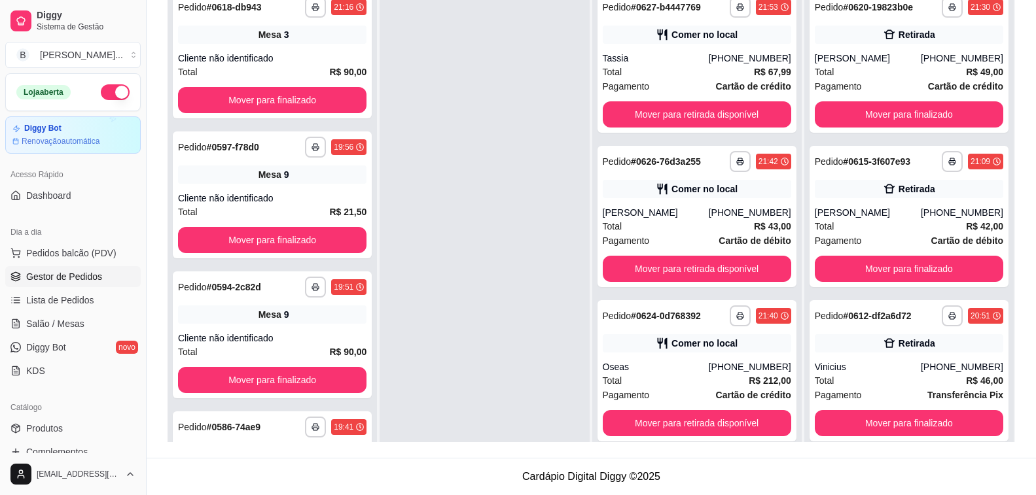
scroll to position [0, 0]
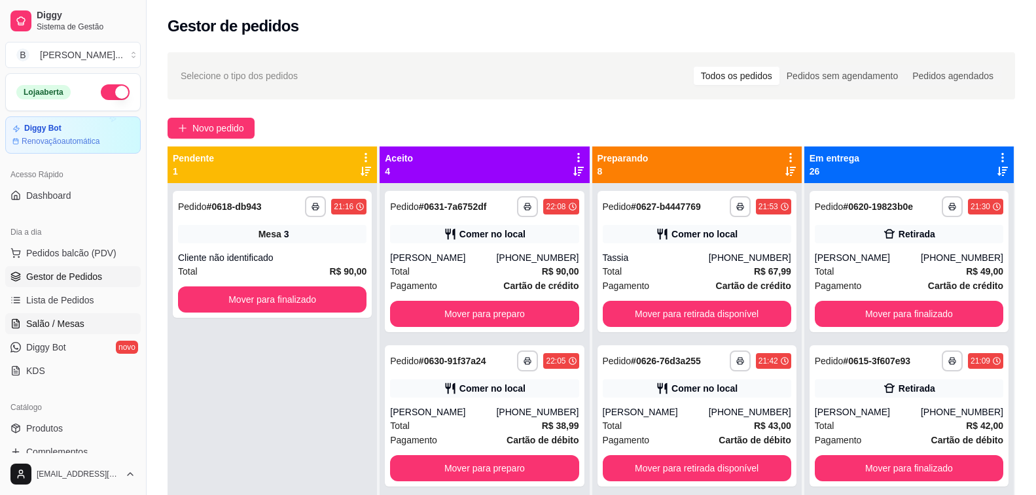
click at [61, 325] on span "Salão / Mesas" at bounding box center [55, 323] width 58 height 13
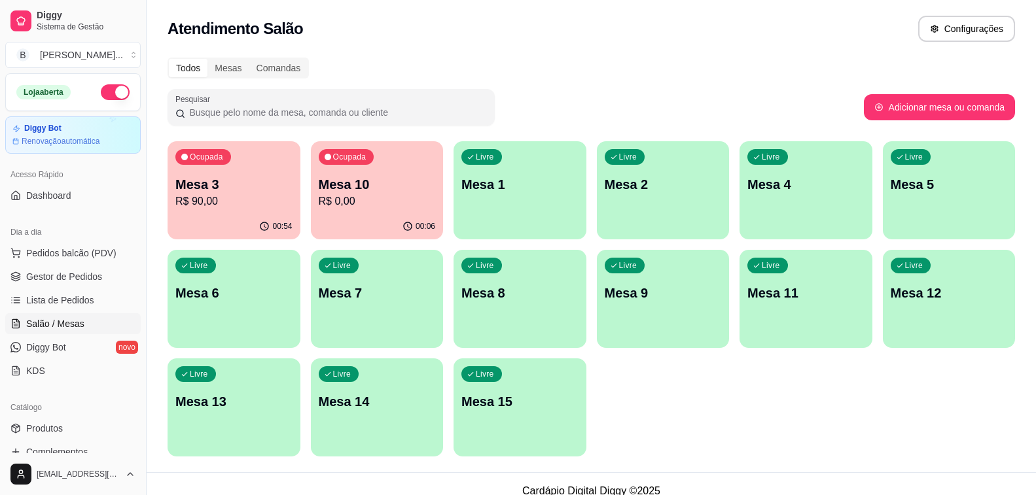
click at [278, 202] on p "R$ 90,00" at bounding box center [233, 202] width 117 height 16
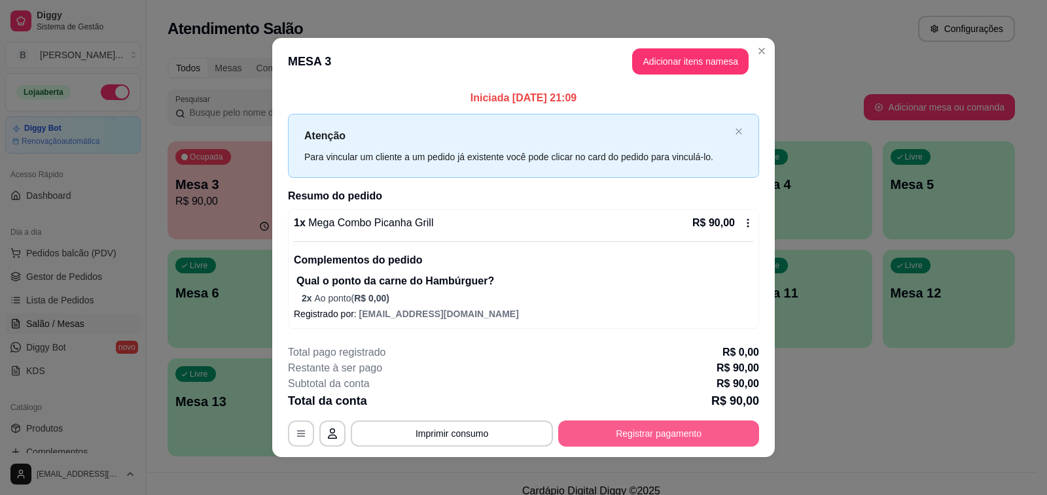
click at [652, 435] on button "Registrar pagamento" at bounding box center [658, 434] width 201 height 26
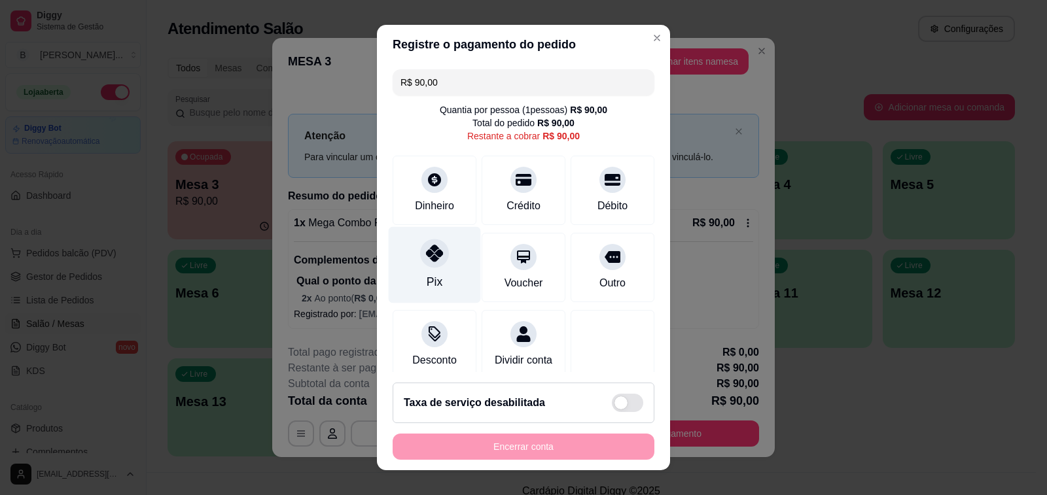
click at [408, 261] on div "Pix" at bounding box center [435, 265] width 92 height 77
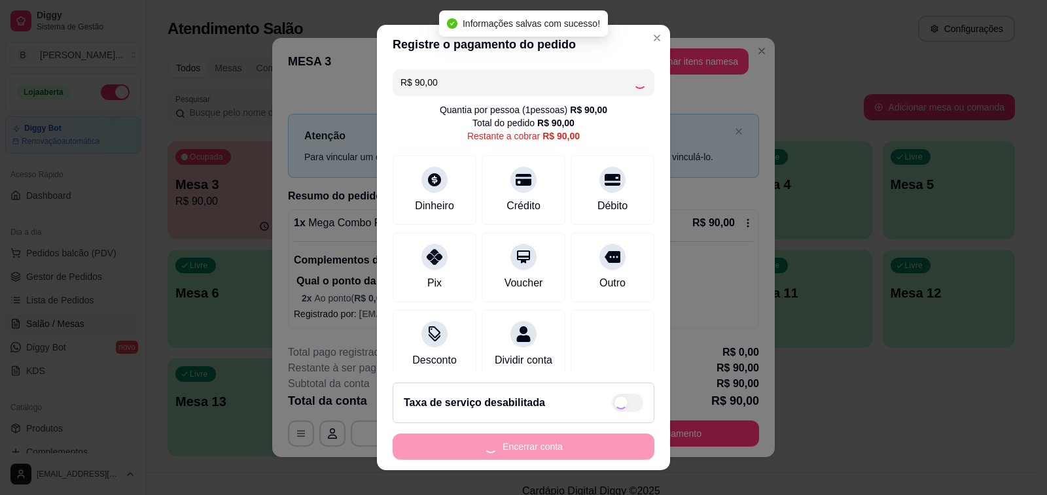
type input "R$ 0,00"
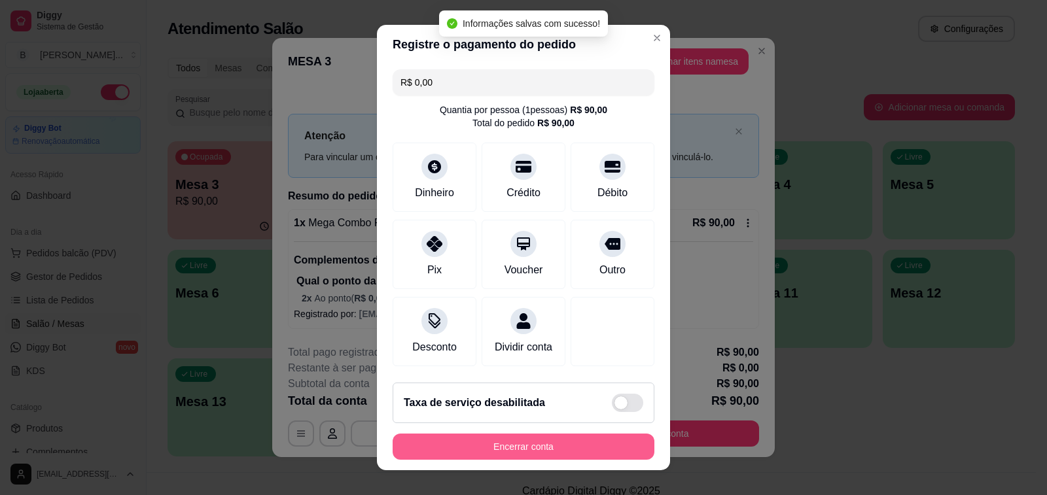
click at [517, 447] on button "Encerrar conta" at bounding box center [524, 447] width 262 height 26
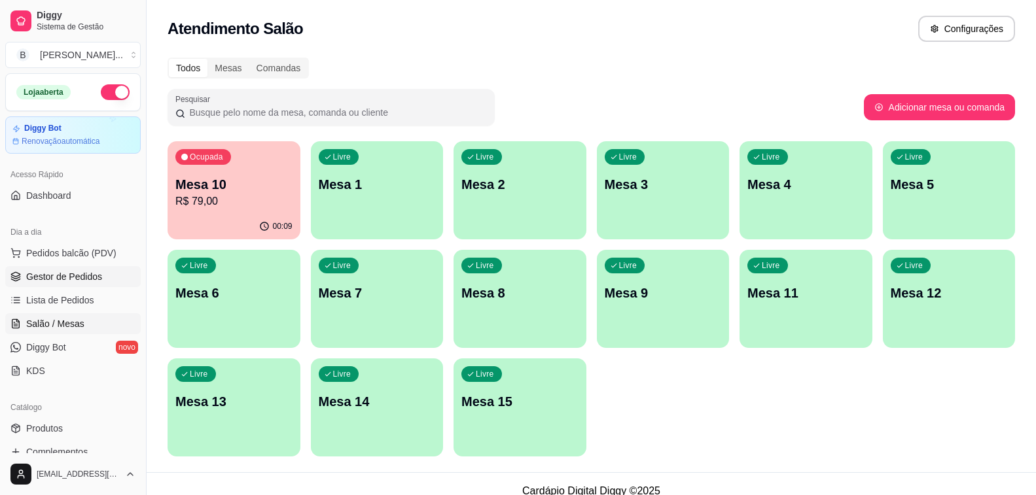
click at [76, 278] on span "Gestor de Pedidos" at bounding box center [64, 276] width 76 height 13
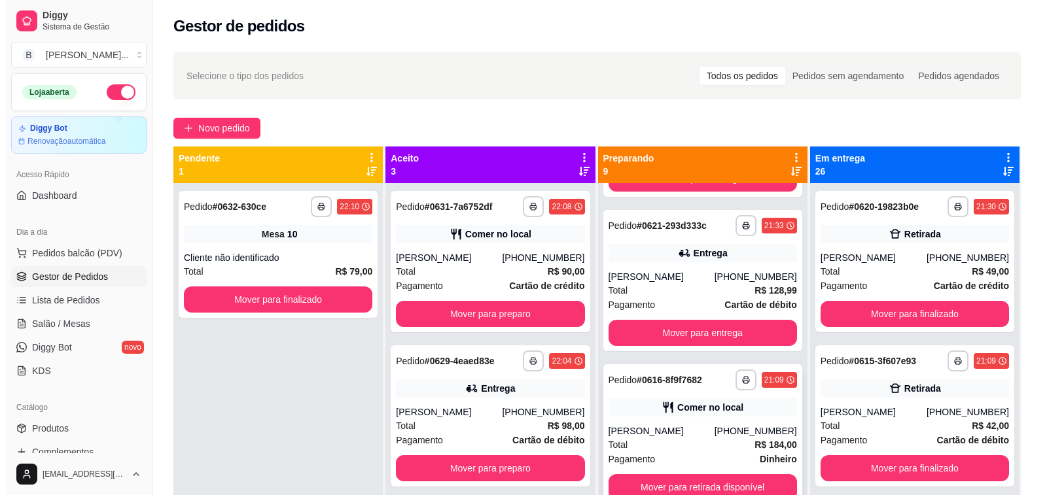
scroll to position [37, 0]
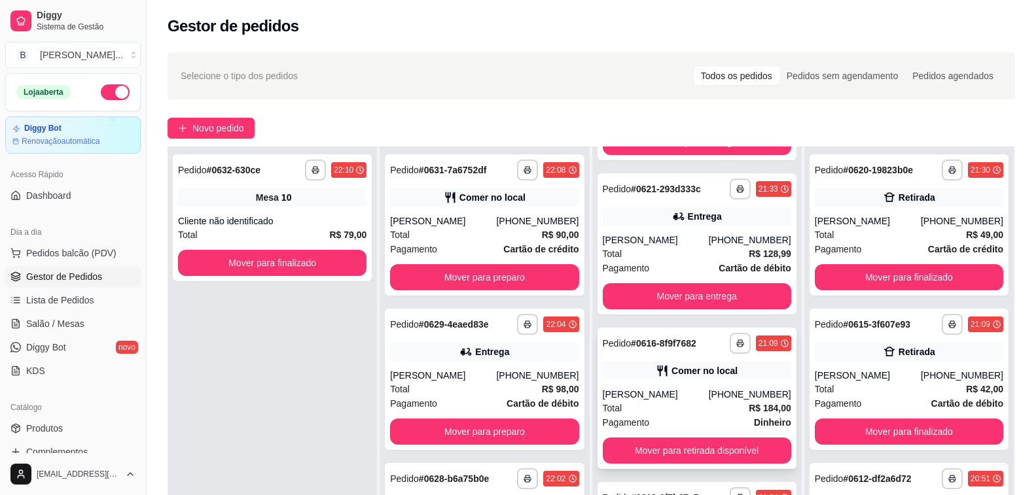
click at [631, 402] on div "Total R$ 184,00" at bounding box center [697, 408] width 188 height 14
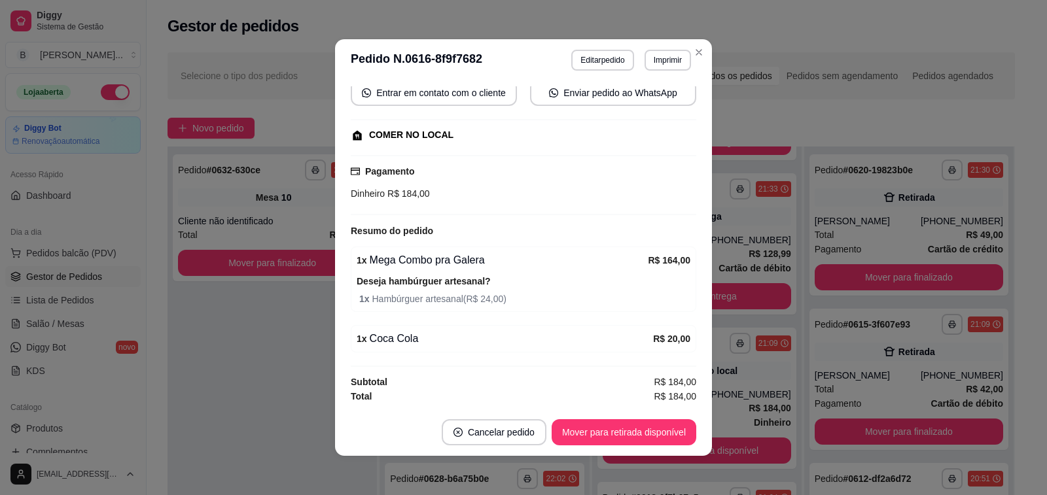
scroll to position [3, 0]
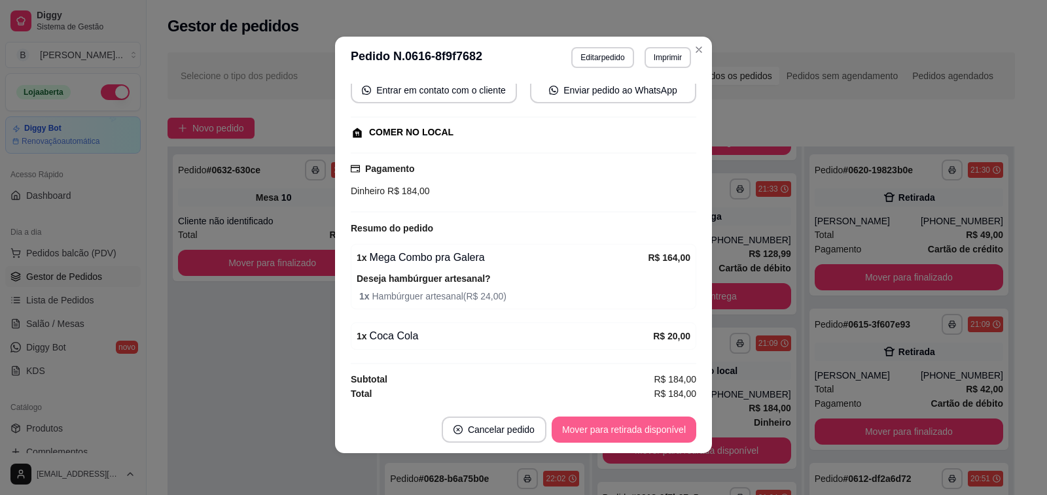
click at [601, 426] on button "Mover para retirada disponível" at bounding box center [624, 430] width 145 height 26
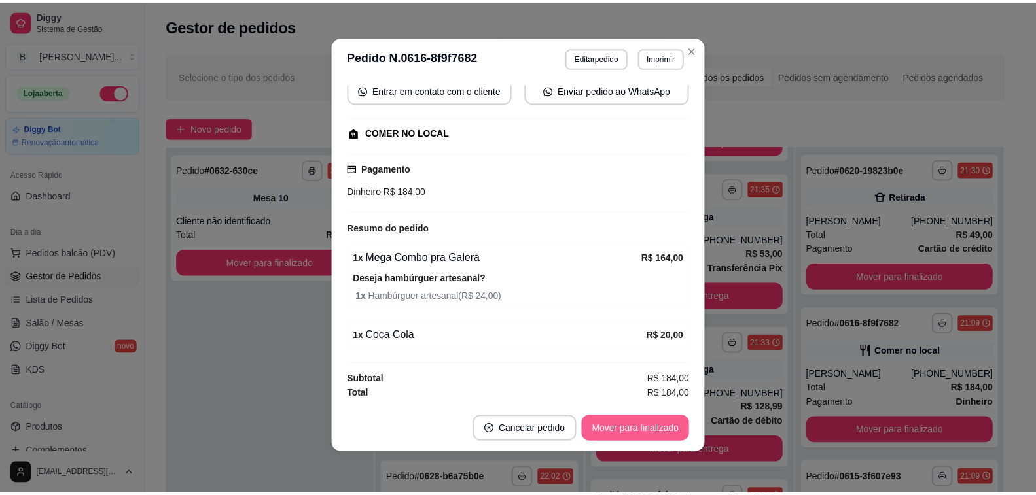
scroll to position [753, 0]
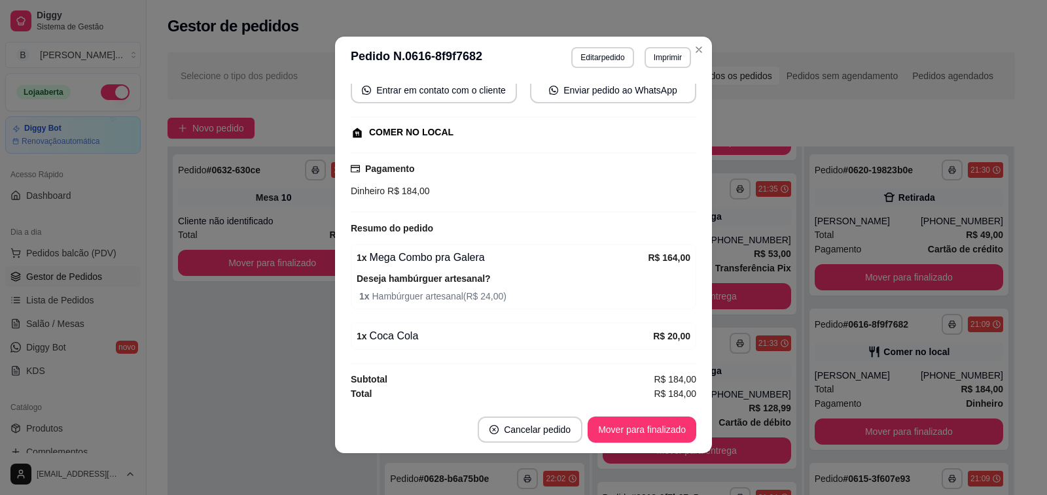
click at [519, 332] on div "1 x Coca Cola" at bounding box center [505, 336] width 296 height 16
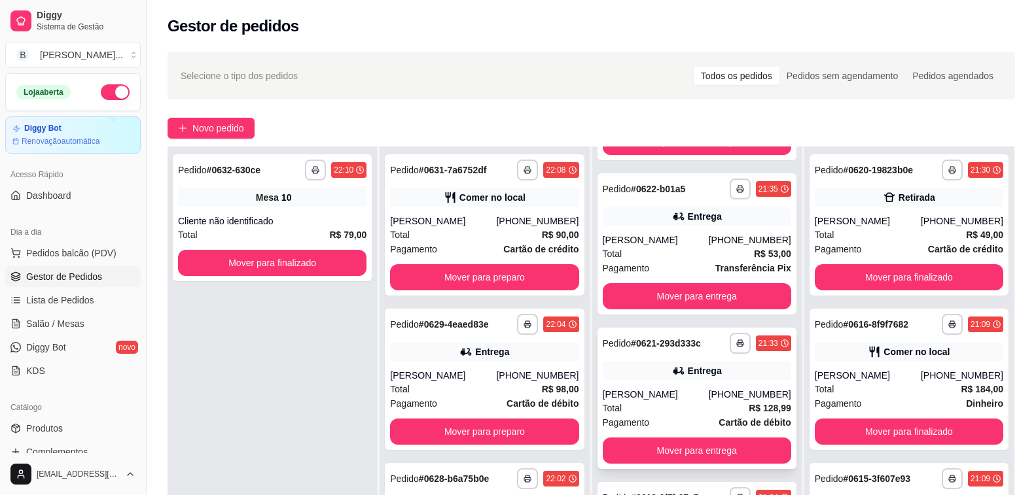
scroll to position [131, 0]
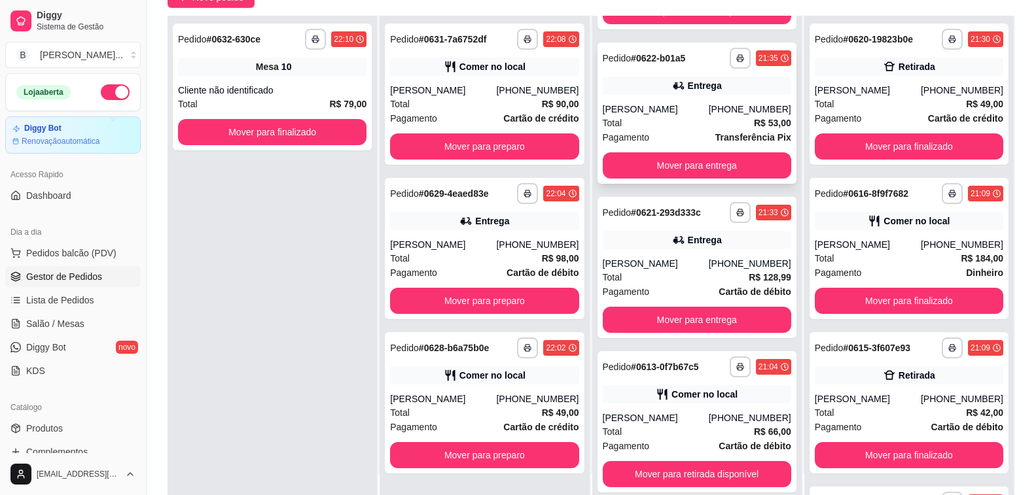
click at [678, 113] on div "[PERSON_NAME]" at bounding box center [656, 109] width 106 height 13
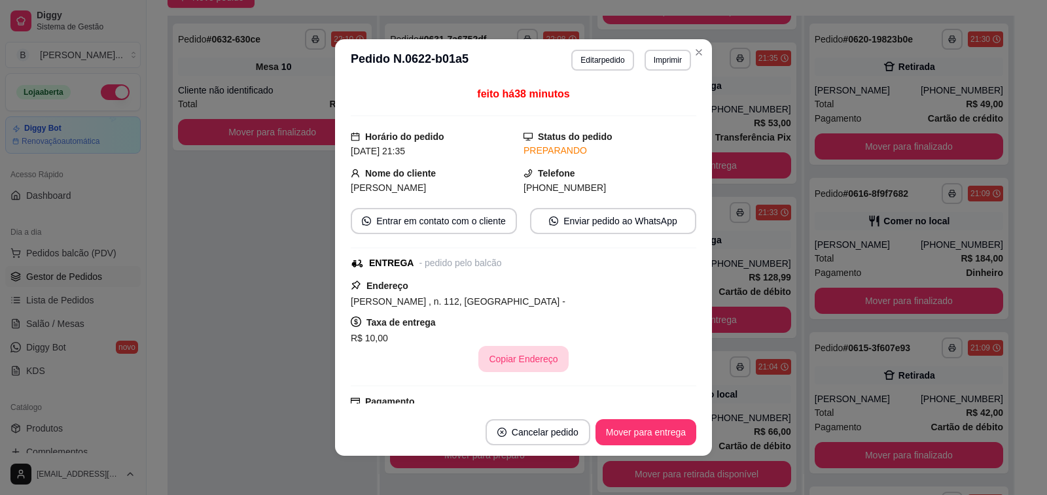
click at [511, 362] on button "Copiar Endereço" at bounding box center [523, 359] width 90 height 26
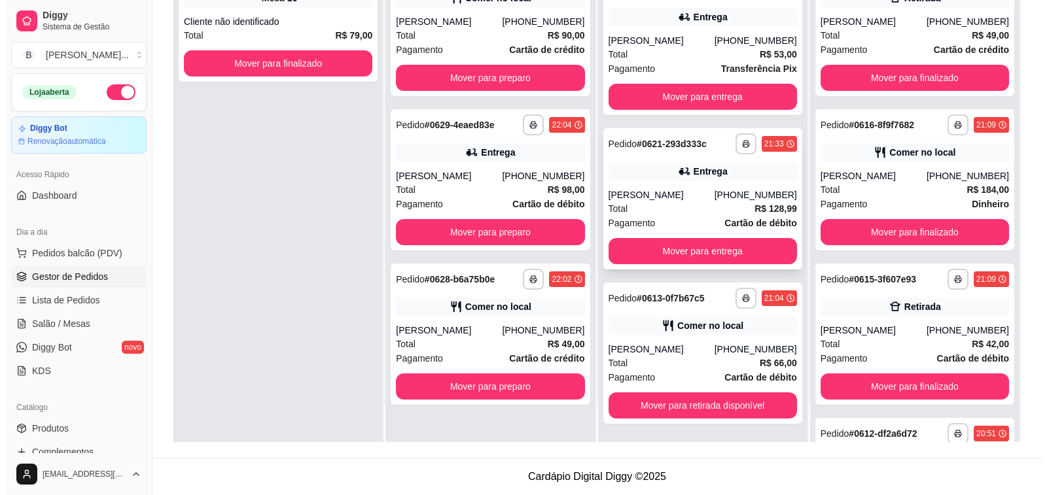
scroll to position [688, 0]
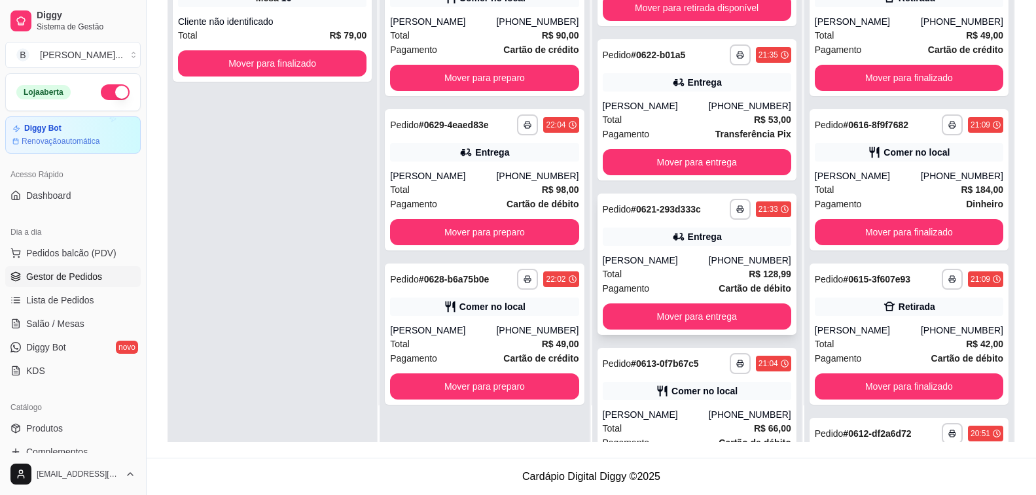
click at [661, 279] on div "Total R$ 128,99" at bounding box center [697, 274] width 188 height 14
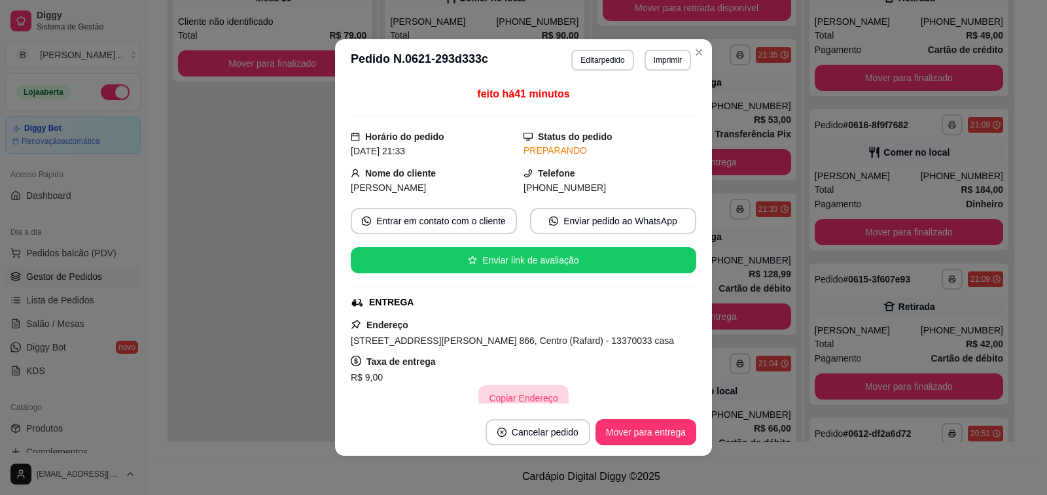
click at [506, 396] on button "Copiar Endereço" at bounding box center [523, 398] width 90 height 26
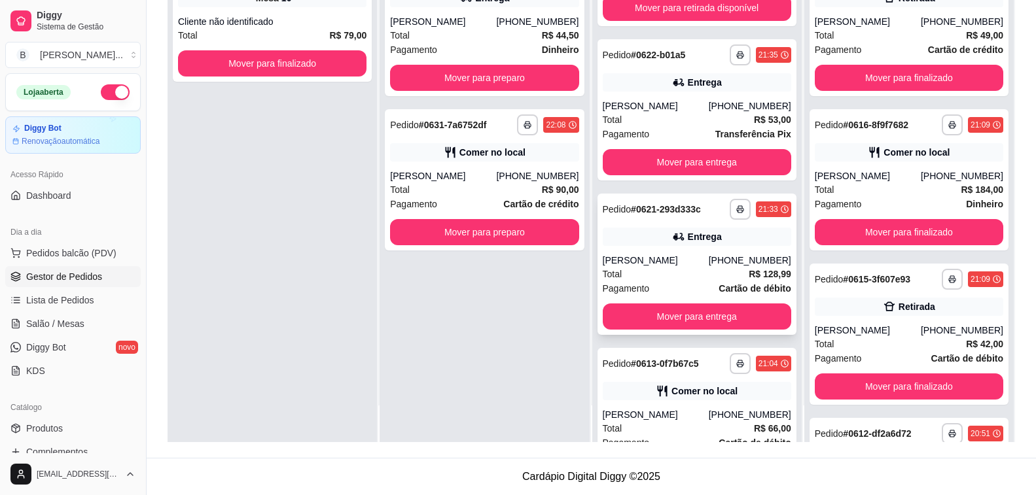
scroll to position [1216, 0]
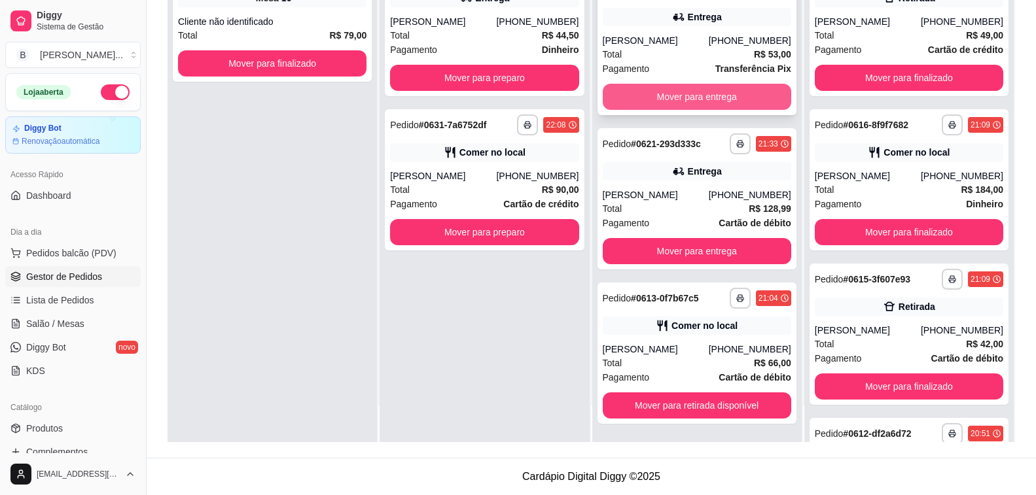
click at [658, 101] on button "Mover para entrega" at bounding box center [697, 97] width 188 height 26
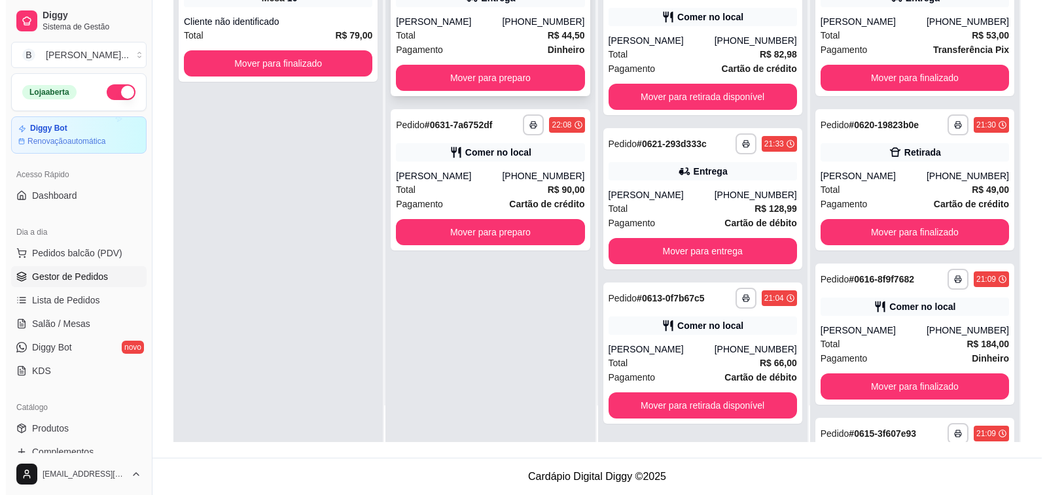
scroll to position [1062, 0]
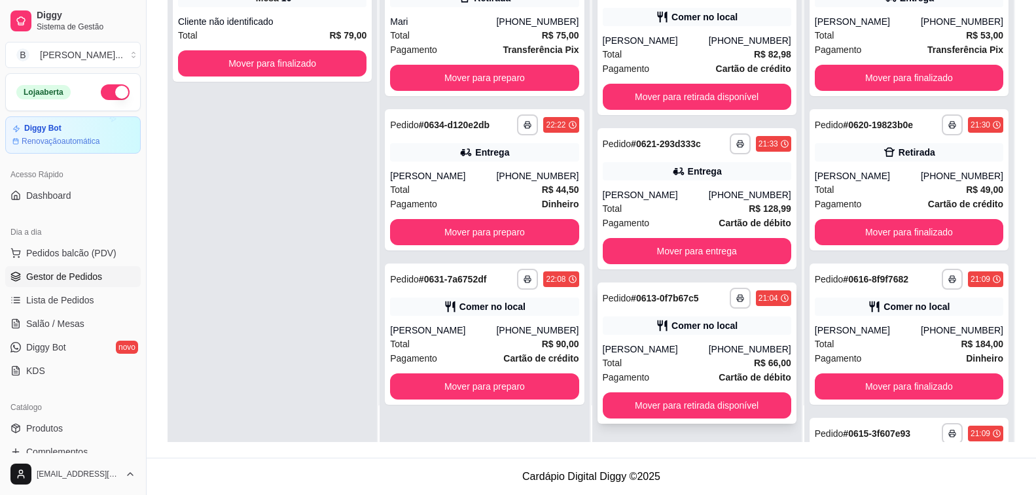
click at [682, 334] on div "Comer no local" at bounding box center [697, 326] width 188 height 18
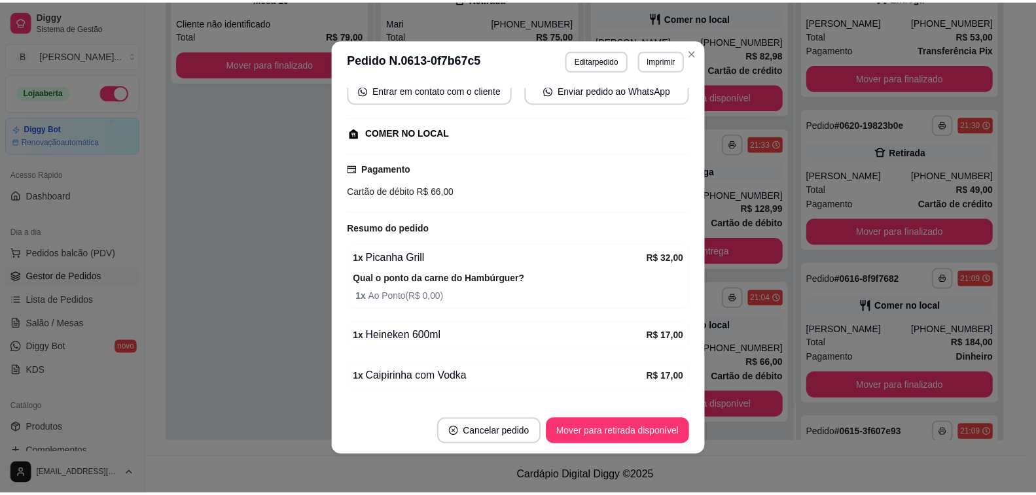
scroll to position [169, 0]
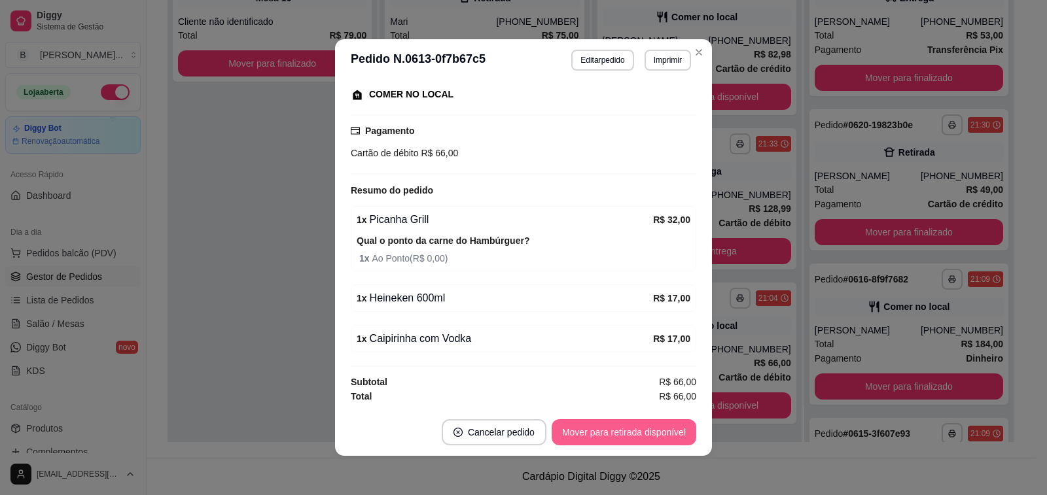
click at [563, 425] on button "Mover para retirada disponível" at bounding box center [624, 432] width 145 height 26
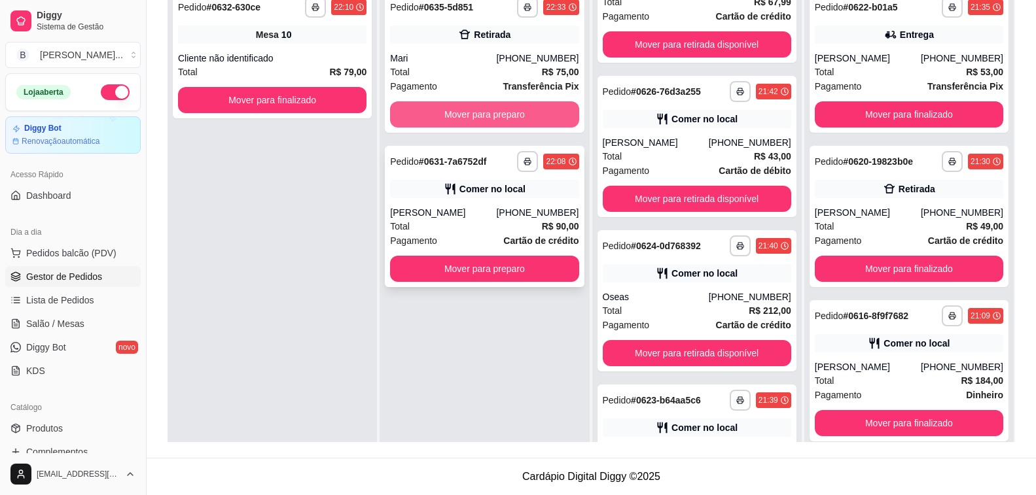
scroll to position [996, 0]
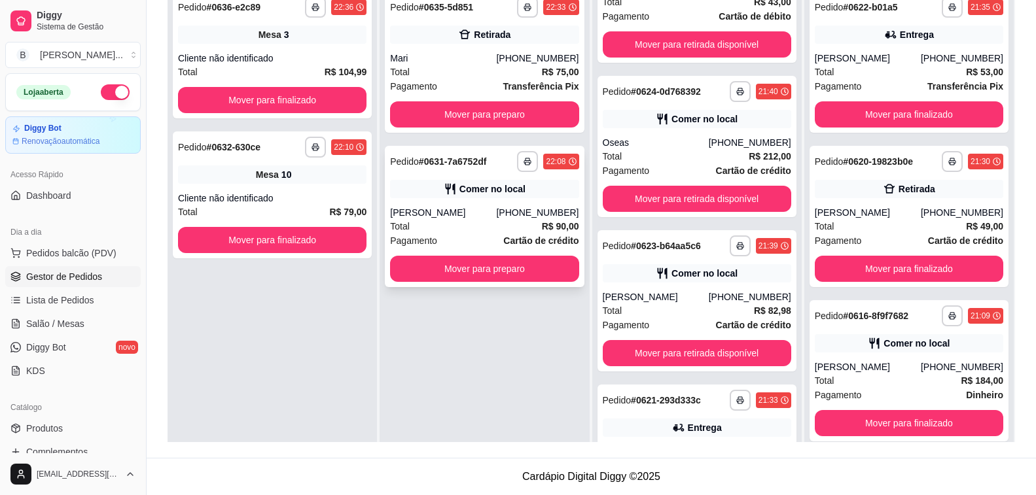
click at [399, 203] on div "**********" at bounding box center [484, 216] width 199 height 141
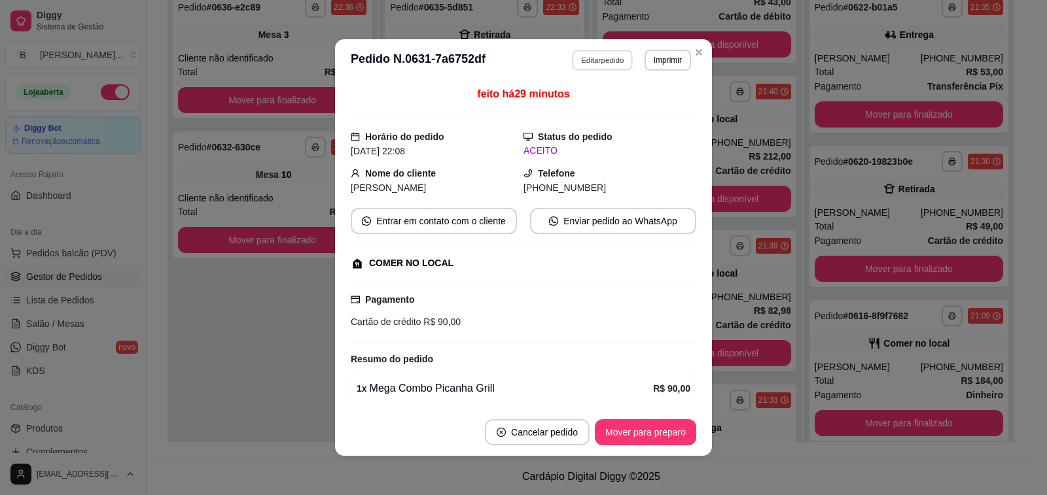
click at [610, 65] on button "Editar pedido" at bounding box center [602, 60] width 61 height 20
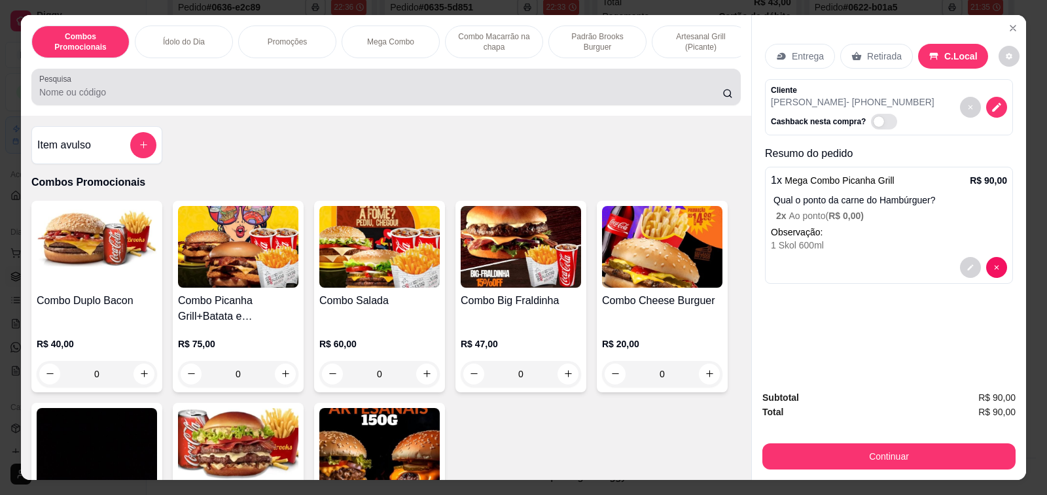
click at [459, 96] on input "Pesquisa" at bounding box center [380, 92] width 683 height 13
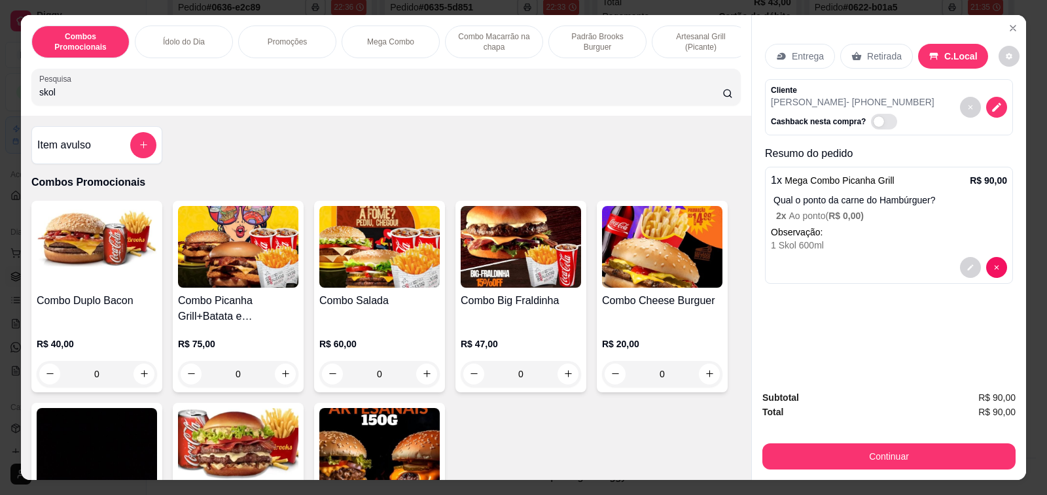
type input "skol"
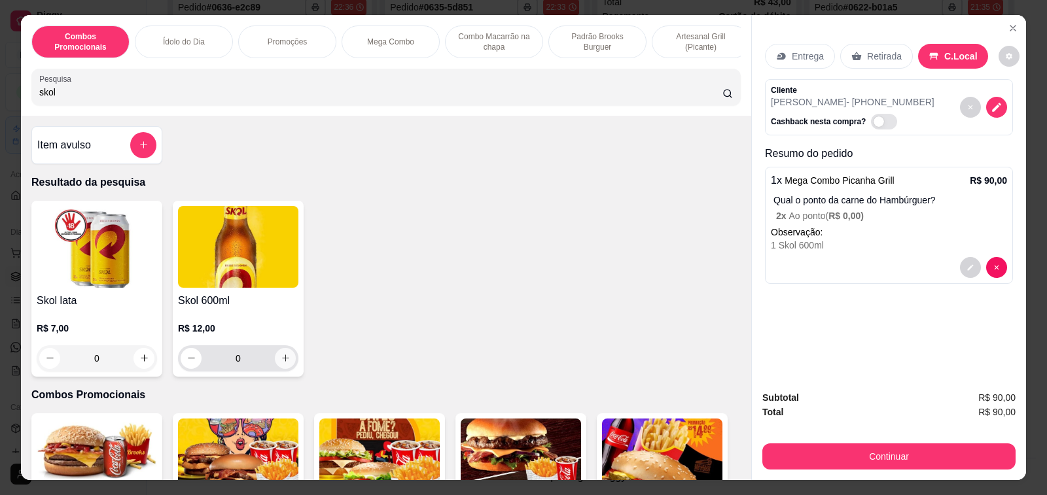
click at [282, 362] on icon "increase-product-quantity" at bounding box center [285, 358] width 7 height 7
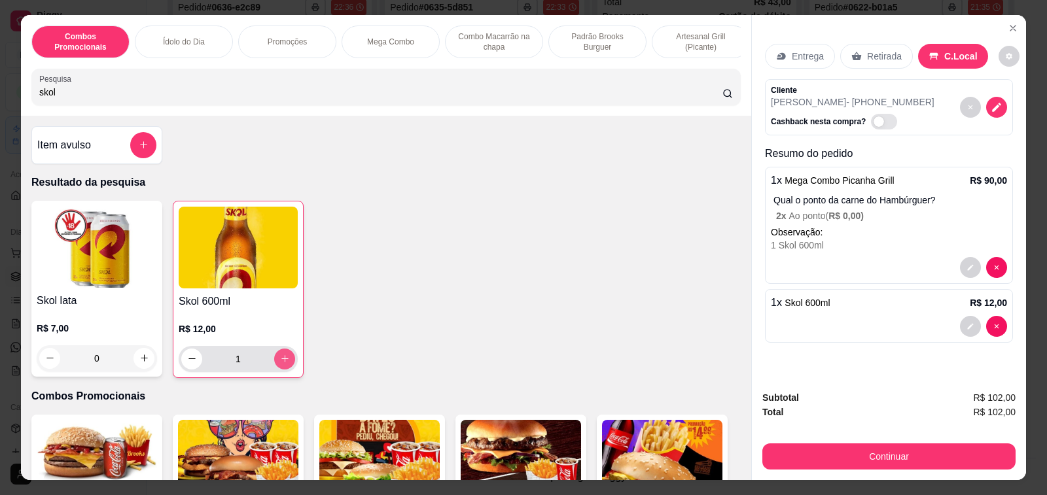
type input "1"
click at [280, 364] on icon "increase-product-quantity" at bounding box center [285, 359] width 10 height 10
type input "2"
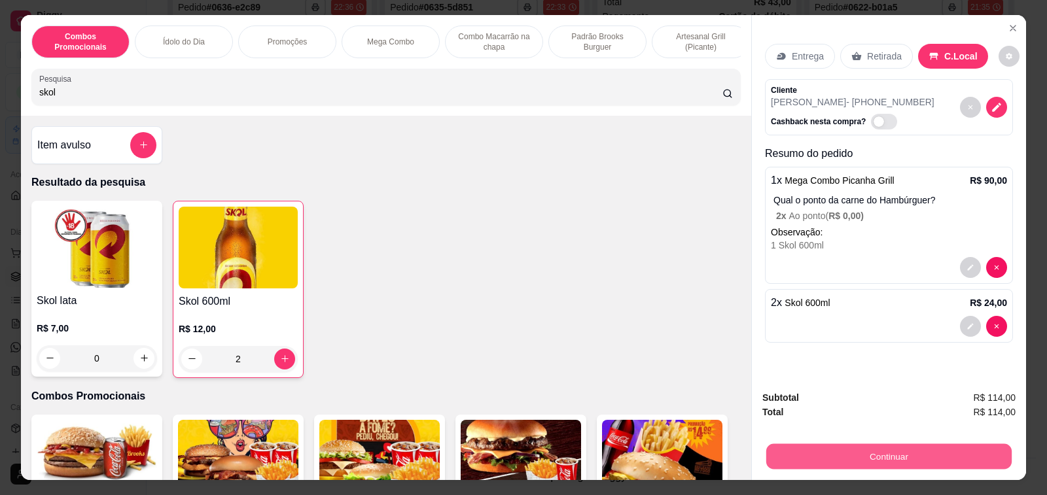
click at [790, 458] on button "Continuar" at bounding box center [888, 457] width 245 height 26
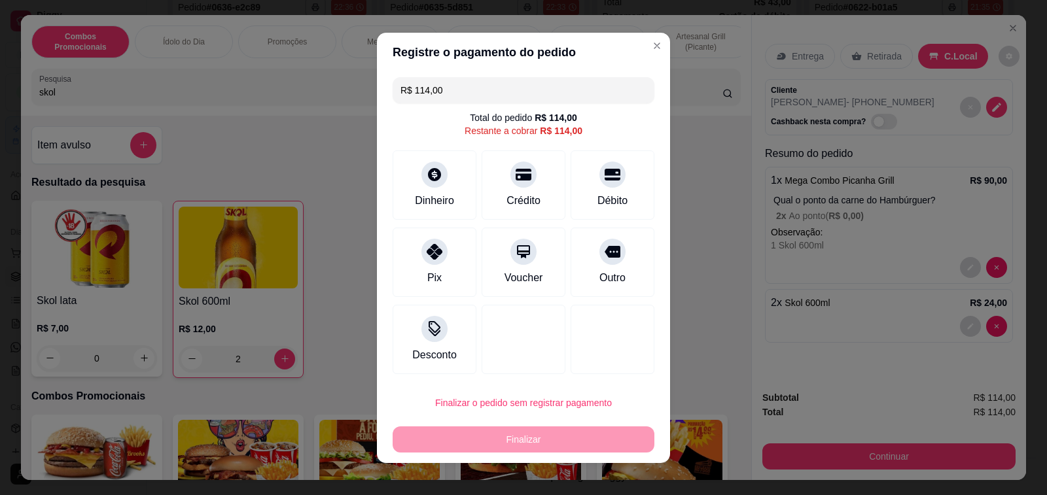
click at [518, 187] on div "Crédito" at bounding box center [524, 184] width 84 height 69
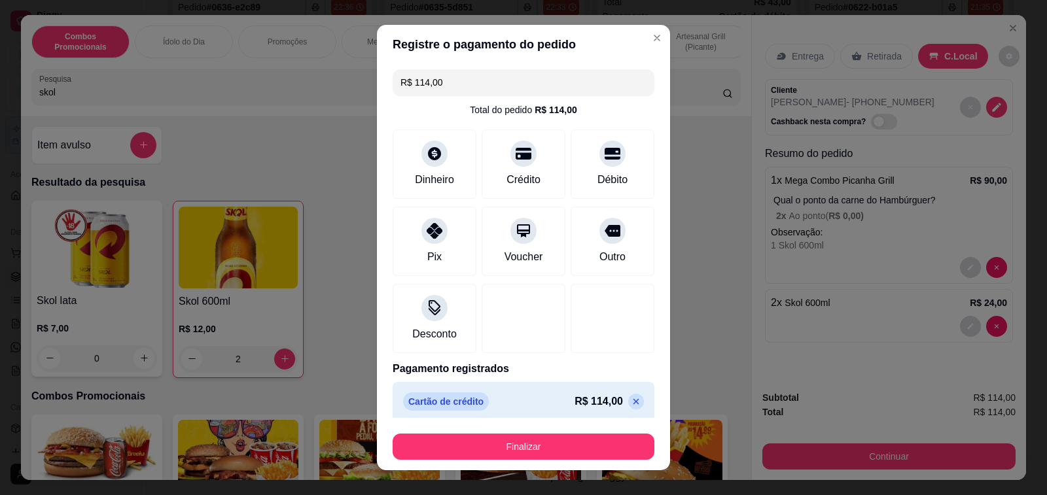
type input "R$ 0,00"
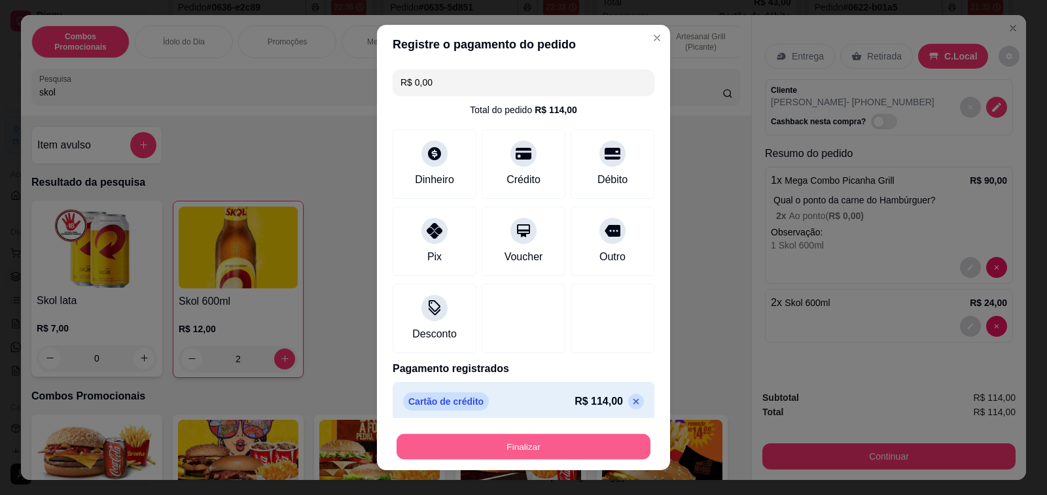
click at [512, 441] on button "Finalizar" at bounding box center [523, 447] width 254 height 26
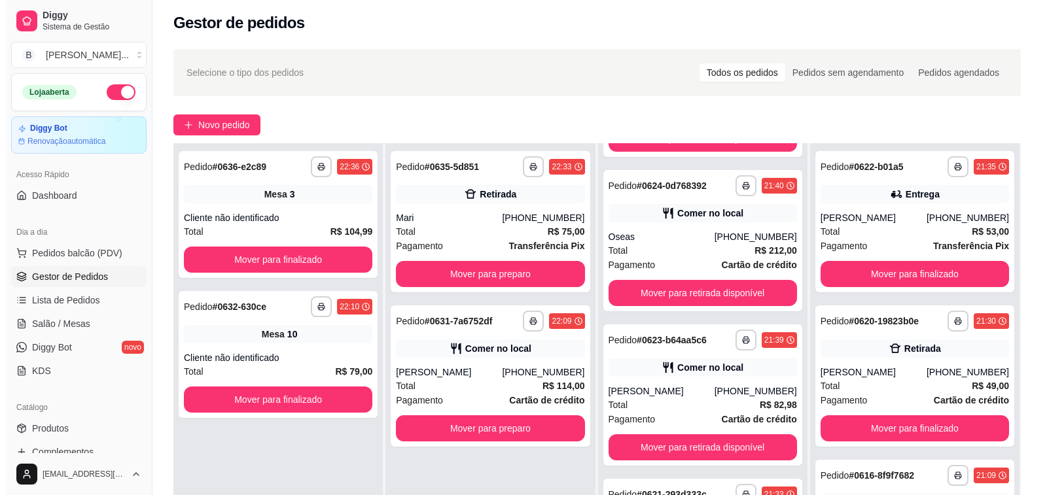
scroll to position [0, 0]
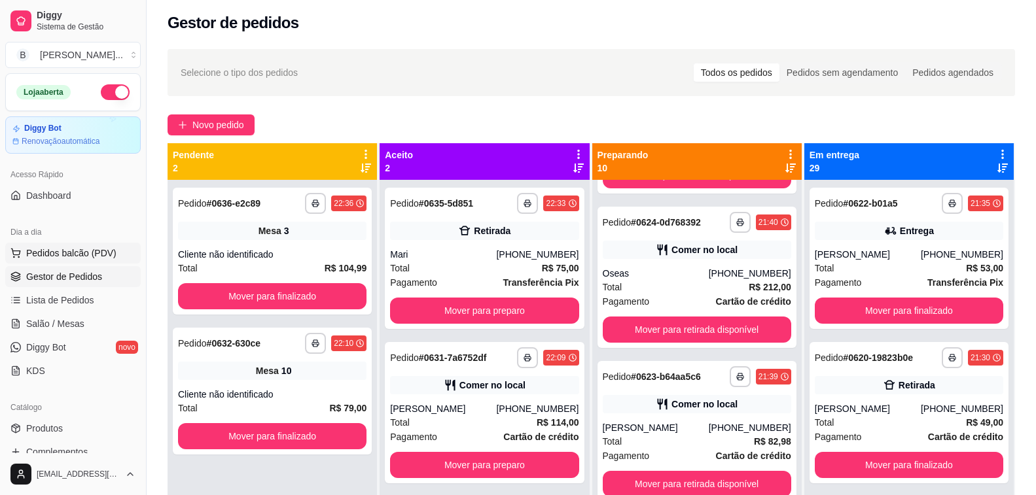
click at [32, 251] on span "Pedidos balcão (PDV)" at bounding box center [71, 253] width 90 height 13
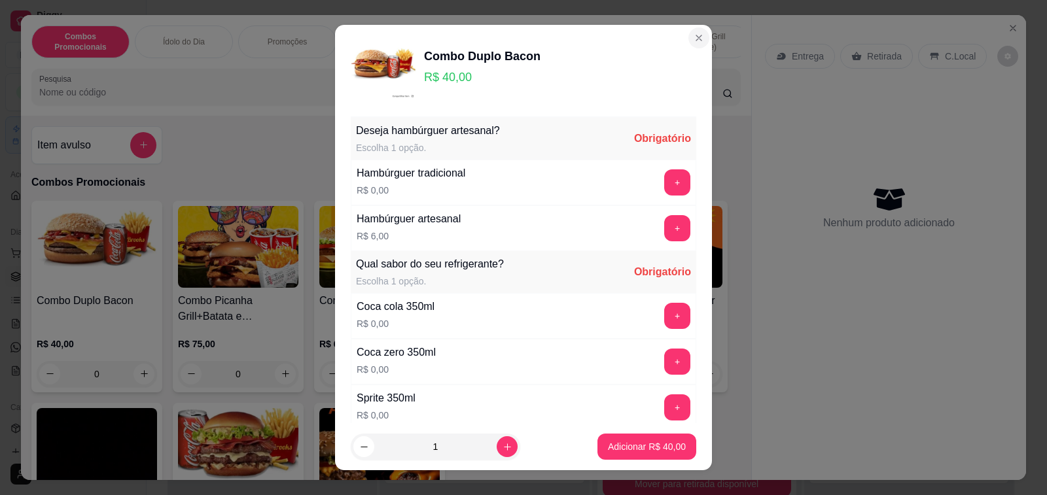
click at [683, 38] on p "Artesanal Grill (Picante)" at bounding box center [701, 41] width 76 height 21
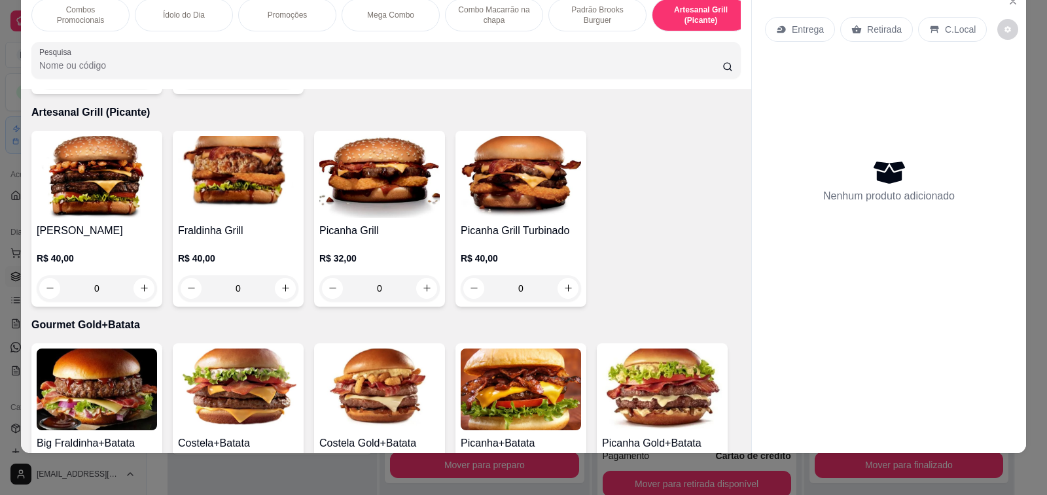
scroll to position [2526, 0]
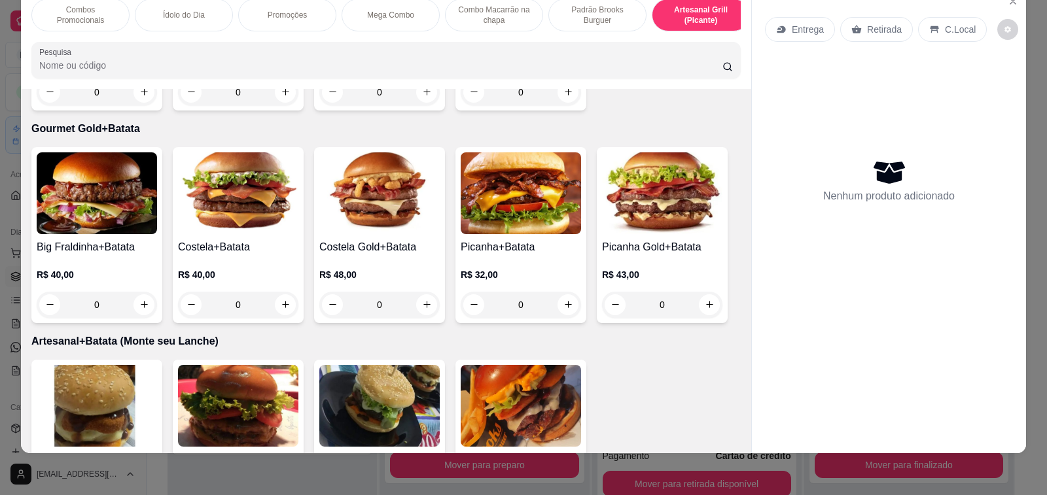
click at [1005, 19] on button "decrease-product-quantity" at bounding box center [1007, 29] width 21 height 21
click at [1004, 19] on button "decrease-product-quantity" at bounding box center [1007, 29] width 21 height 21
click at [1008, 7] on icon "Close" at bounding box center [1013, 1] width 10 height 10
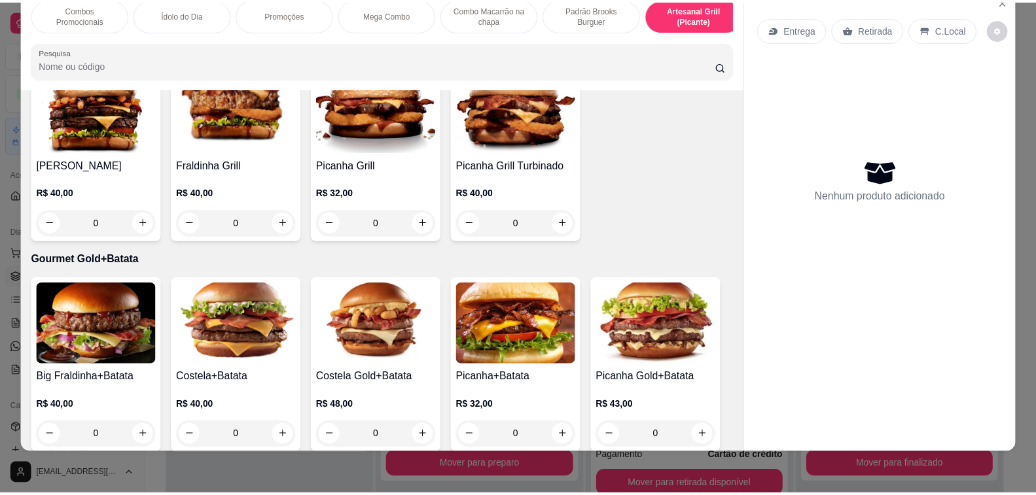
scroll to position [0, 0]
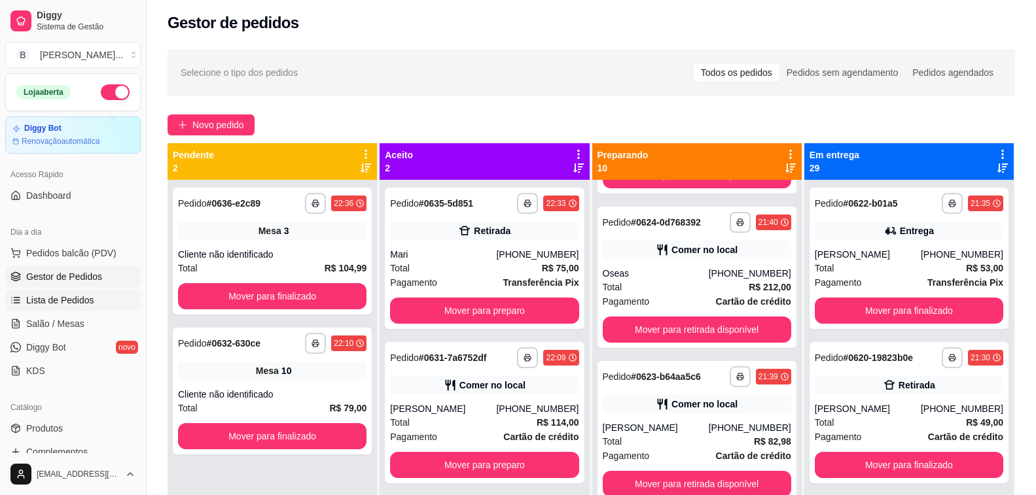
click at [97, 306] on link "Lista de Pedidos" at bounding box center [72, 300] width 135 height 21
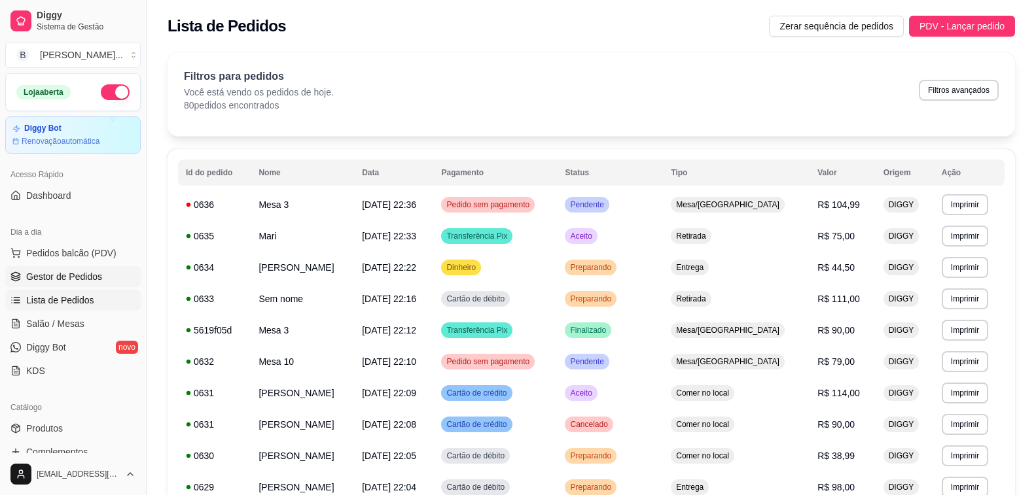
click at [75, 281] on span "Gestor de Pedidos" at bounding box center [64, 276] width 76 height 13
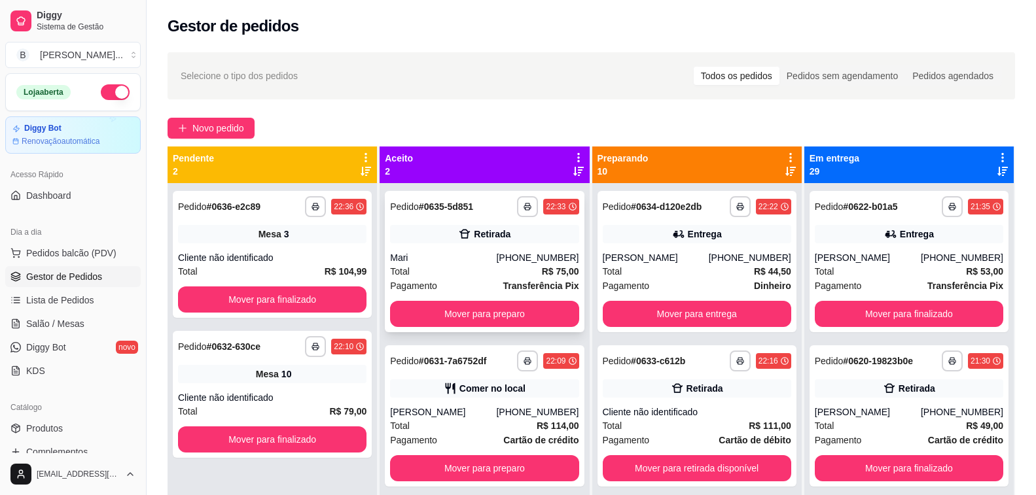
click at [468, 256] on div "Mari" at bounding box center [443, 257] width 106 height 13
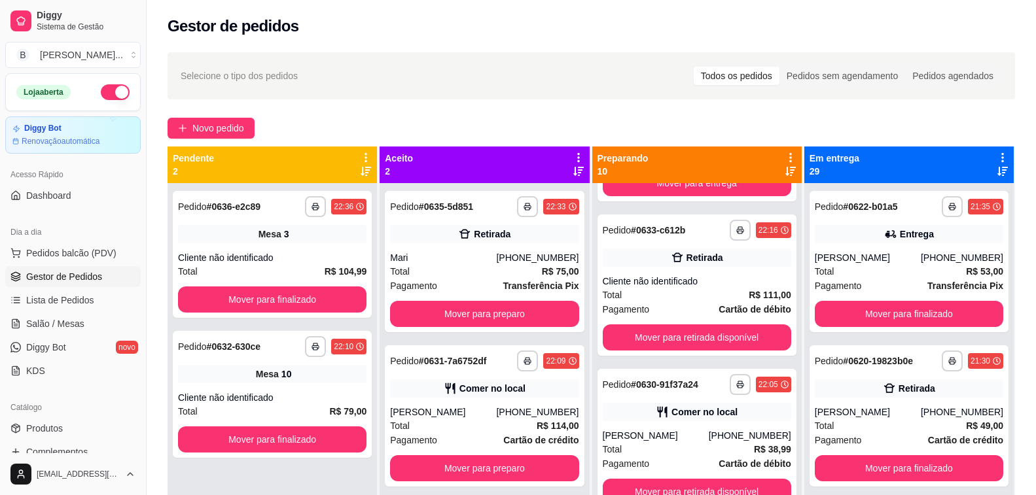
scroll to position [65, 0]
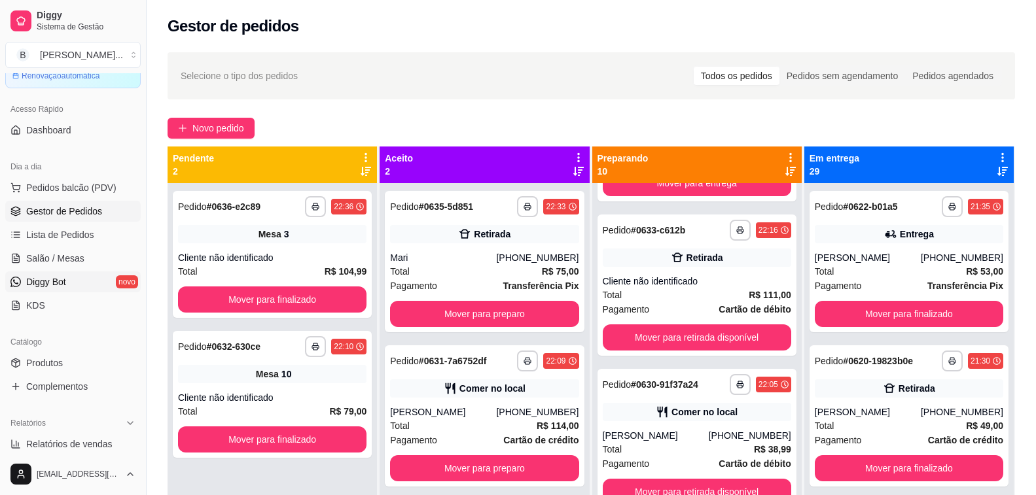
click at [90, 275] on link "Diggy Bot novo" at bounding box center [72, 282] width 135 height 21
click at [84, 283] on link "Diggy Bot novo" at bounding box center [72, 282] width 135 height 21
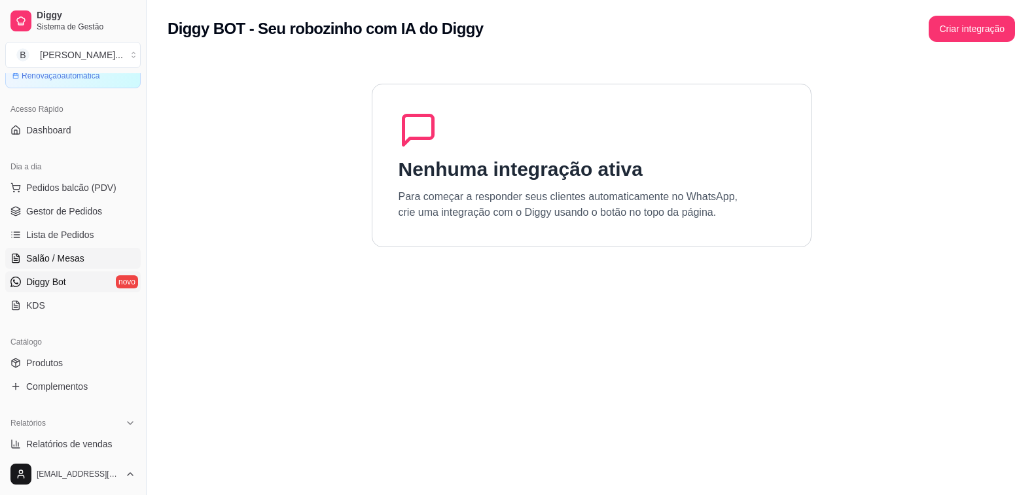
click at [103, 252] on link "Salão / Mesas" at bounding box center [72, 258] width 135 height 21
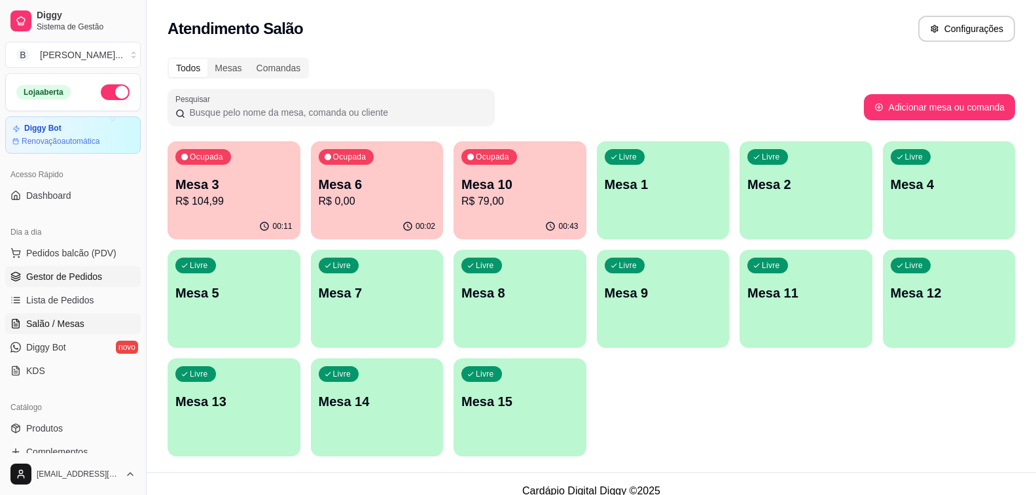
click at [73, 282] on span "Gestor de Pedidos" at bounding box center [64, 276] width 76 height 13
click at [85, 253] on span "Pedidos balcão (PDV)" at bounding box center [71, 253] width 90 height 13
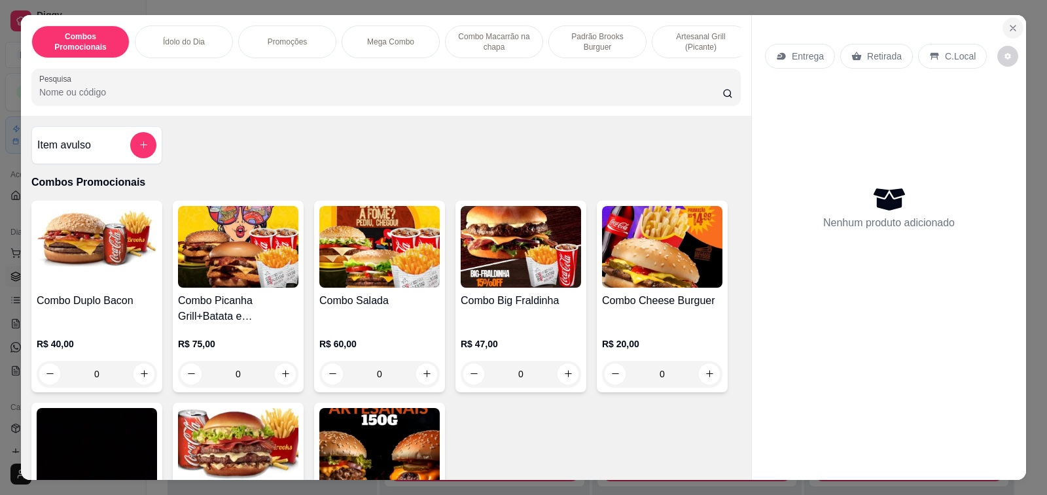
click at [1010, 26] on icon "Close" at bounding box center [1012, 28] width 5 height 5
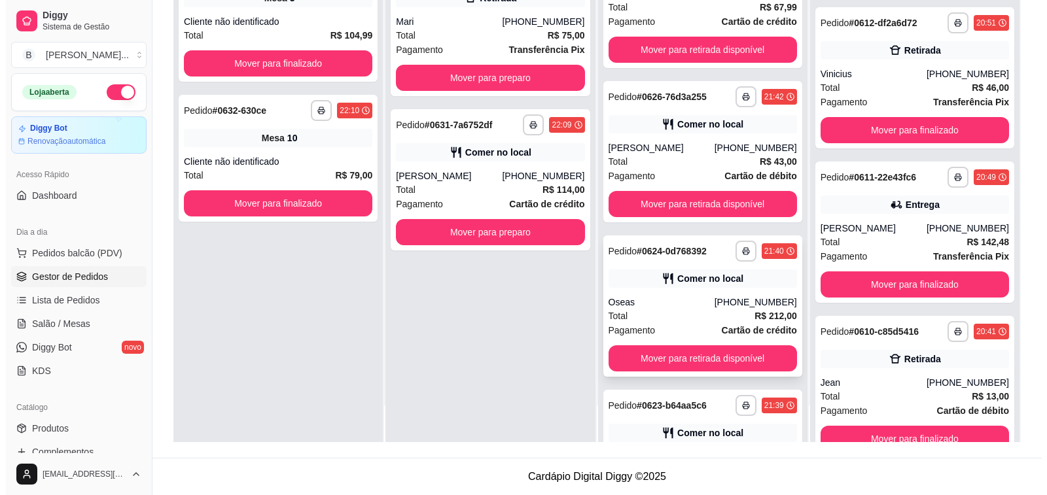
scroll to position [669, 0]
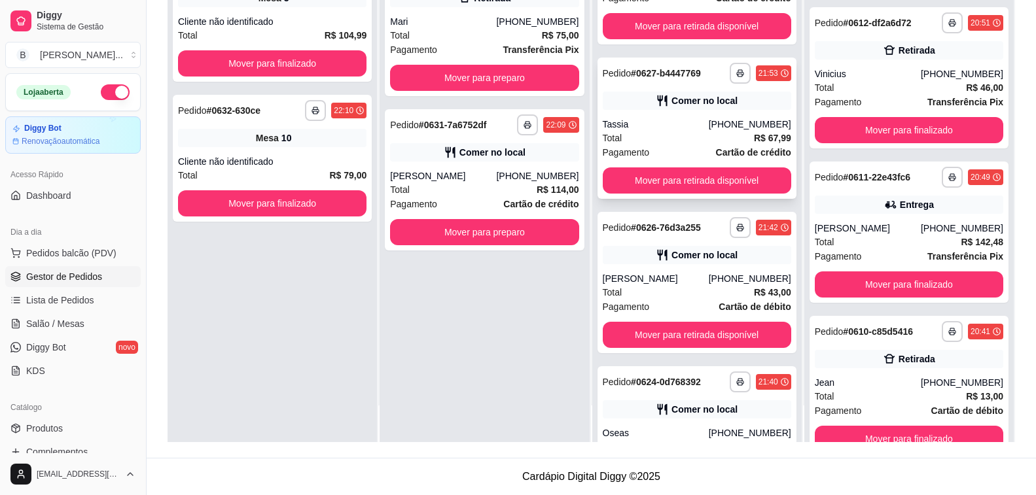
click at [644, 120] on div "Tassia" at bounding box center [656, 124] width 106 height 13
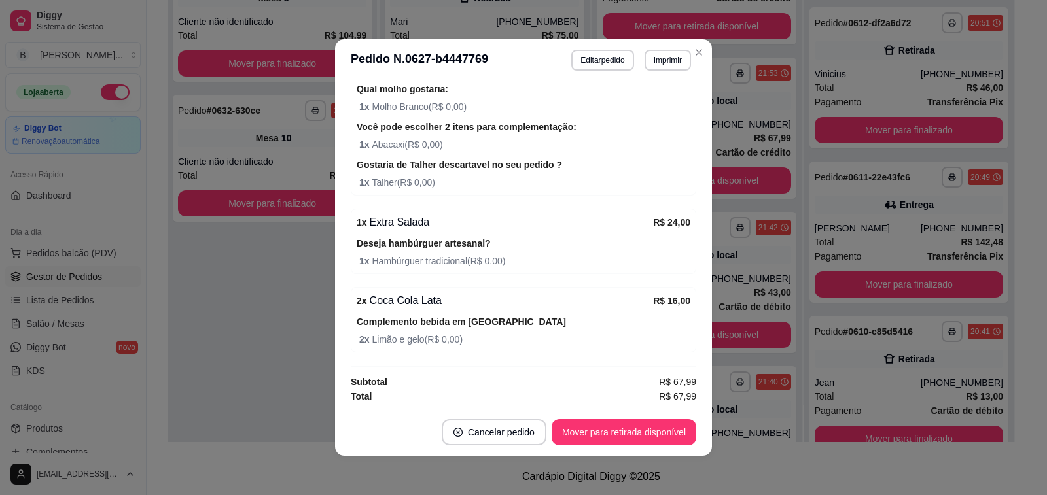
scroll to position [3, 0]
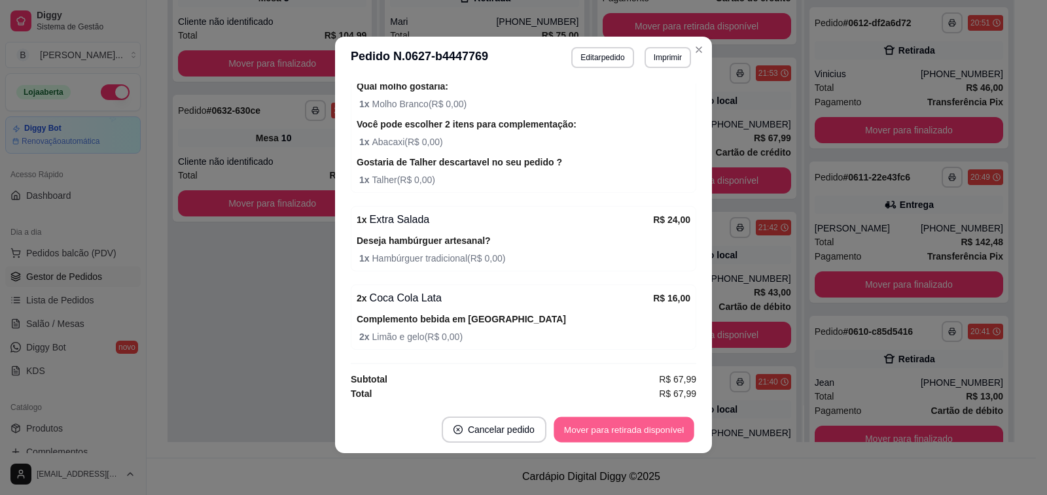
click at [596, 436] on button "Mover para retirada disponível" at bounding box center [623, 430] width 140 height 26
click at [631, 423] on button "Mover para finalizado" at bounding box center [641, 430] width 109 height 26
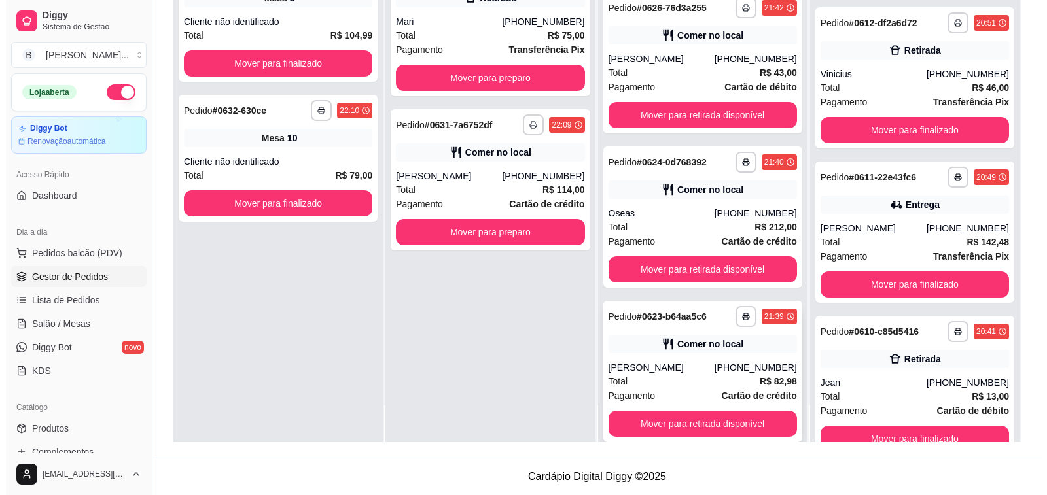
scroll to position [866, 0]
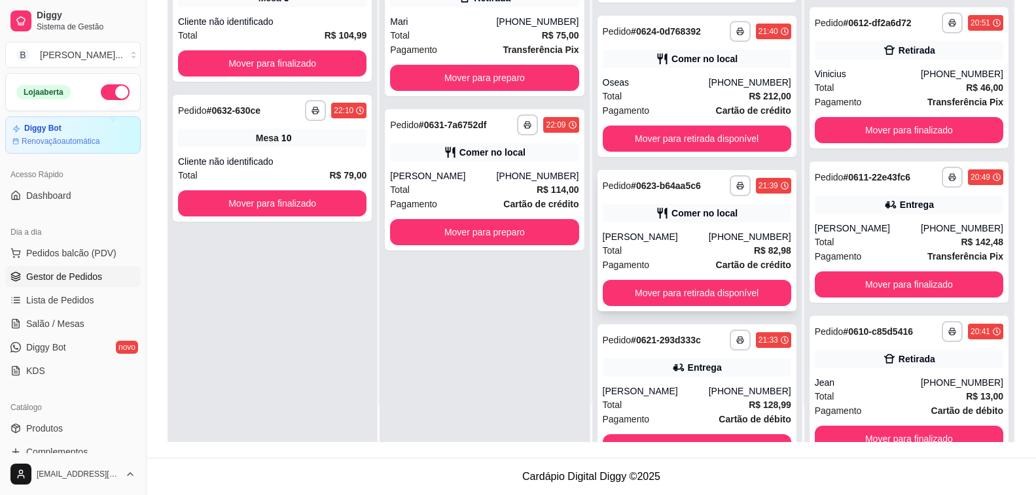
click at [698, 248] on div "Total R$ 82,98" at bounding box center [697, 250] width 188 height 14
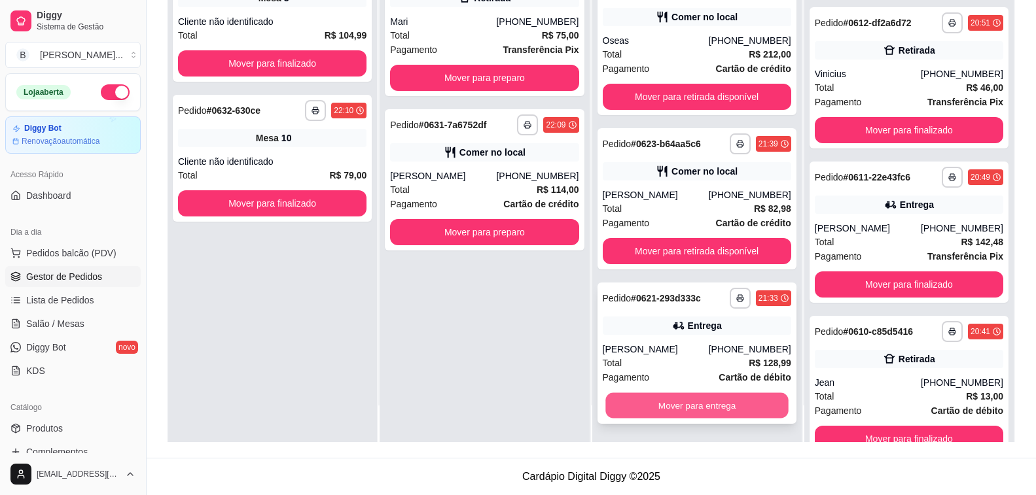
click at [709, 412] on button "Mover para entrega" at bounding box center [696, 406] width 183 height 26
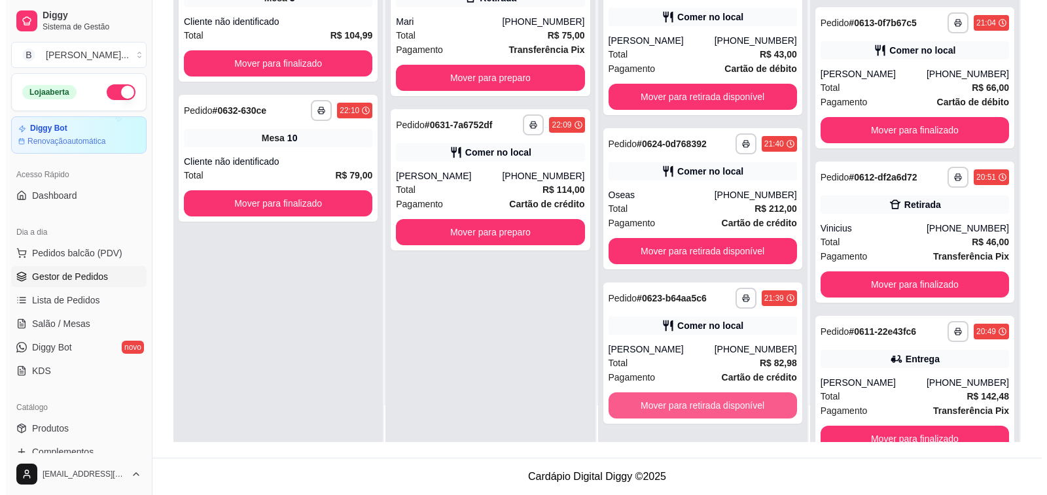
scroll to position [874, 0]
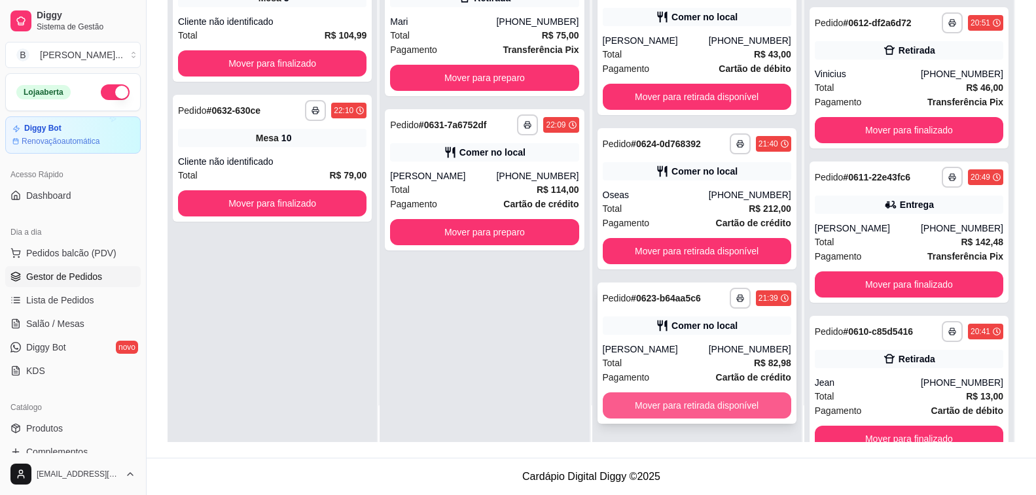
click at [699, 406] on button "Mover para retirada disponível" at bounding box center [697, 406] width 188 height 26
click at [699, 406] on div "Mover para retirada disponível" at bounding box center [697, 406] width 188 height 26
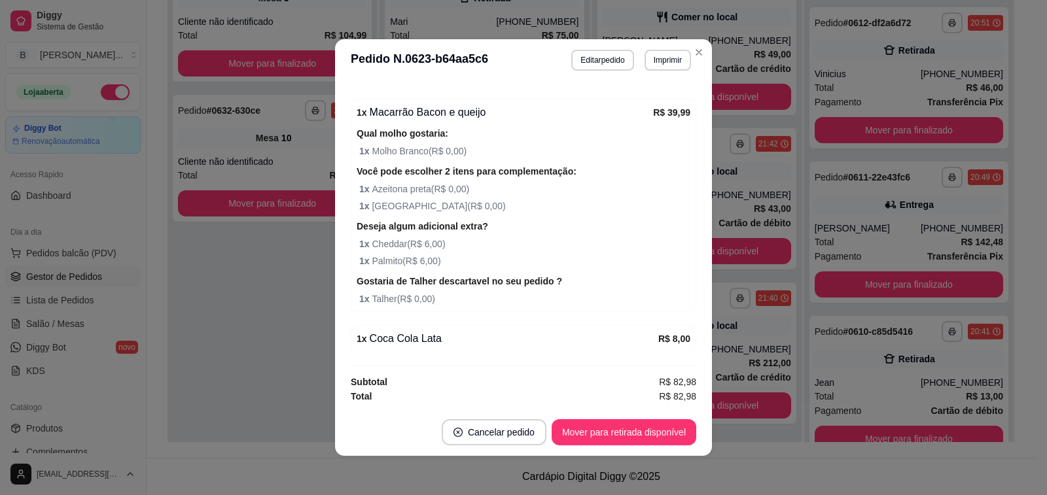
scroll to position [3, 0]
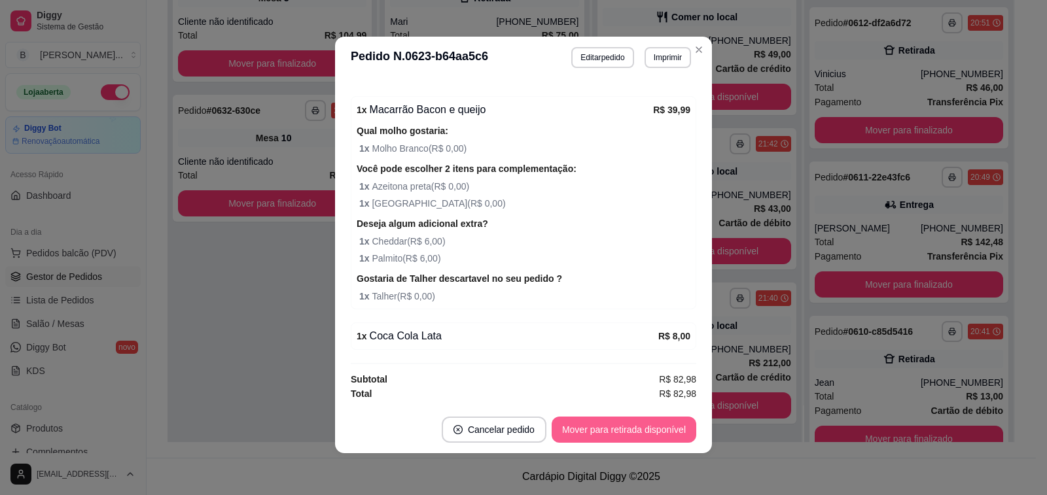
click at [633, 417] on button "Mover para retirada disponível" at bounding box center [624, 430] width 145 height 26
click at [608, 430] on button "Mover para finalizado" at bounding box center [641, 430] width 109 height 26
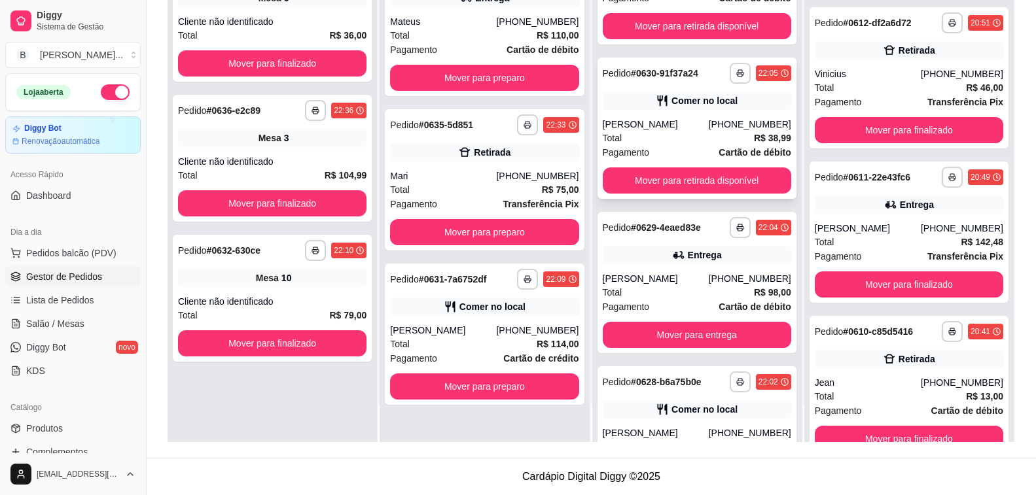
scroll to position [141, 0]
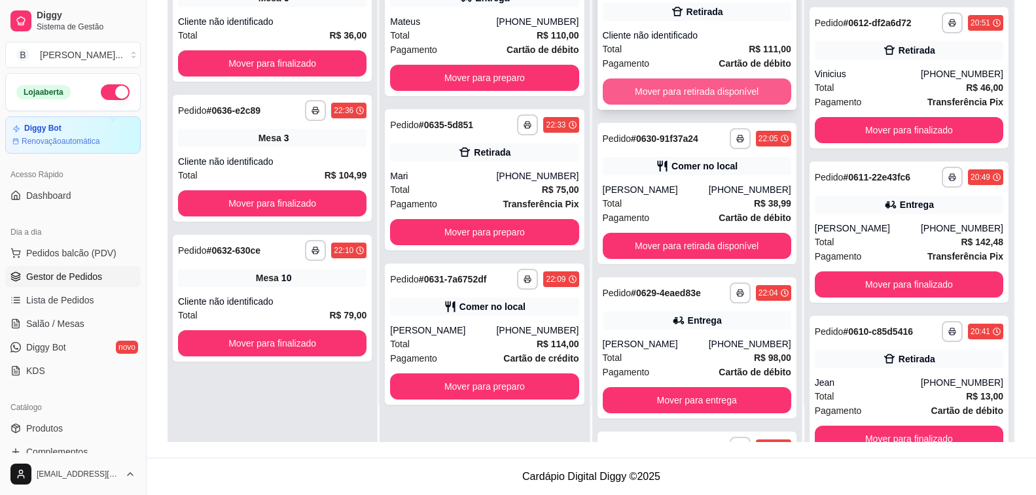
click at [714, 82] on button "Mover para retirada disponível" at bounding box center [697, 92] width 188 height 26
